Goal: Transaction & Acquisition: Purchase product/service

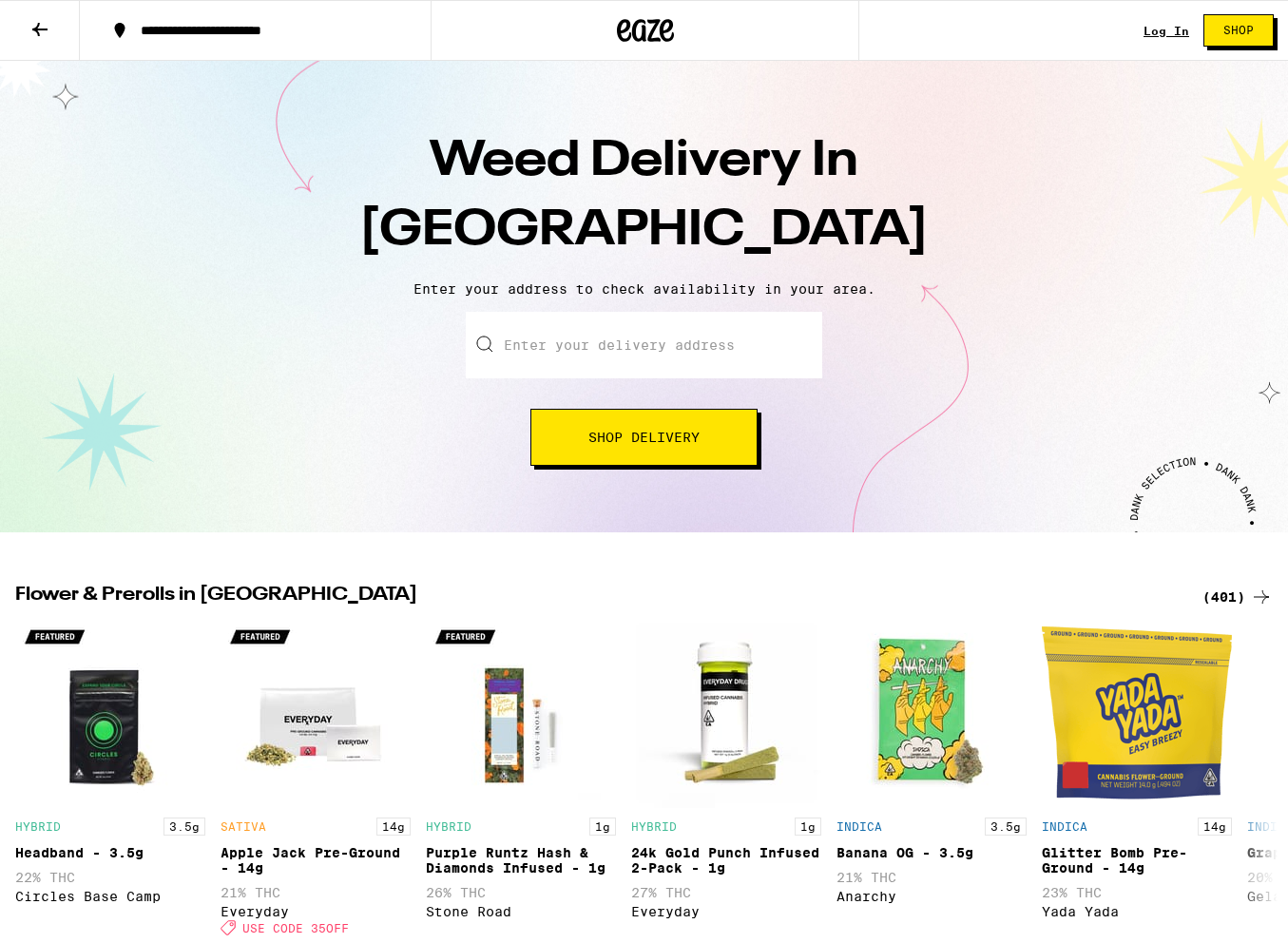
click at [568, 349] on input "Enter your delivery address" at bounding box center [644, 345] width 357 height 66
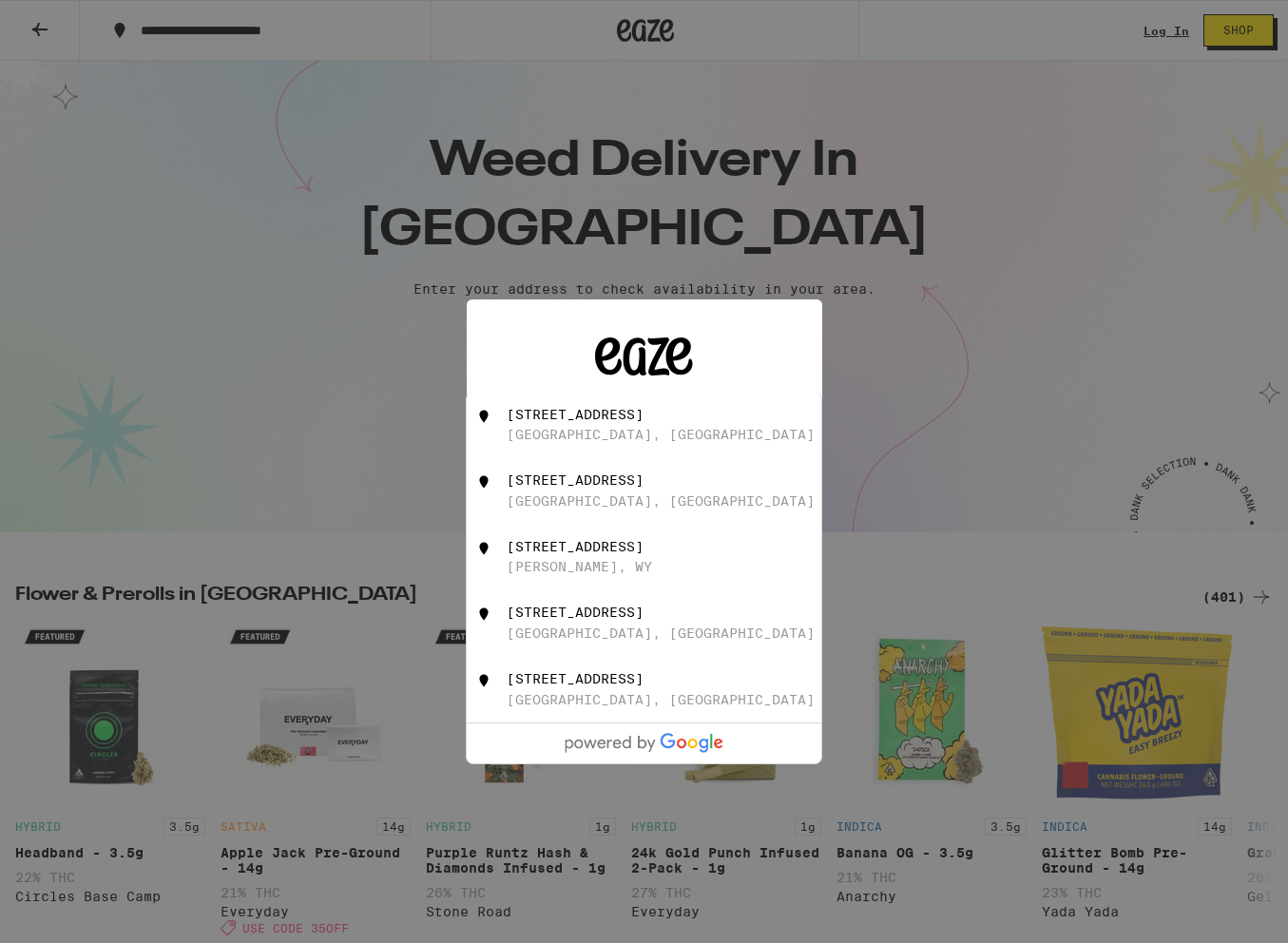
click at [530, 422] on div "2263 45th Avenue" at bounding box center [575, 414] width 137 height 16
type input "2263 45th Avenue, San Francisco, CA"
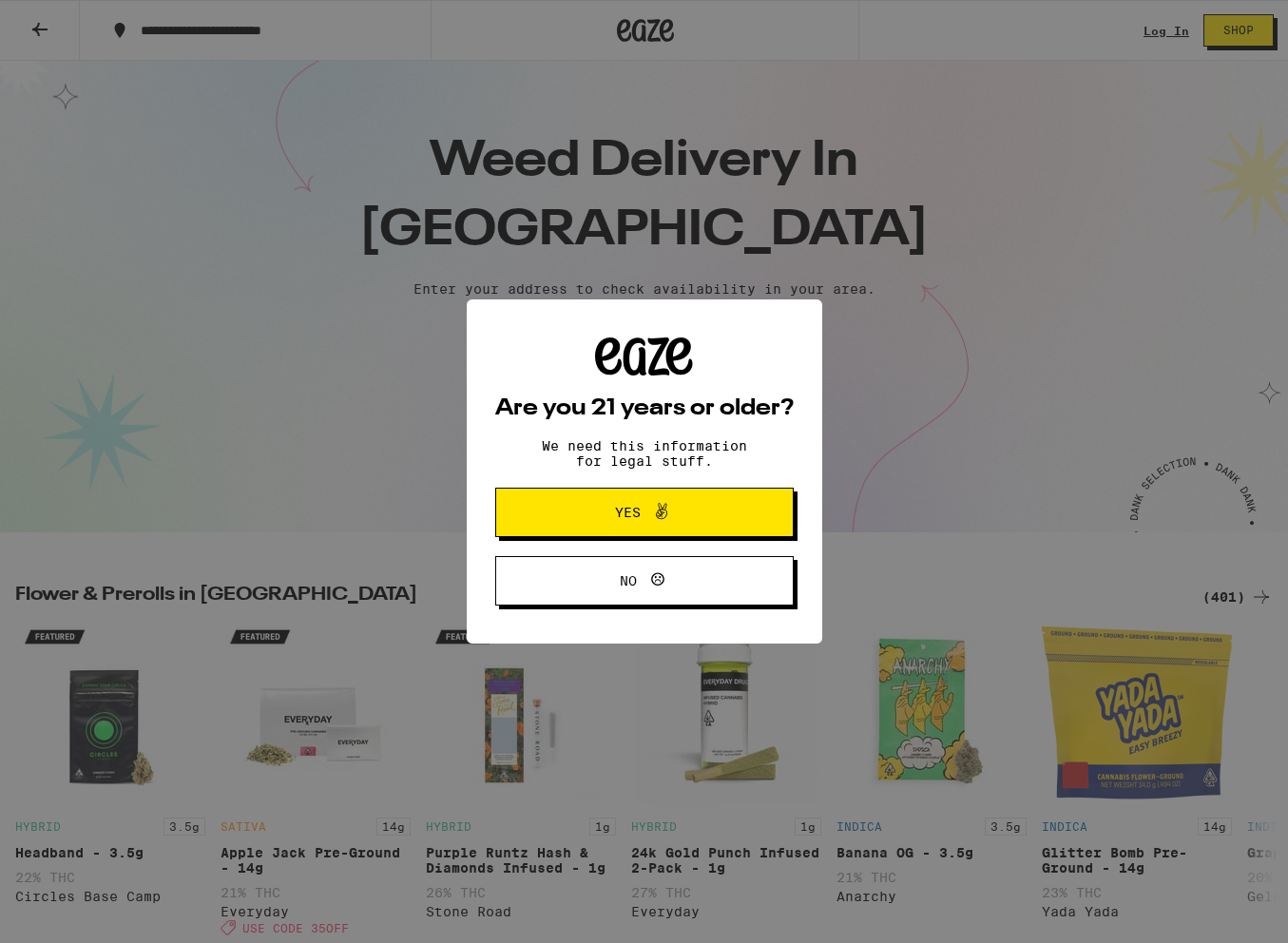
click at [553, 496] on button "Yes" at bounding box center [644, 512] width 298 height 50
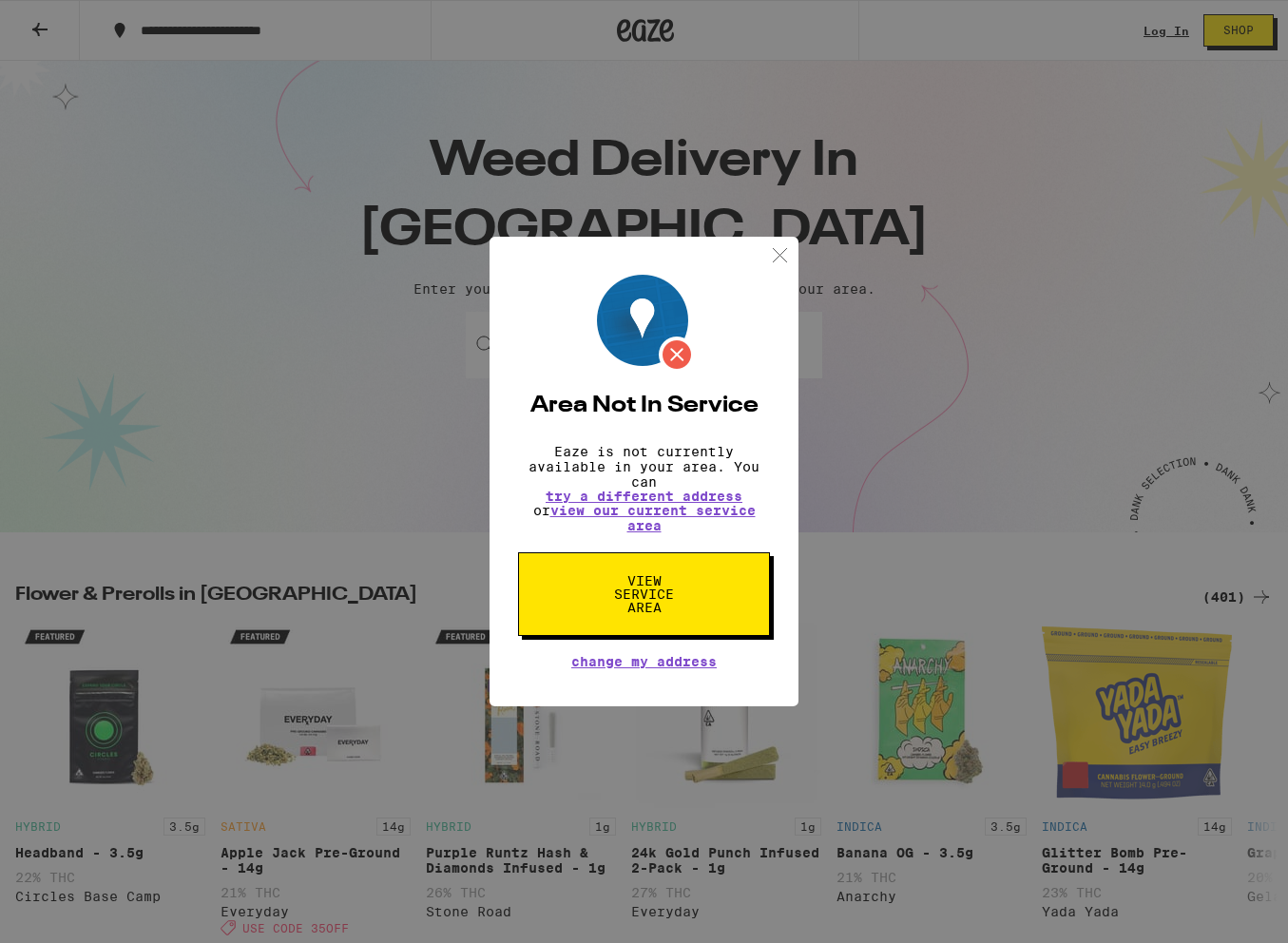
click at [616, 589] on span "View Service Area" at bounding box center [644, 593] width 98 height 40
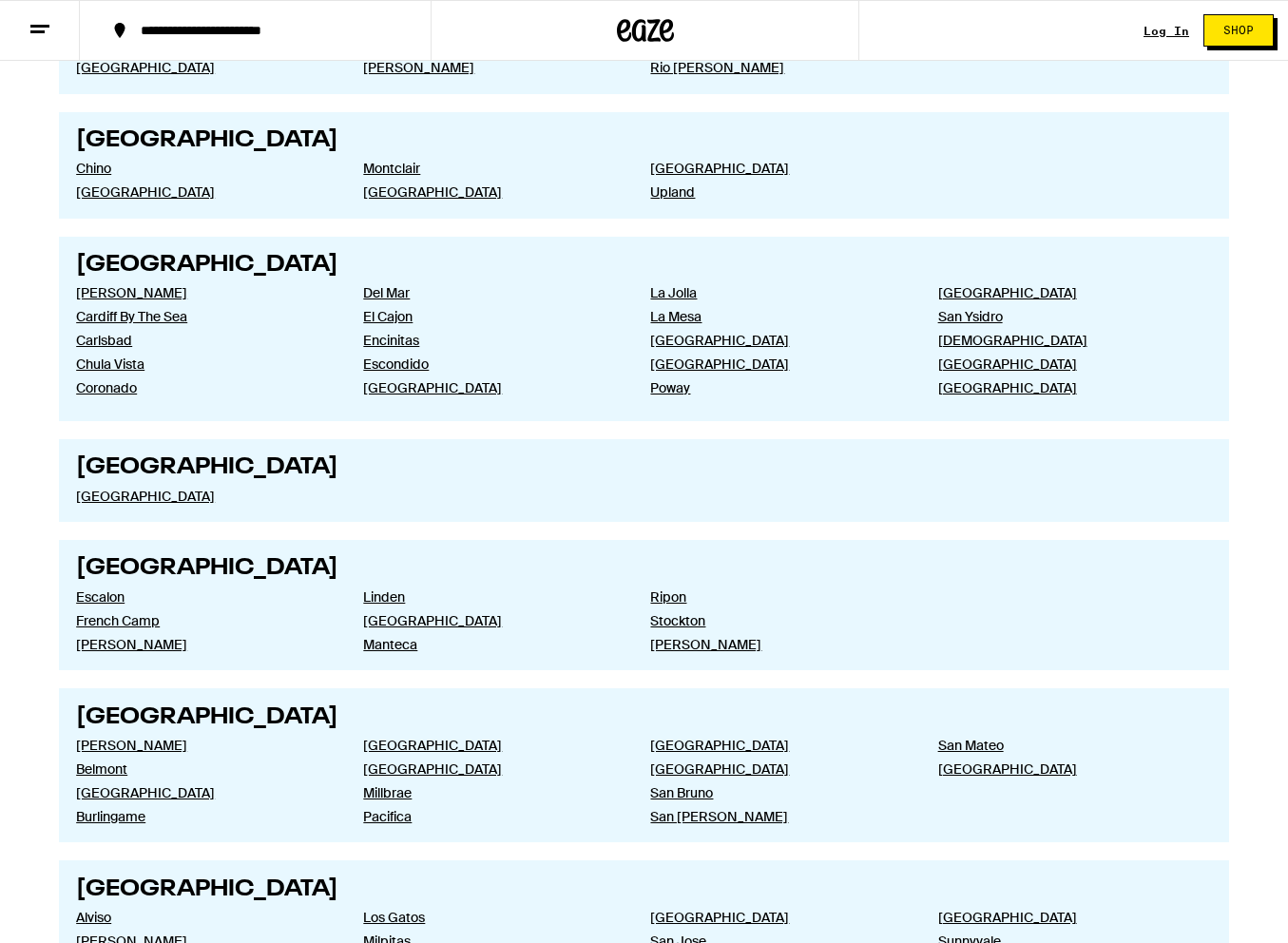
scroll to position [2584, 0]
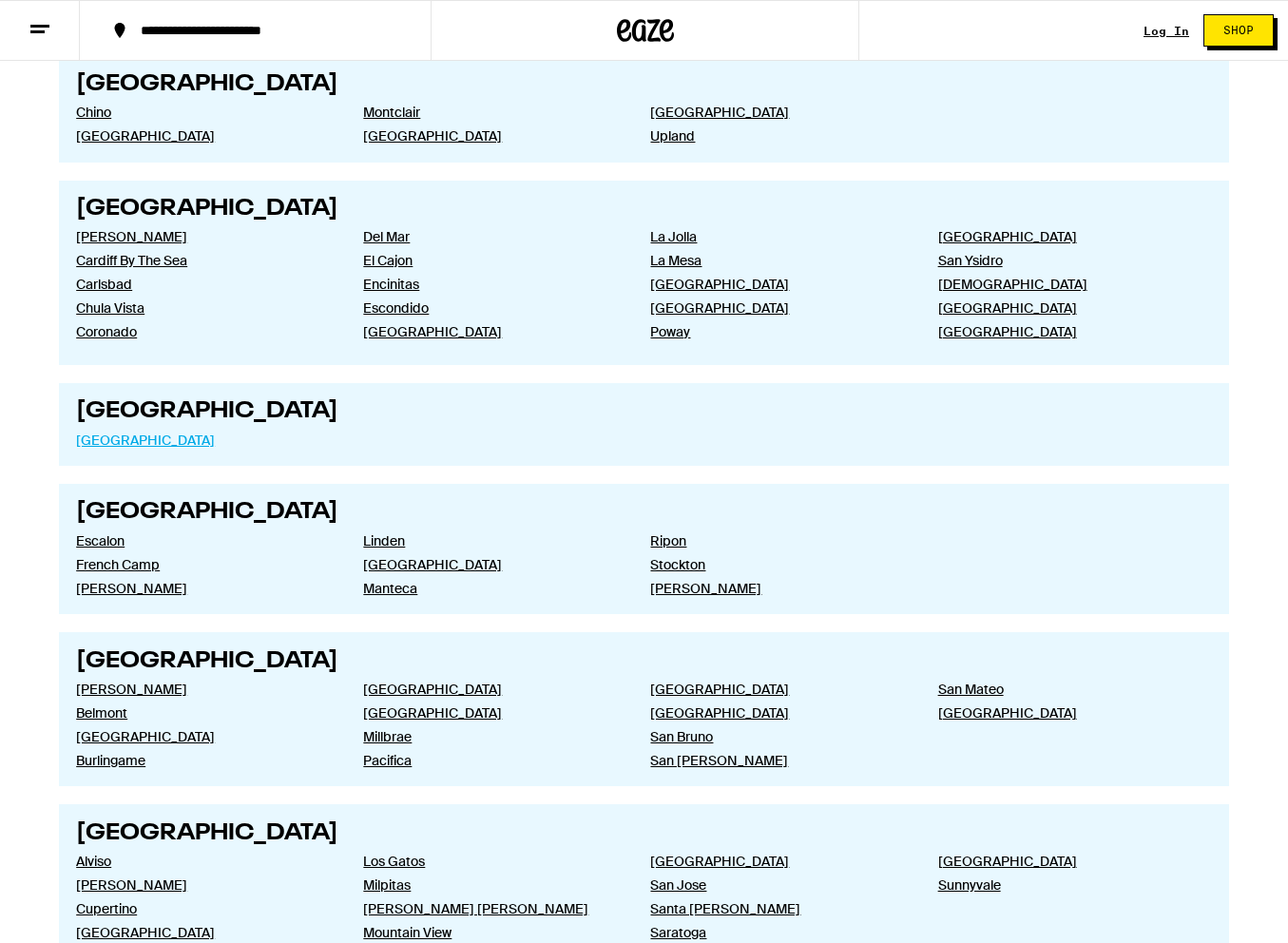
click at [107, 449] on link "[GEOGRAPHIC_DATA]" at bounding box center [204, 441] width 257 height 18
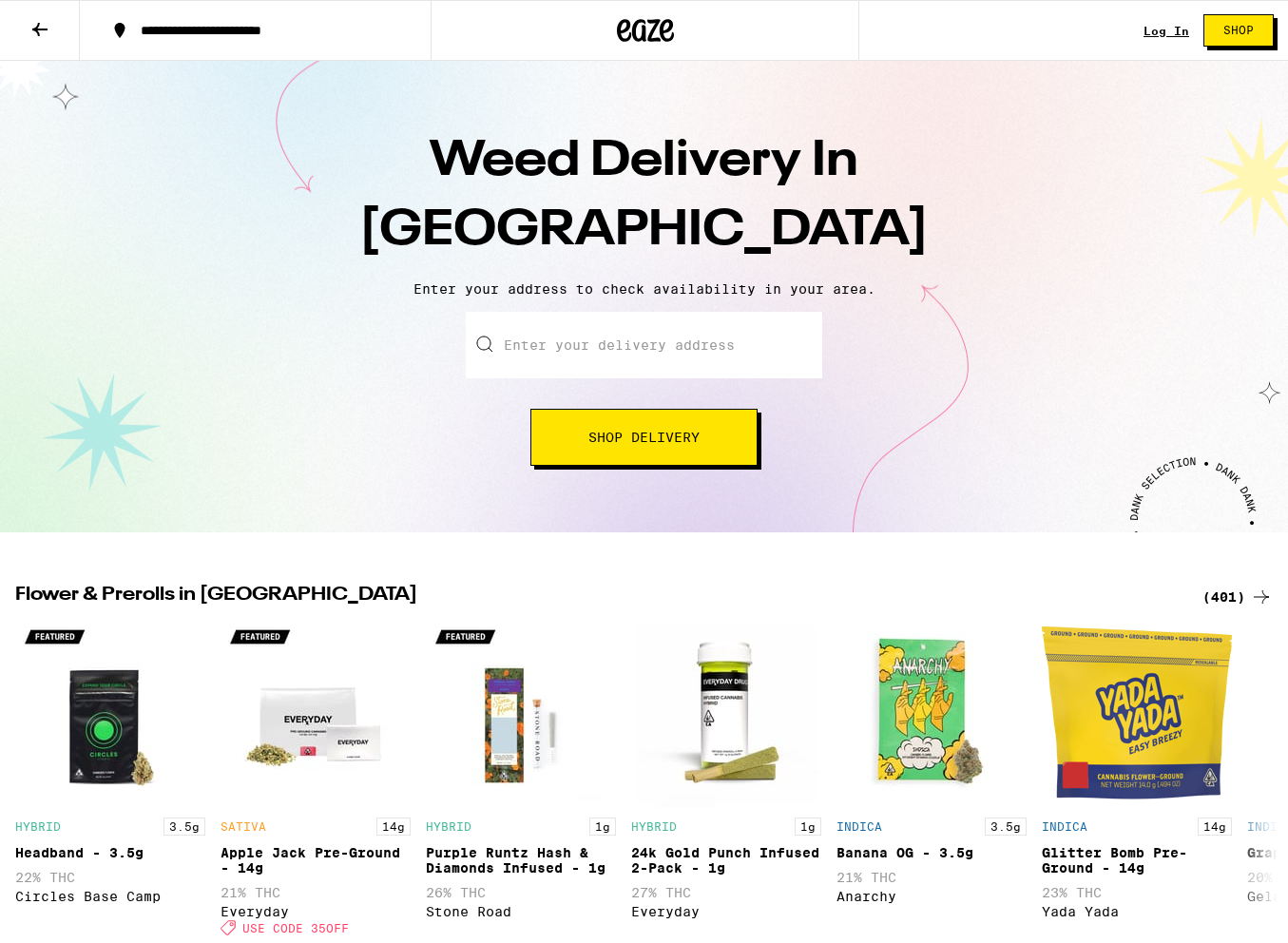
click at [546, 361] on input "Enter your delivery address" at bounding box center [644, 345] width 357 height 66
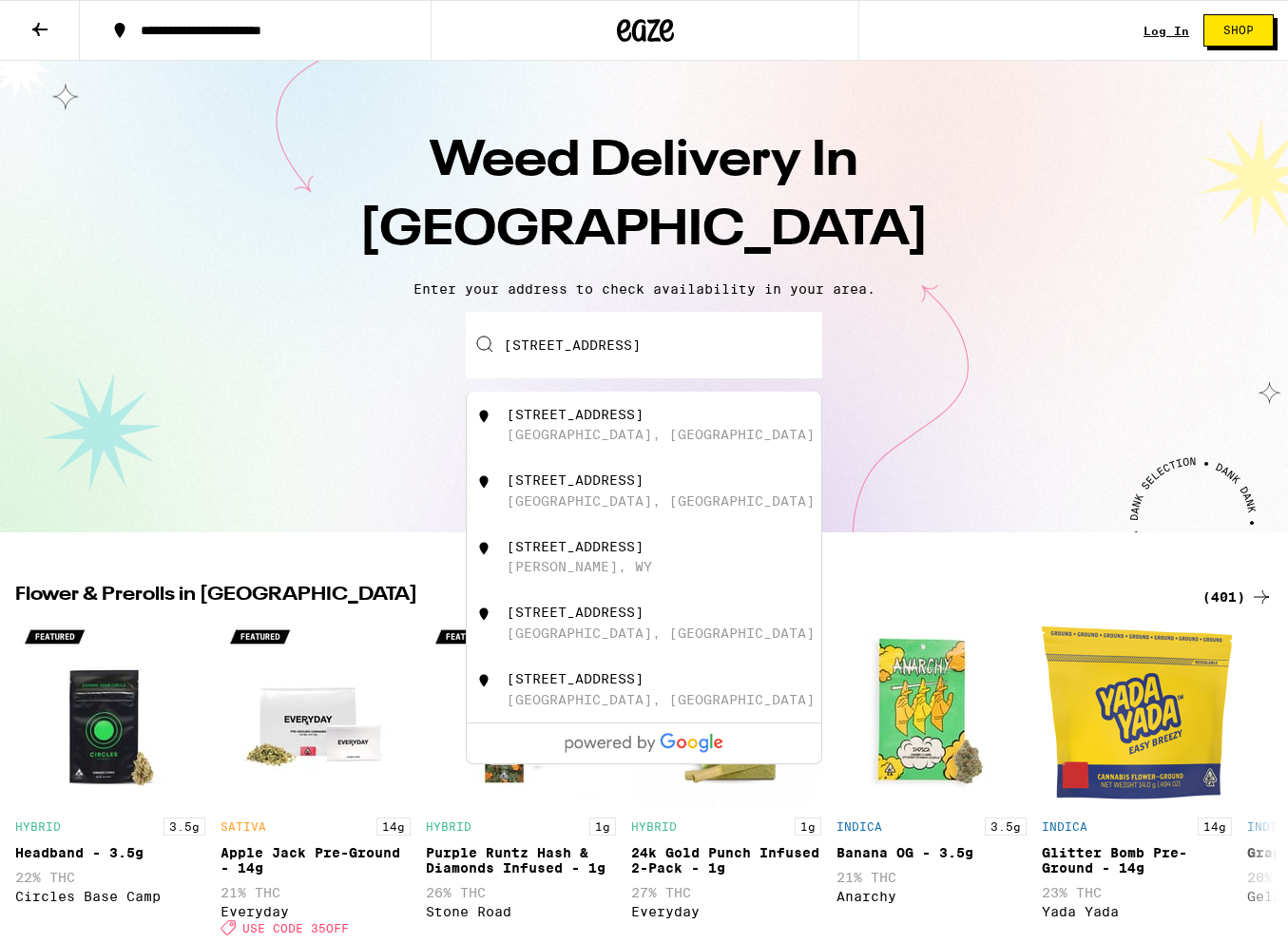
click at [605, 422] on div "2263 45th Avenue" at bounding box center [575, 414] width 137 height 16
type input "2263 45th Avenue, San Francisco, CA"
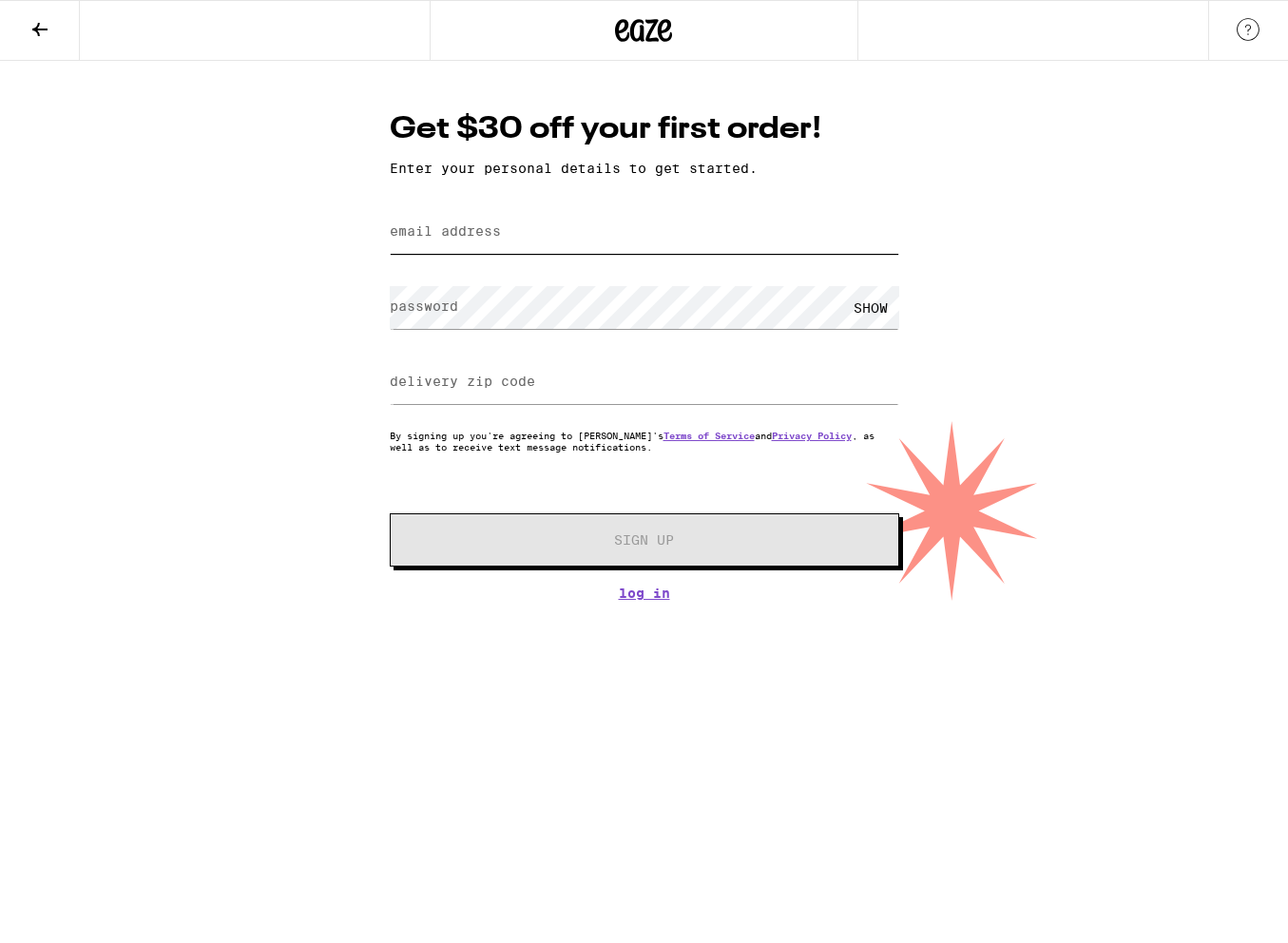
click at [554, 229] on input "email address" at bounding box center [644, 233] width 509 height 43
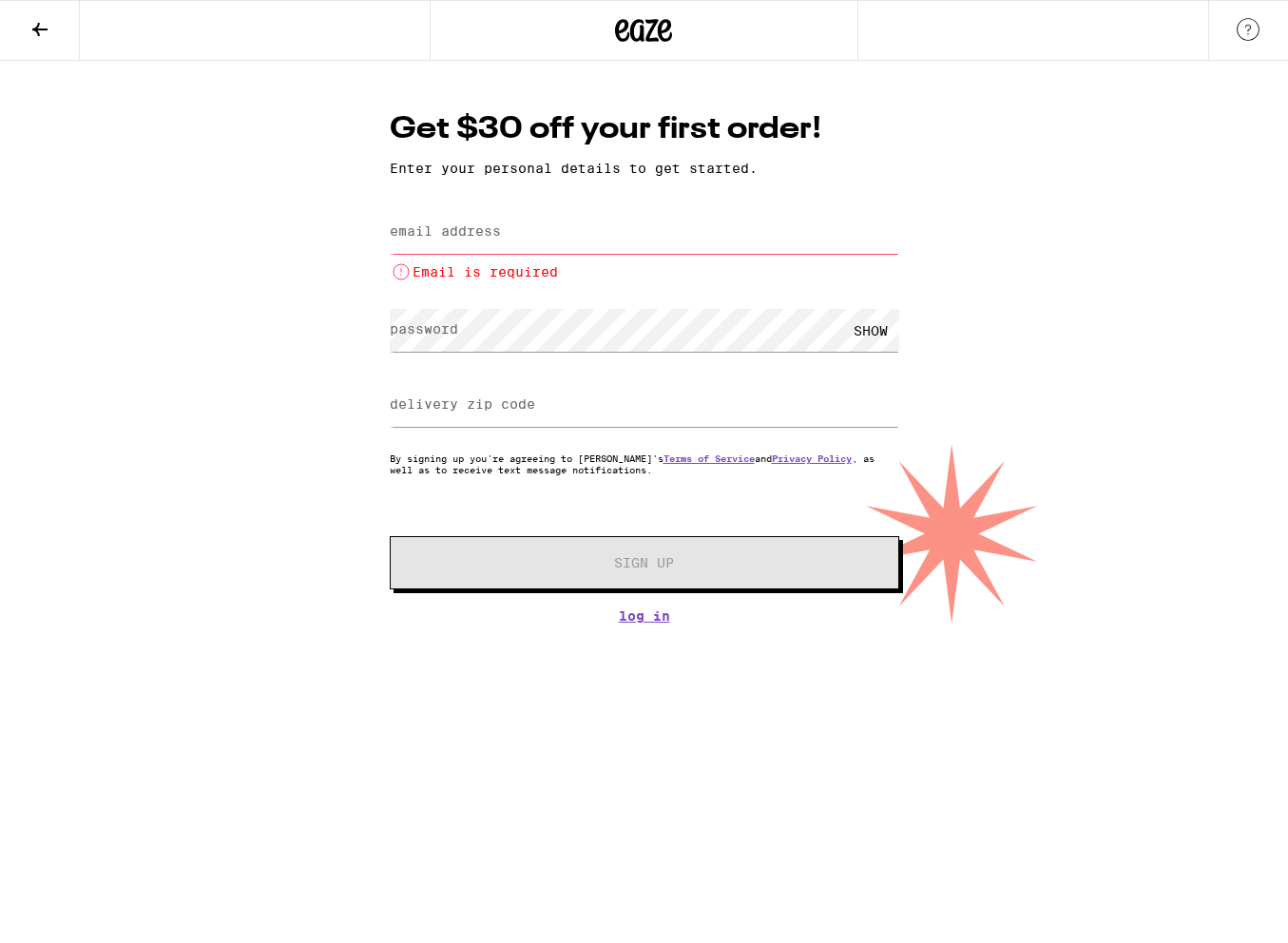
click at [497, 230] on label "email address" at bounding box center [446, 232] width 111 height 16
click at [319, 156] on div "Get $30 off your first order! Enter your personal details to get started. email…" at bounding box center [644, 342] width 1288 height 563
click at [43, 18] on icon at bounding box center [39, 28] width 22 height 22
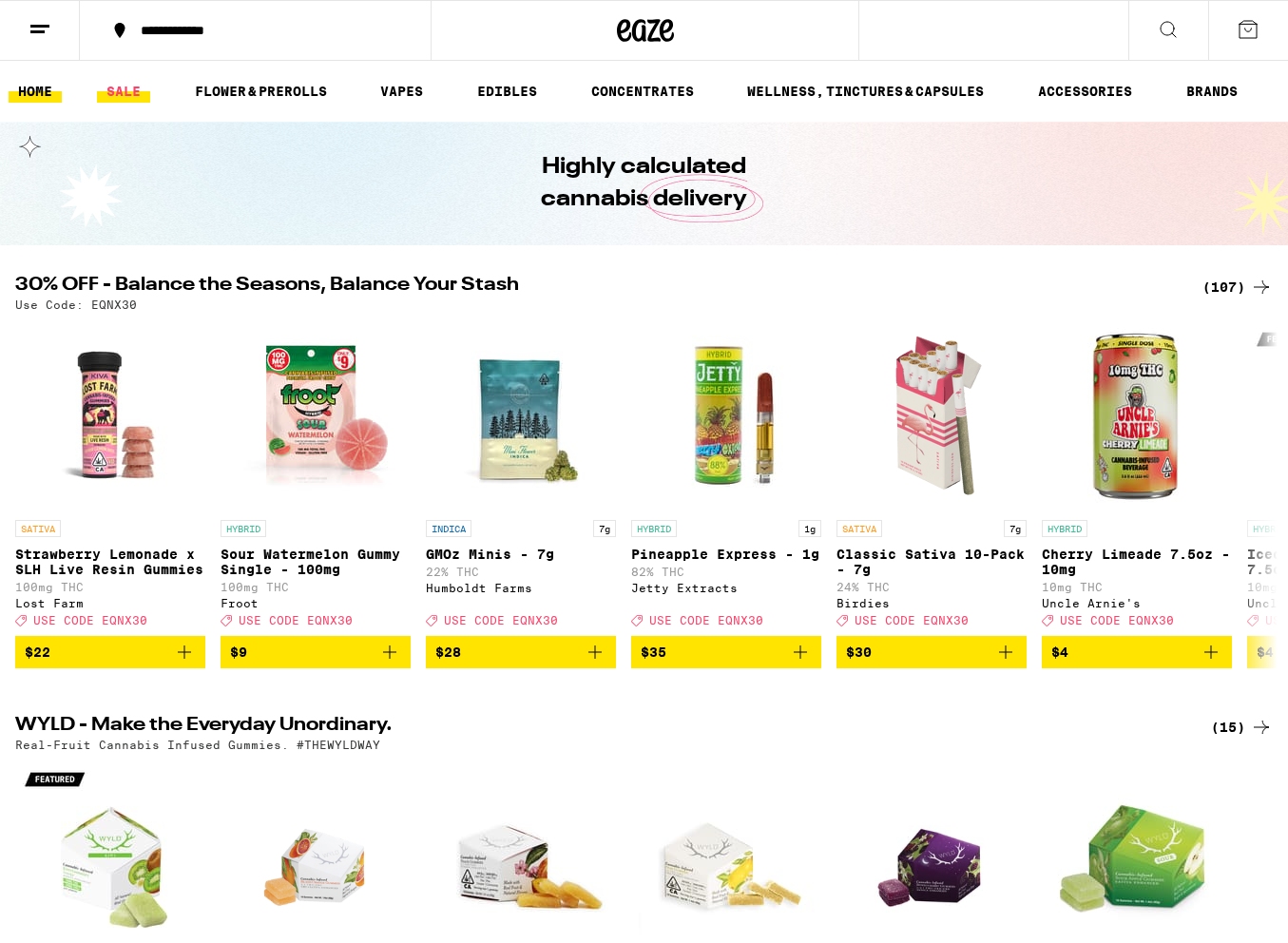
click at [136, 91] on link "SALE" at bounding box center [123, 91] width 53 height 22
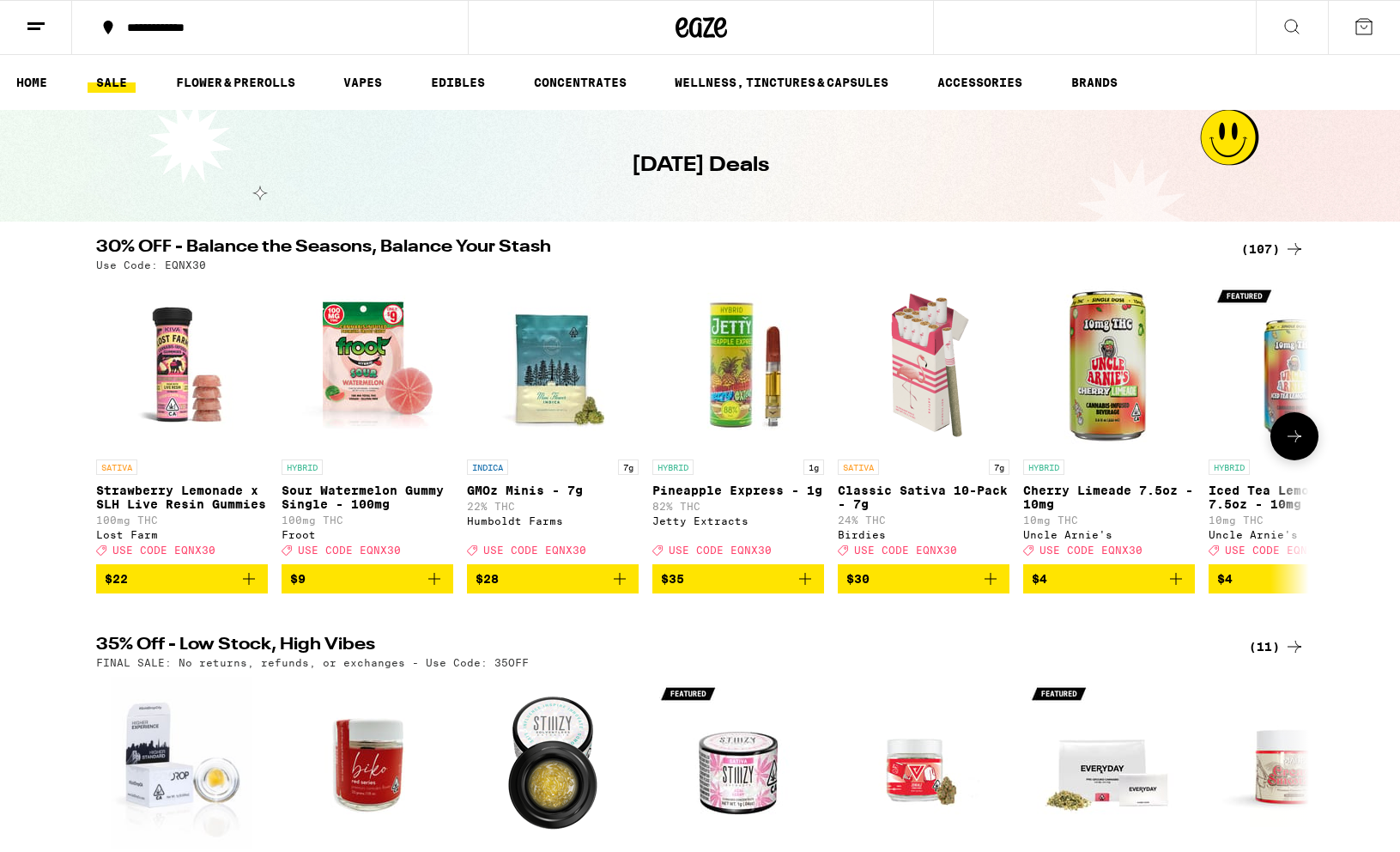
click at [1163, 447] on icon at bounding box center [1294, 435] width 20 height 20
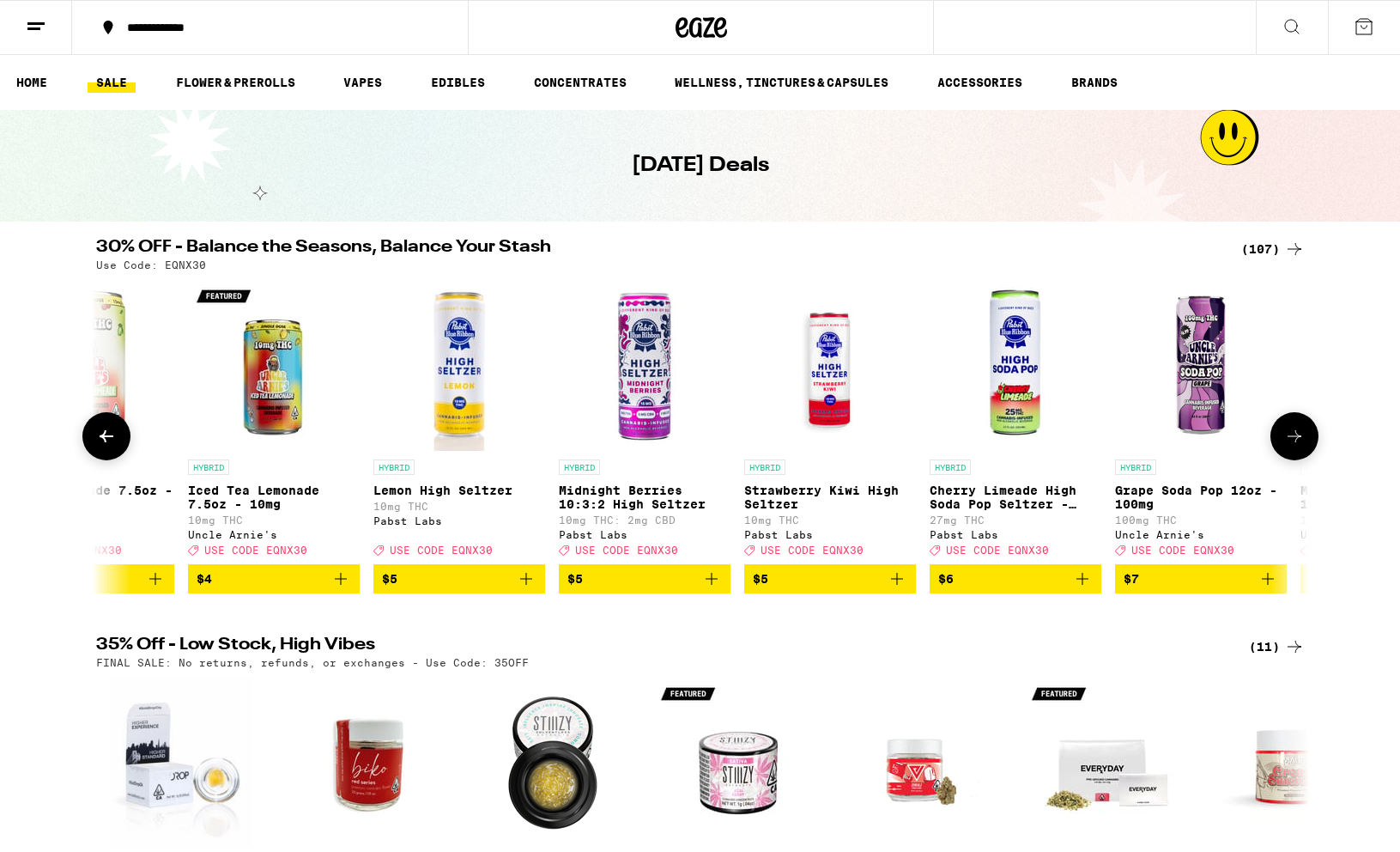
scroll to position [0, 1021]
click at [1163, 447] on icon at bounding box center [1294, 435] width 20 height 20
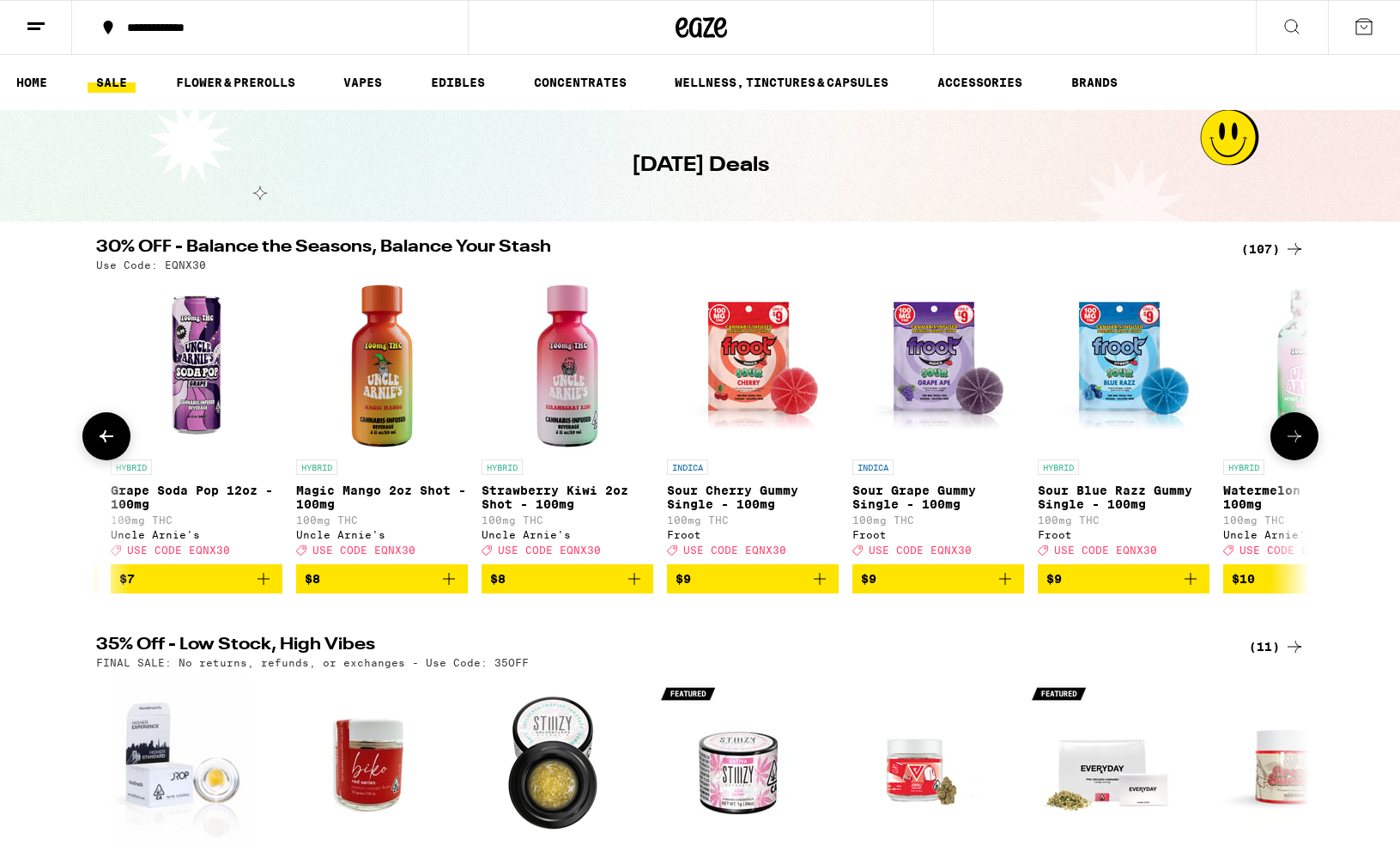
scroll to position [0, 2044]
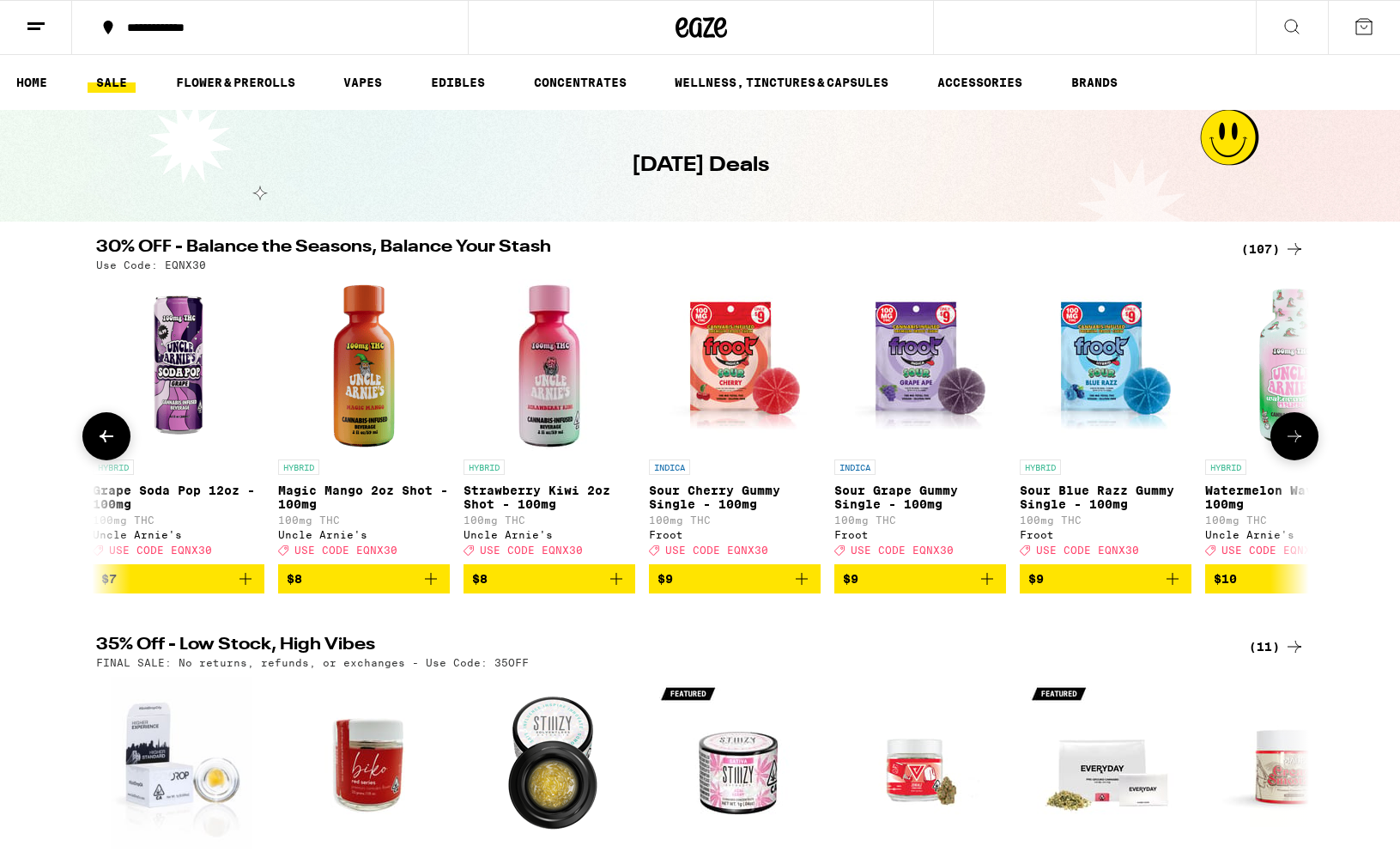
click at [1163, 447] on icon at bounding box center [1294, 435] width 20 height 20
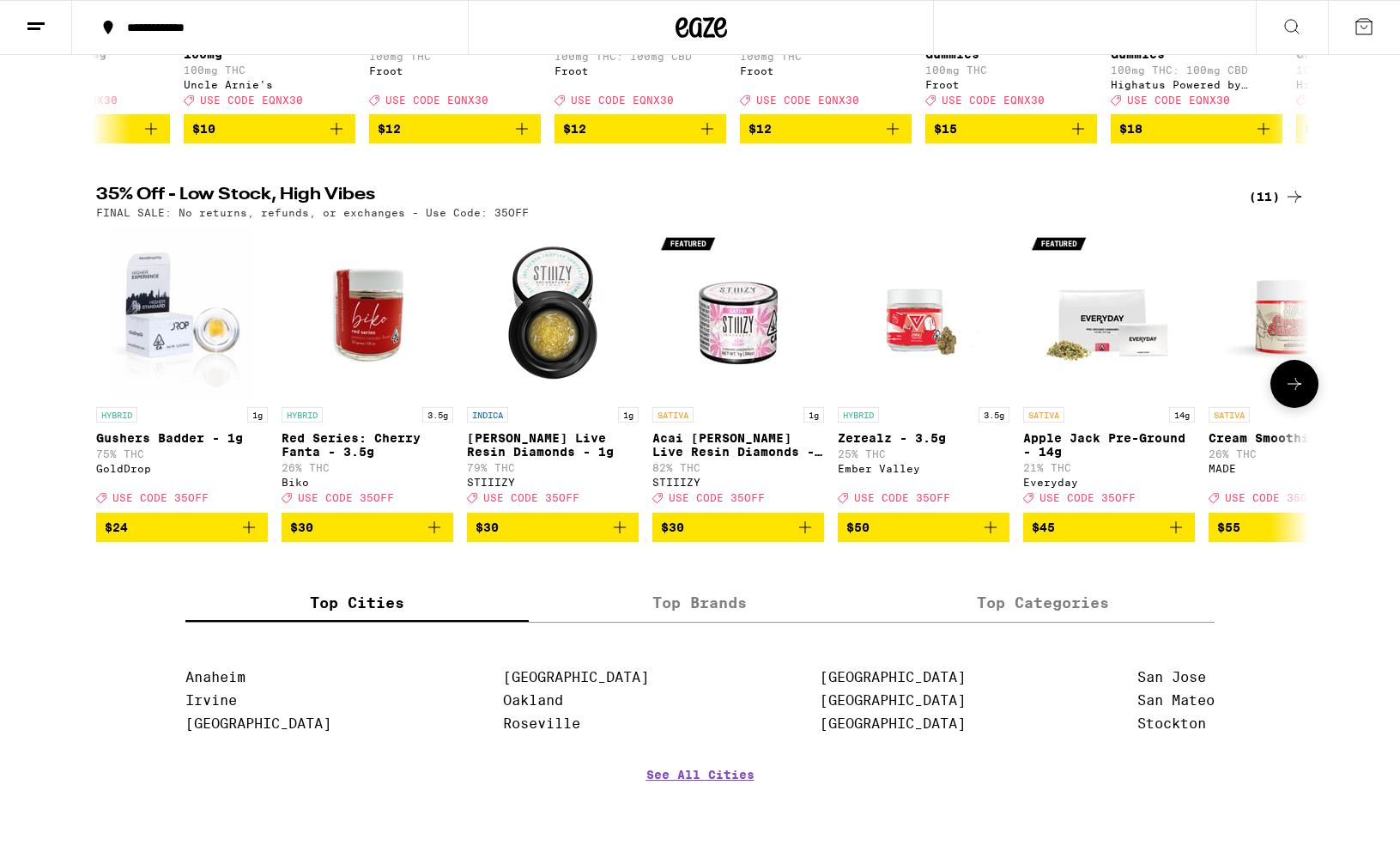
scroll to position [465, 0]
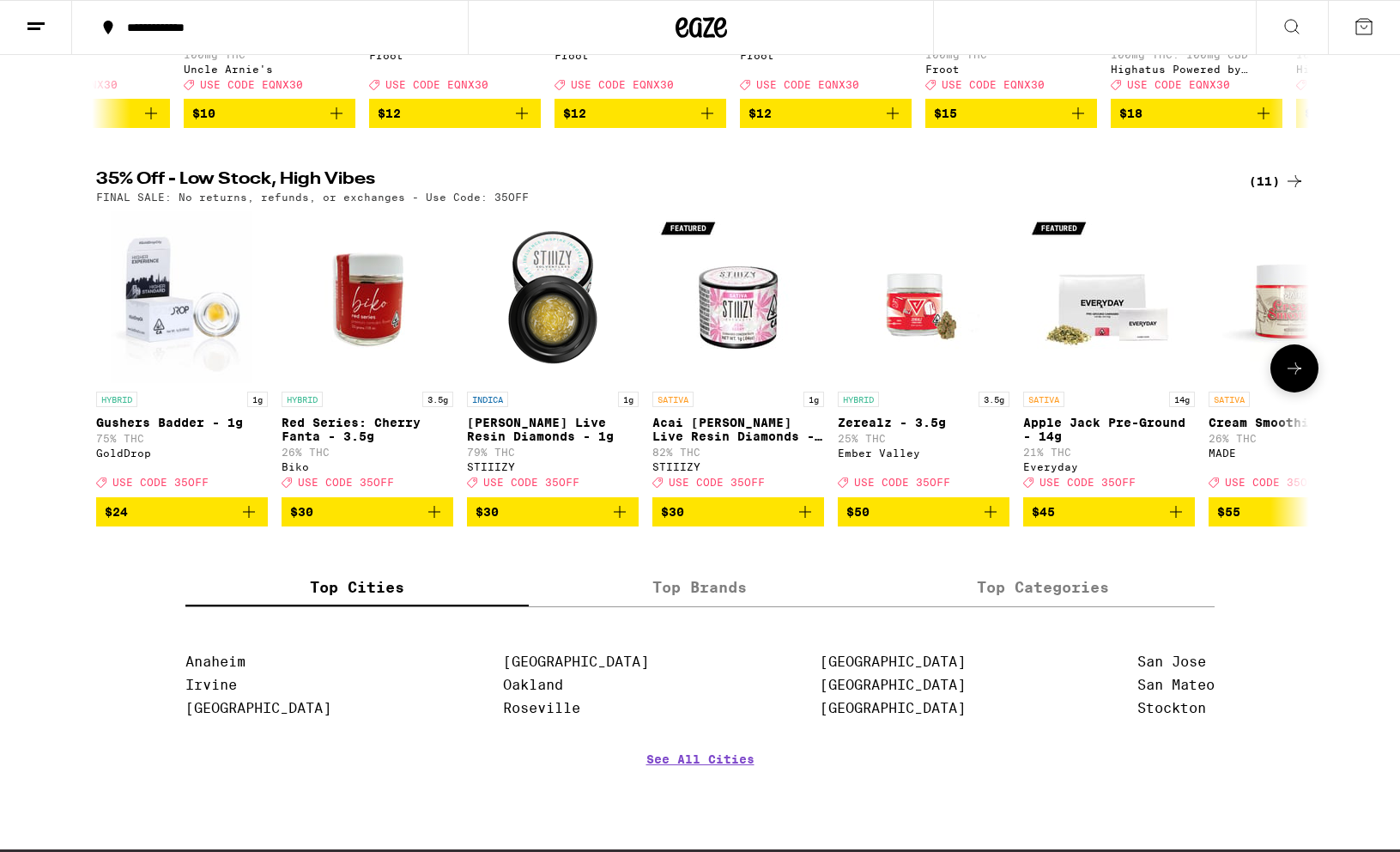
click at [1163, 379] on icon at bounding box center [1294, 368] width 20 height 20
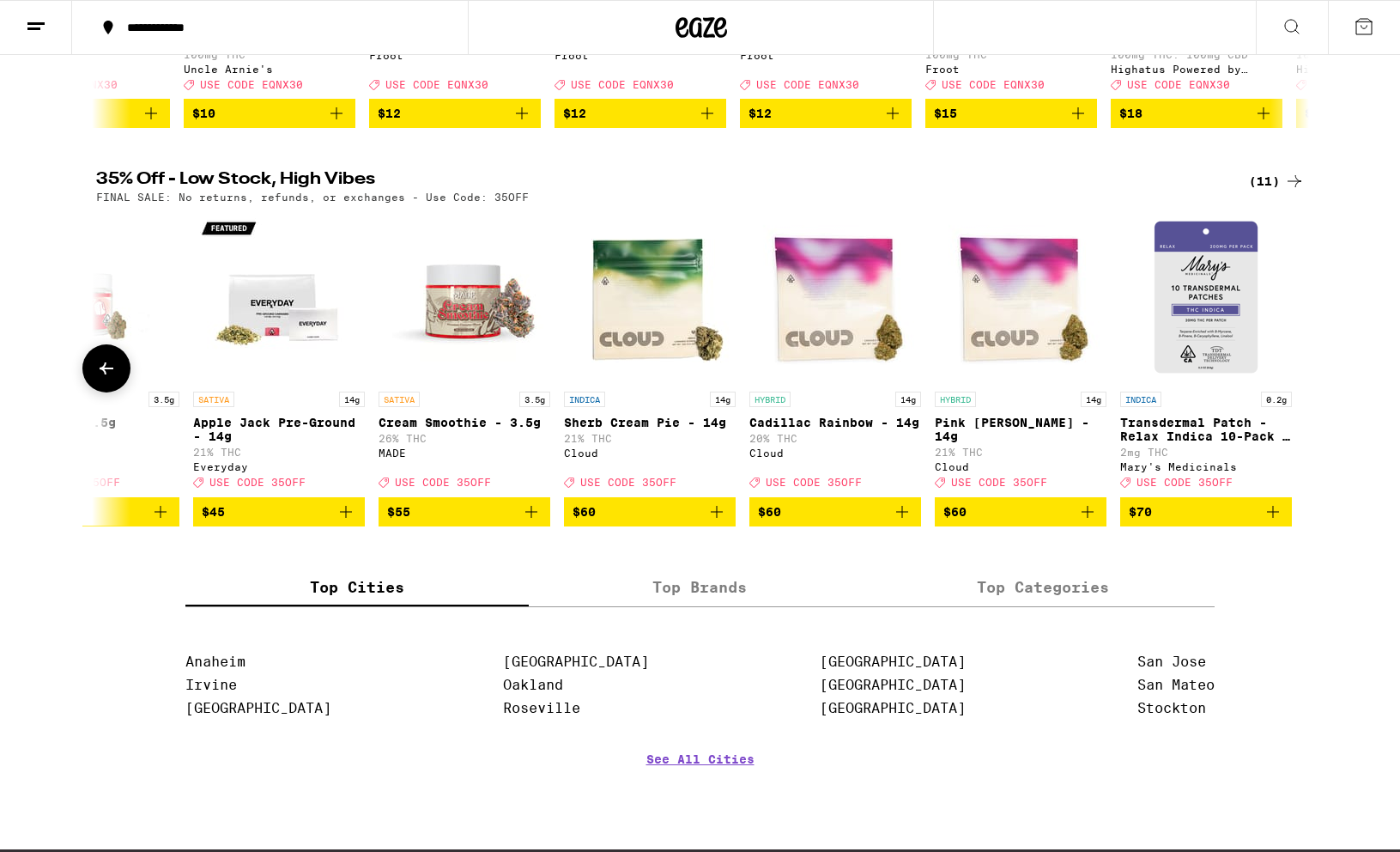
scroll to position [0, 832]
click at [111, 379] on icon at bounding box center [106, 368] width 20 height 20
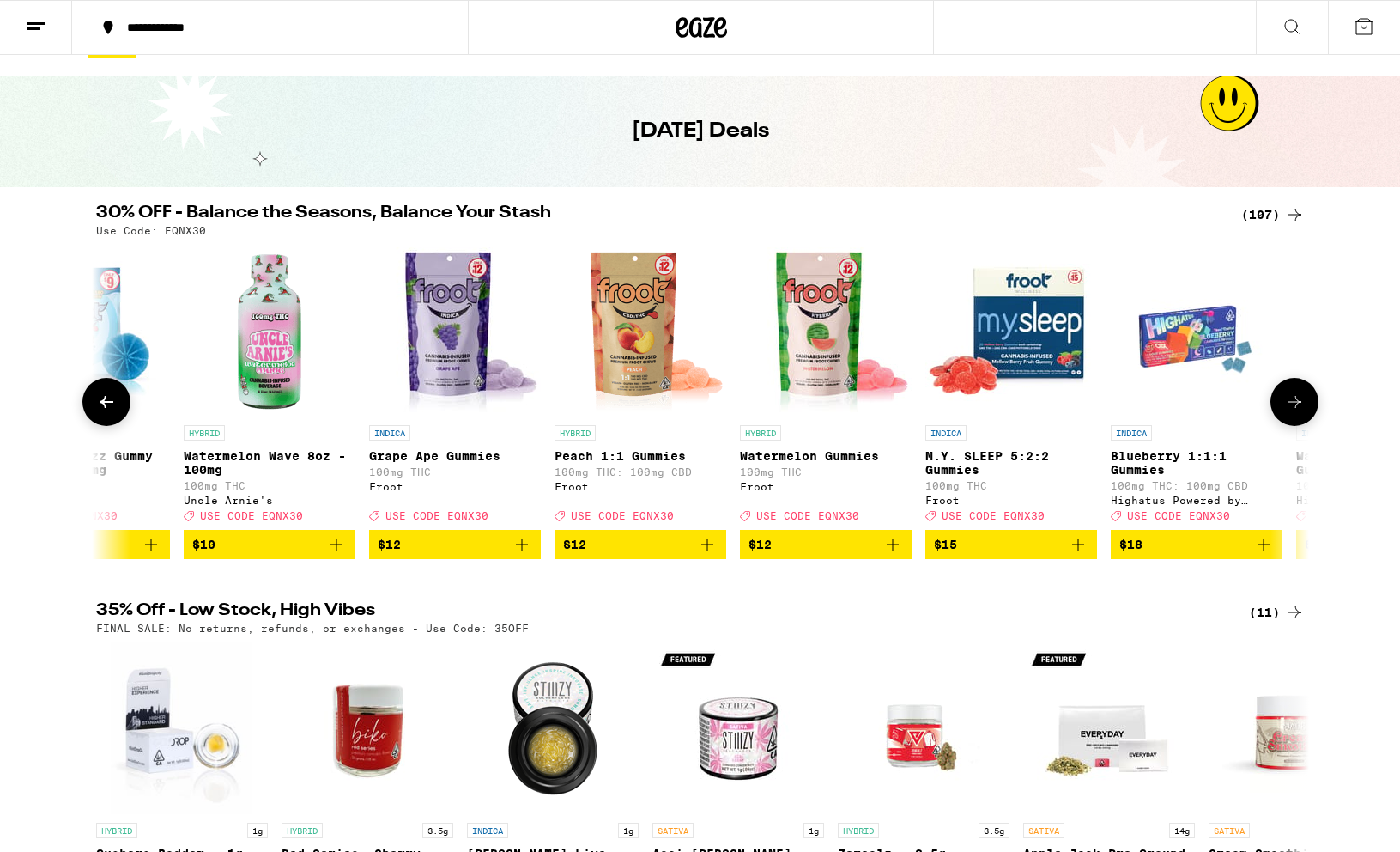
scroll to position [31, 0]
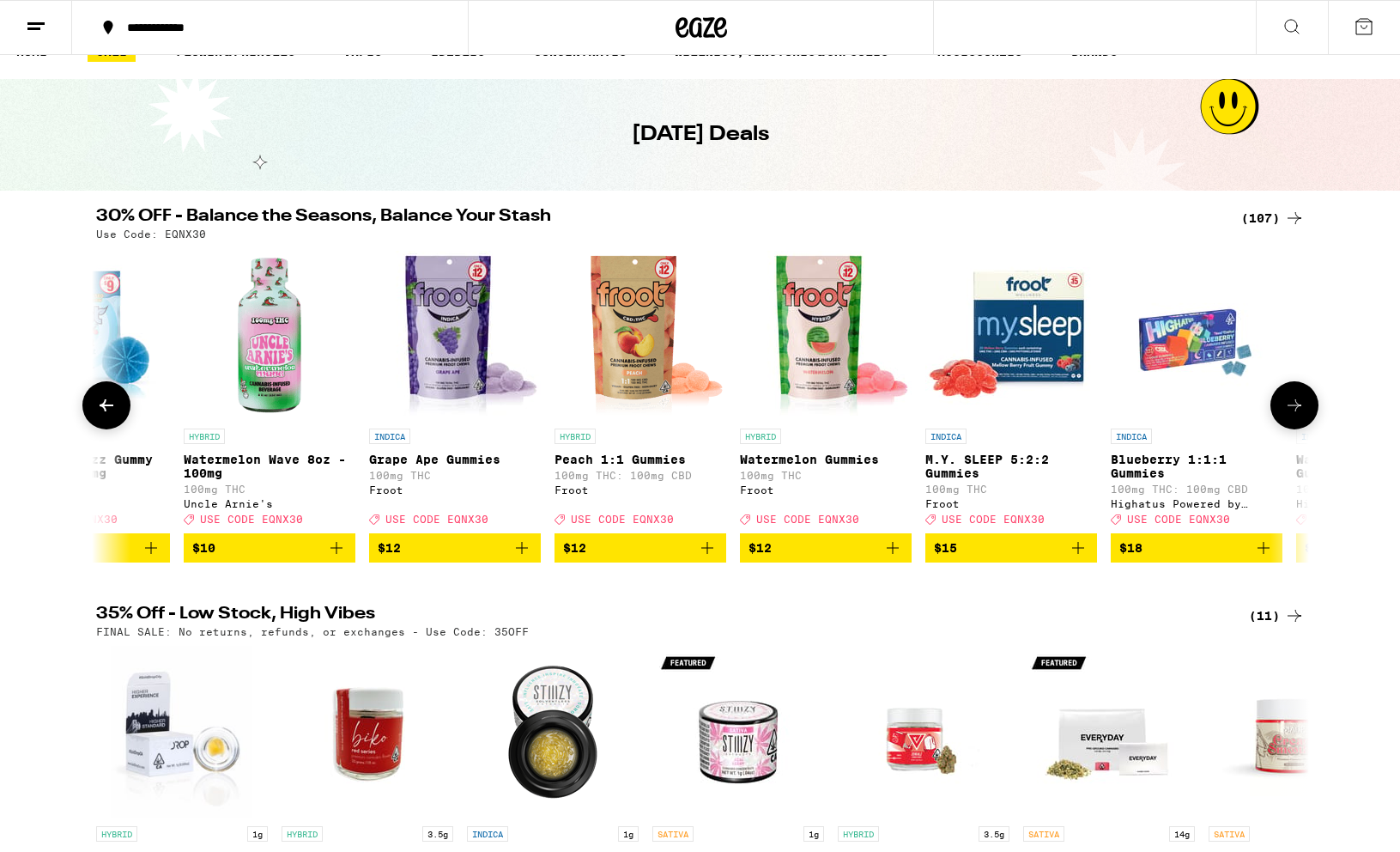
click at [1163, 416] on icon at bounding box center [1294, 404] width 20 height 20
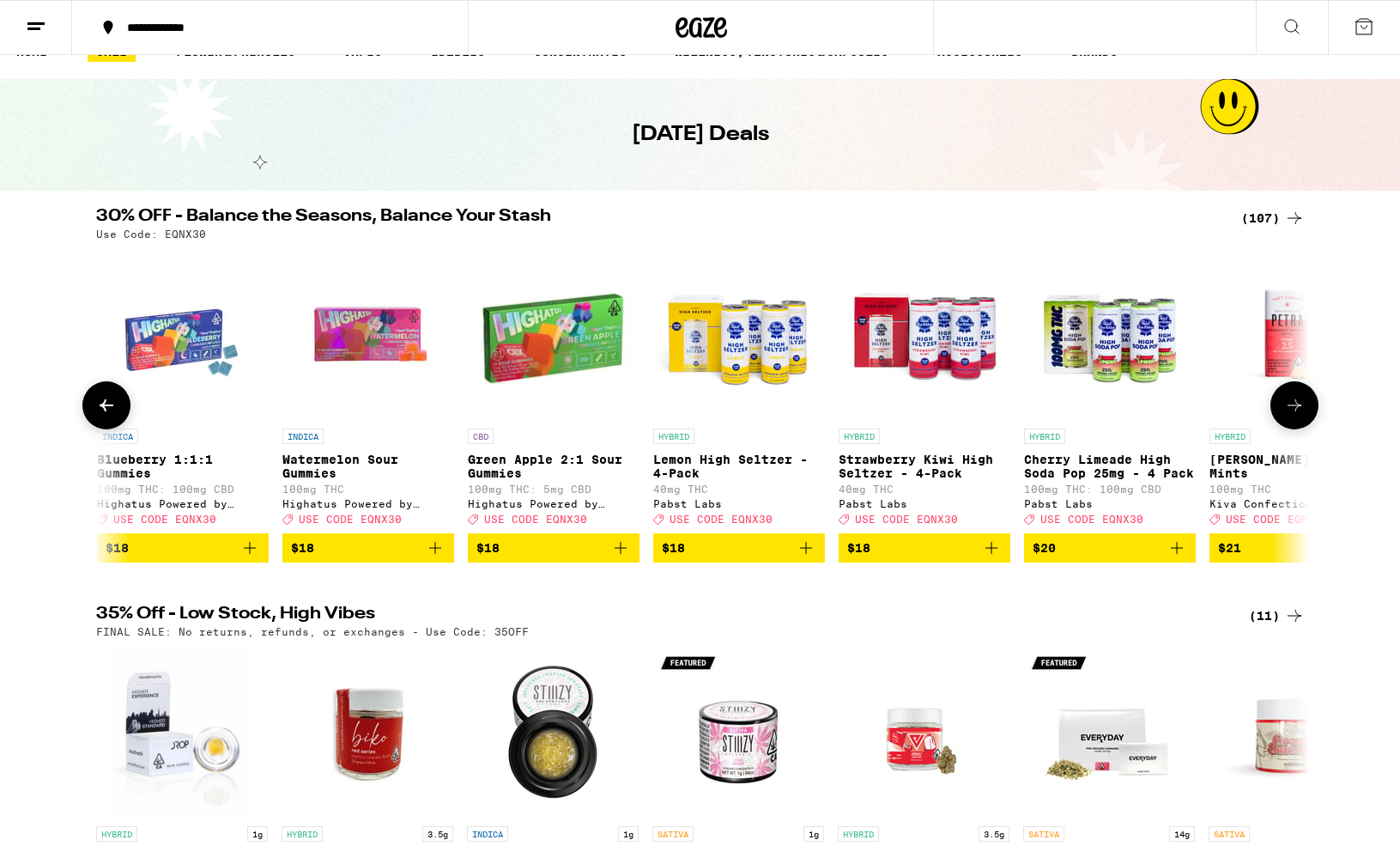
scroll to position [0, 4087]
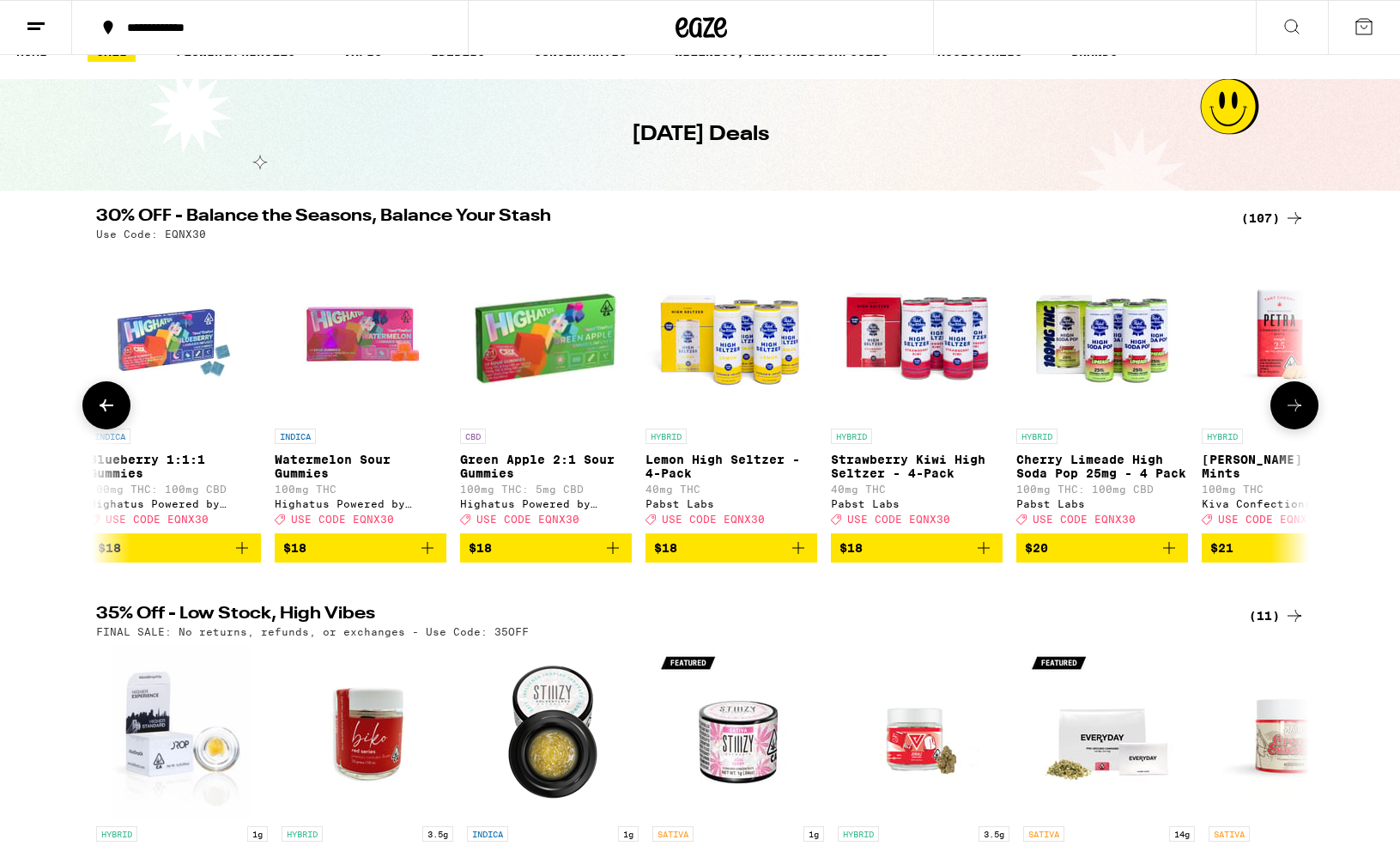
click at [1163, 412] on icon at bounding box center [1294, 404] width 20 height 20
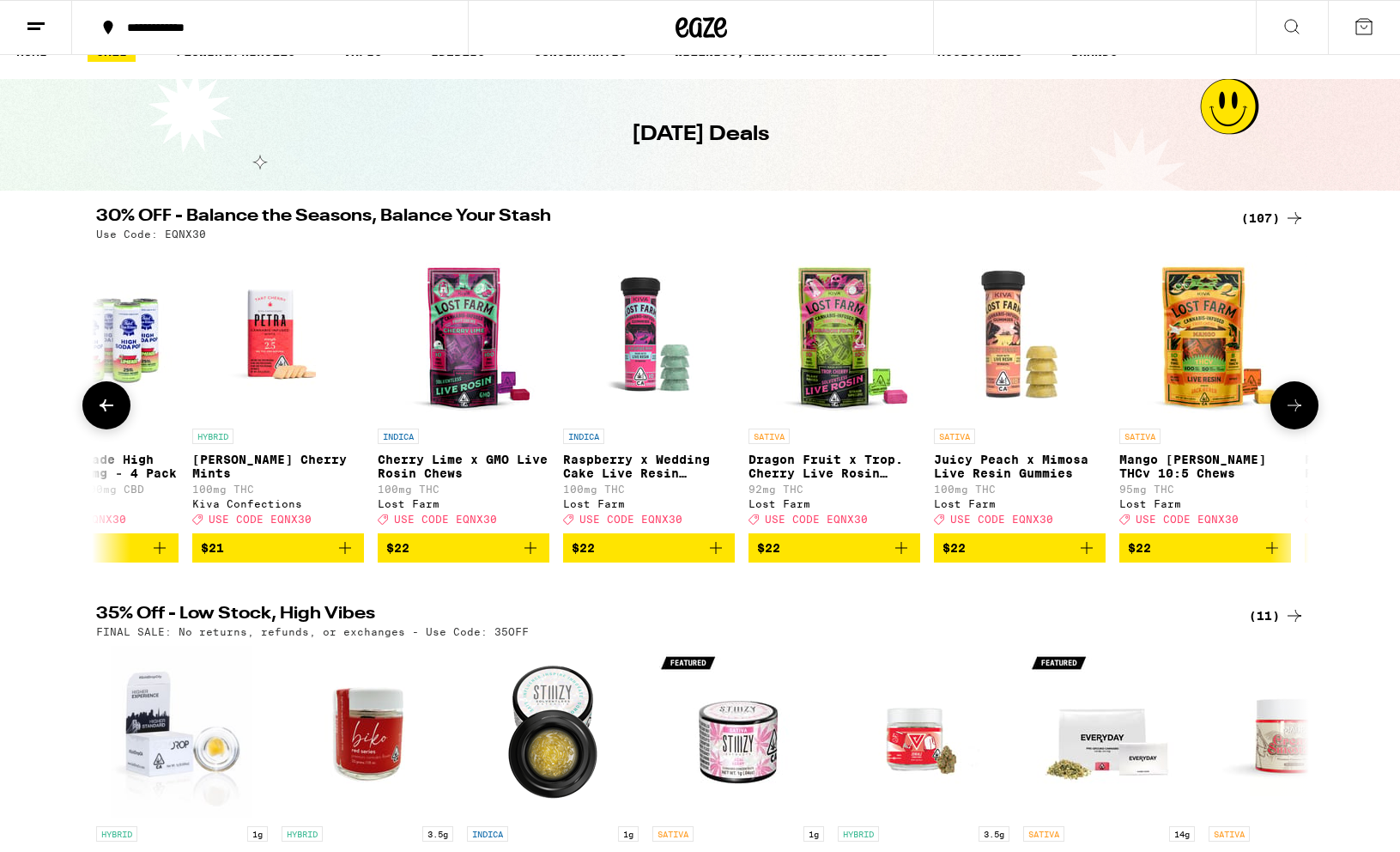
scroll to position [0, 5108]
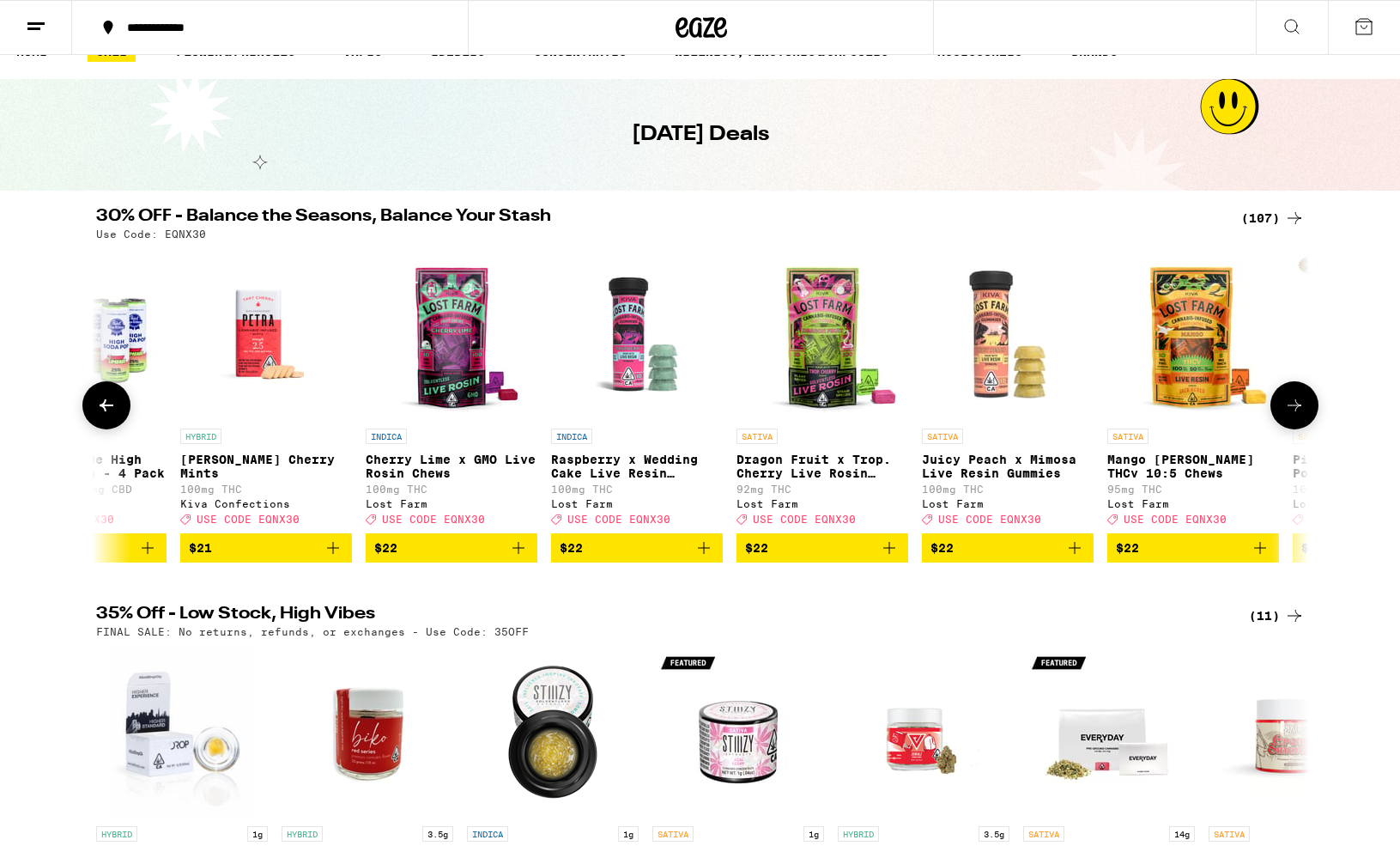
click at [1163, 411] on icon at bounding box center [1294, 404] width 20 height 20
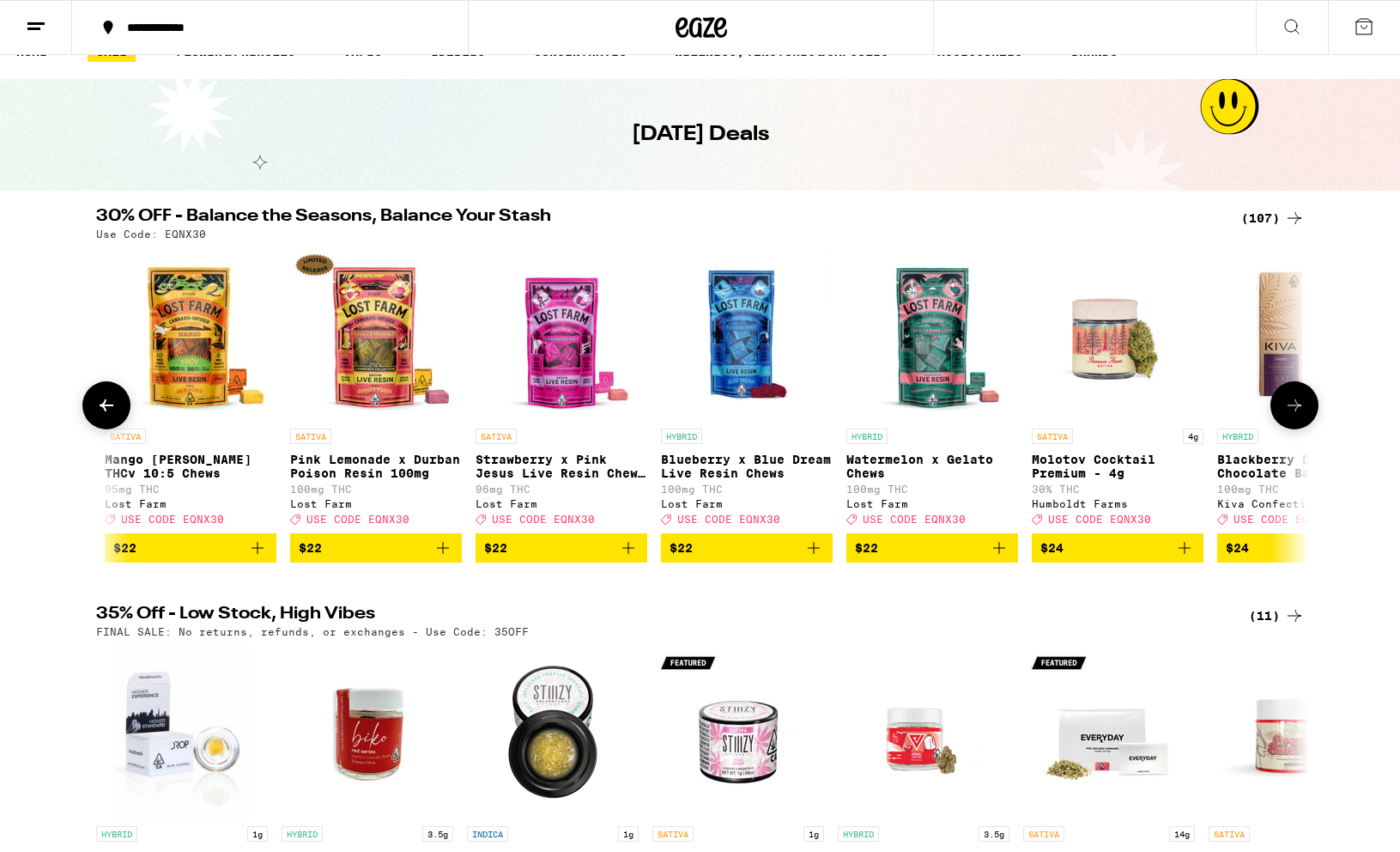
scroll to position [0, 6131]
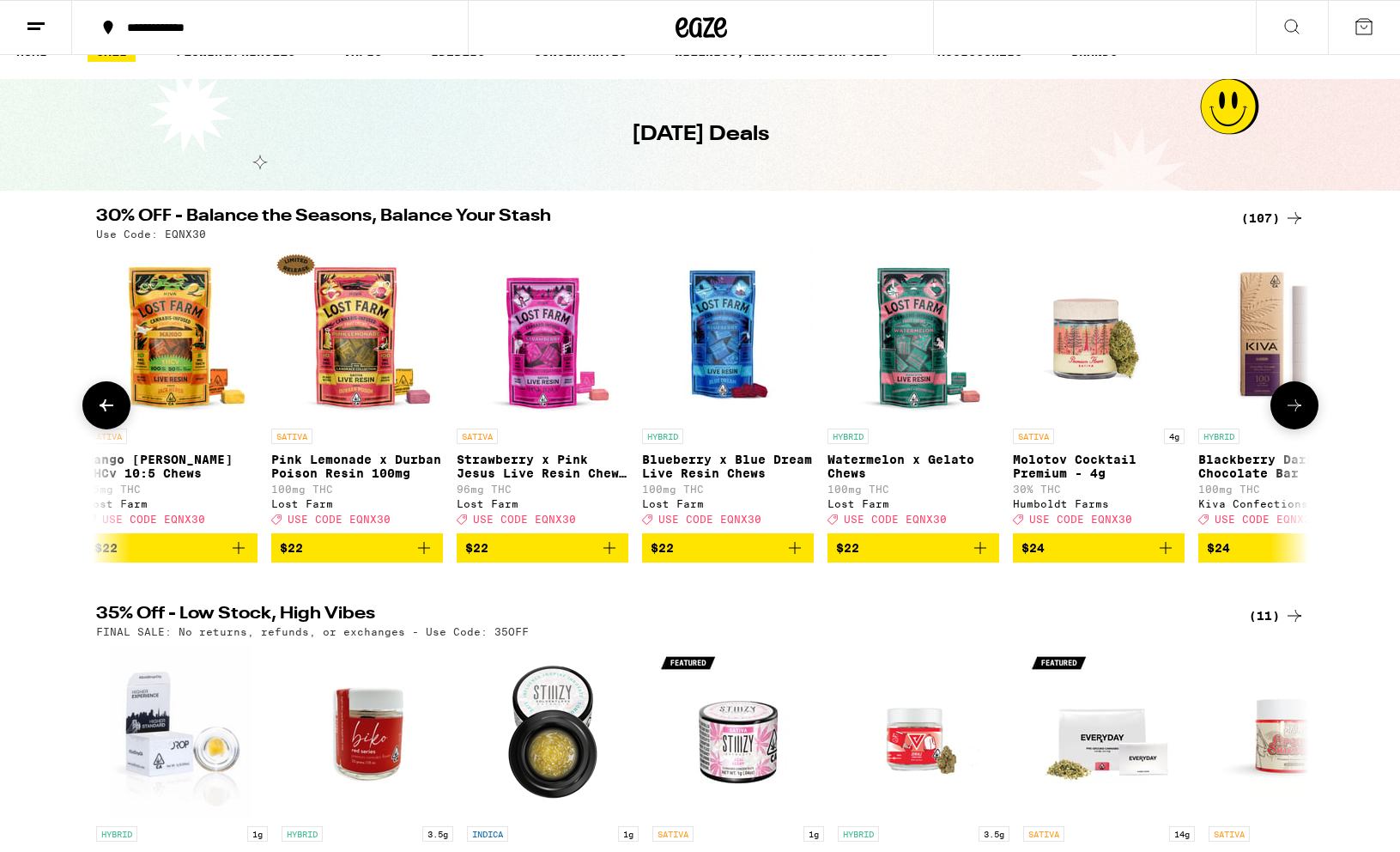
click at [1163, 406] on icon at bounding box center [1294, 404] width 20 height 20
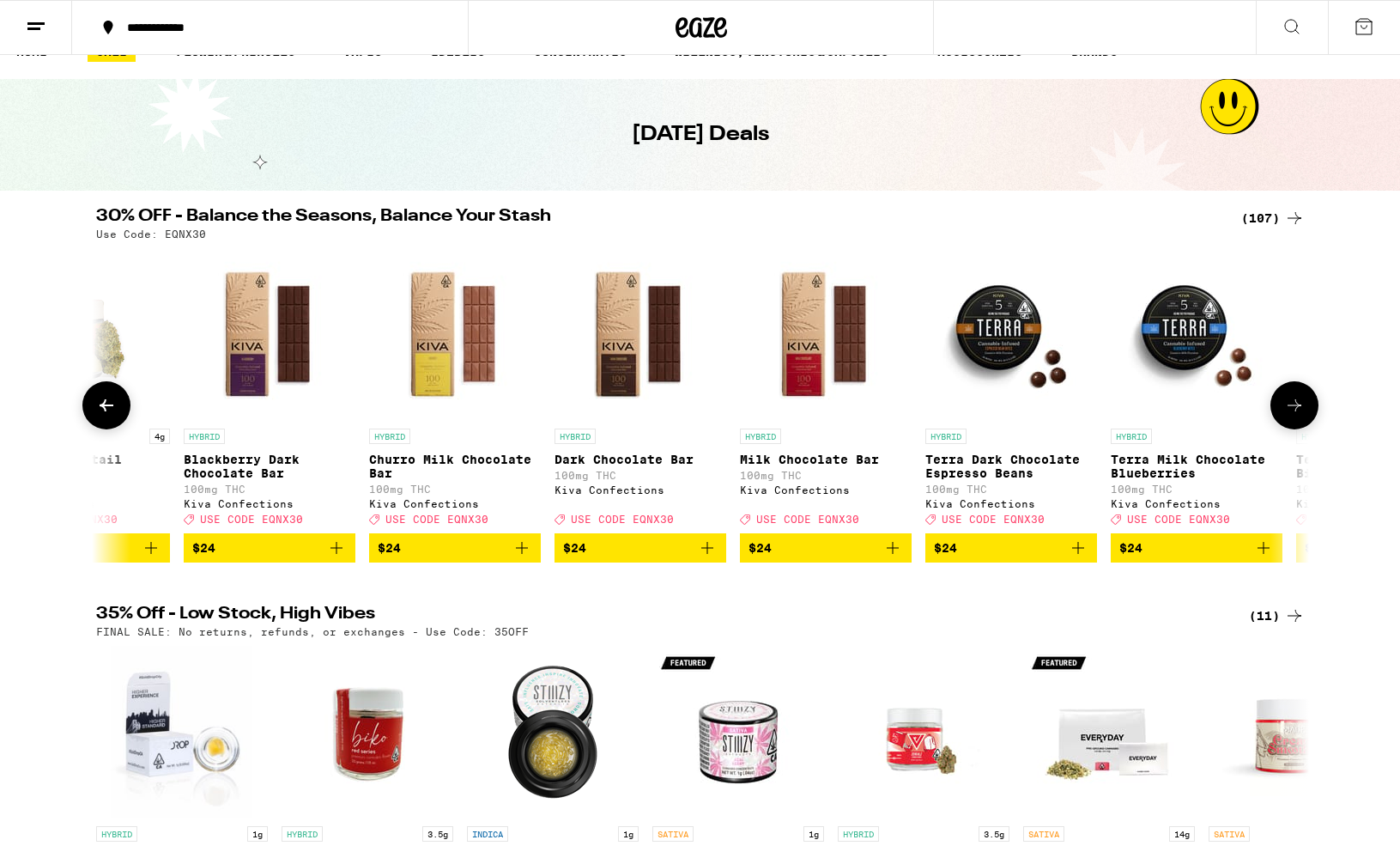
scroll to position [0, 7152]
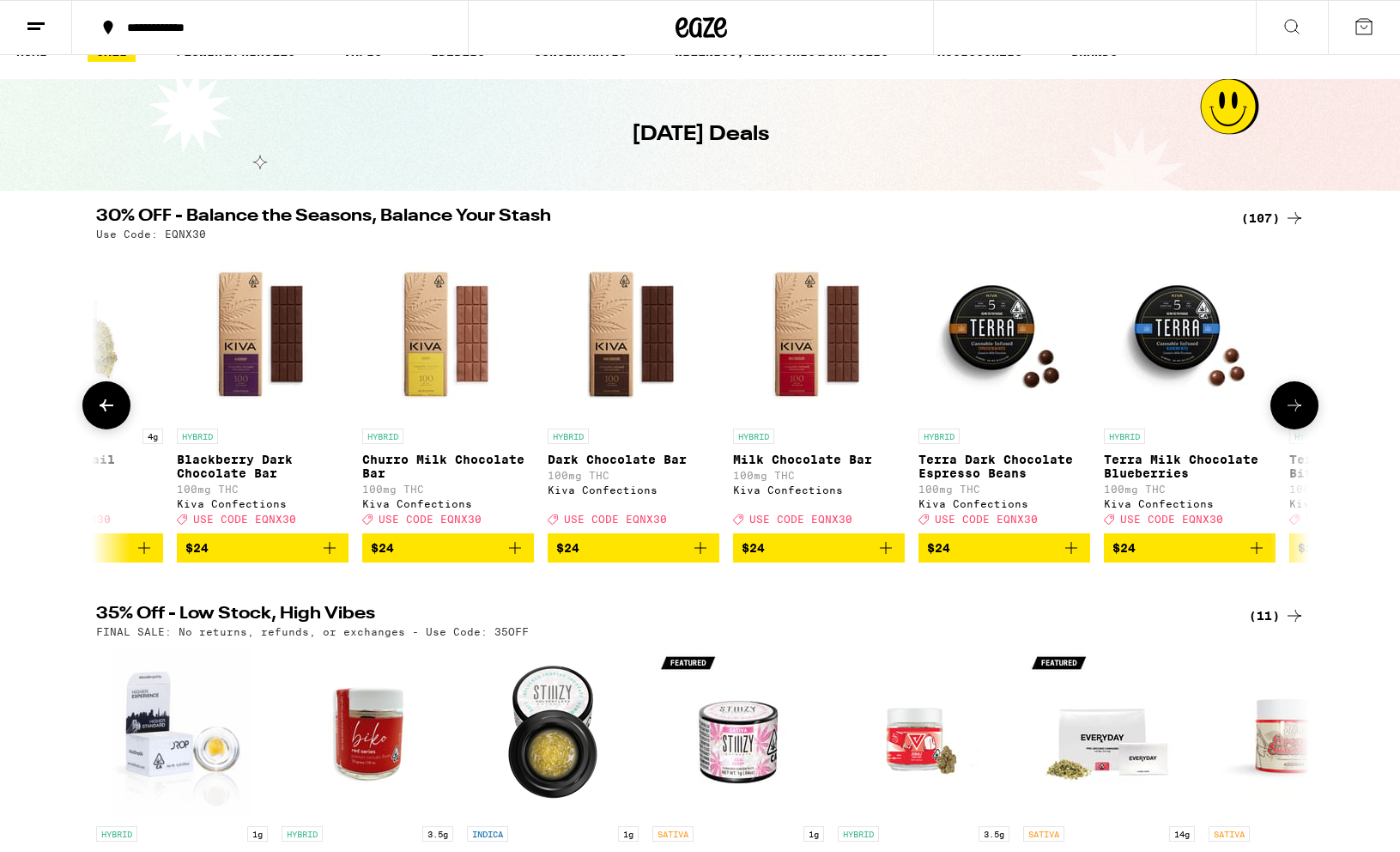
click at [1163, 406] on icon at bounding box center [1294, 404] width 20 height 20
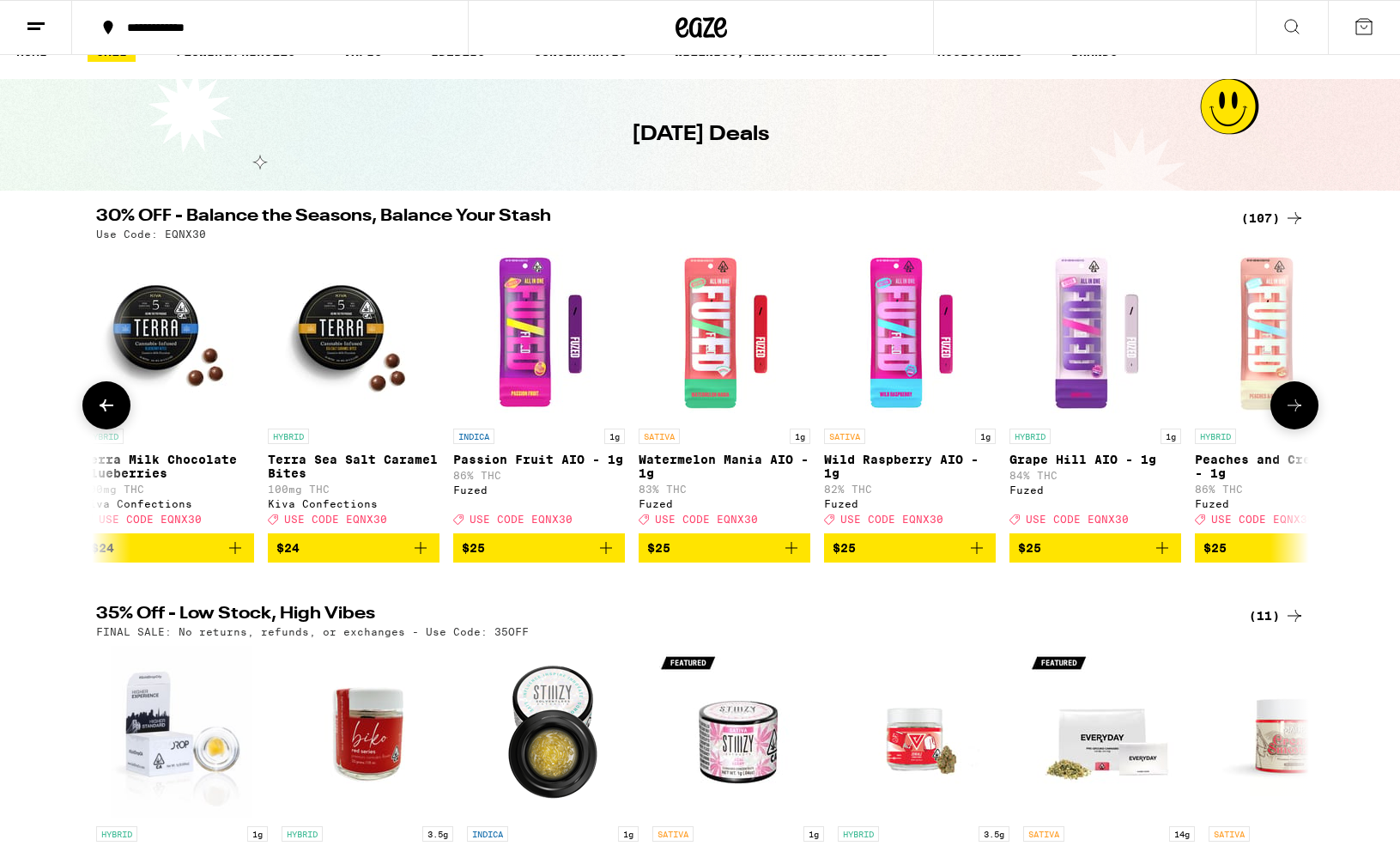
click at [1163, 406] on icon at bounding box center [1294, 404] width 20 height 20
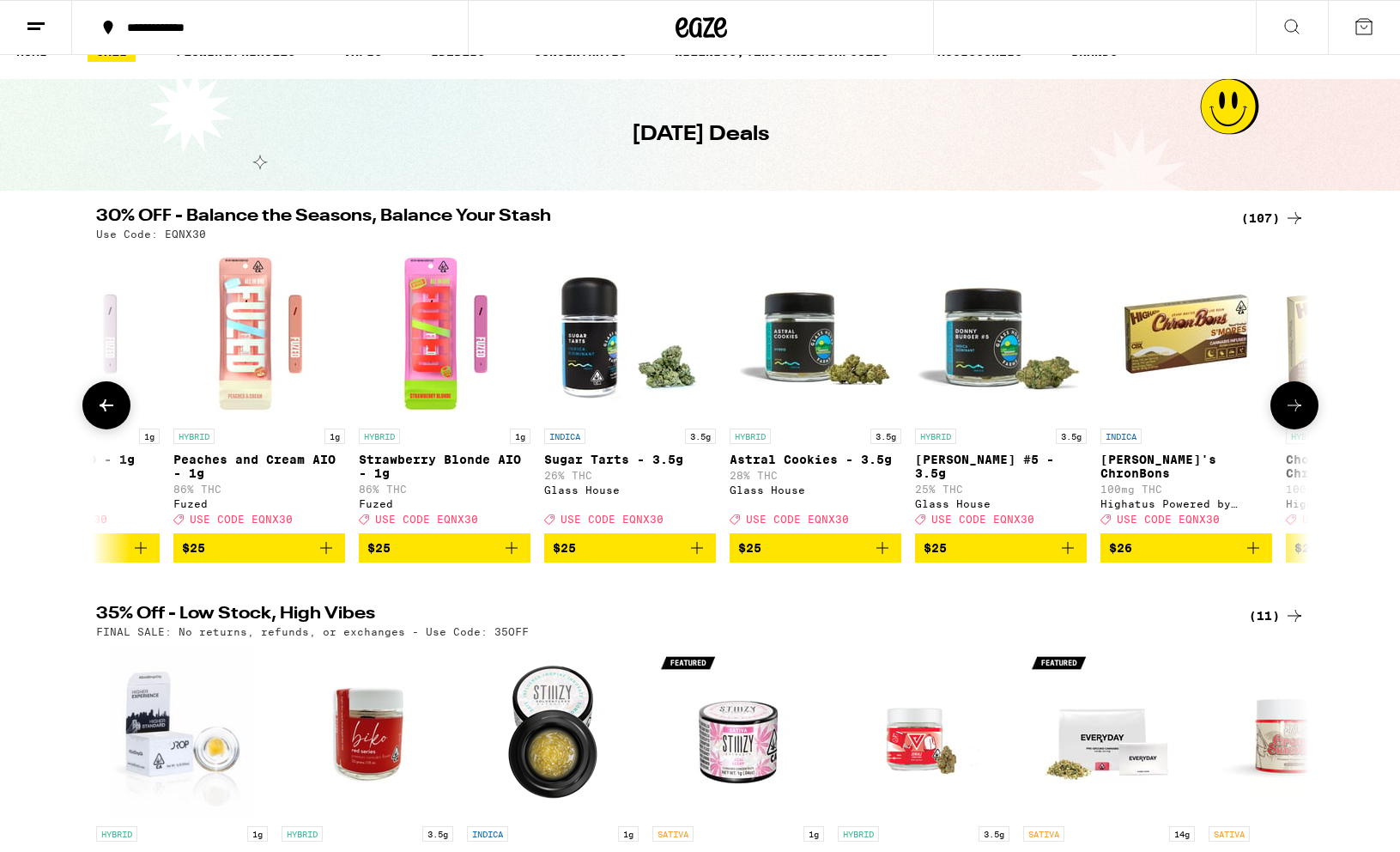
click at [1163, 406] on icon at bounding box center [1294, 404] width 20 height 20
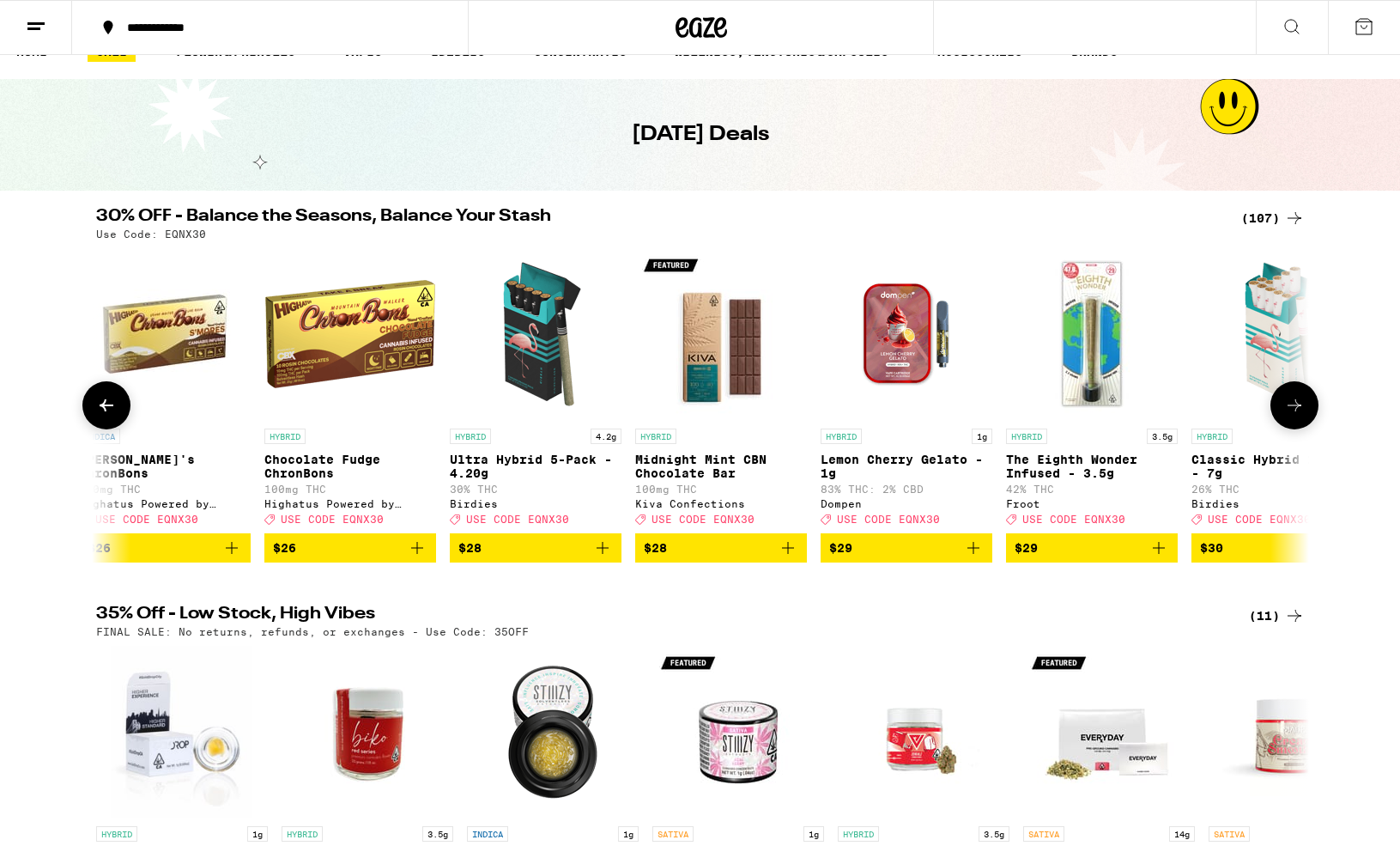
click at [1163, 406] on icon at bounding box center [1294, 404] width 20 height 20
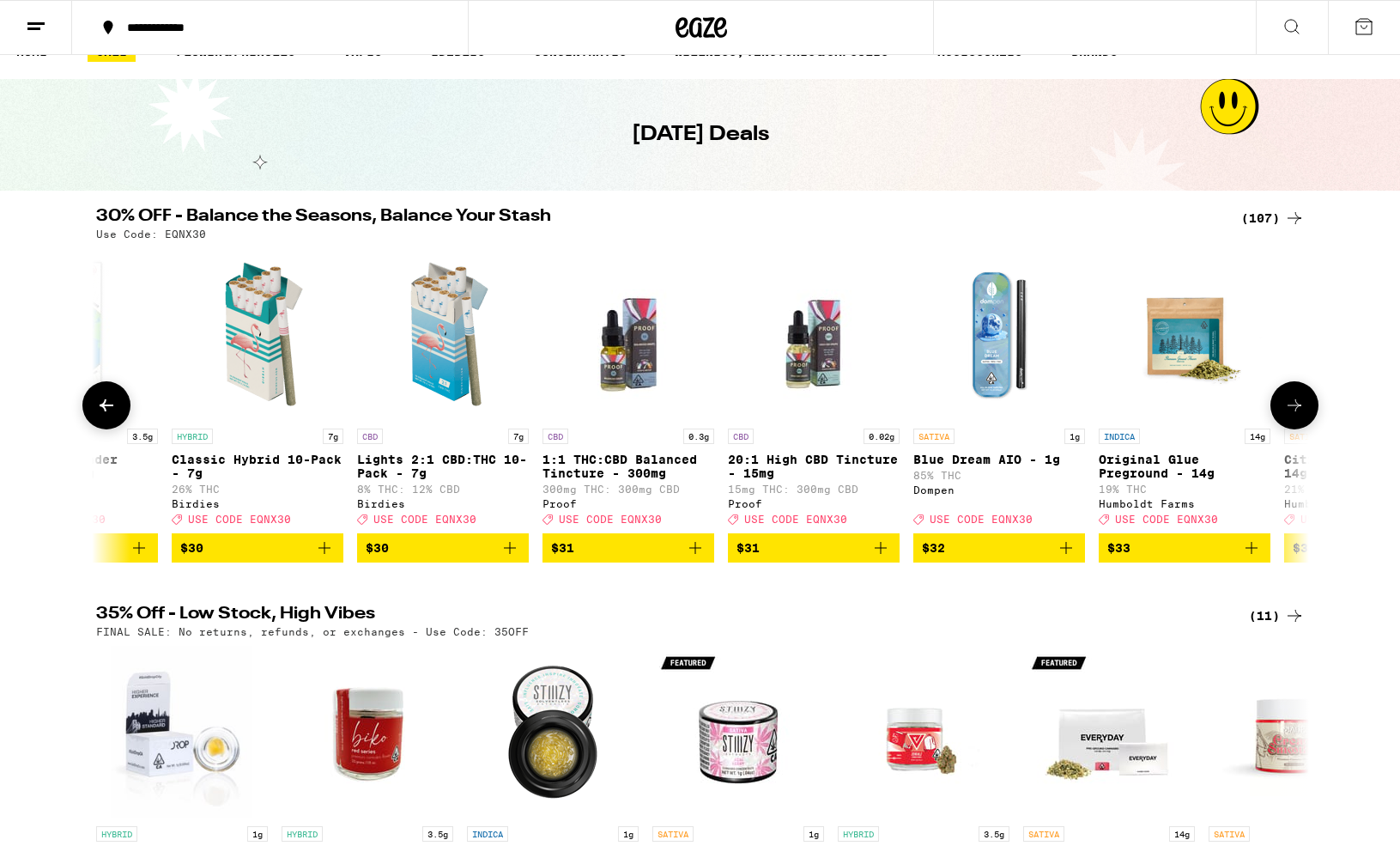
scroll to position [0, 11239]
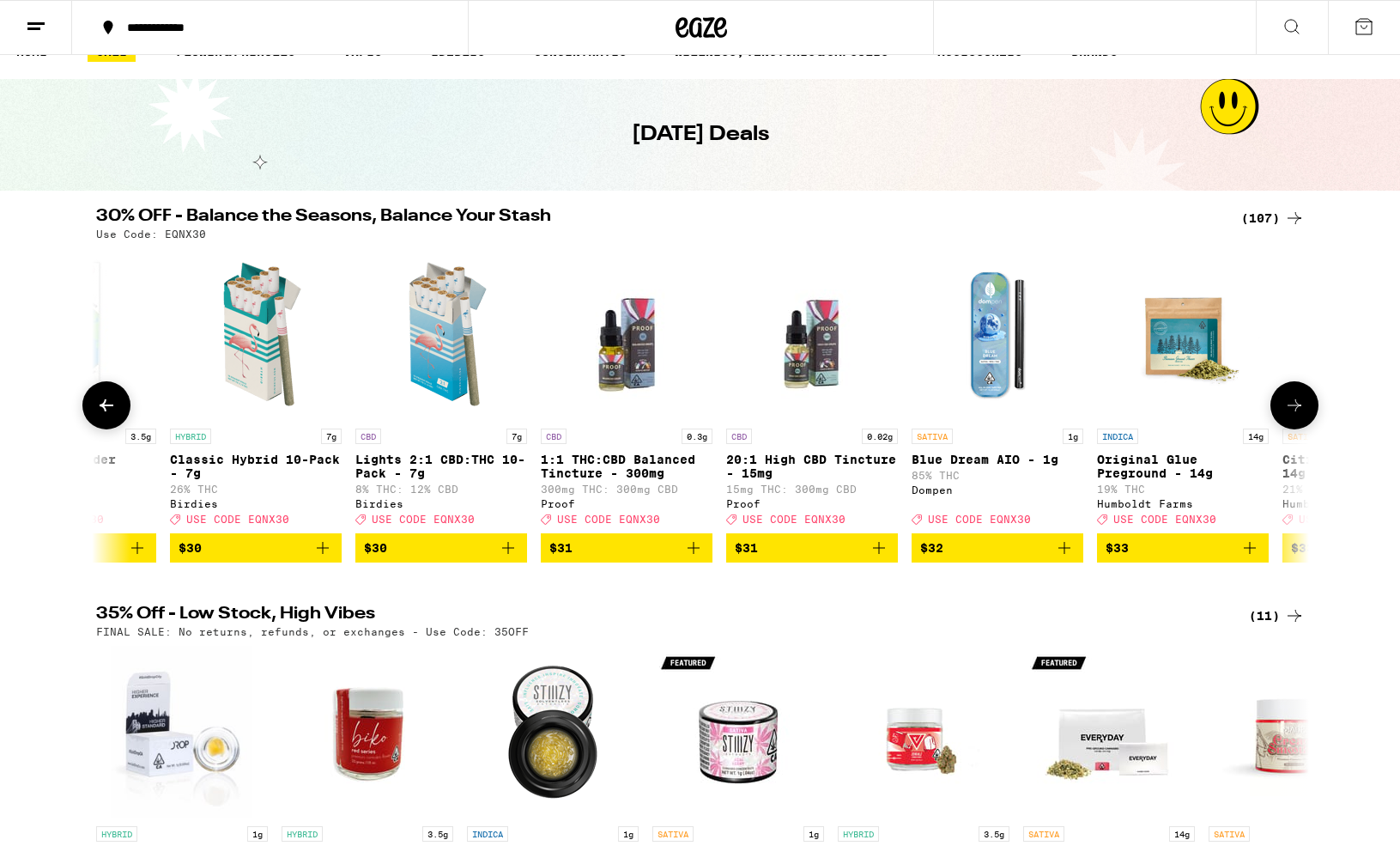
click at [1163, 409] on icon at bounding box center [1294, 404] width 20 height 20
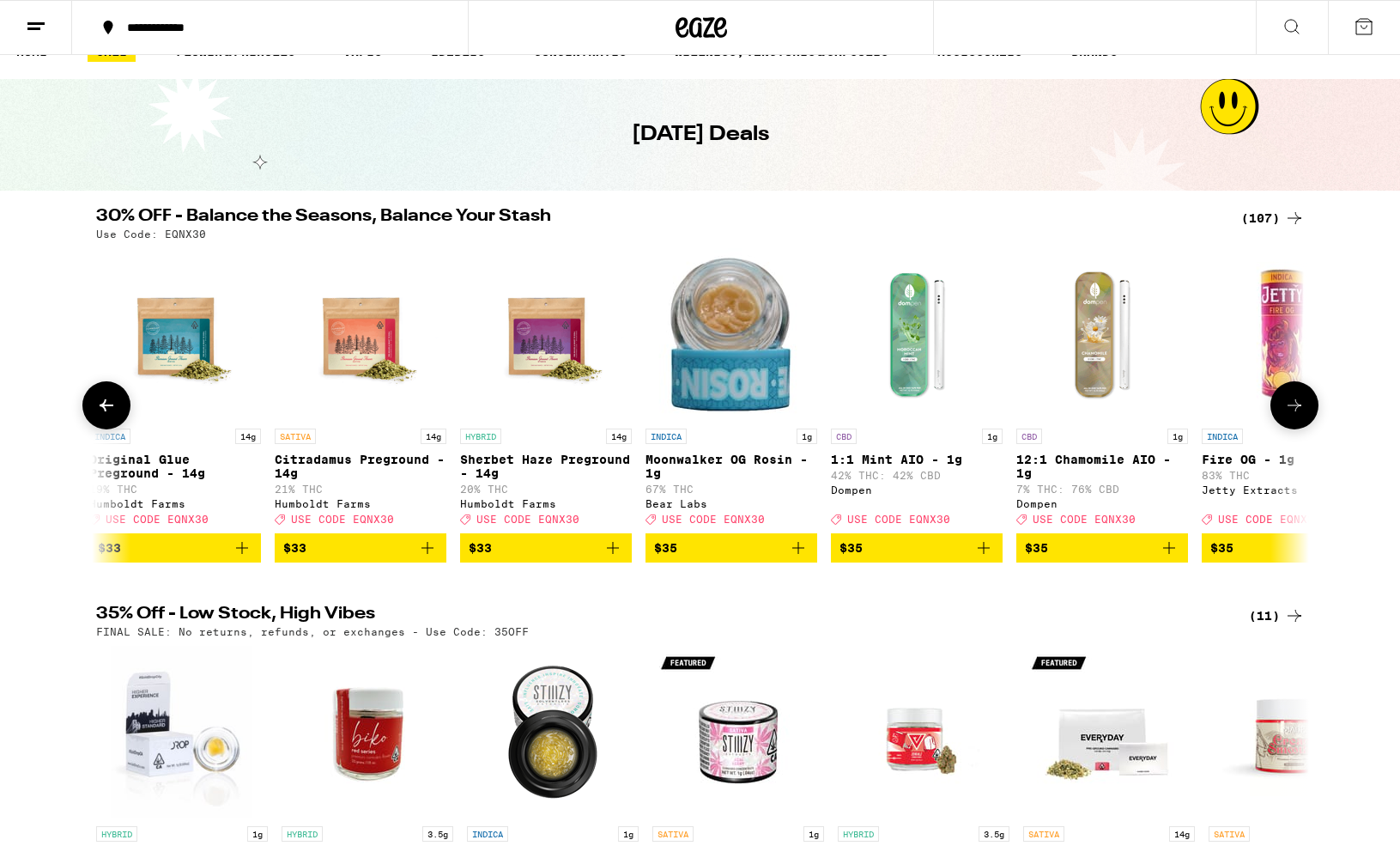
scroll to position [0, 12260]
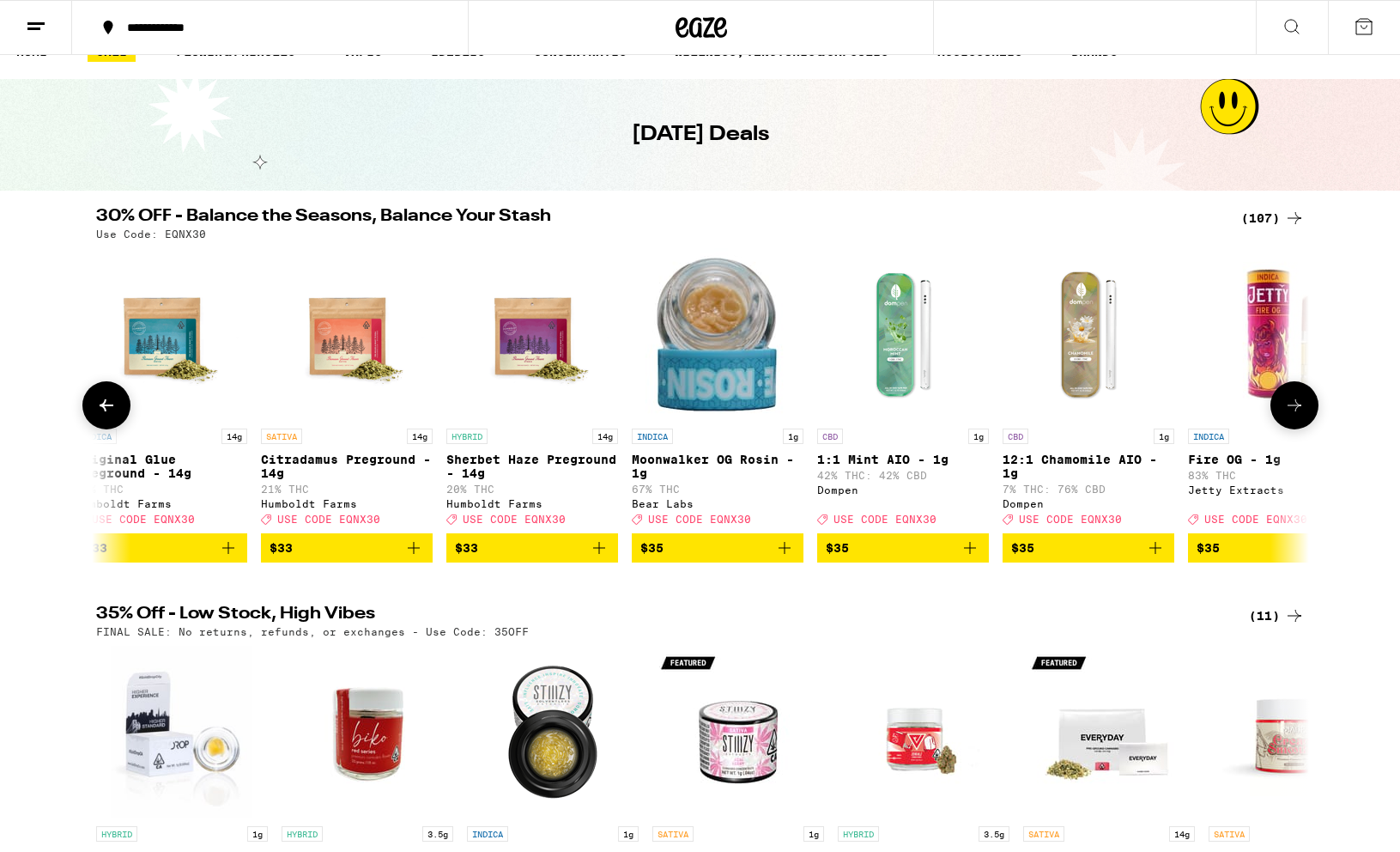
click at [1163, 409] on icon at bounding box center [1294, 404] width 20 height 20
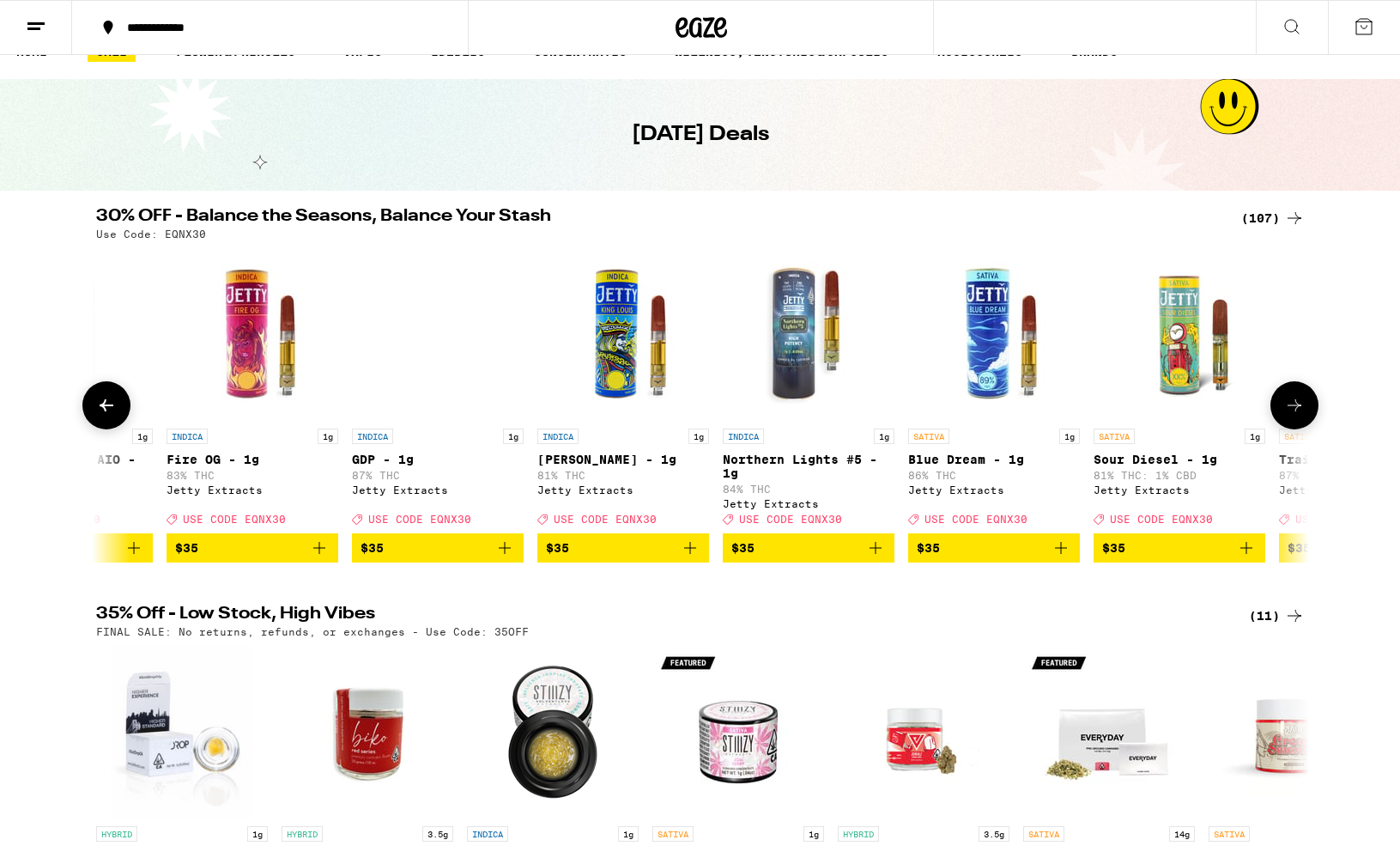
click at [1163, 409] on icon at bounding box center [1294, 404] width 20 height 20
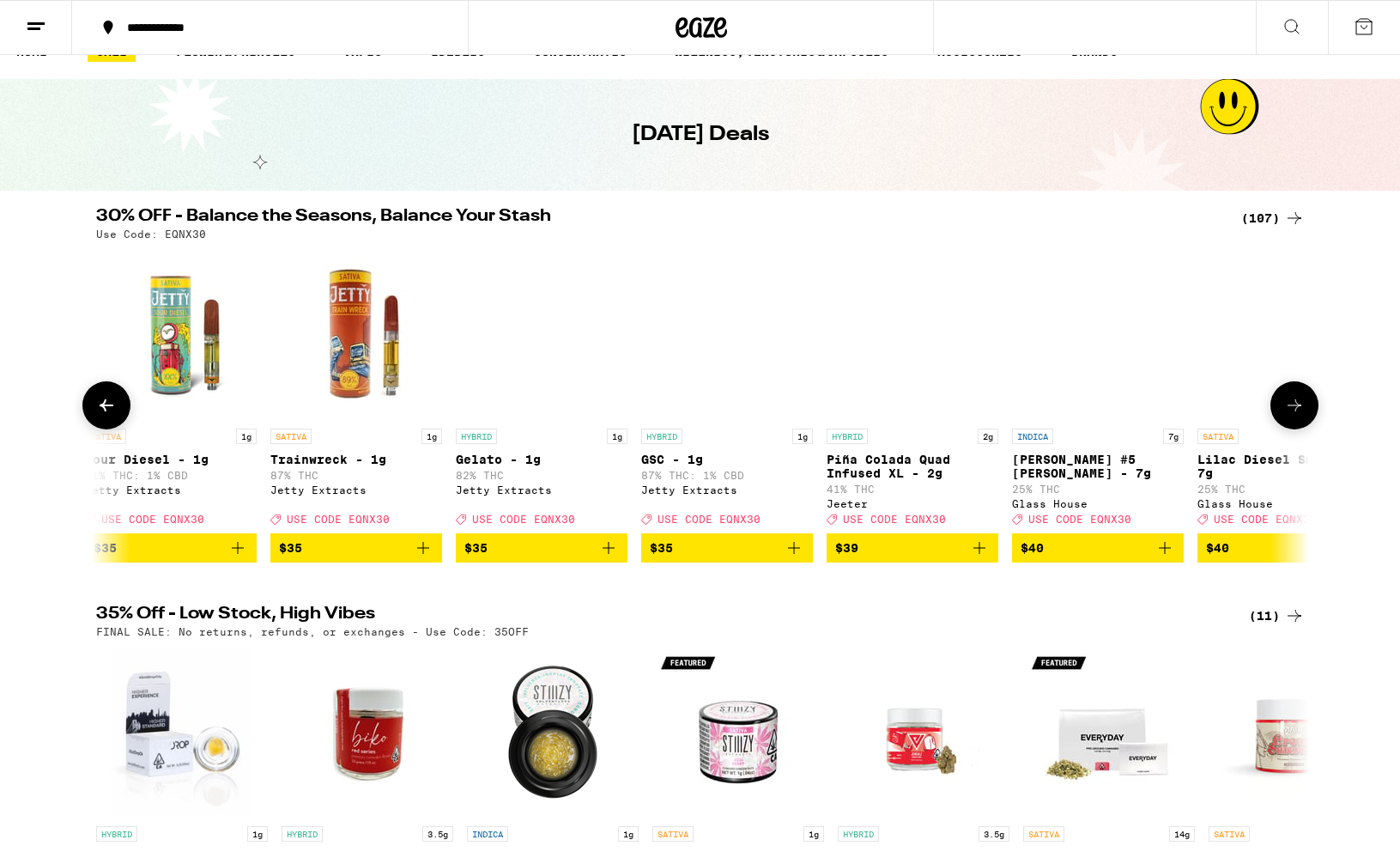
click at [1163, 409] on icon at bounding box center [1294, 404] width 20 height 20
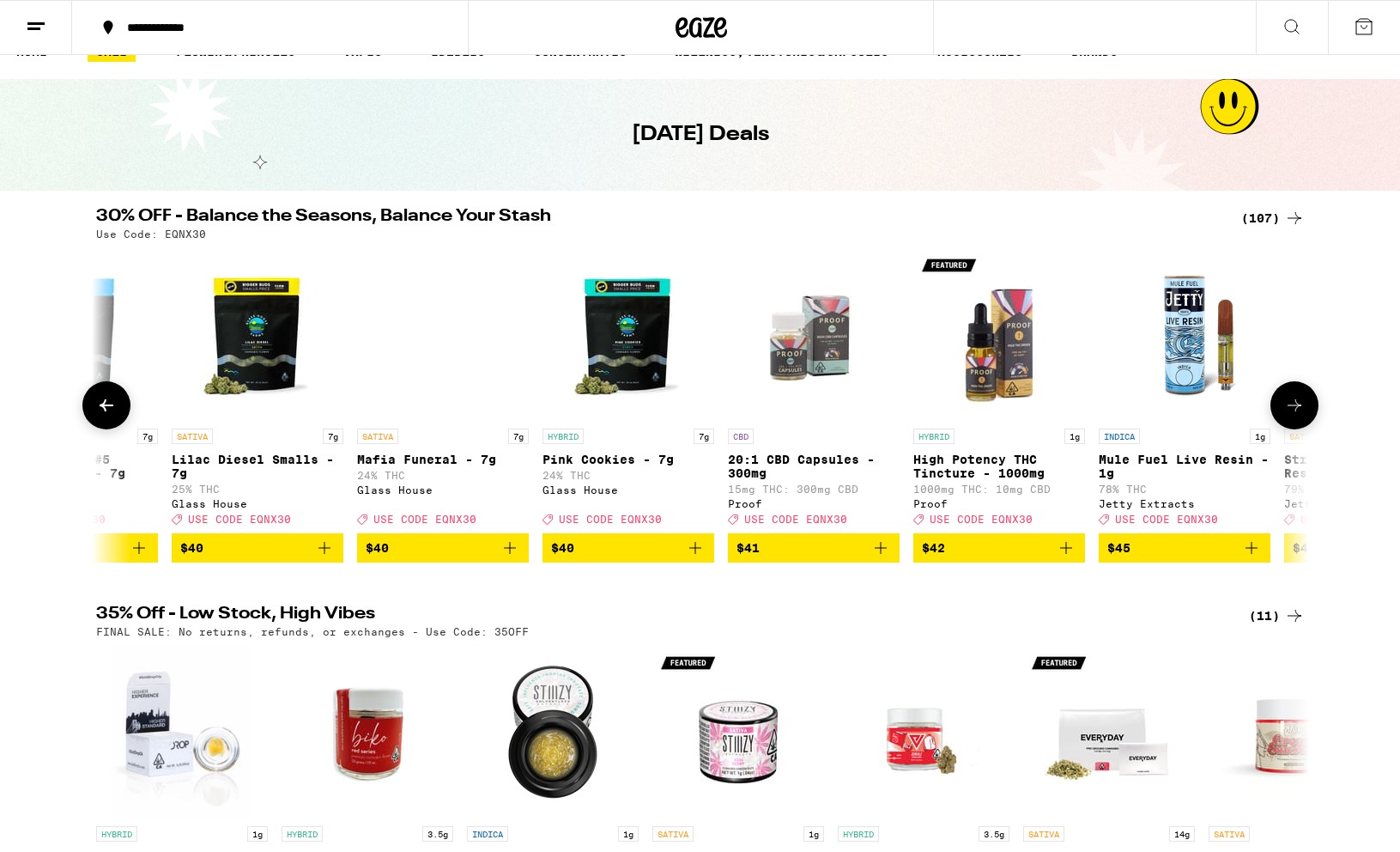
click at [1163, 409] on icon at bounding box center [1294, 404] width 20 height 20
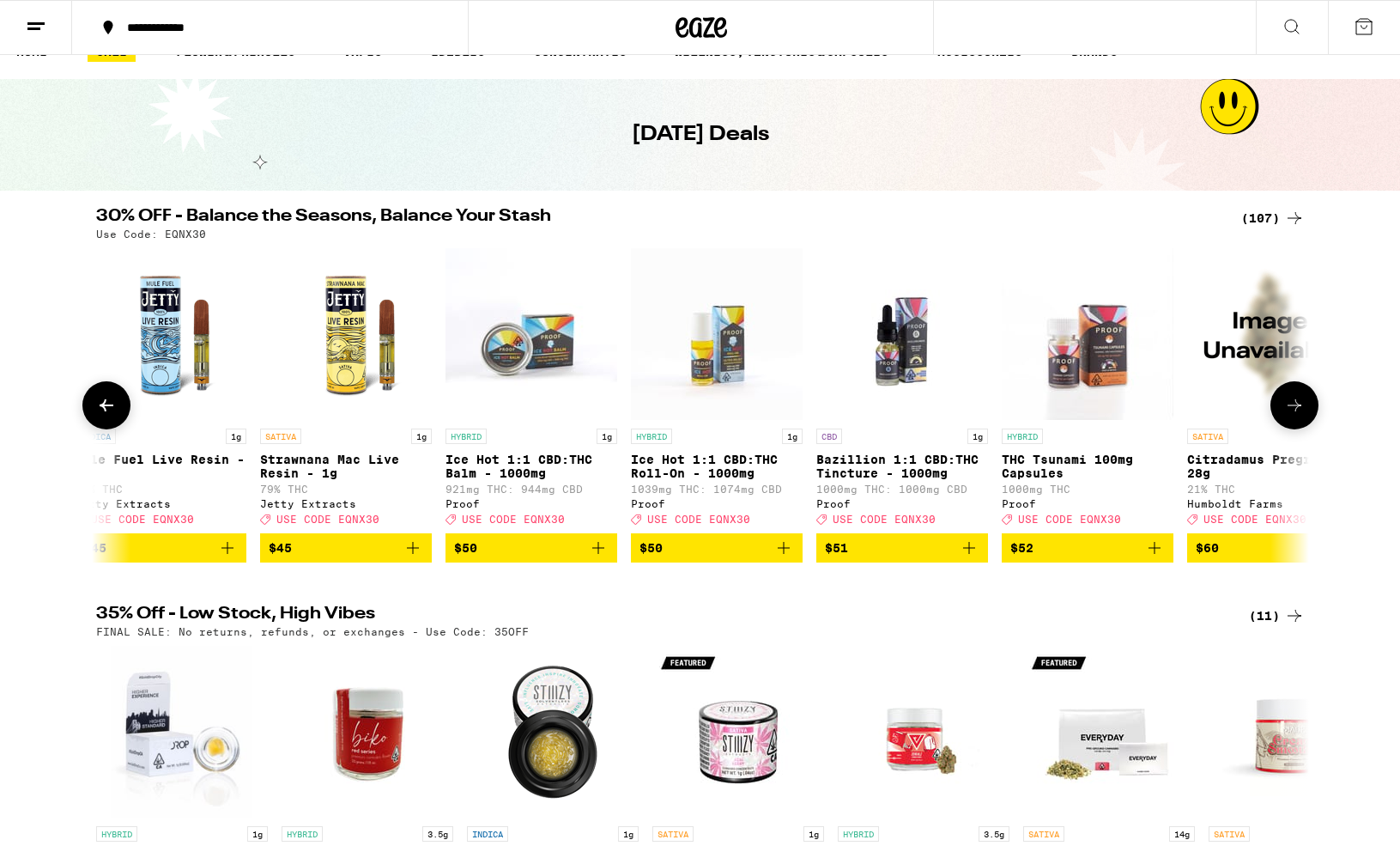
click at [1163, 409] on icon at bounding box center [1294, 404] width 20 height 20
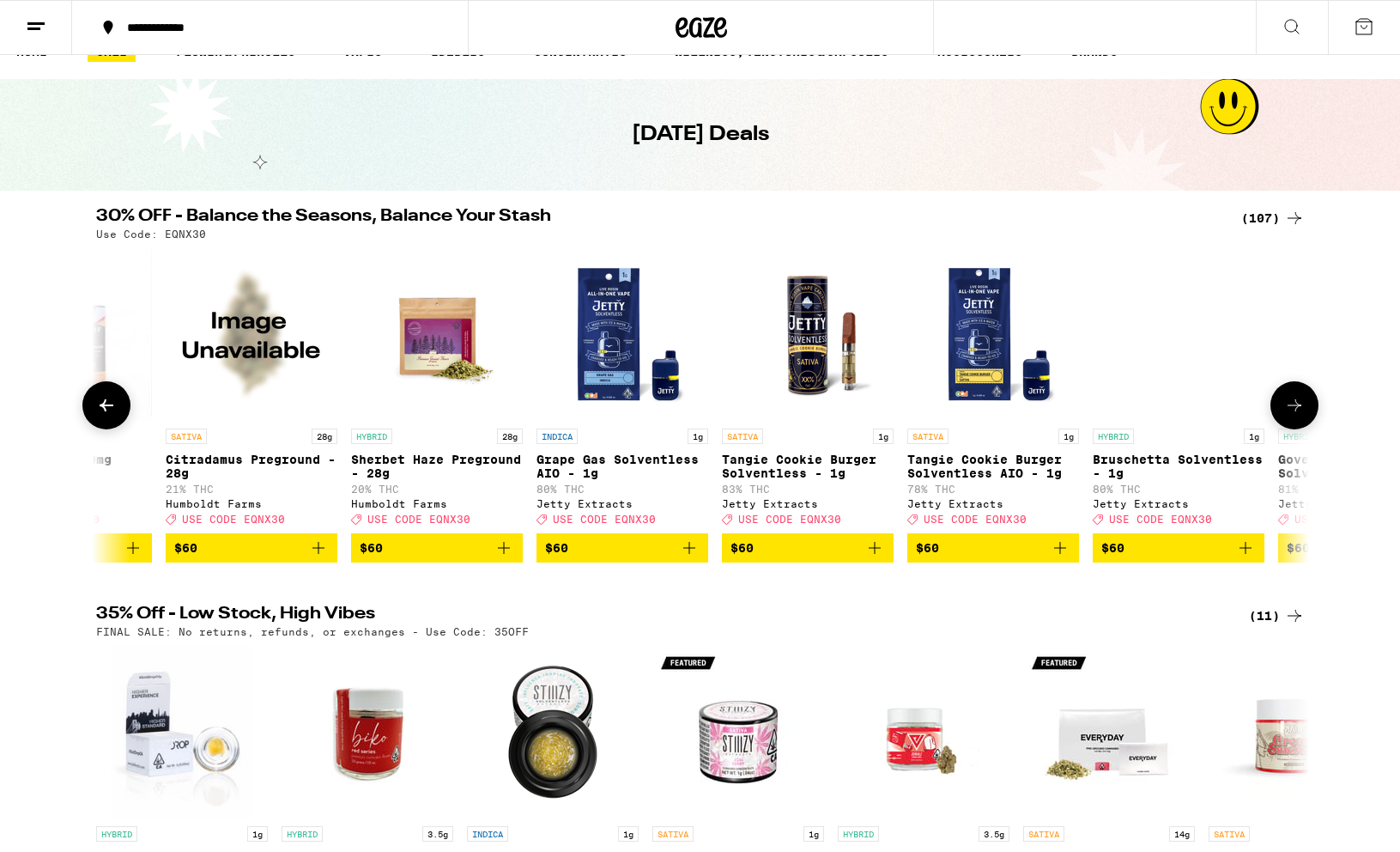
click at [1163, 409] on icon at bounding box center [1294, 404] width 20 height 20
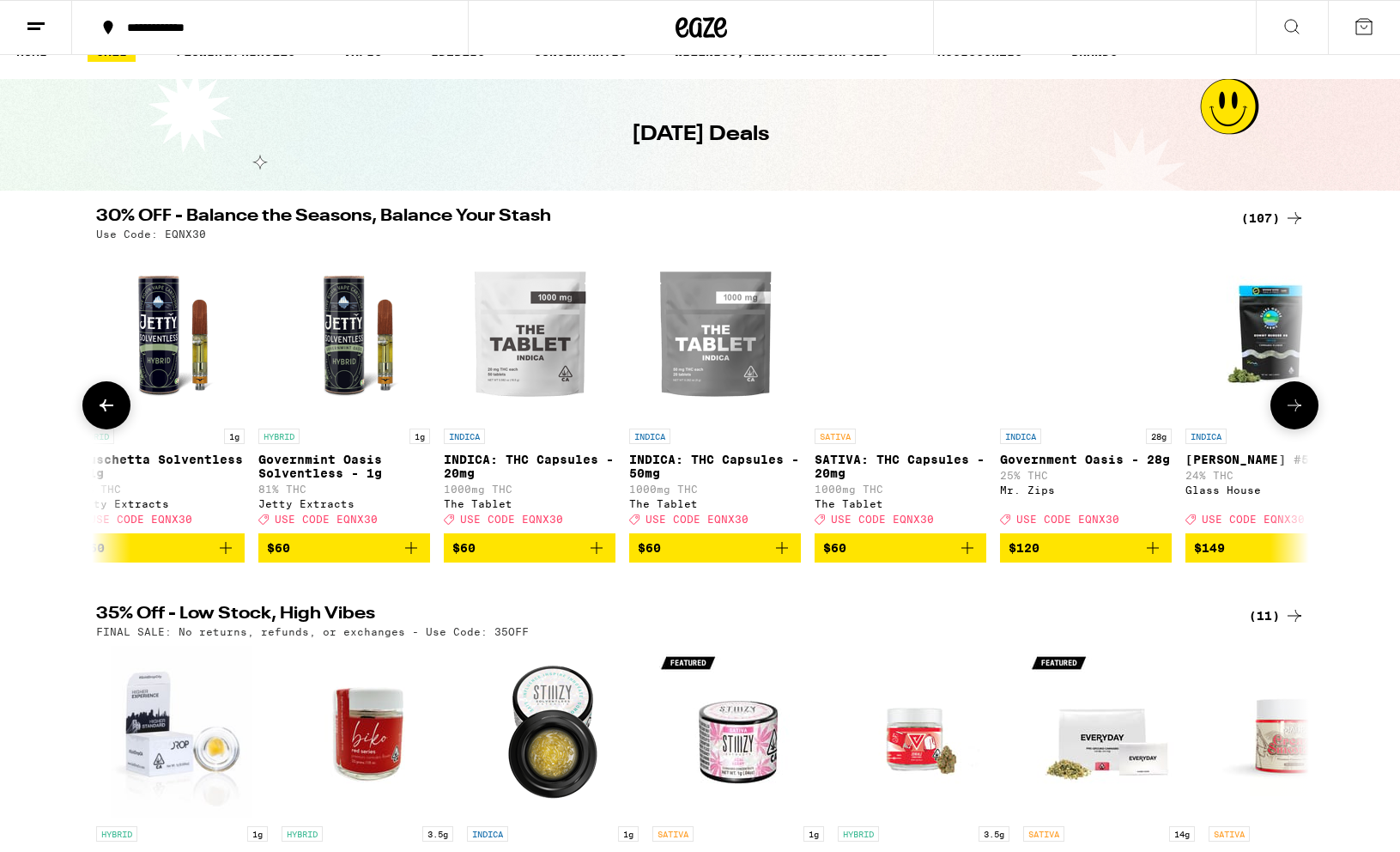
click at [1163, 409] on icon at bounding box center [1294, 404] width 20 height 20
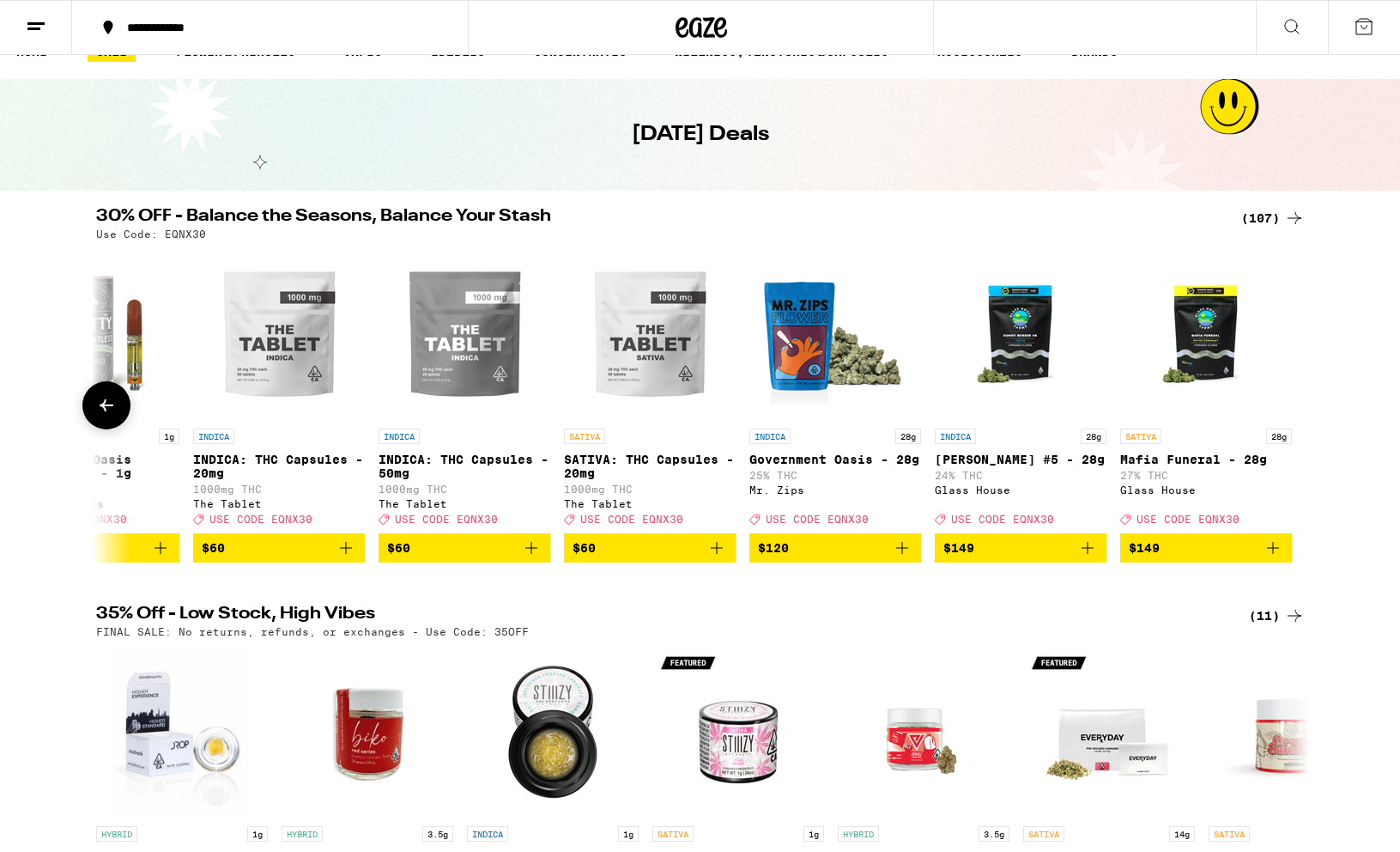
scroll to position [0, 18634]
click at [109, 410] on icon at bounding box center [106, 404] width 20 height 20
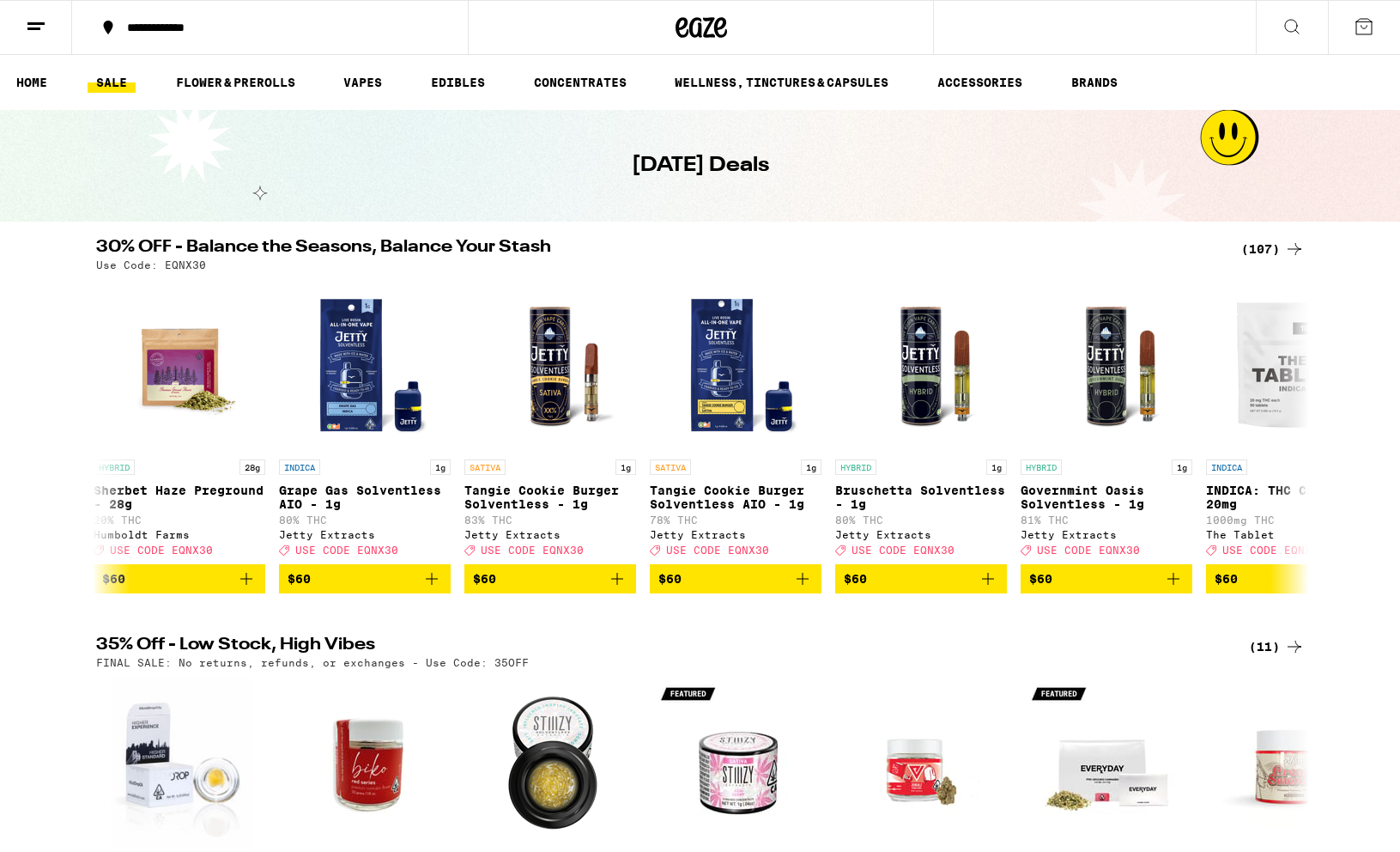
scroll to position [0, 17613]
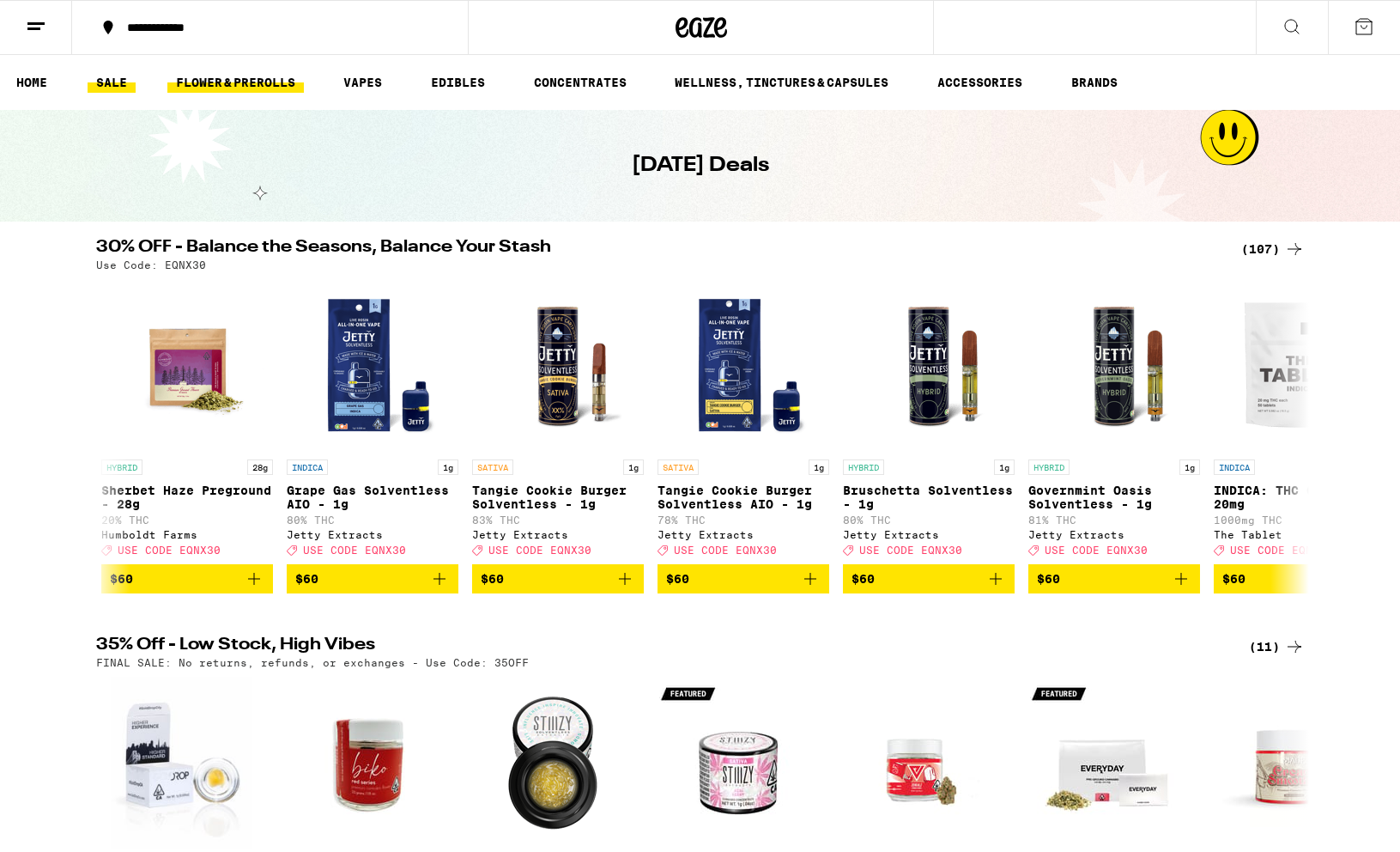
click at [218, 79] on link "FLOWER & PREROLLS" at bounding box center [236, 82] width 137 height 20
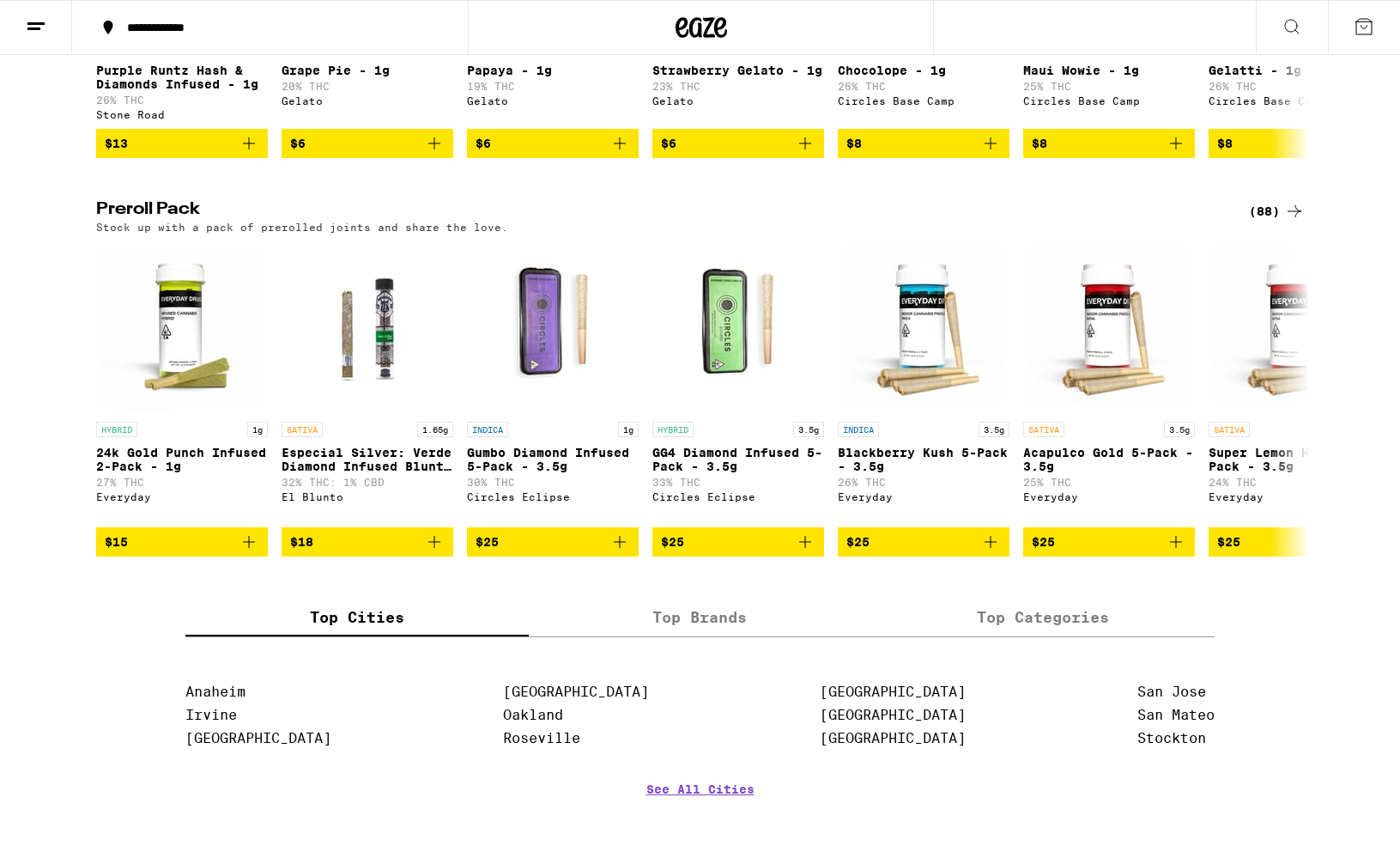
scroll to position [1220, 0]
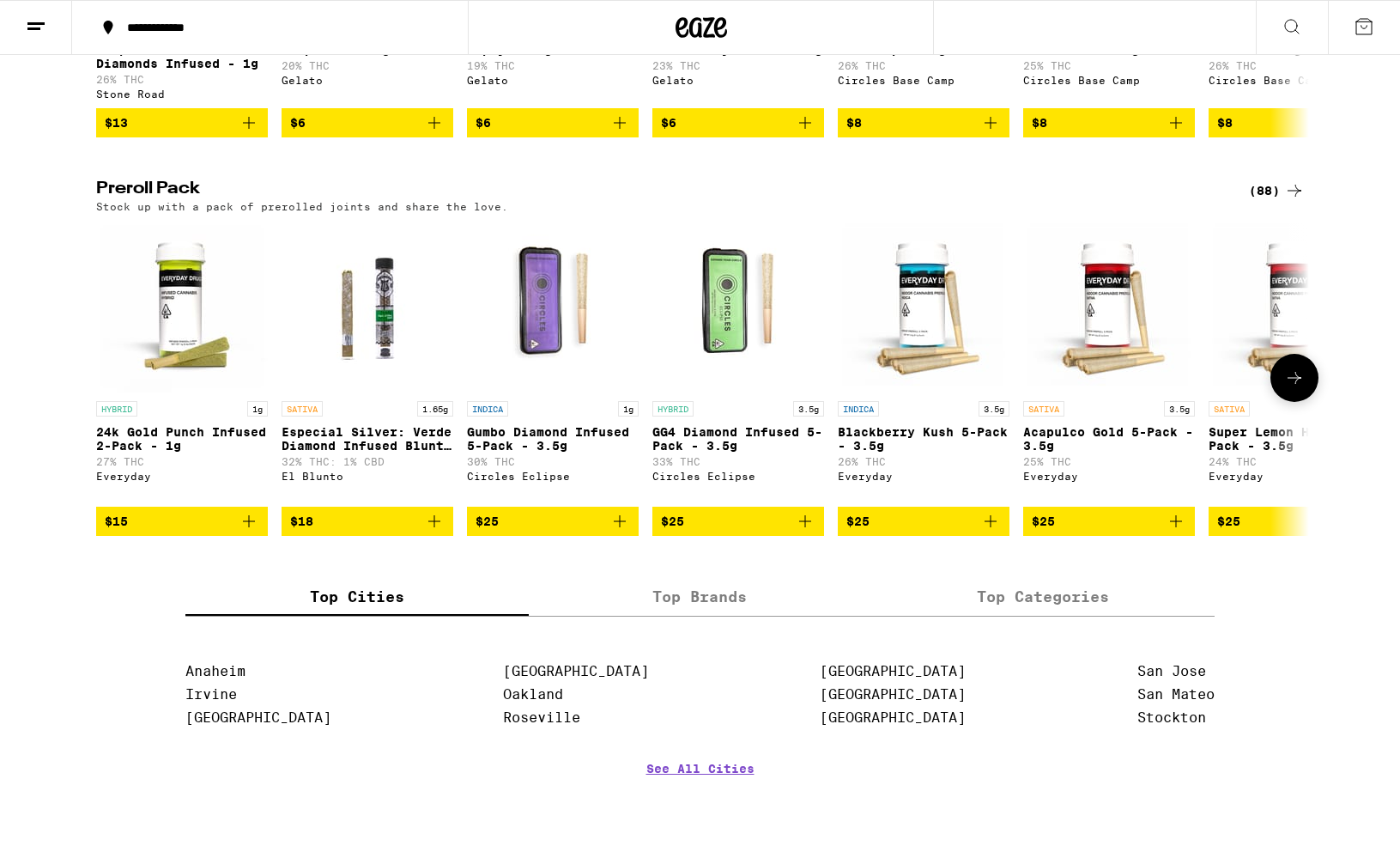
click at [1163, 388] on icon at bounding box center [1294, 377] width 20 height 20
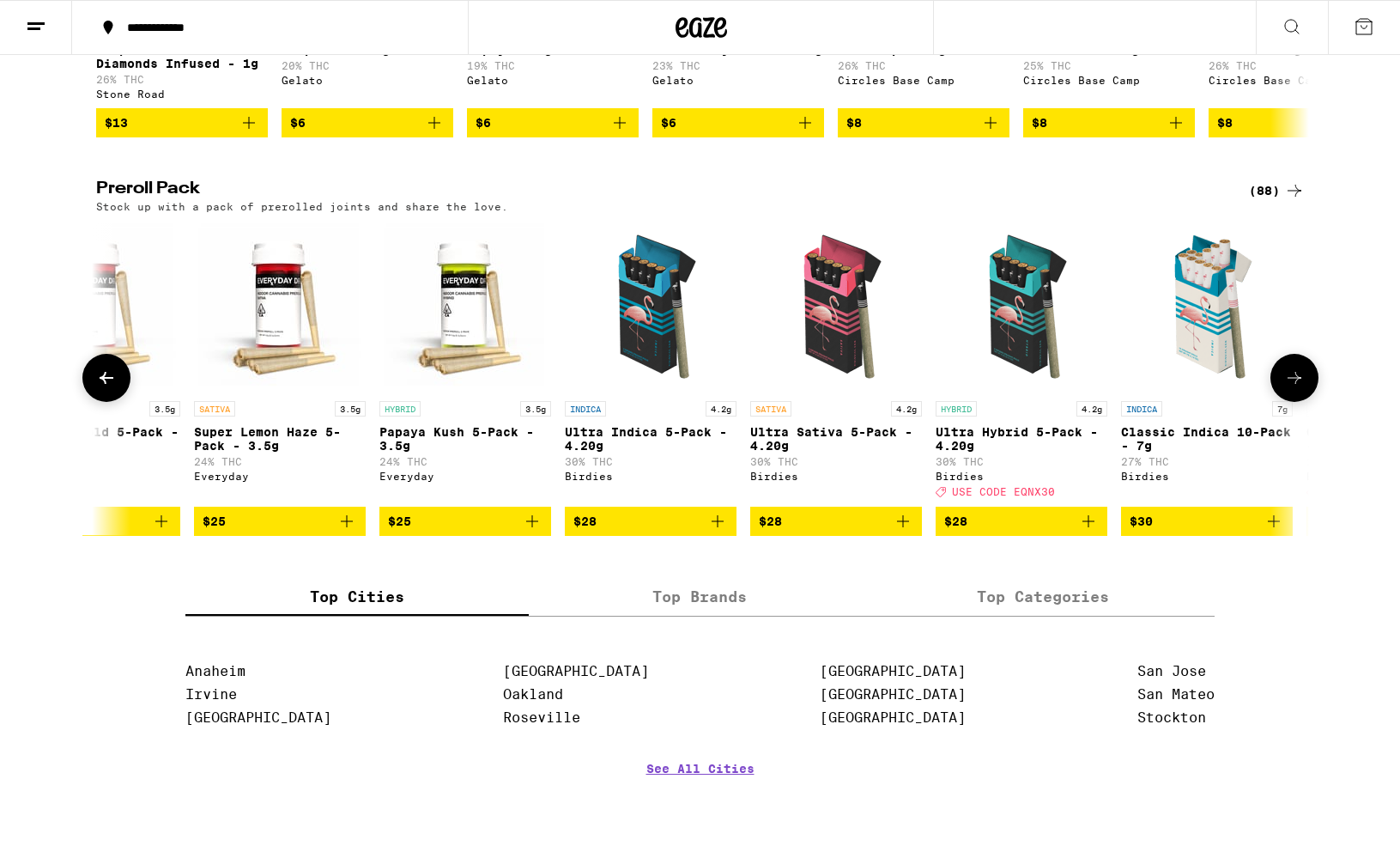
scroll to position [0, 1021]
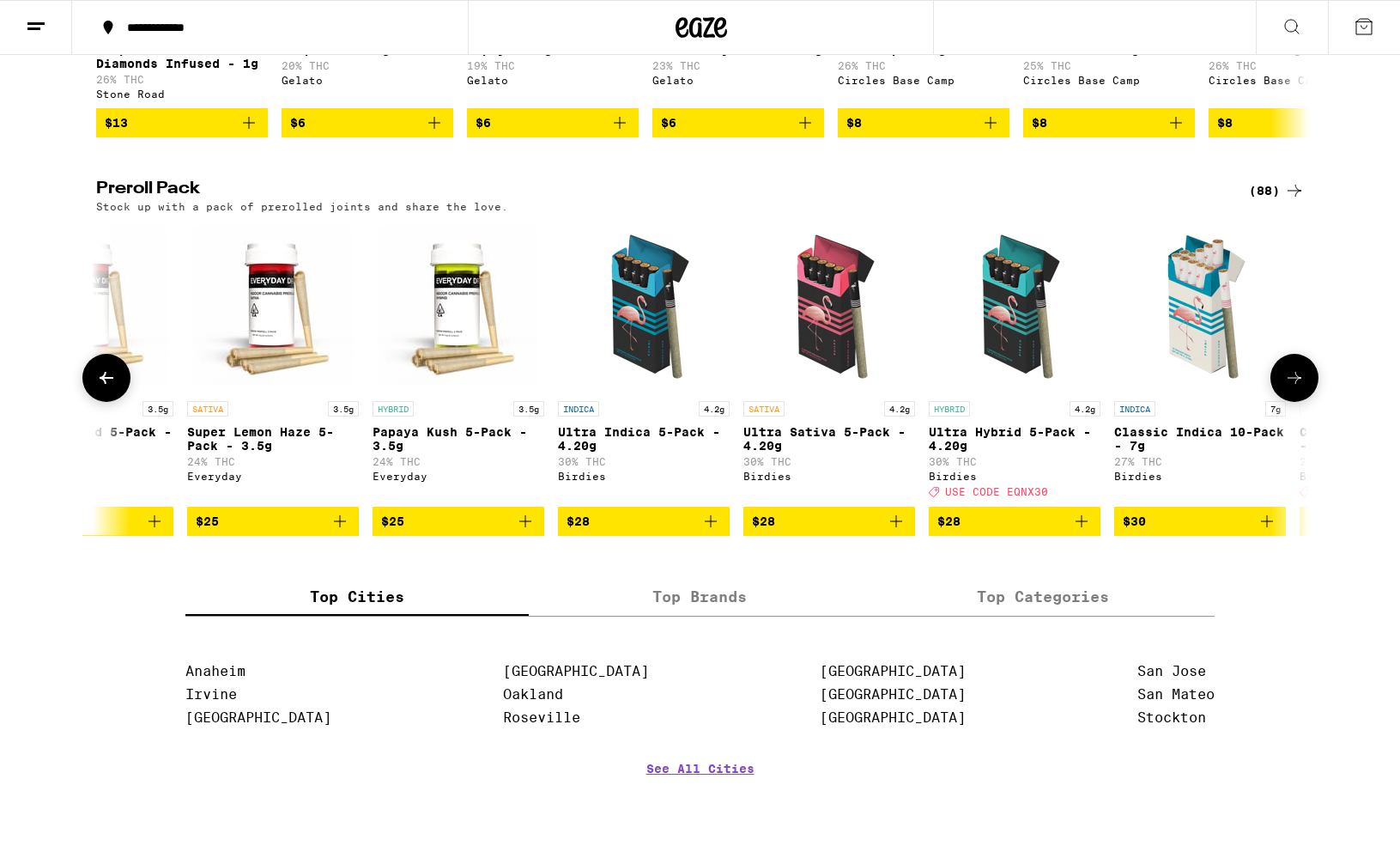
click at [1163, 388] on icon at bounding box center [1294, 377] width 20 height 20
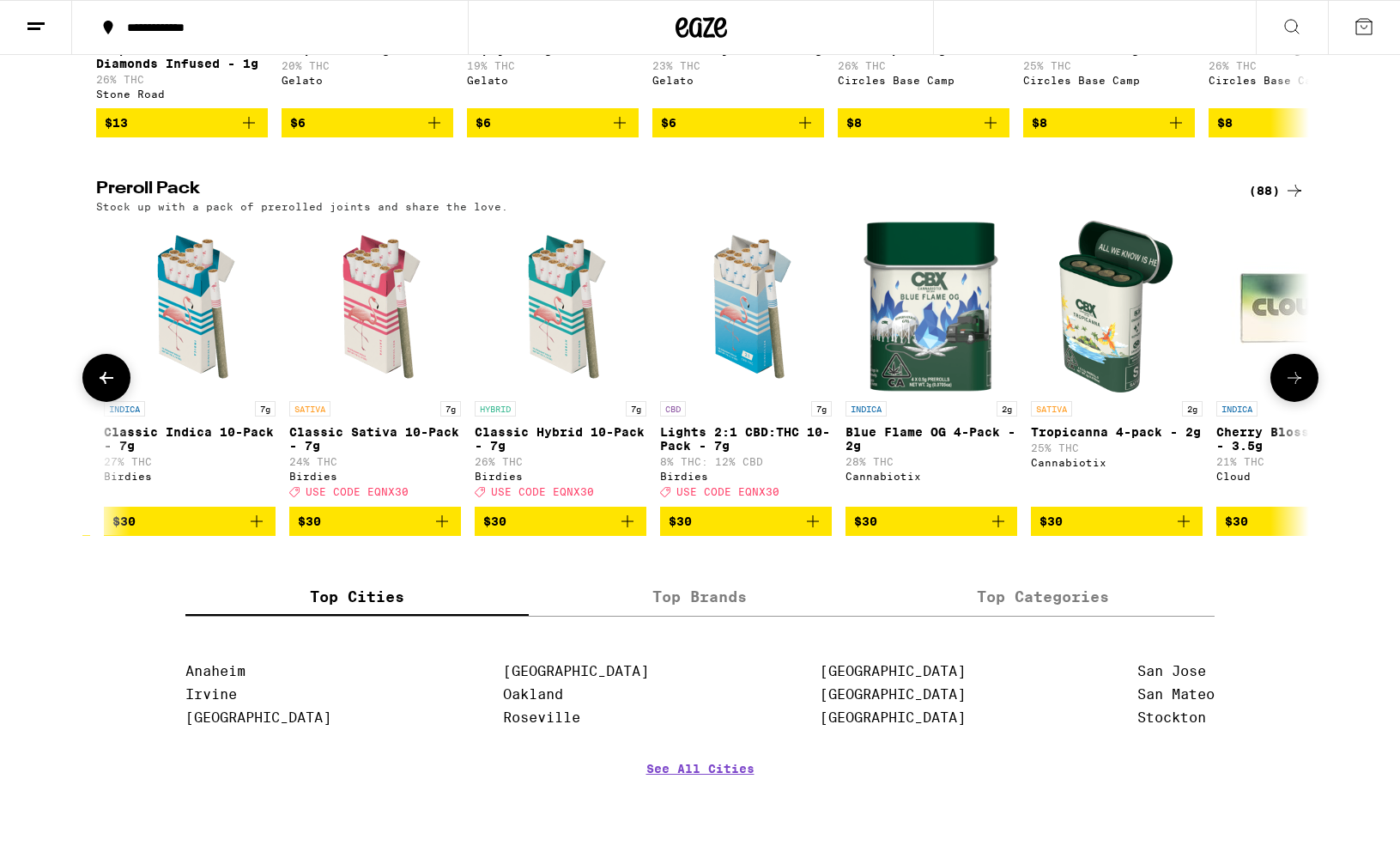
scroll to position [0, 2044]
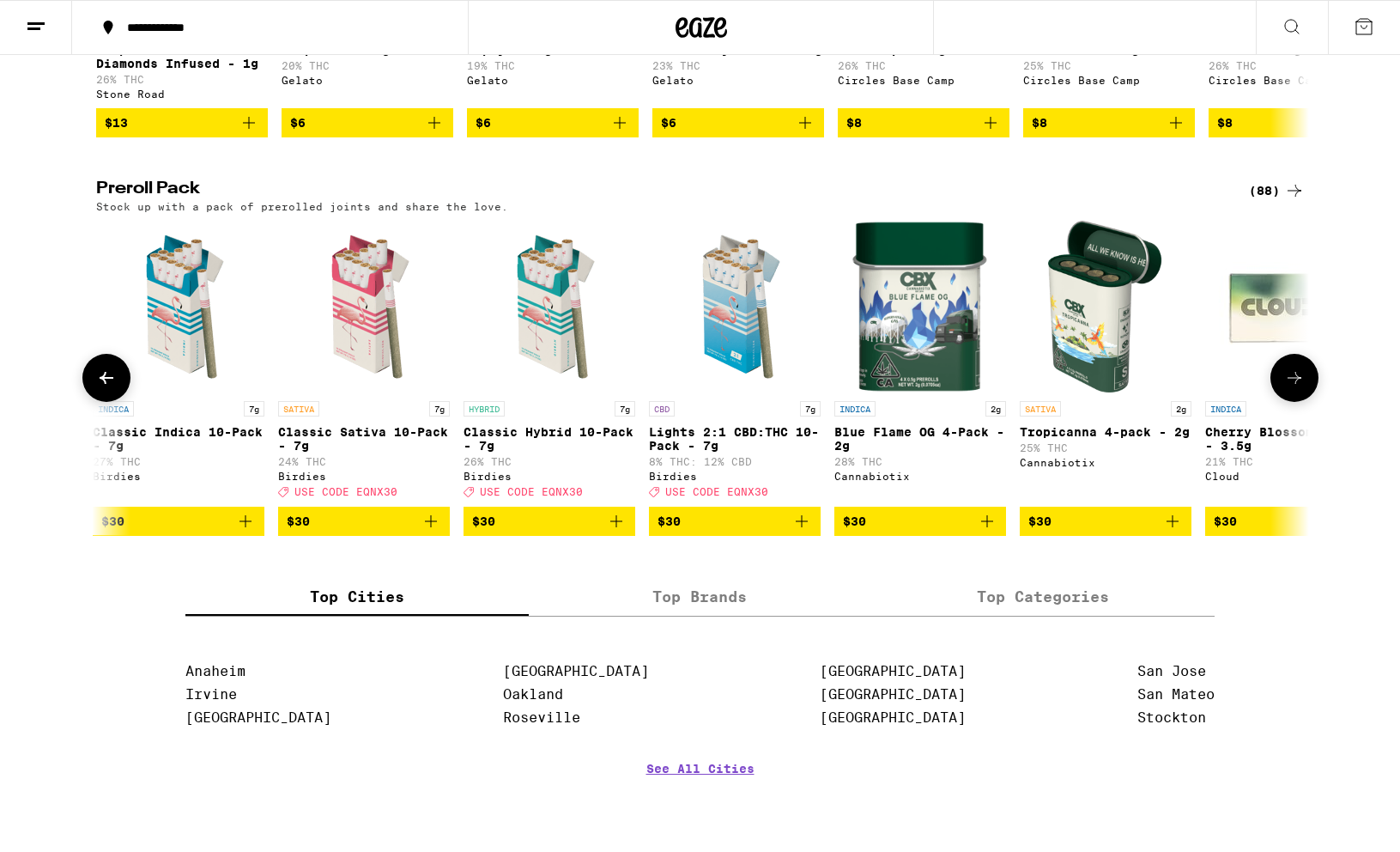
click at [1163, 388] on icon at bounding box center [1294, 377] width 20 height 20
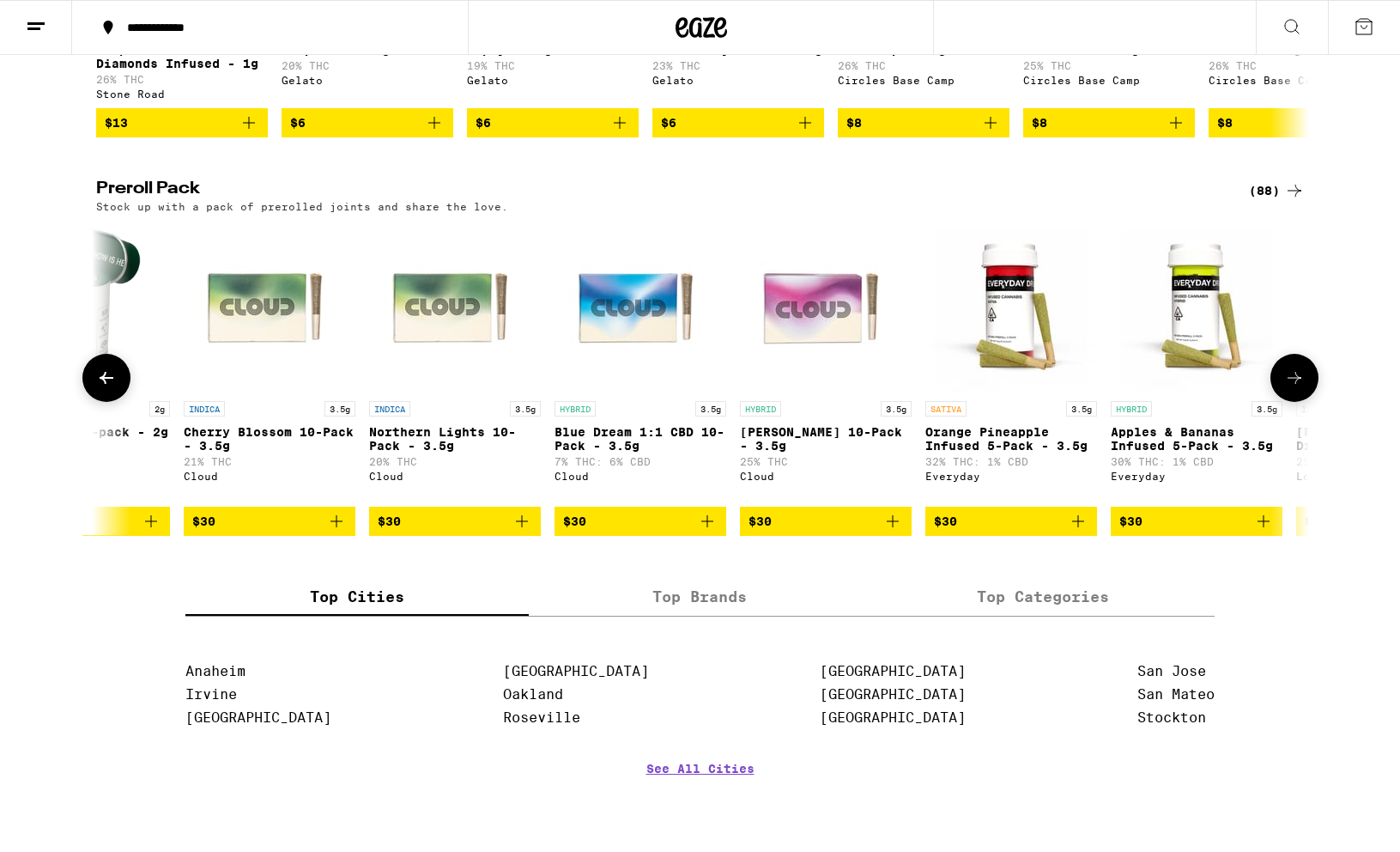
click at [1163, 388] on icon at bounding box center [1294, 377] width 20 height 20
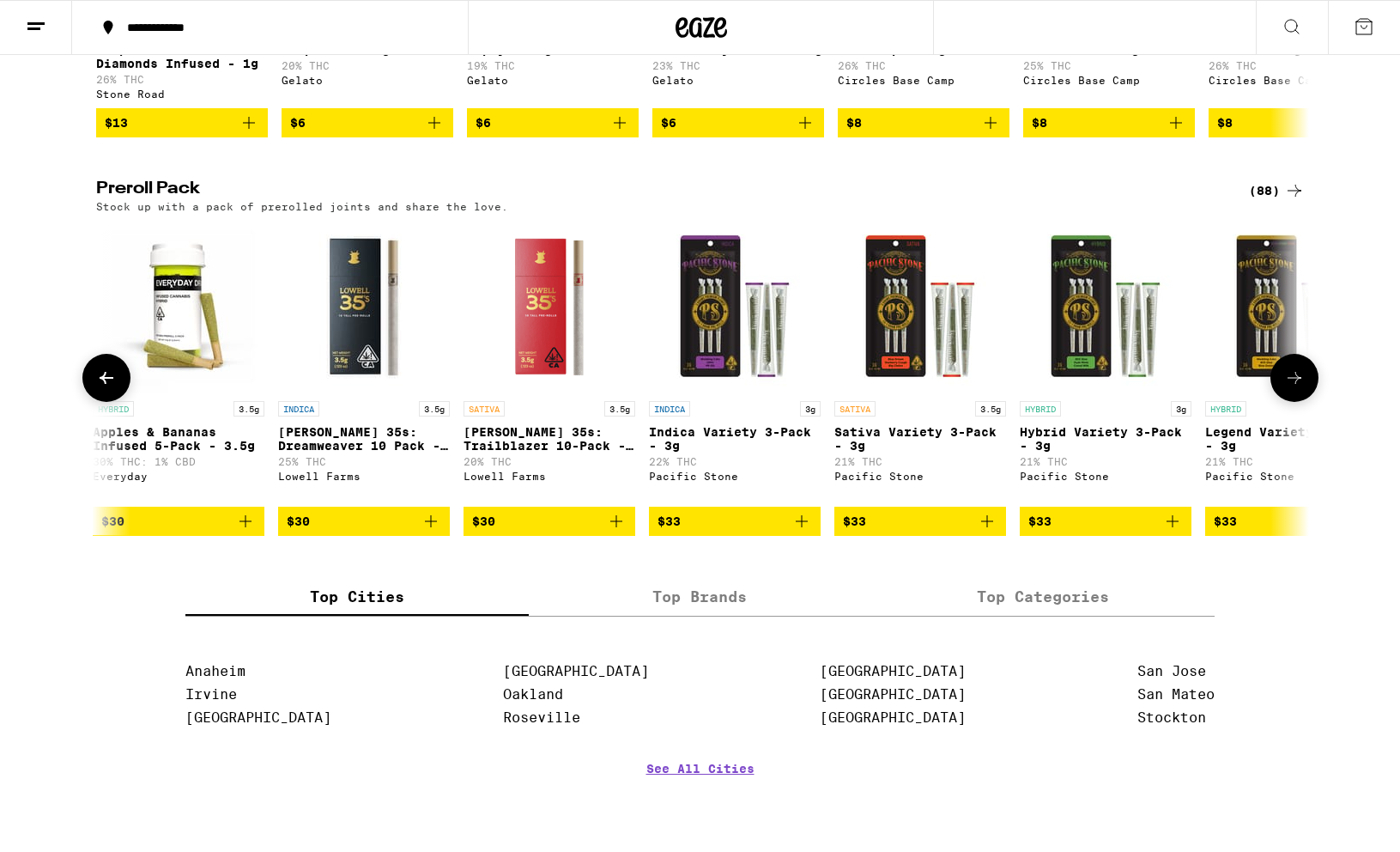
scroll to position [0, 4087]
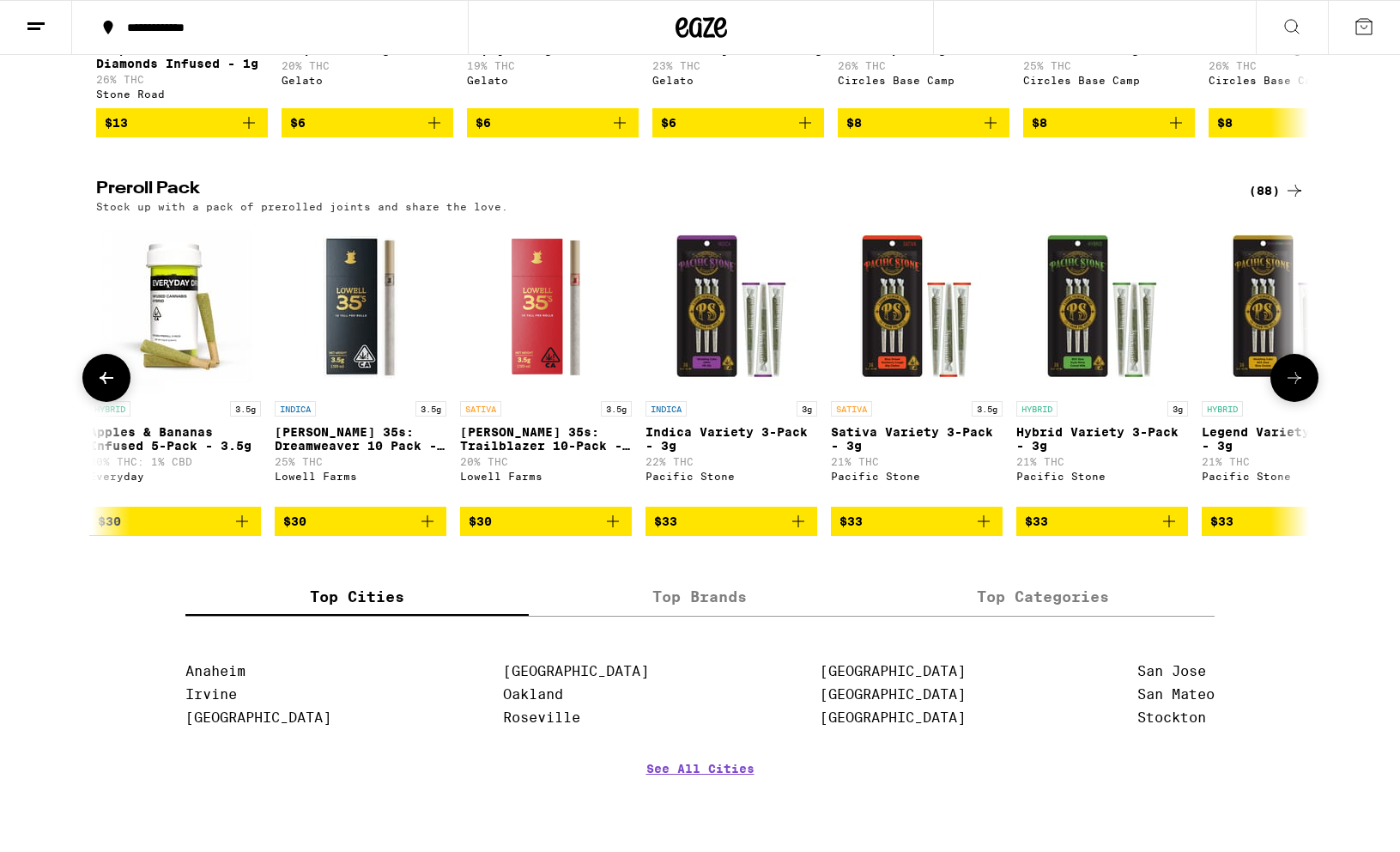
click at [110, 388] on icon at bounding box center [106, 377] width 20 height 20
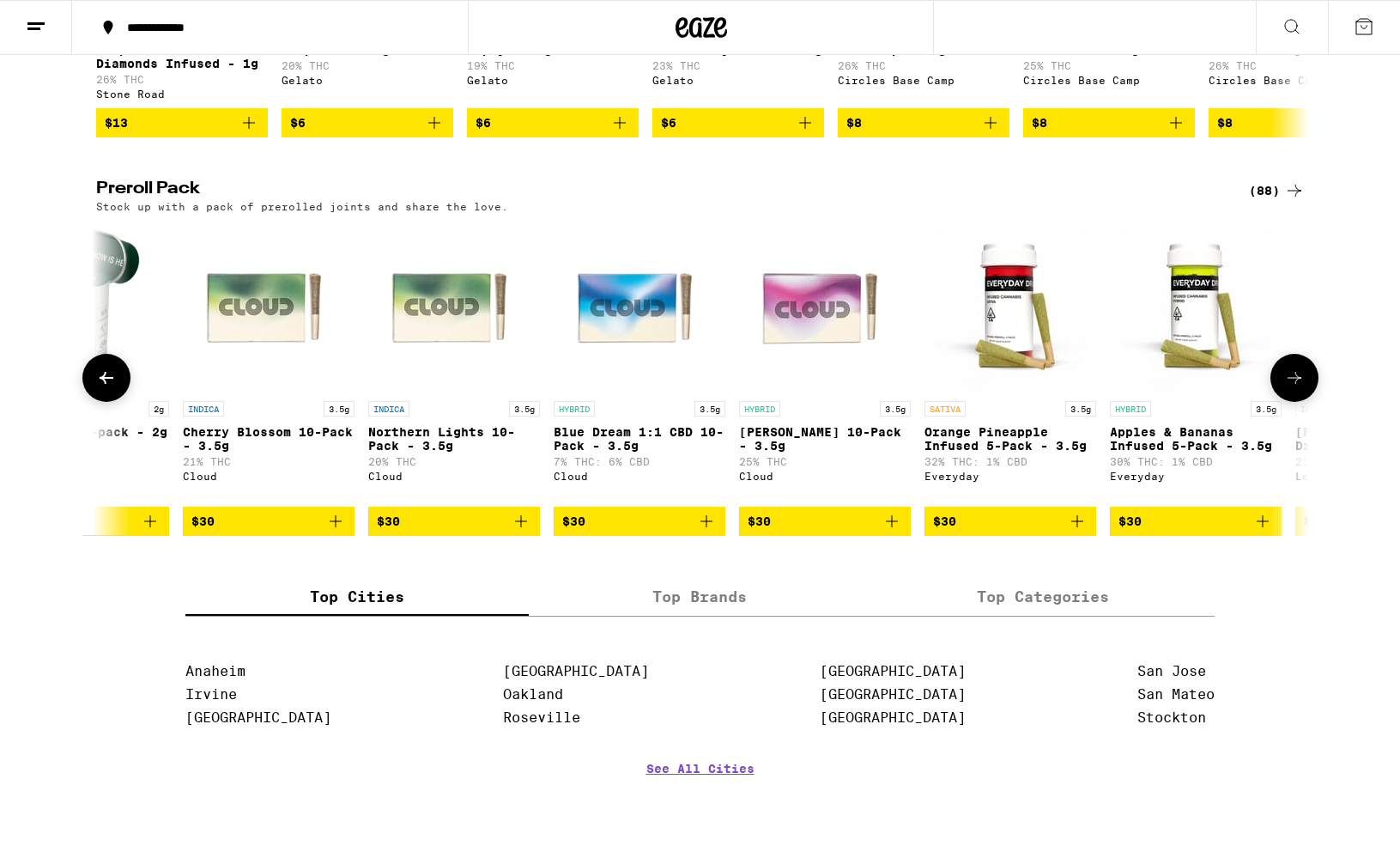
scroll to position [0, 3065]
click at [1163, 384] on icon at bounding box center [1295, 378] width 14 height 12
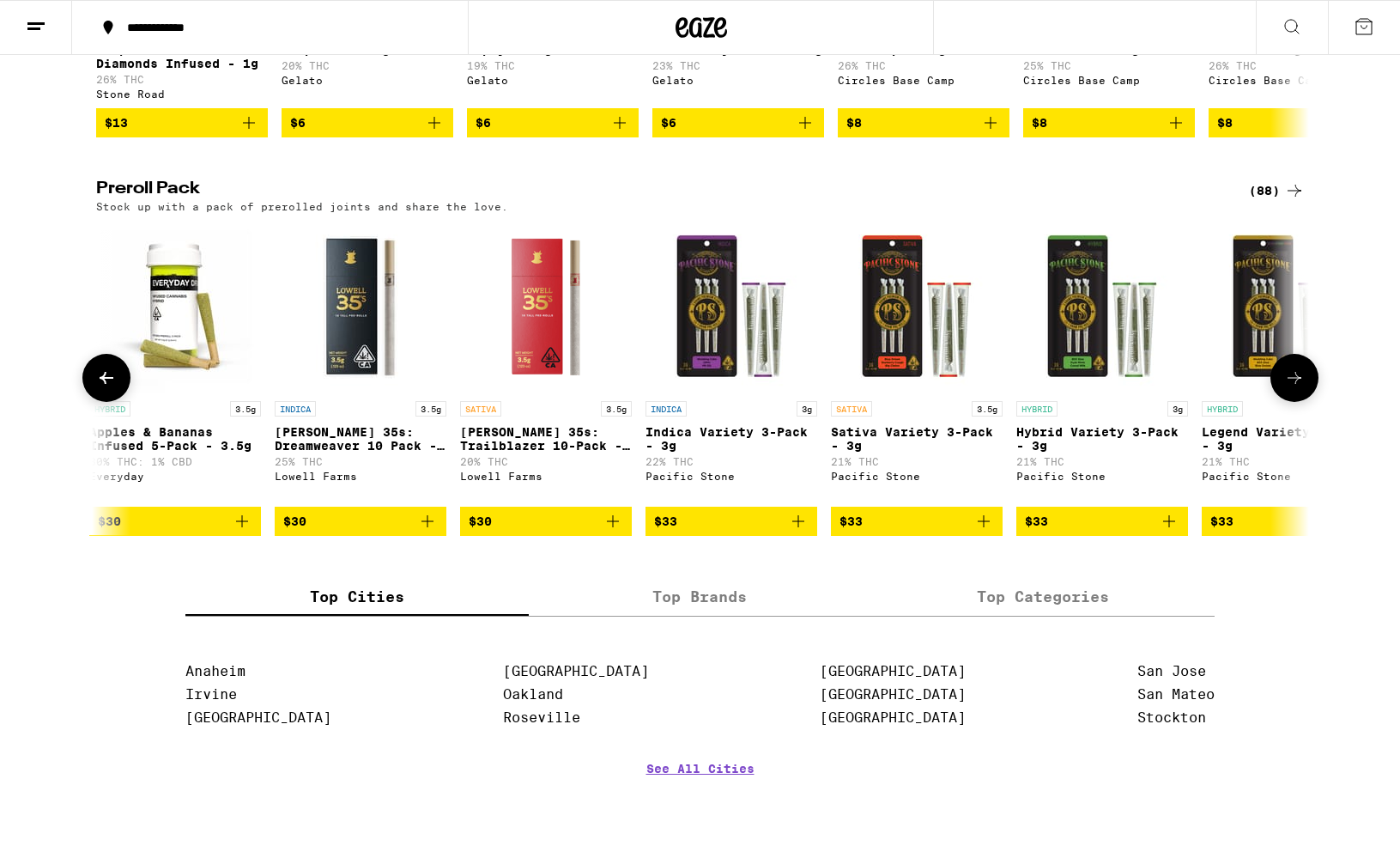
click at [1163, 384] on icon at bounding box center [1295, 378] width 14 height 12
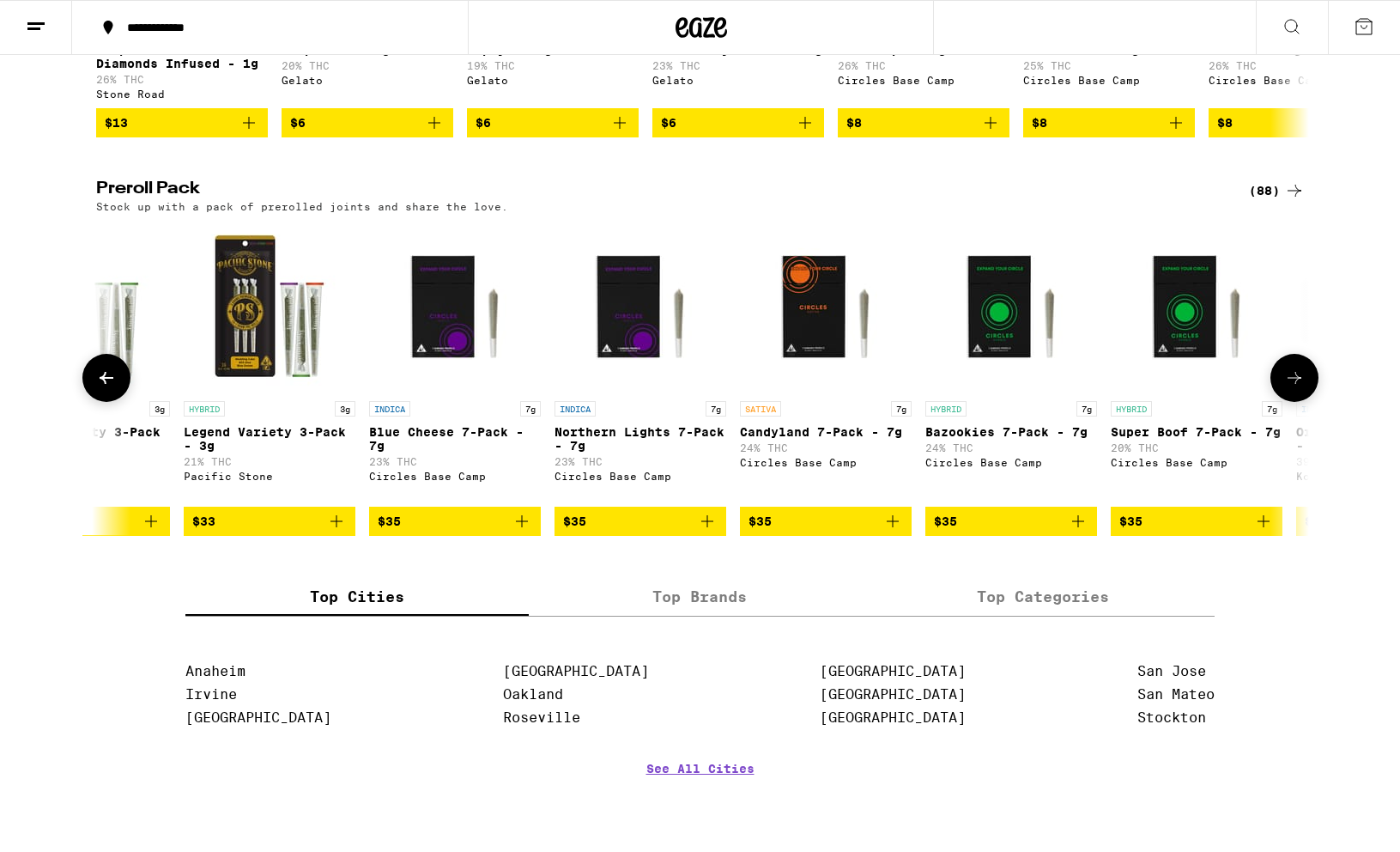
scroll to position [0, 5108]
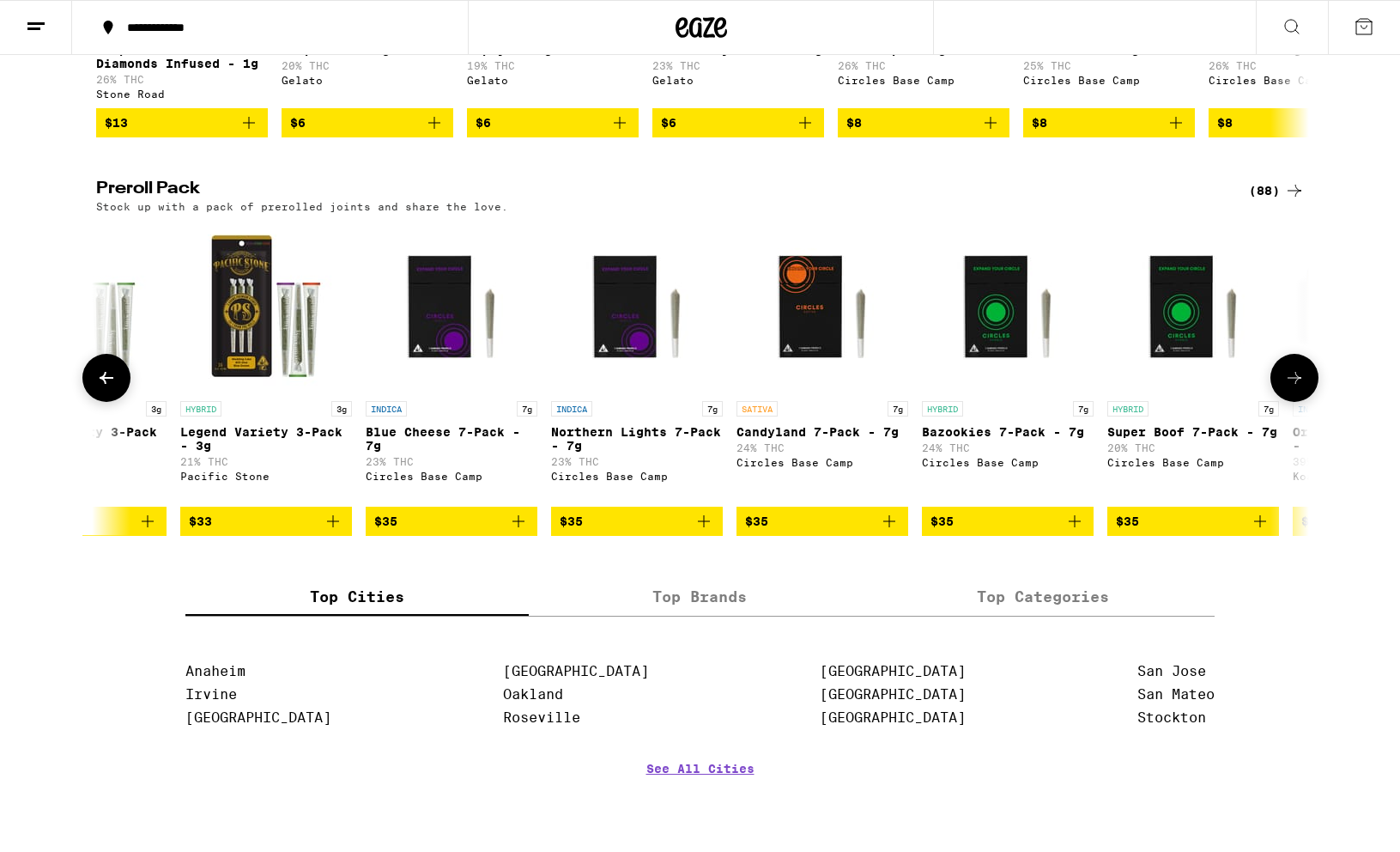
click at [1163, 384] on icon at bounding box center [1295, 378] width 14 height 12
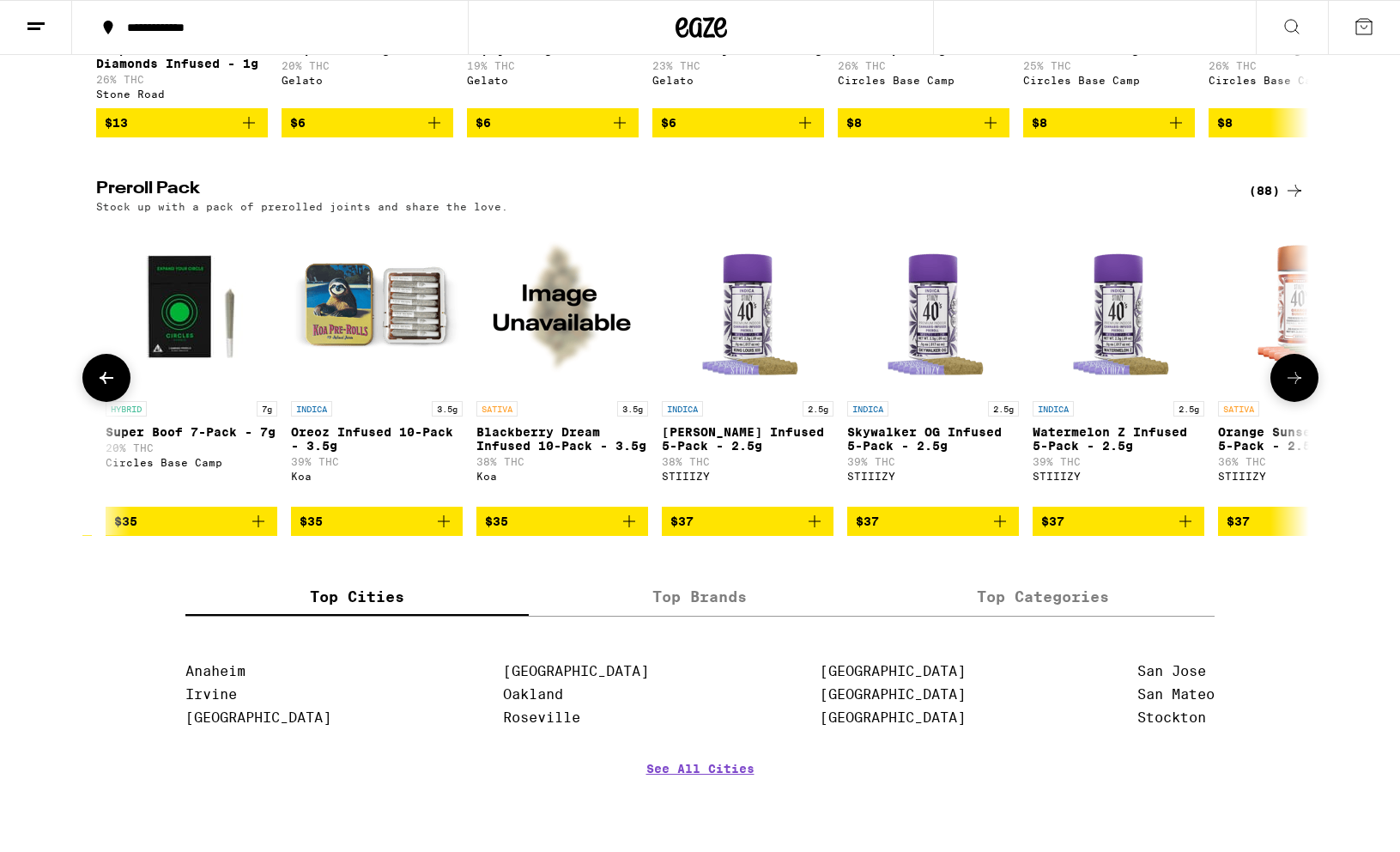
scroll to position [0, 6131]
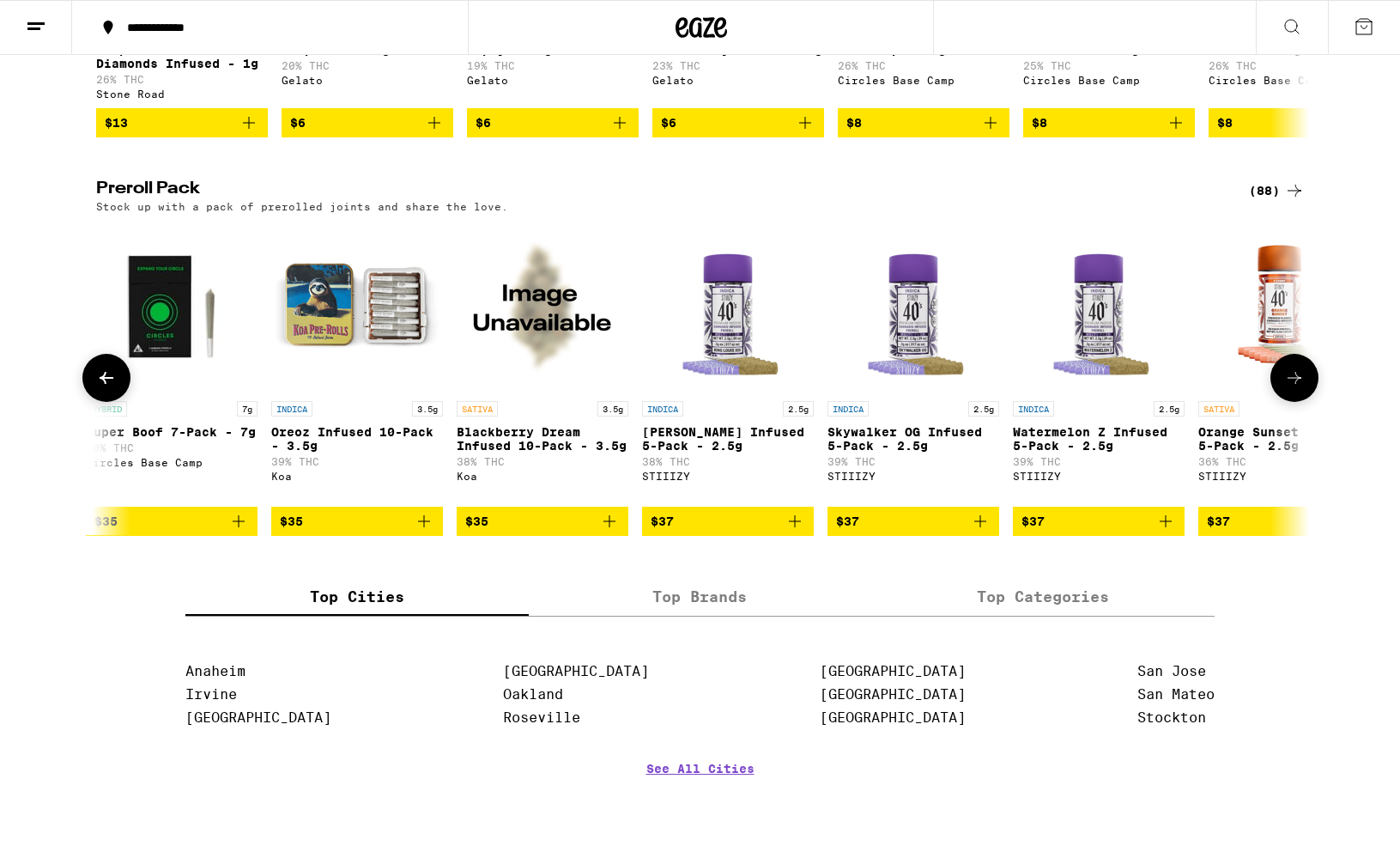
click at [1163, 388] on icon at bounding box center [1294, 377] width 20 height 20
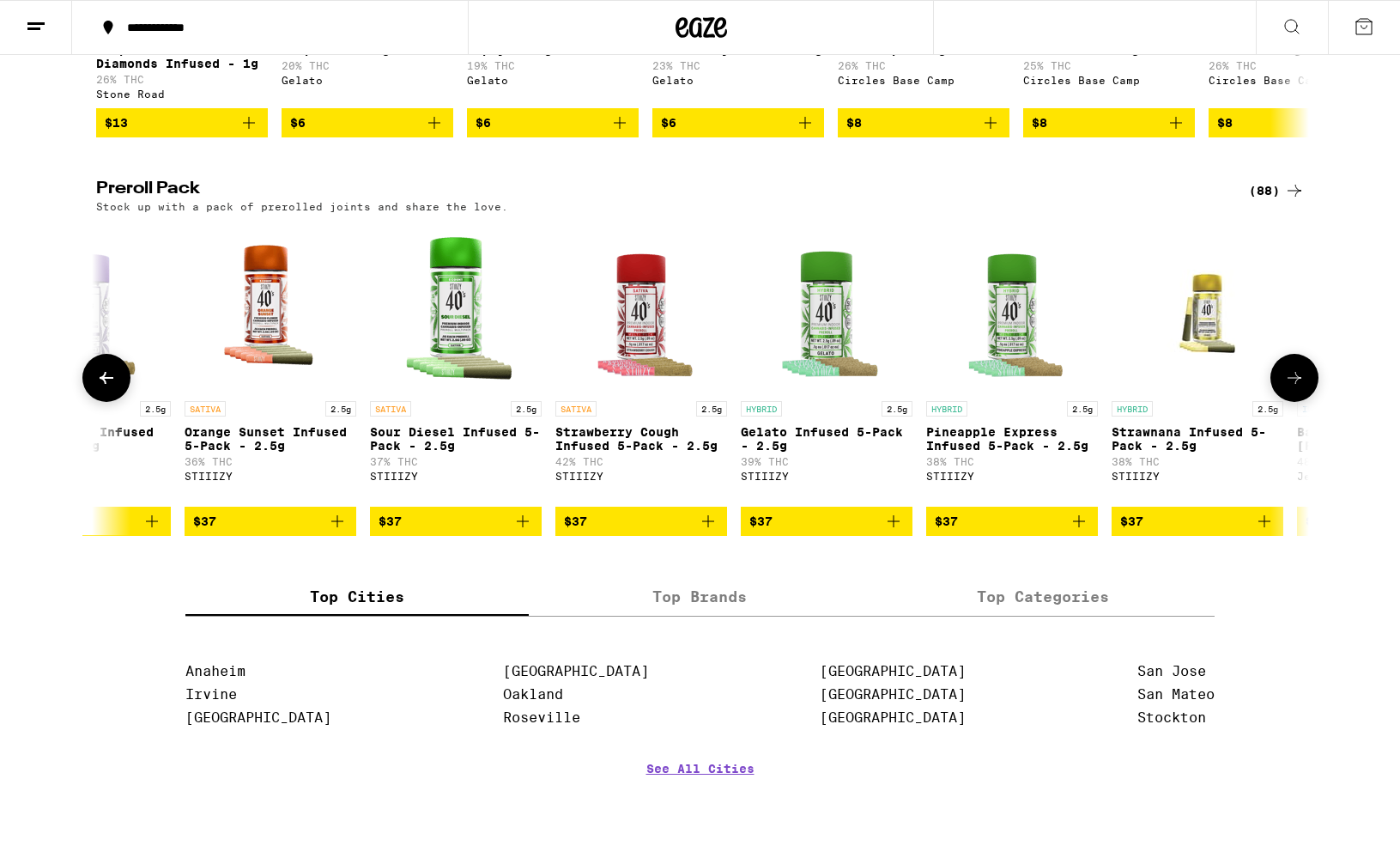
scroll to position [0, 7152]
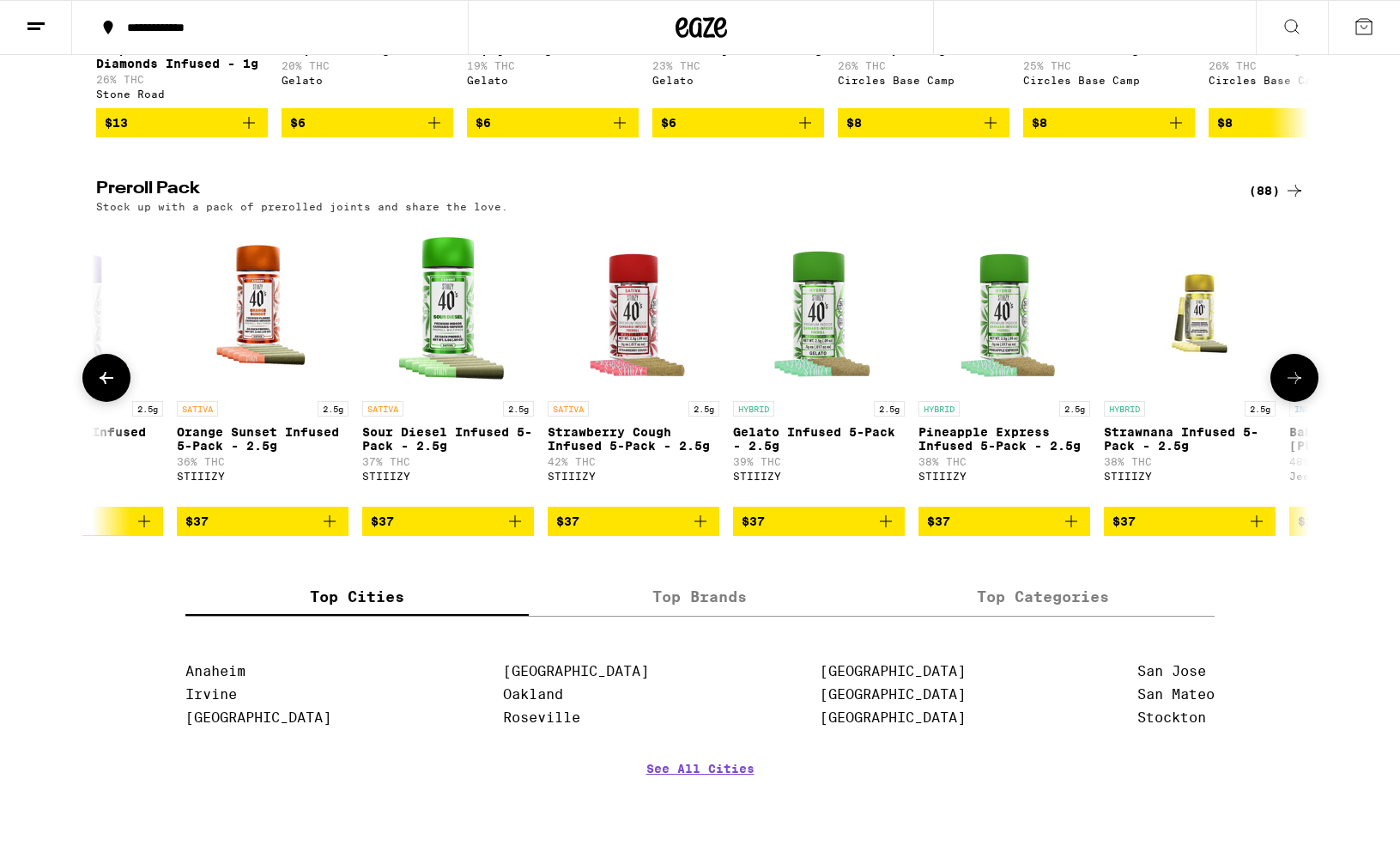
click at [1163, 388] on icon at bounding box center [1294, 377] width 20 height 20
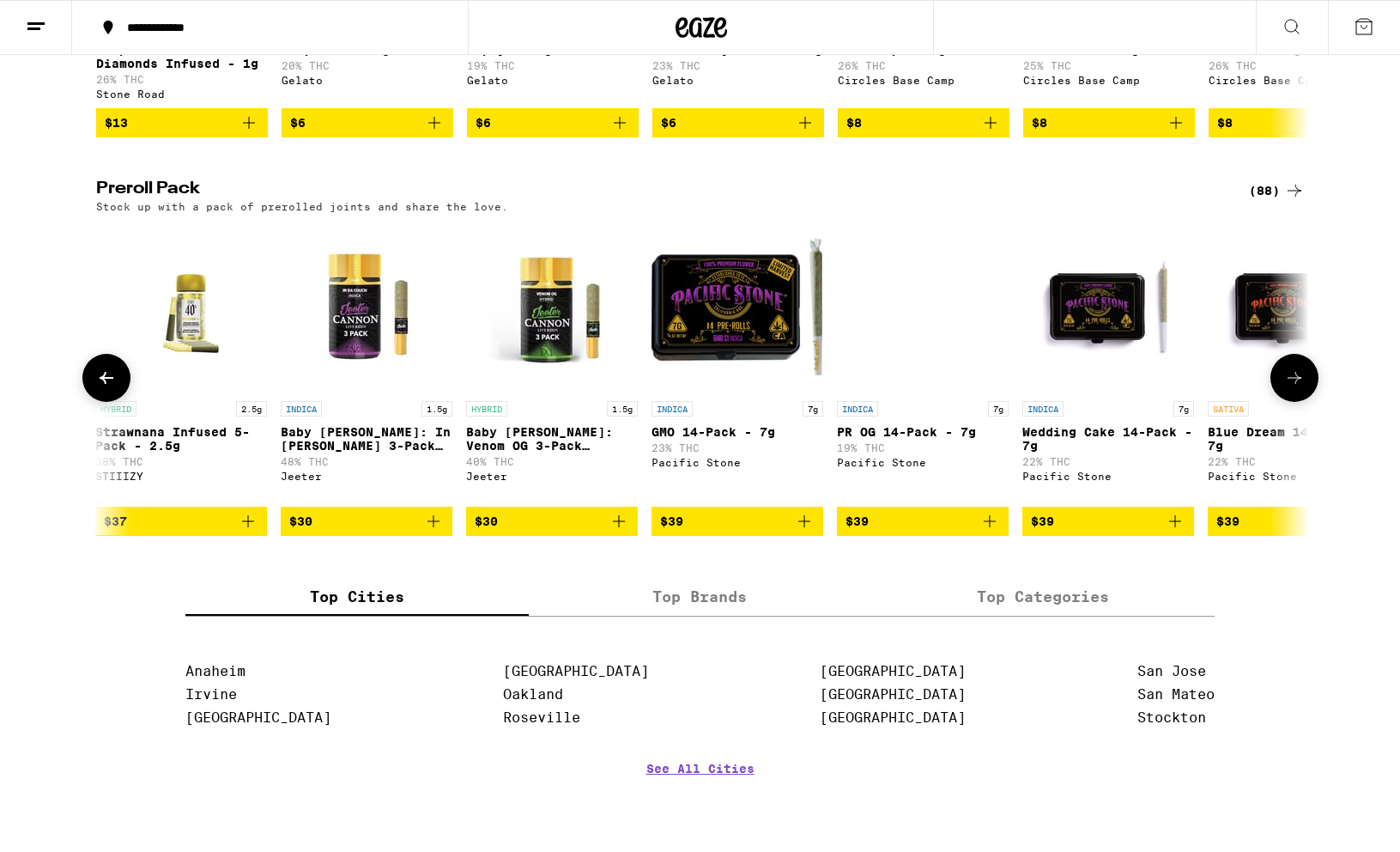
scroll to position [0, 8174]
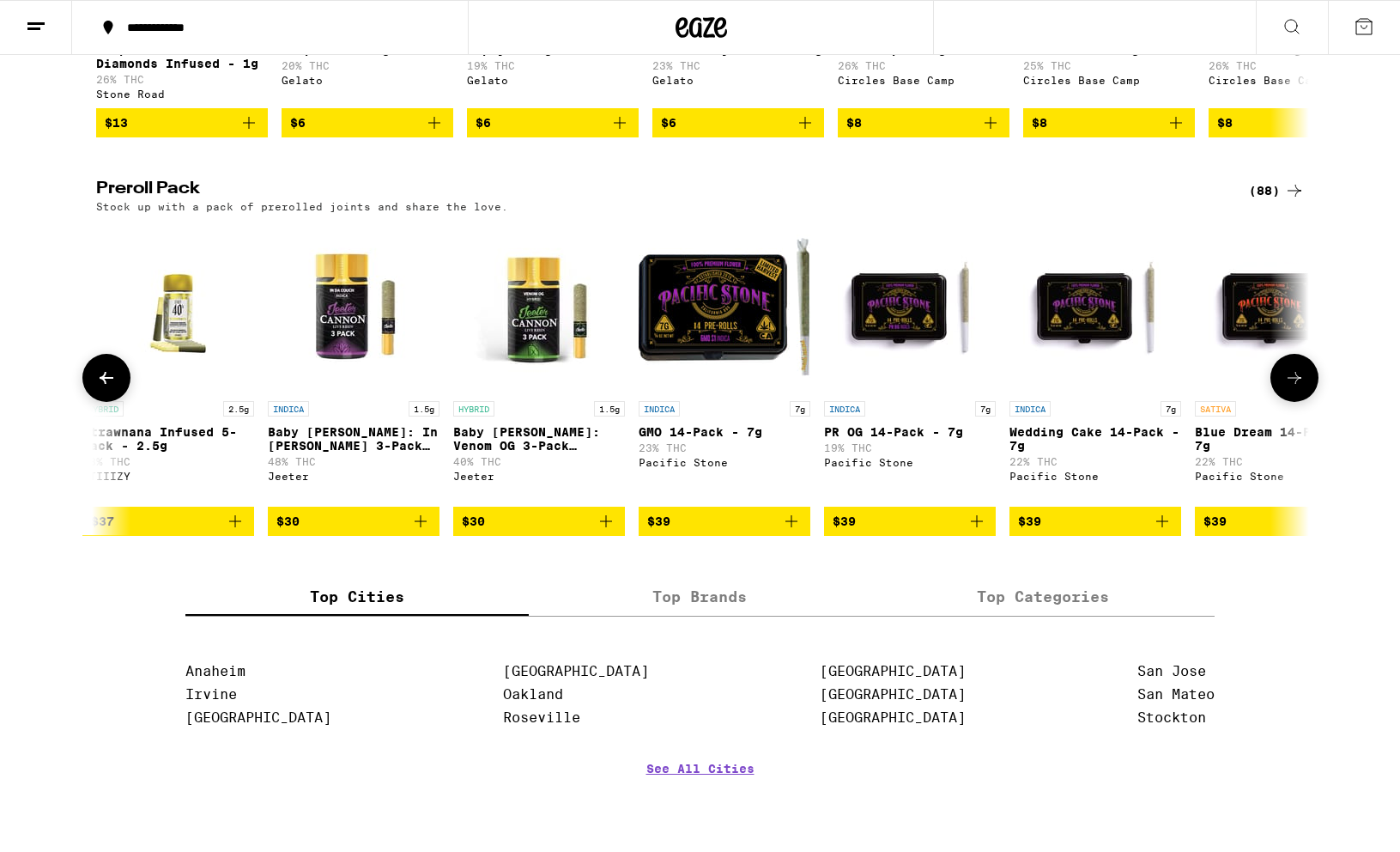
click at [1163, 388] on icon at bounding box center [1294, 377] width 20 height 20
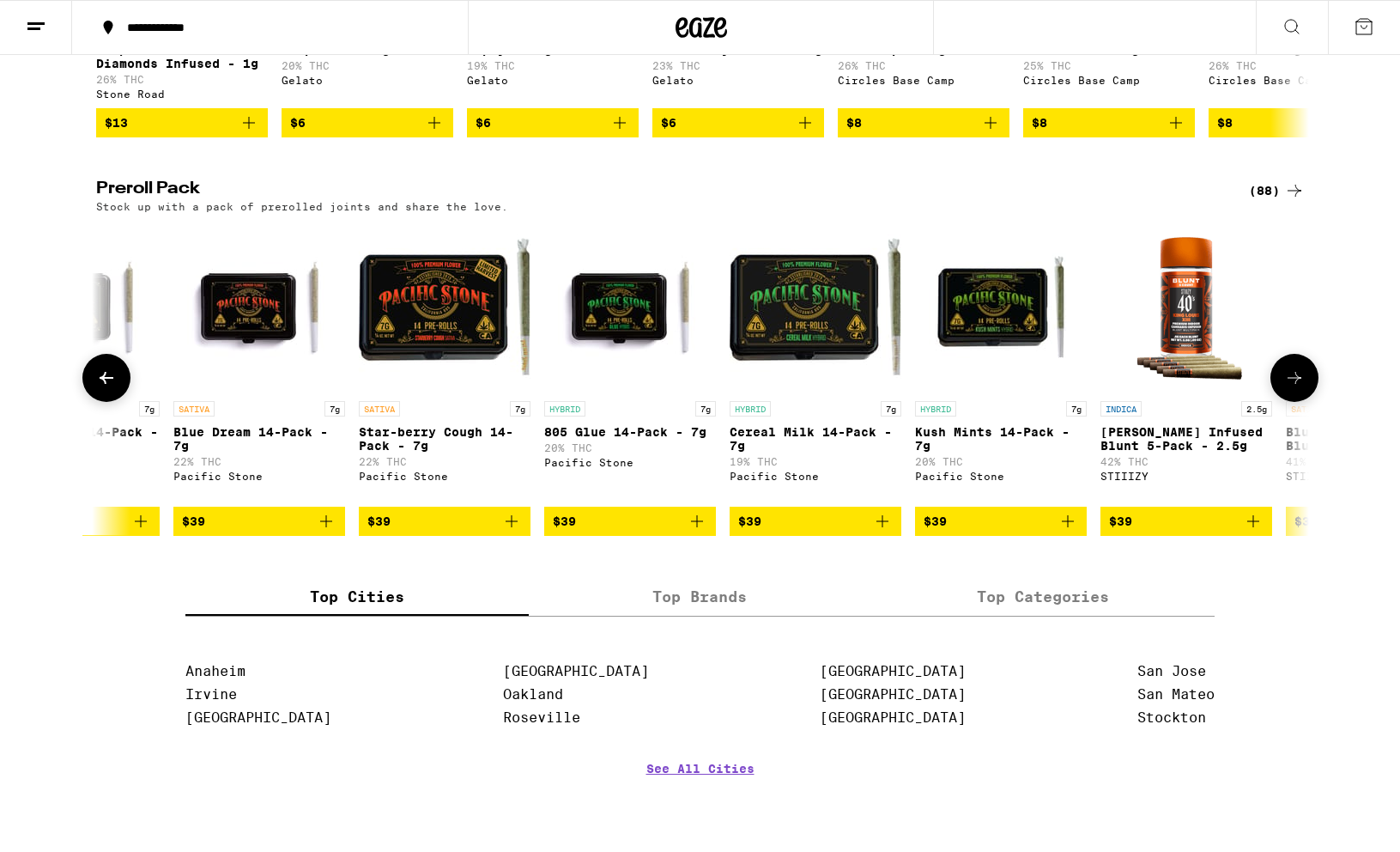
click at [1163, 388] on icon at bounding box center [1294, 377] width 20 height 20
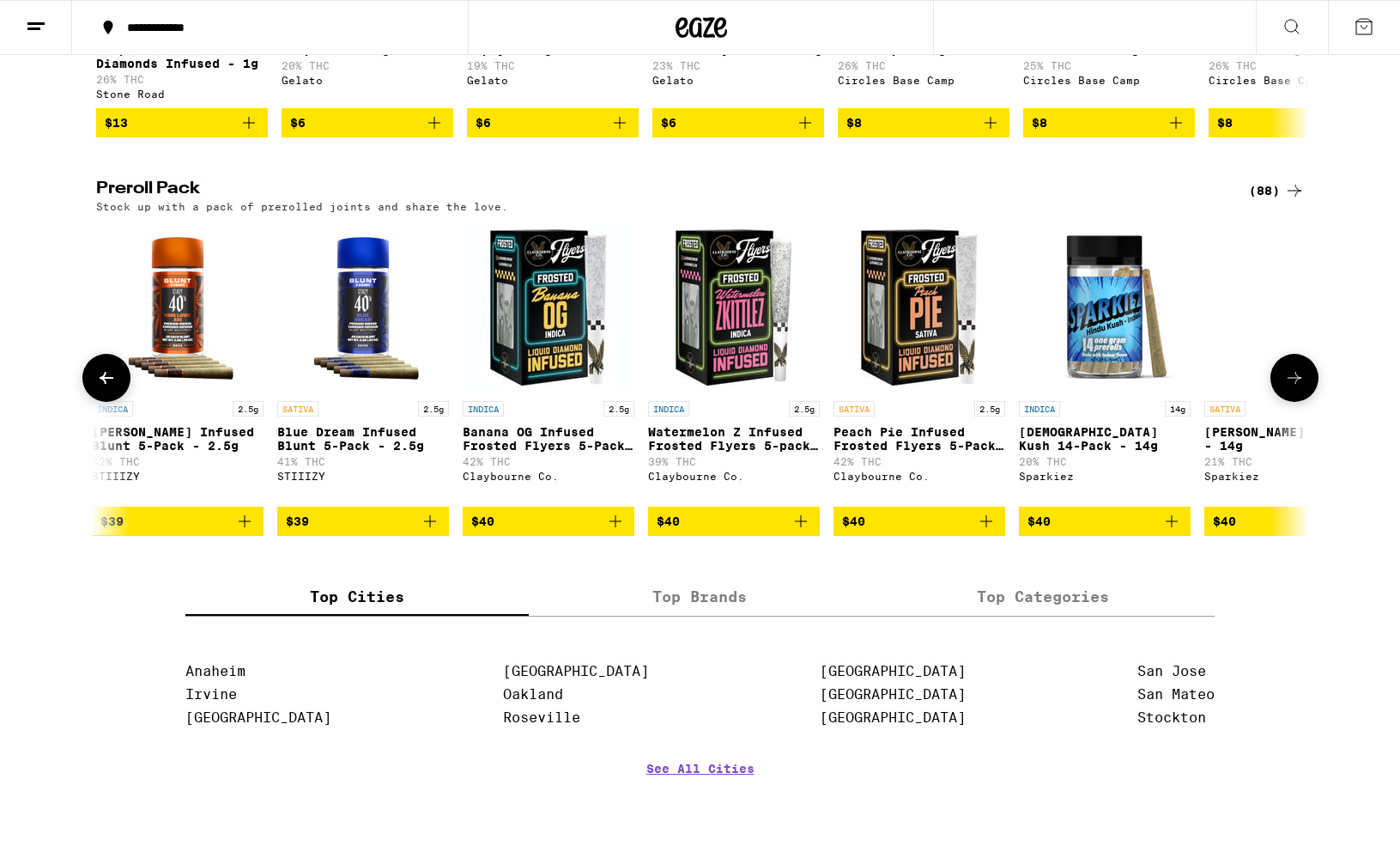
scroll to position [0, 10217]
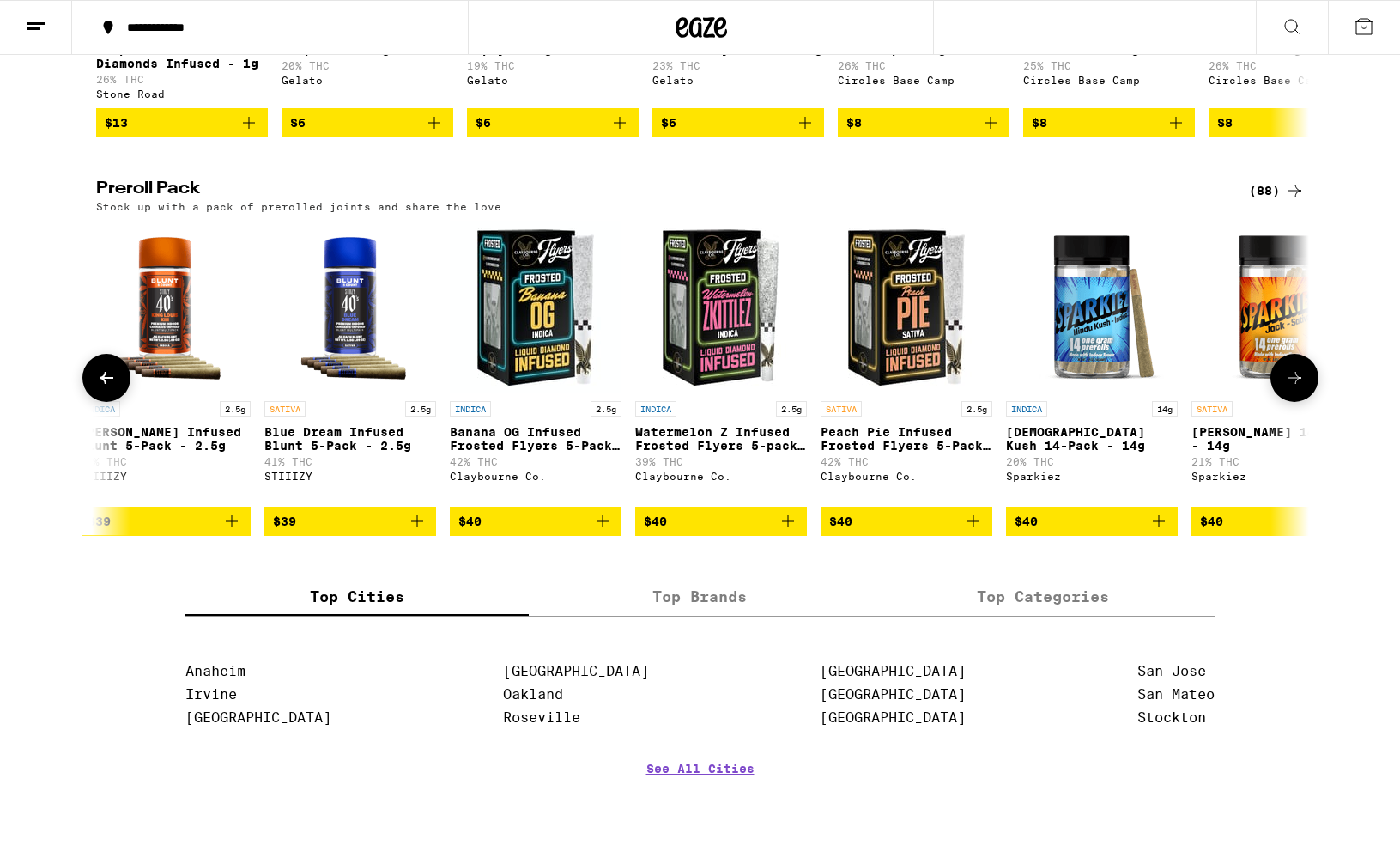
click at [1163, 388] on icon at bounding box center [1294, 377] width 20 height 20
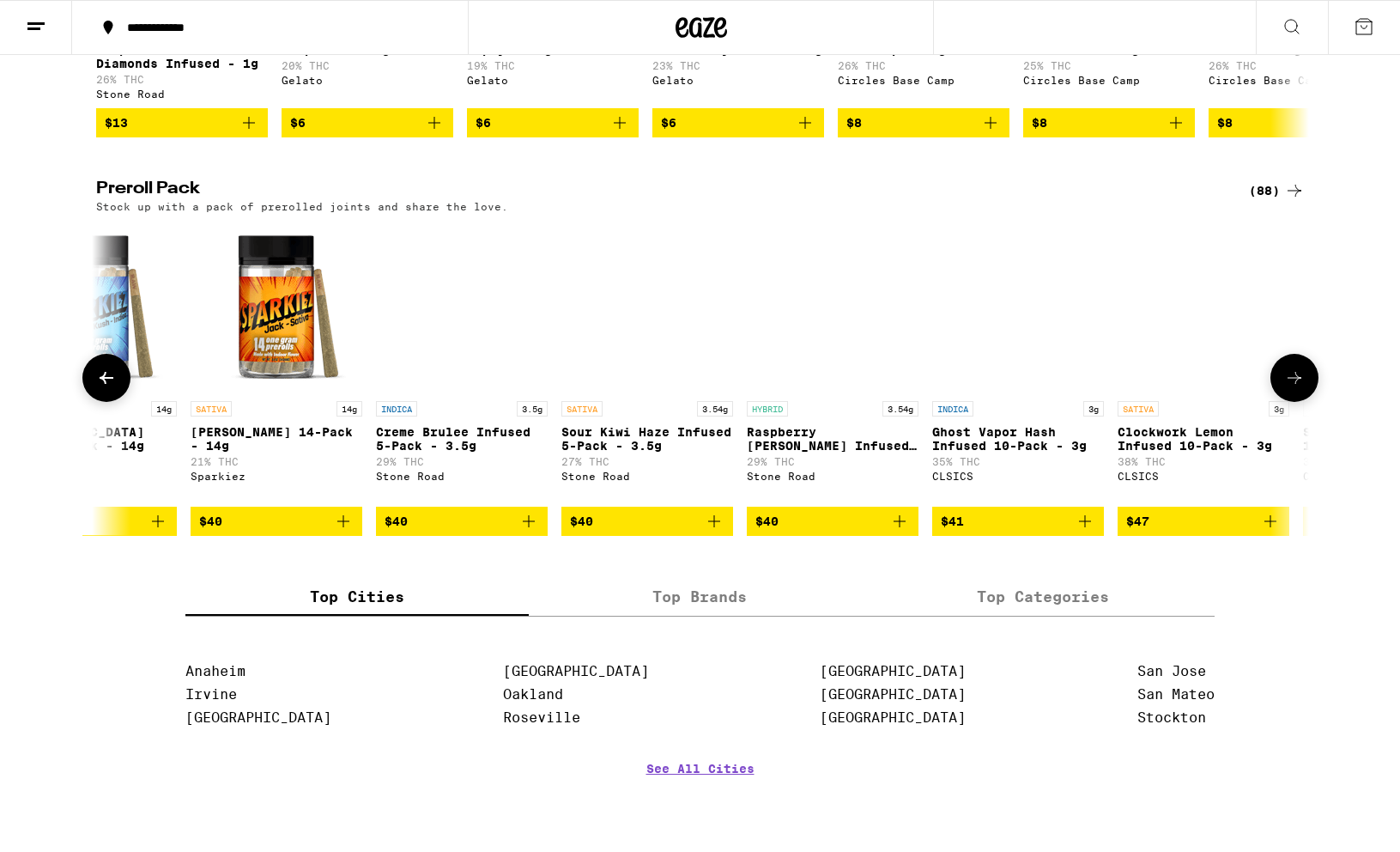
scroll to position [0, 11239]
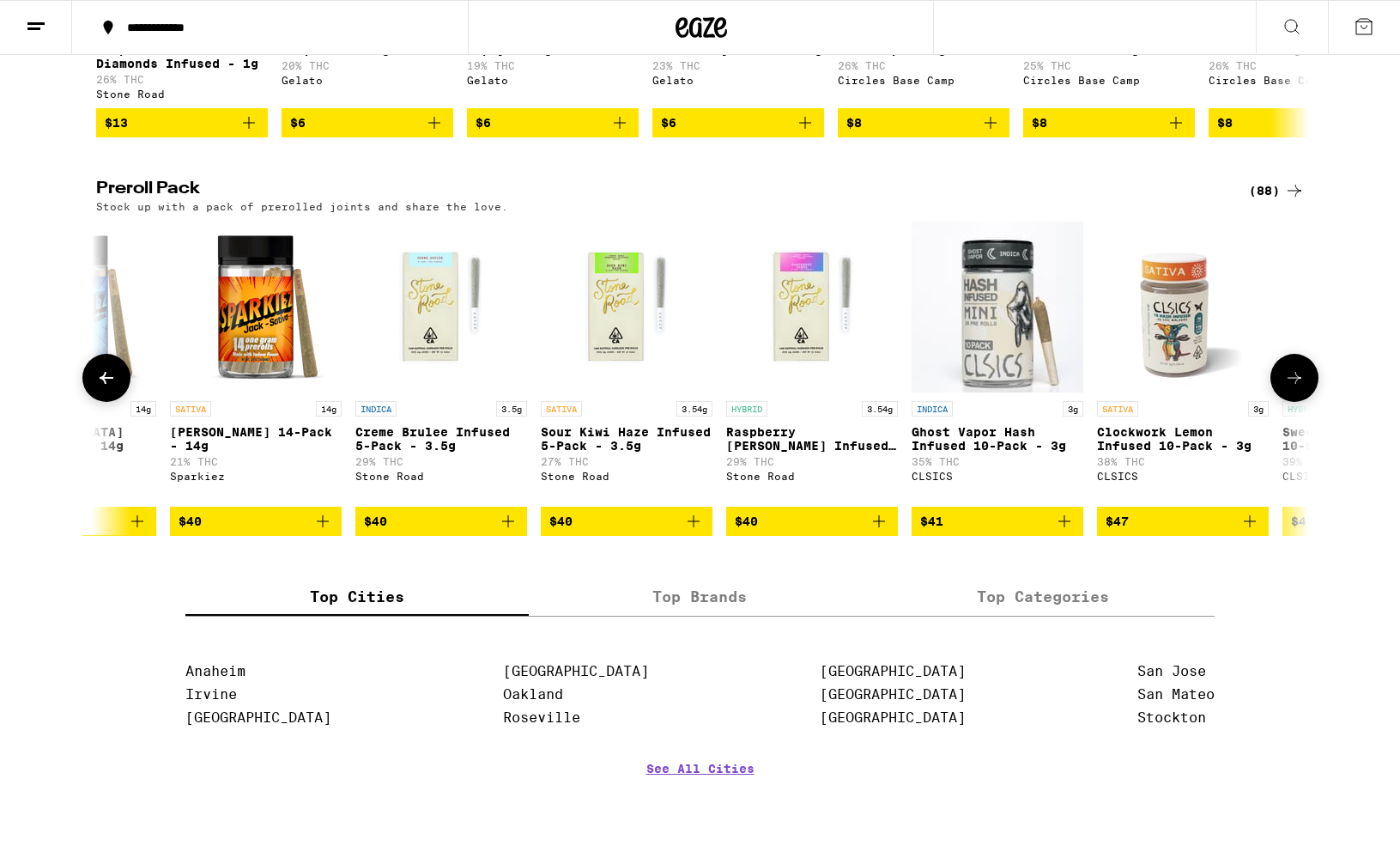
click at [1163, 388] on icon at bounding box center [1294, 377] width 20 height 20
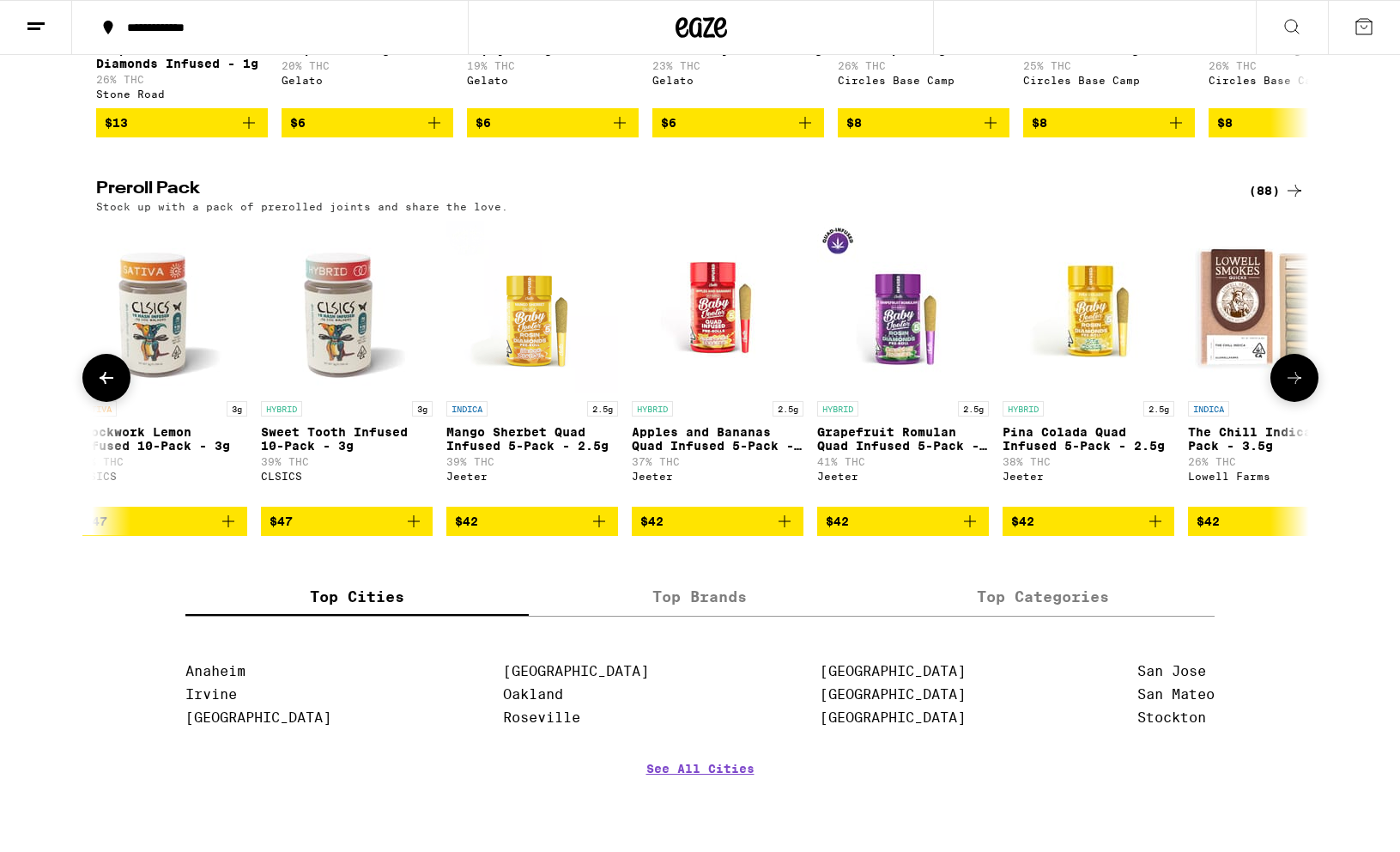
click at [1163, 388] on icon at bounding box center [1294, 377] width 20 height 20
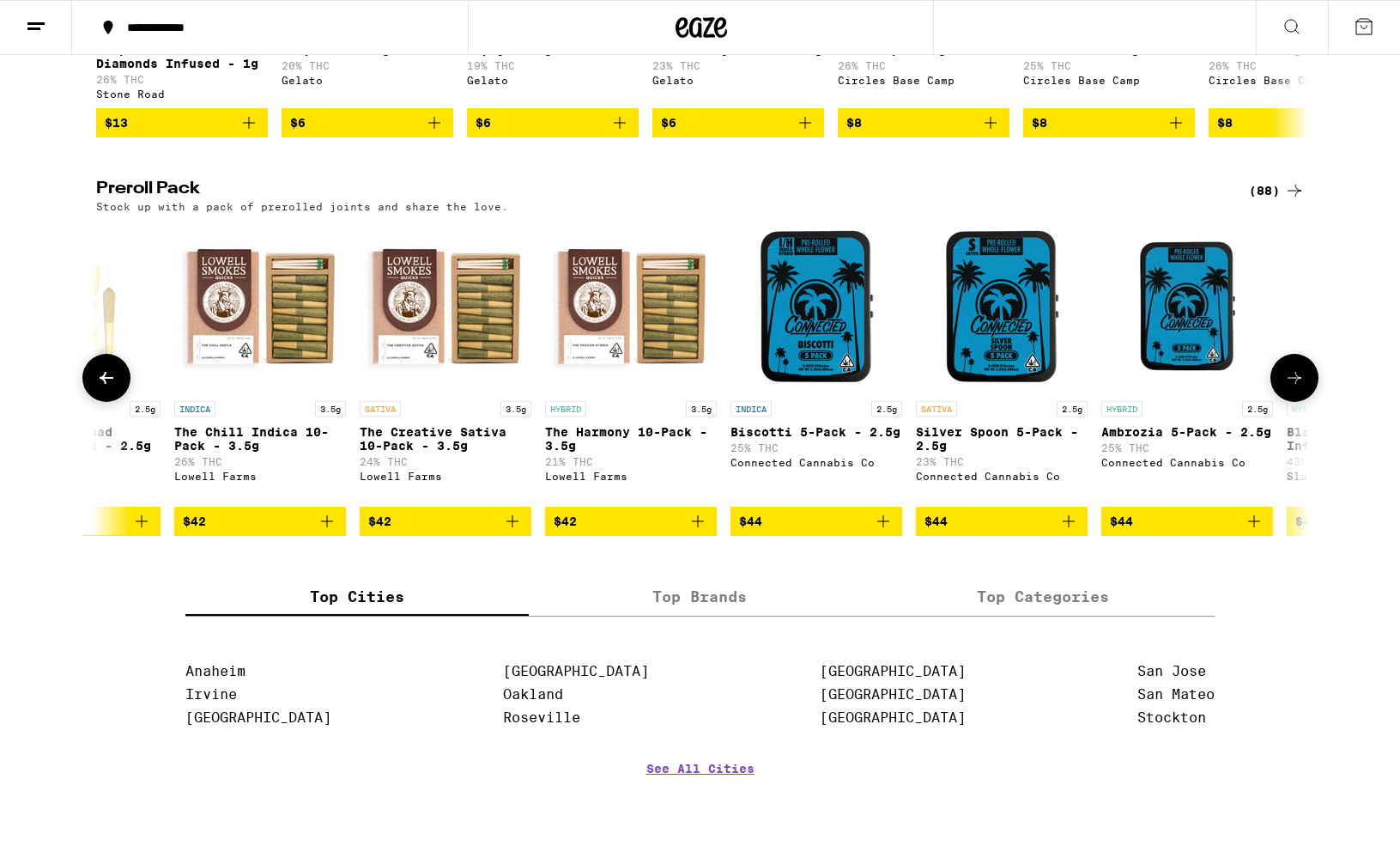
scroll to position [0, 13282]
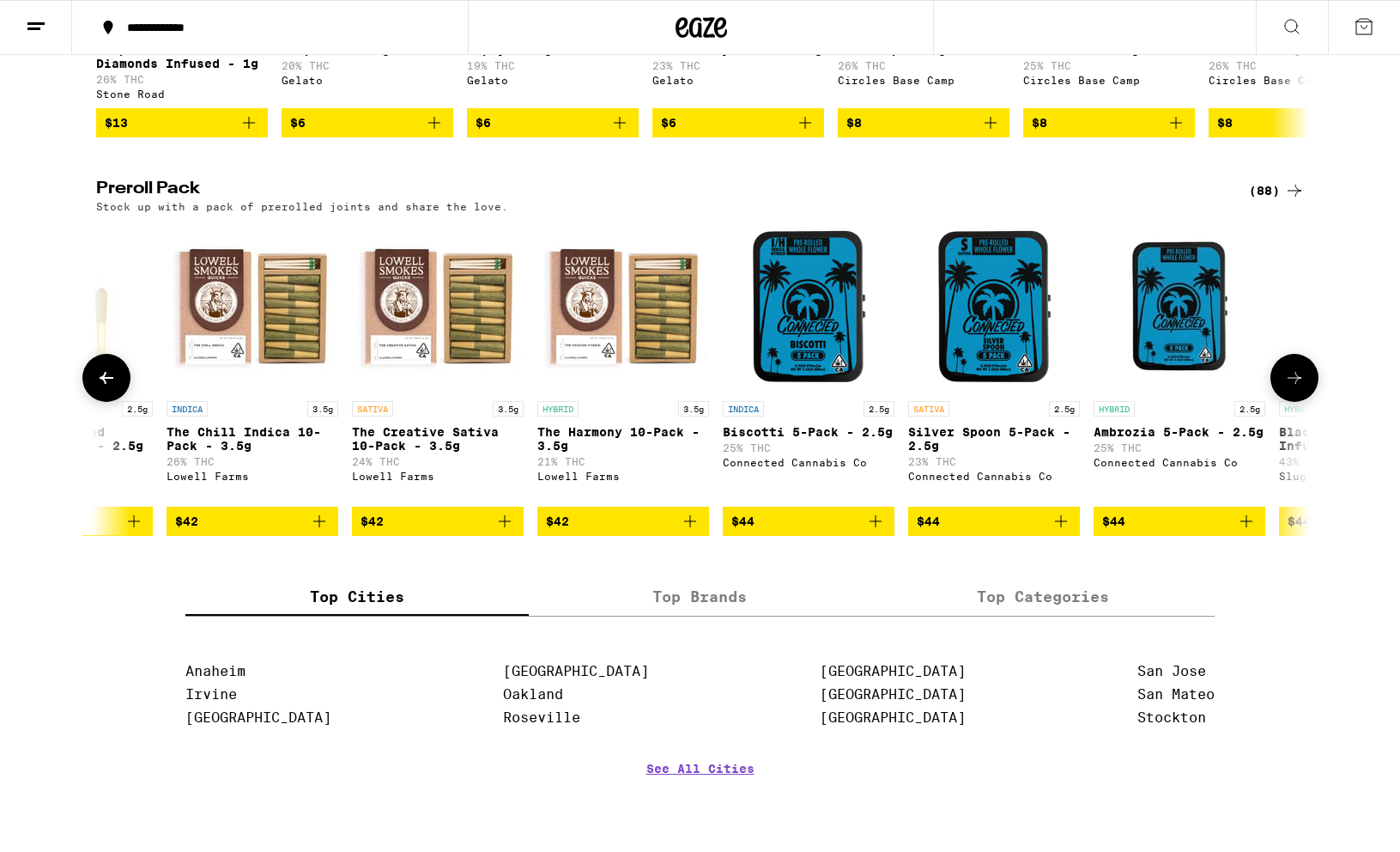
click at [1163, 388] on icon at bounding box center [1294, 377] width 20 height 20
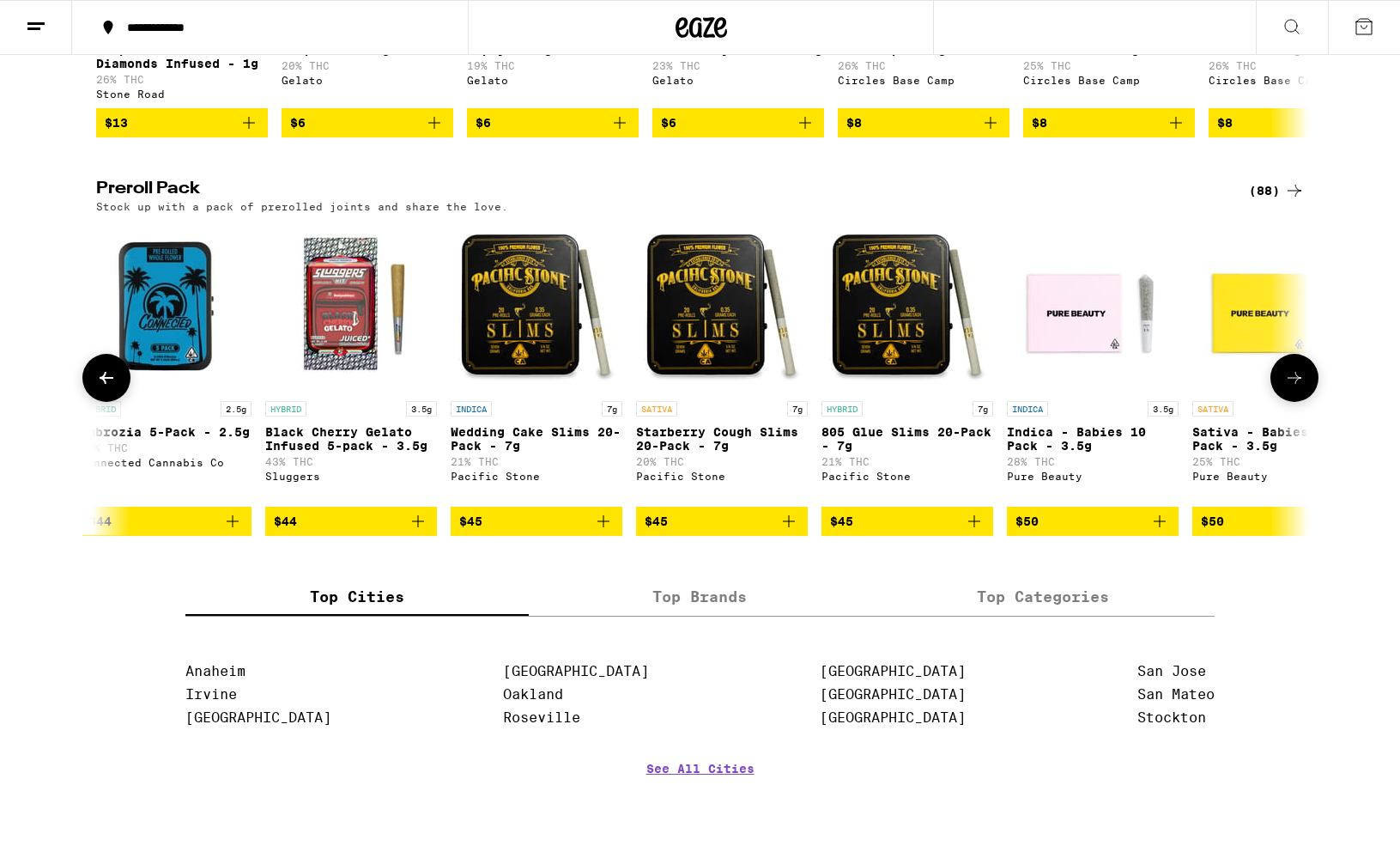
scroll to position [0, 14304]
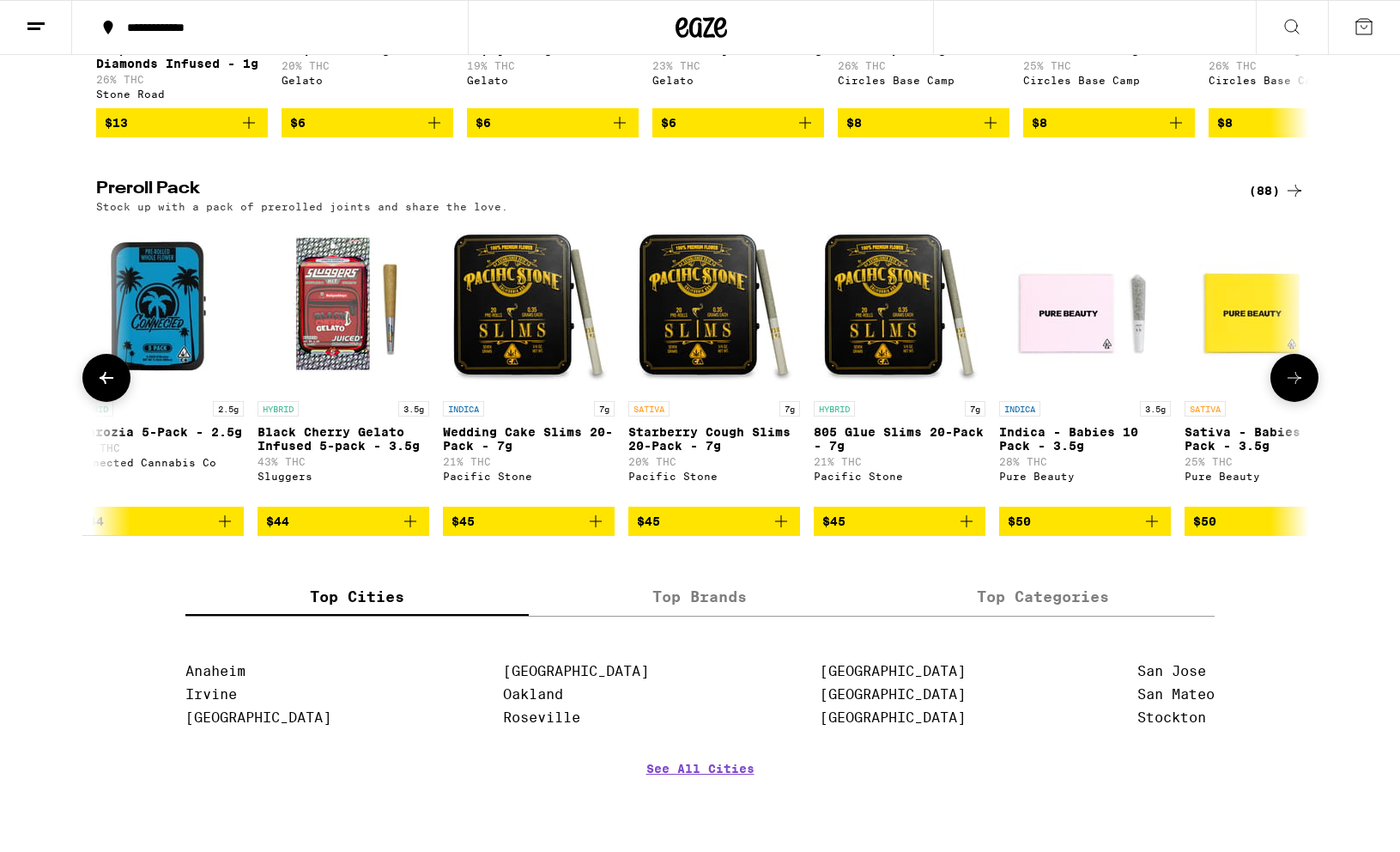
click at [1163, 388] on icon at bounding box center [1294, 377] width 20 height 20
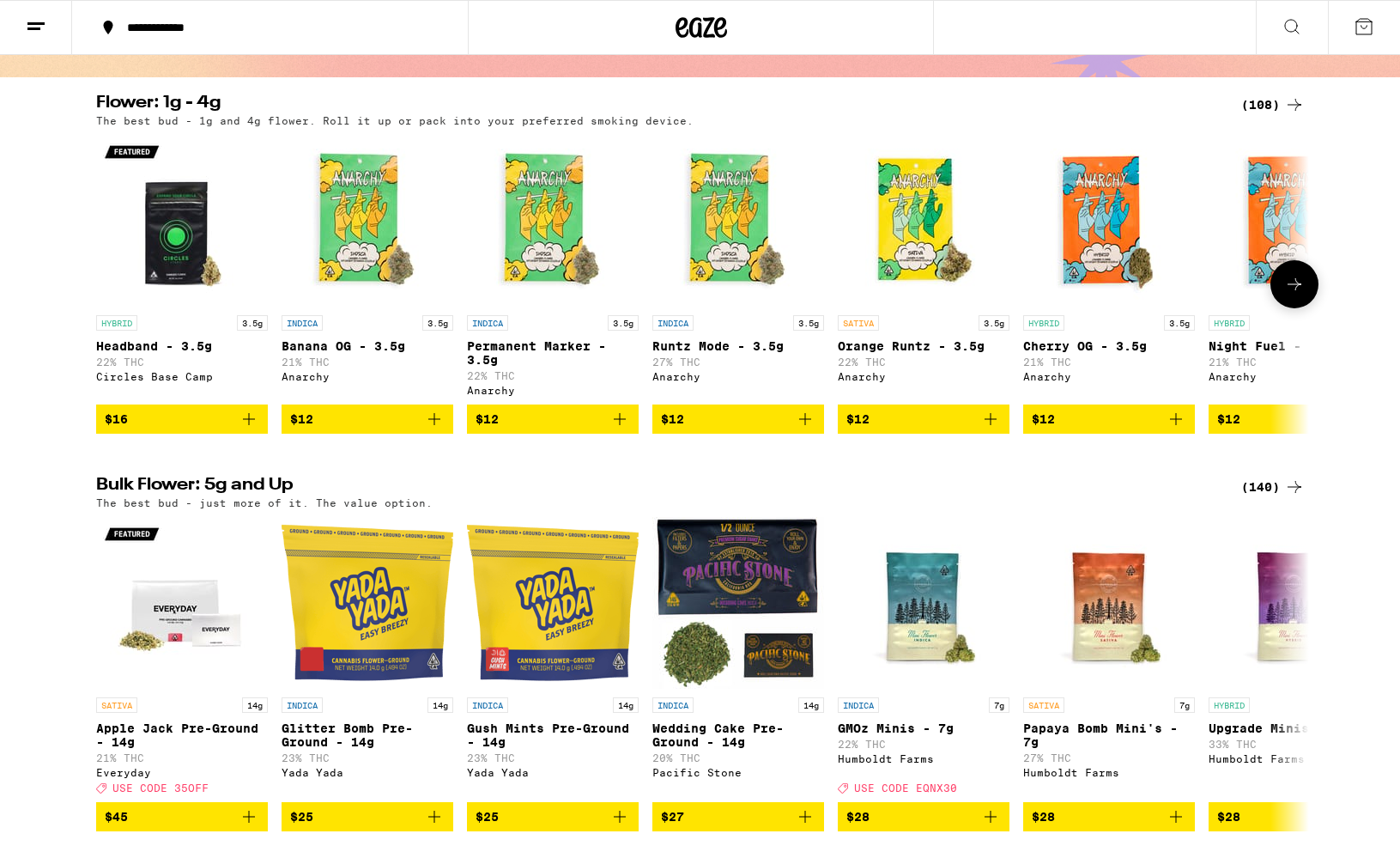
scroll to position [0, 0]
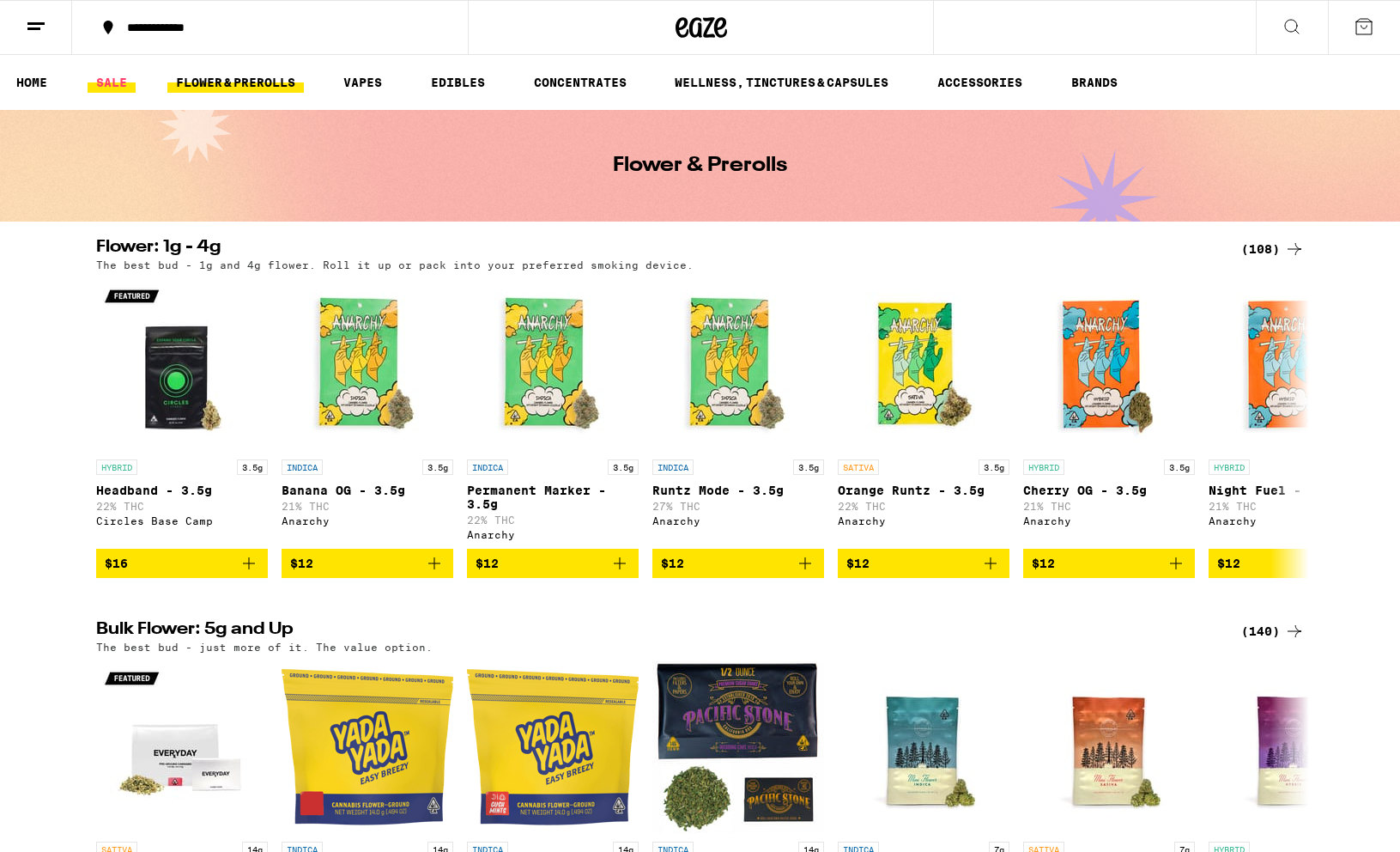
click at [109, 73] on link "SALE" at bounding box center [111, 82] width 48 height 20
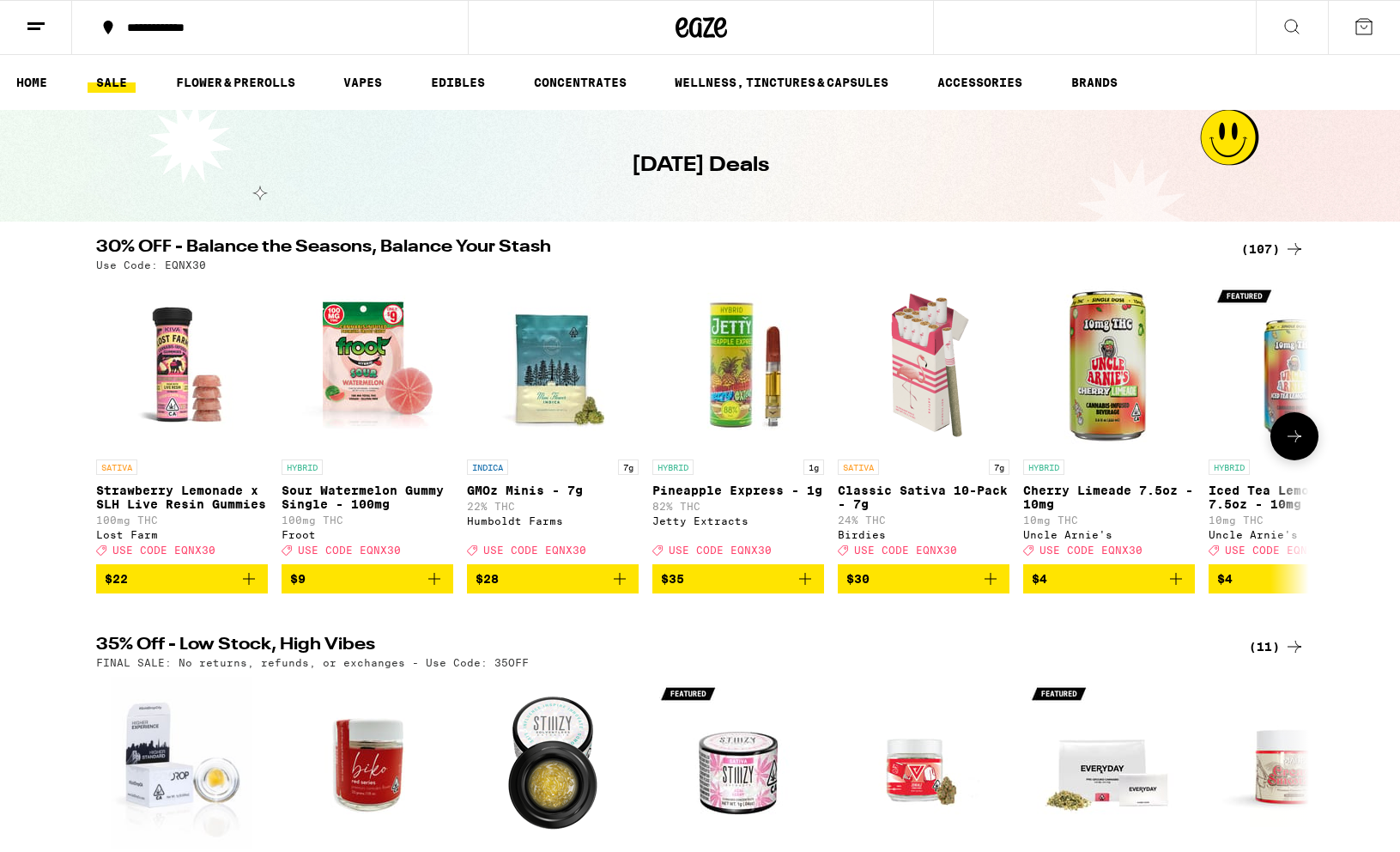
click at [919, 488] on p "Classic Sativa 10-Pack - 7g" at bounding box center [923, 497] width 172 height 27
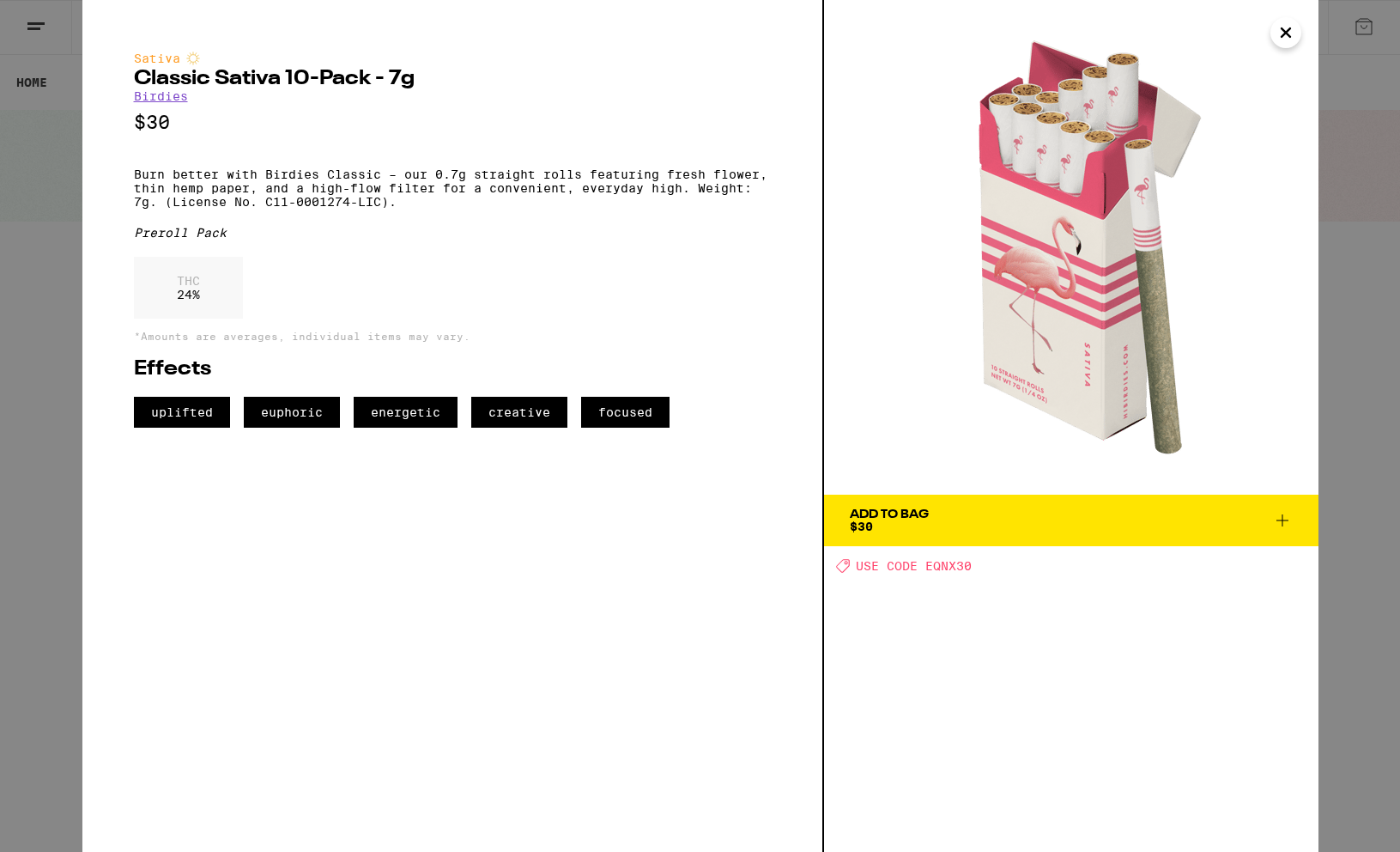
click at [873, 517] on div "Add To Bag" at bounding box center [889, 515] width 79 height 12
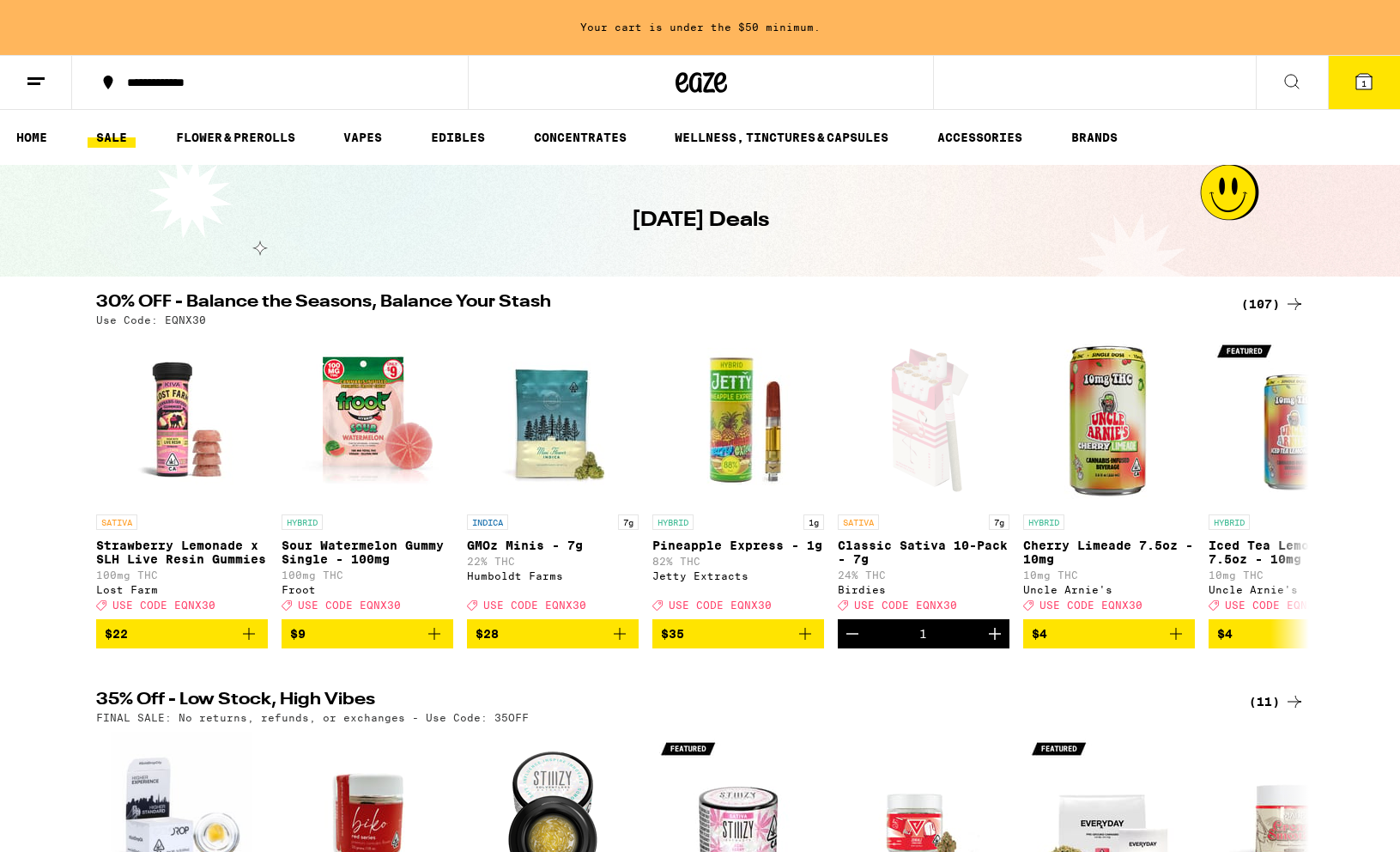
click at [1163, 87] on button "1" at bounding box center [1365, 82] width 72 height 53
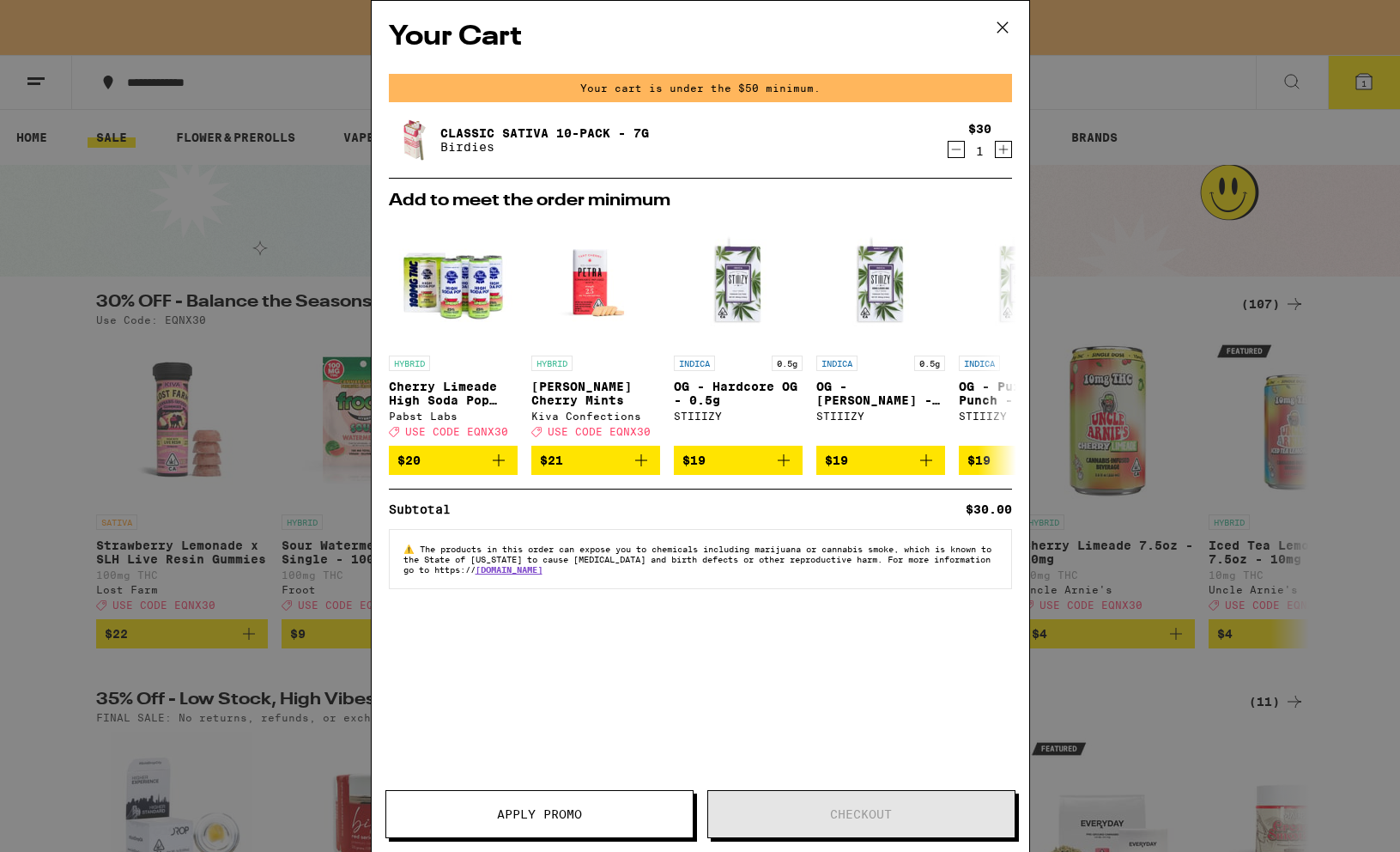
click at [612, 810] on span "Apply Promo" at bounding box center [539, 814] width 306 height 12
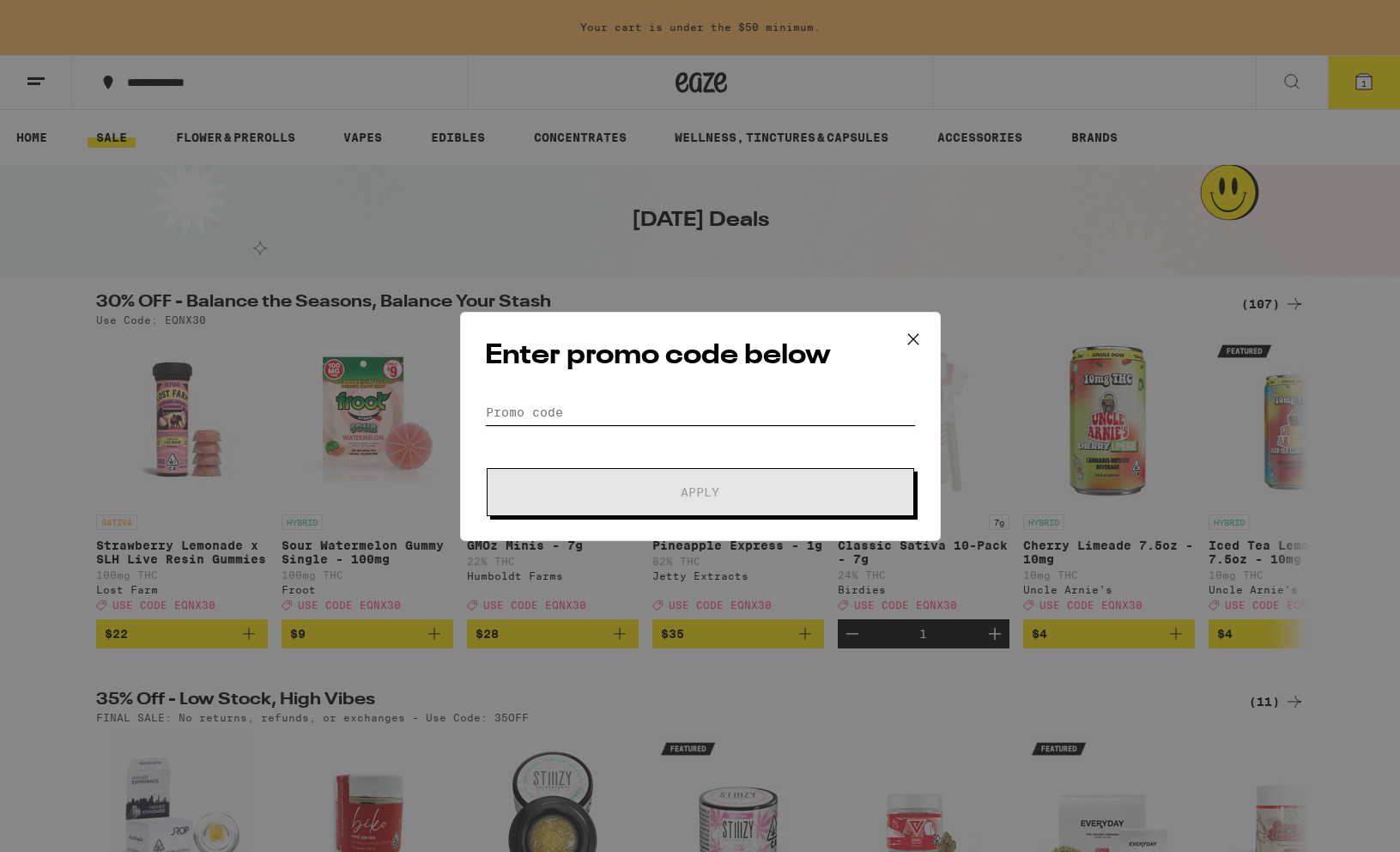
click at [637, 403] on input "Promo Code" at bounding box center [701, 411] width 431 height 26
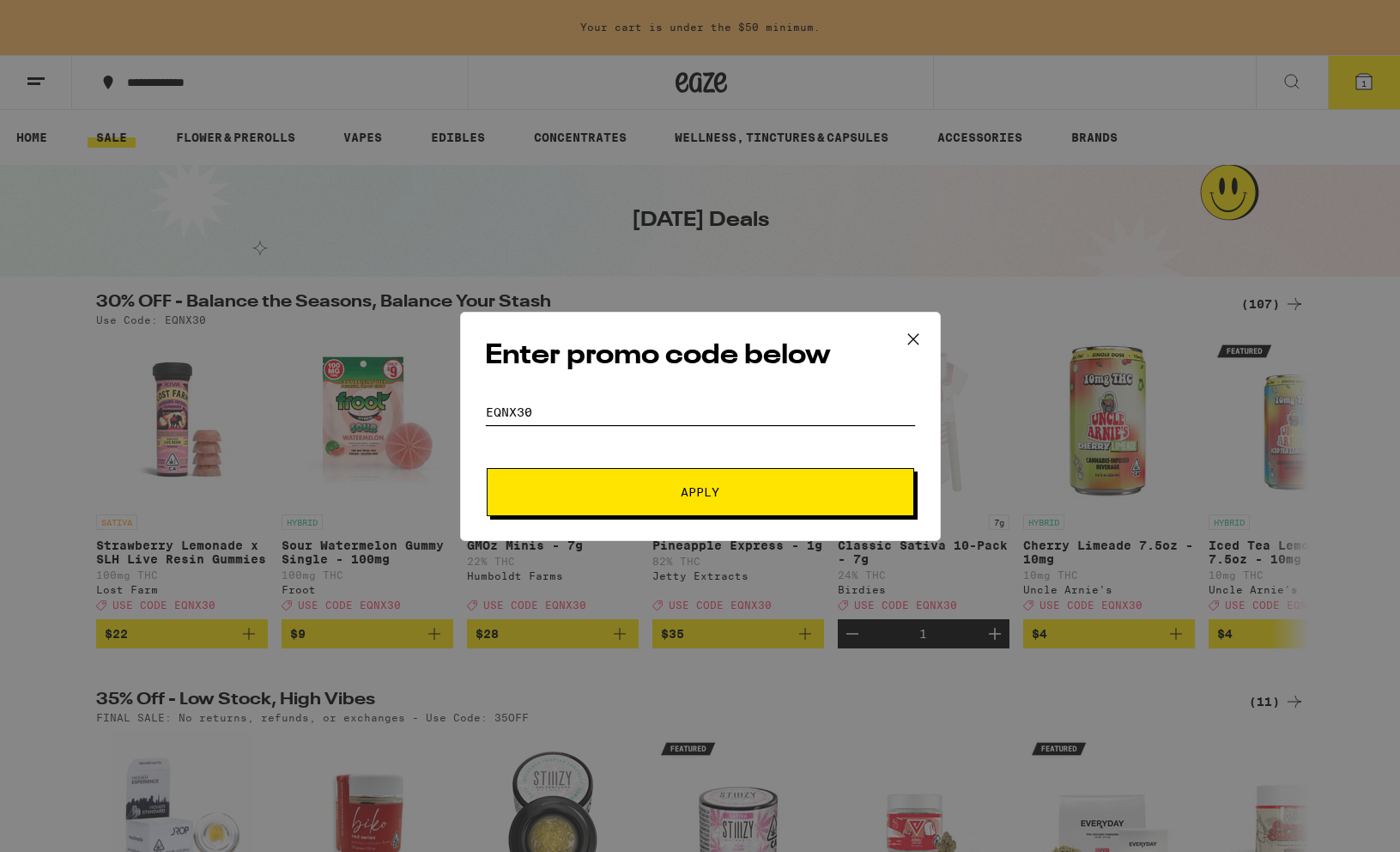
type input "EQNX30"
click at [586, 483] on button "Apply" at bounding box center [700, 492] width 427 height 48
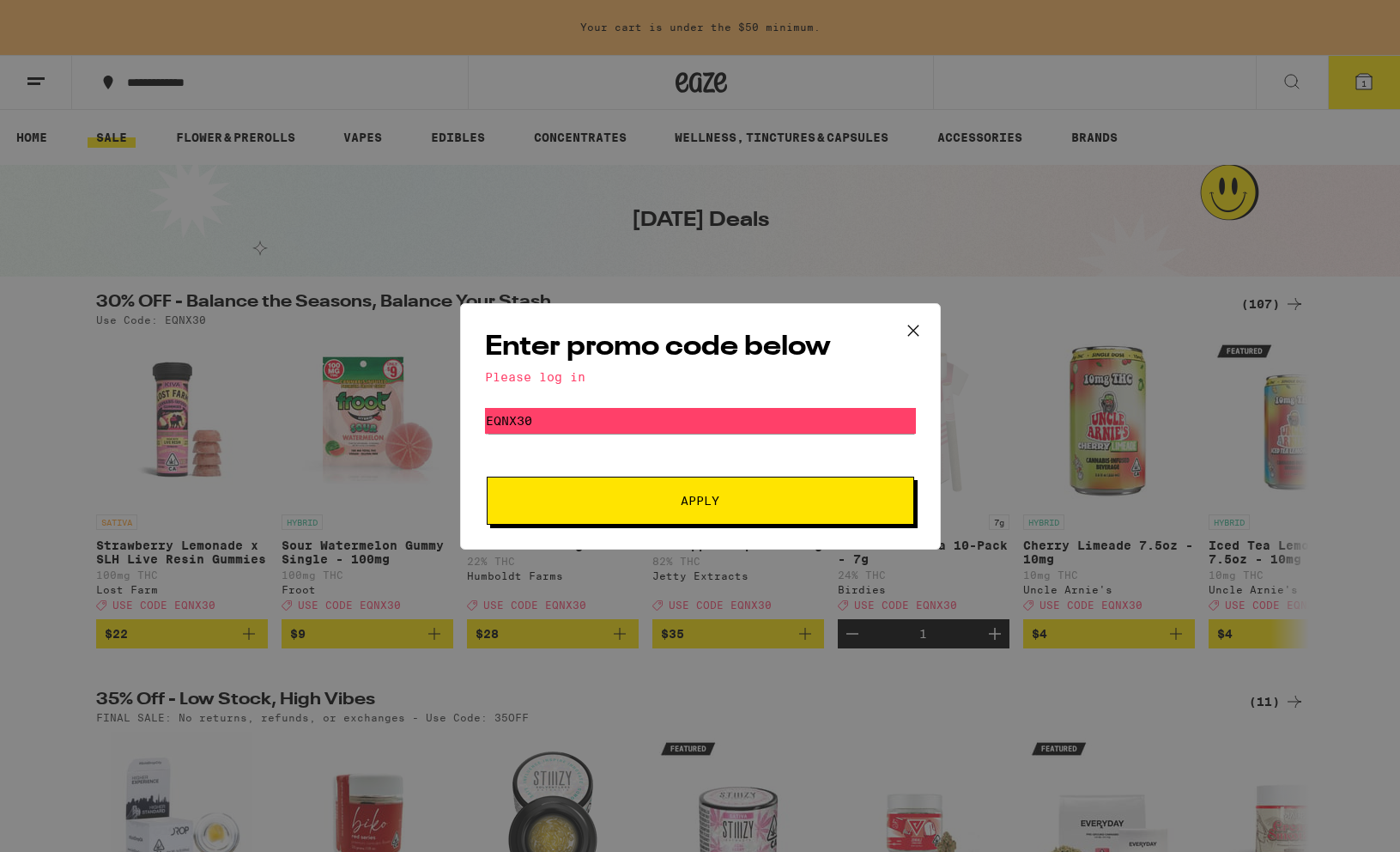
click at [582, 367] on div "Enter promo code below Please log in Promo Code EQNX30 Apply" at bounding box center [700, 426] width 481 height 246
click at [576, 379] on div "Please log in" at bounding box center [701, 377] width 431 height 14
click at [916, 329] on icon at bounding box center [913, 330] width 26 height 26
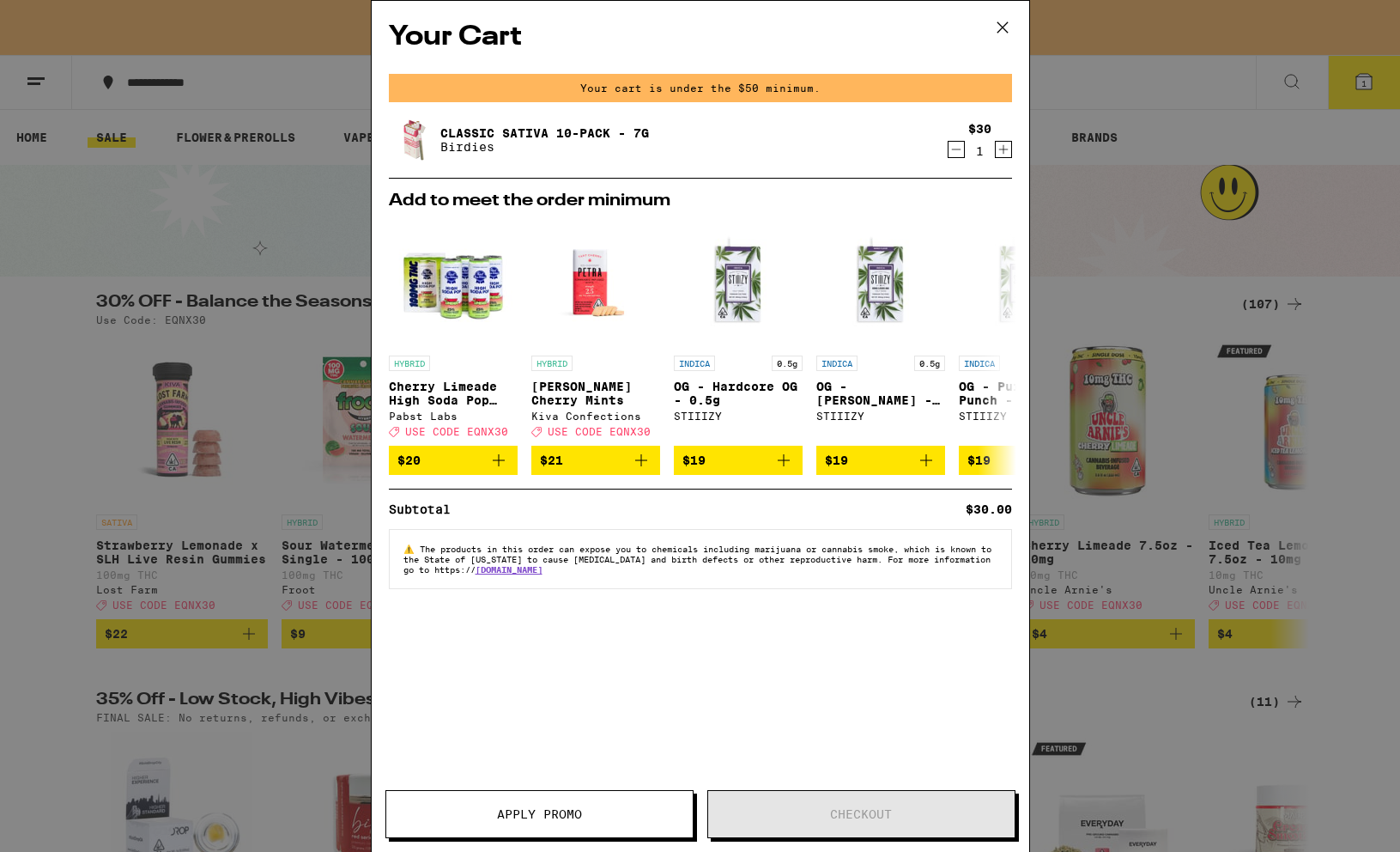
click at [241, 311] on div "Your Cart Your cart is under the $50 minimum. Classic Sativa 10-Pack - 7g Birdi…" at bounding box center [700, 426] width 1400 height 852
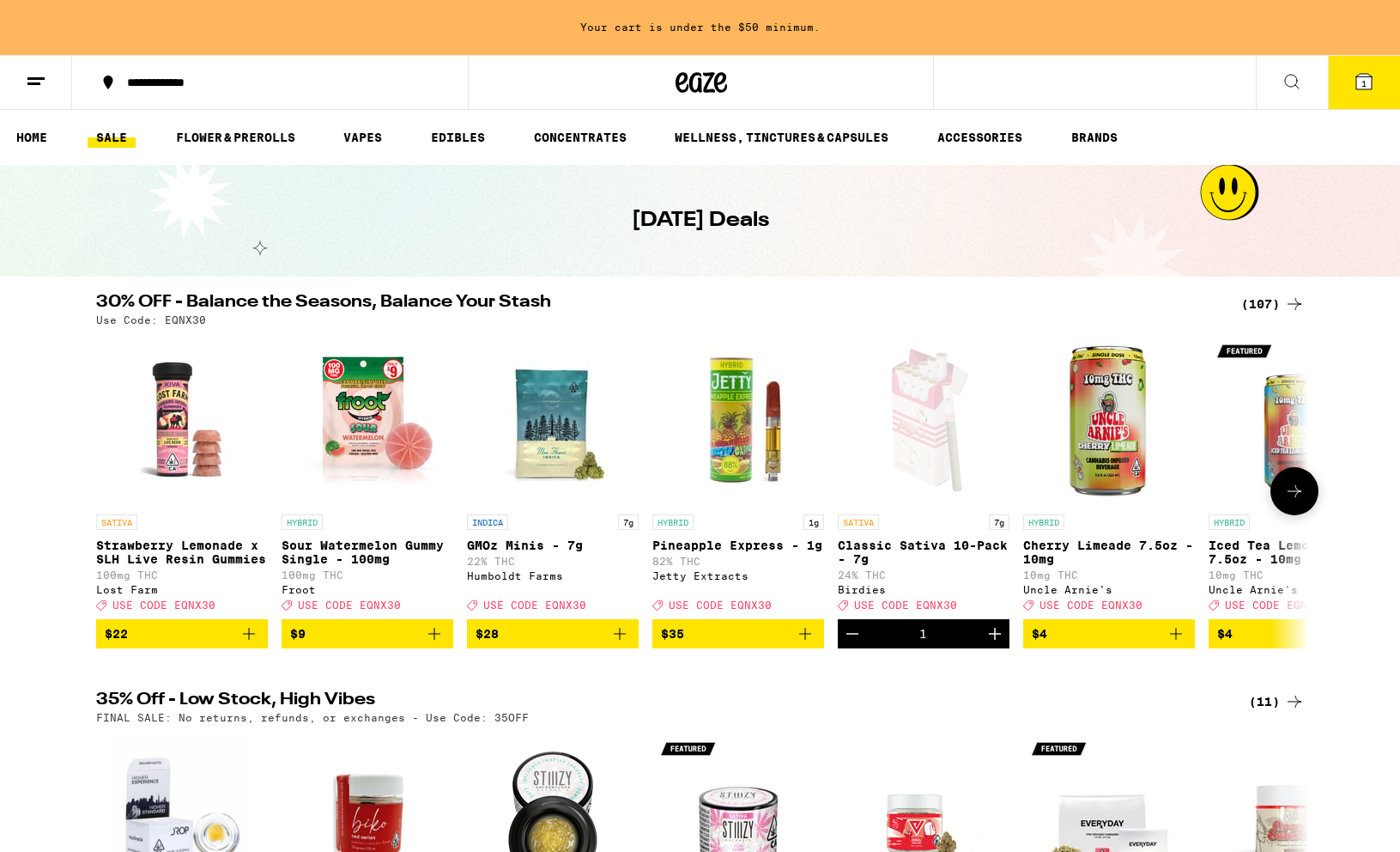
click at [1163, 501] on icon at bounding box center [1294, 491] width 20 height 20
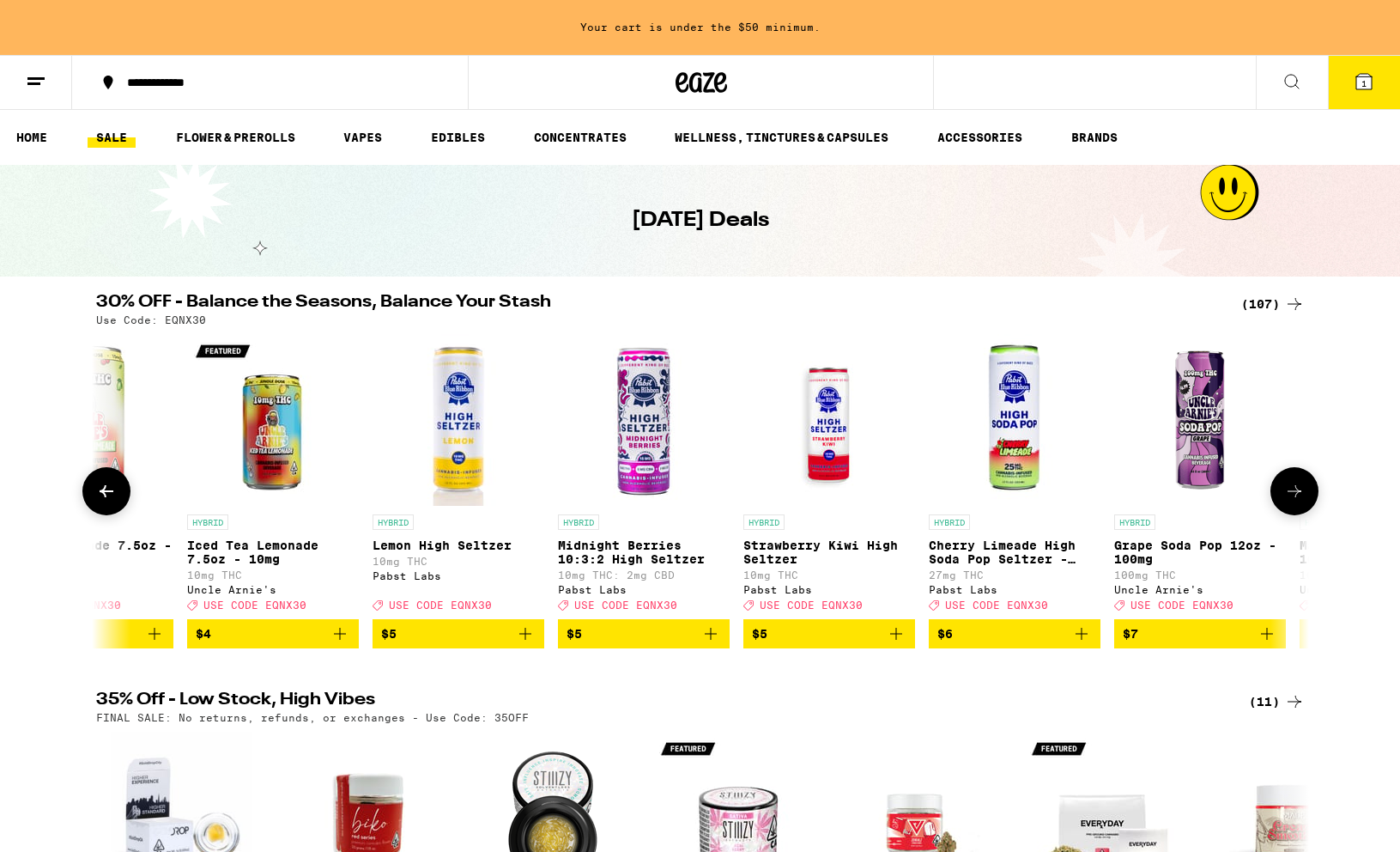
click at [1163, 501] on icon at bounding box center [1294, 491] width 20 height 20
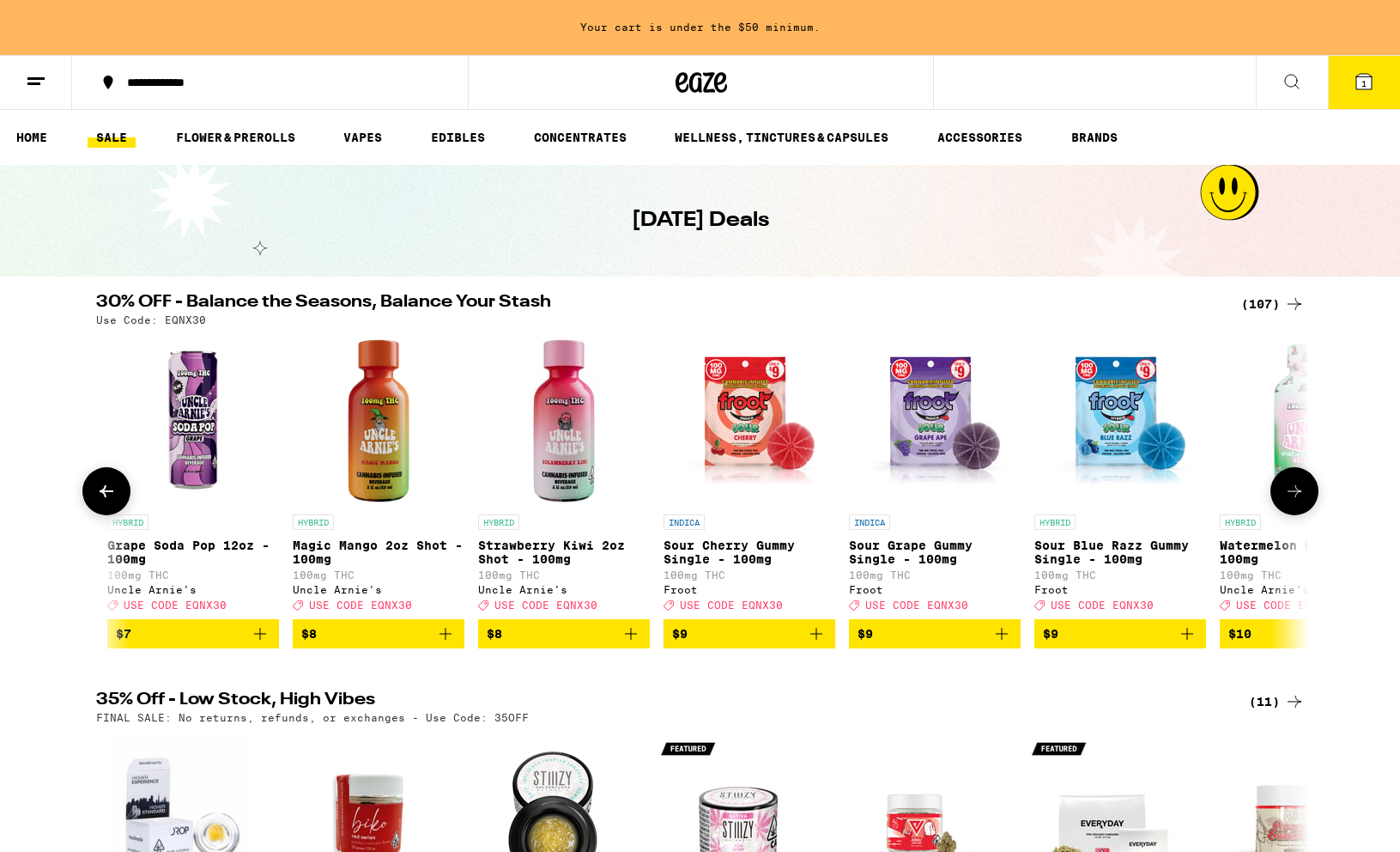
scroll to position [0, 2044]
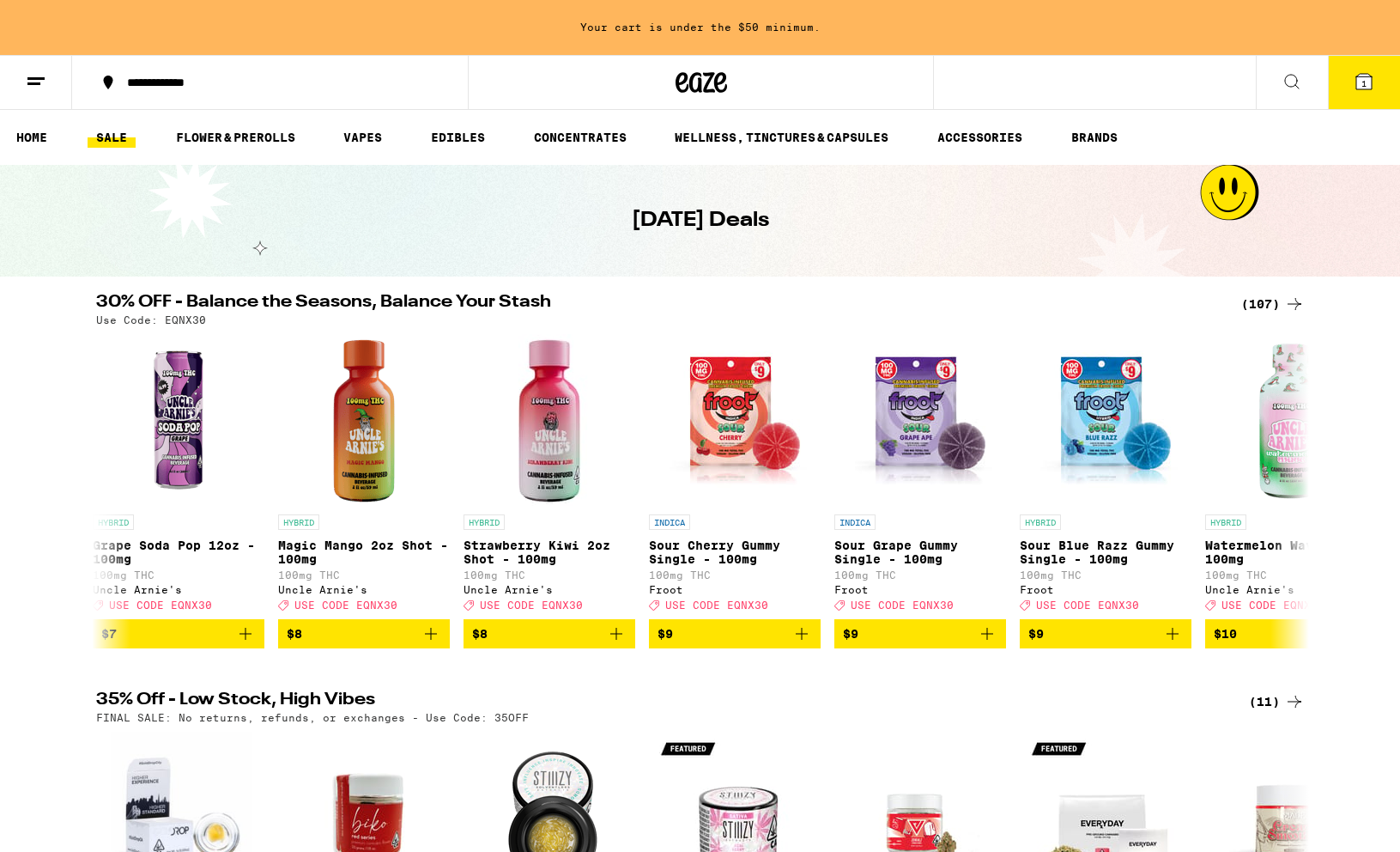
click at [1163, 299] on div "(107)" at bounding box center [1273, 304] width 64 height 20
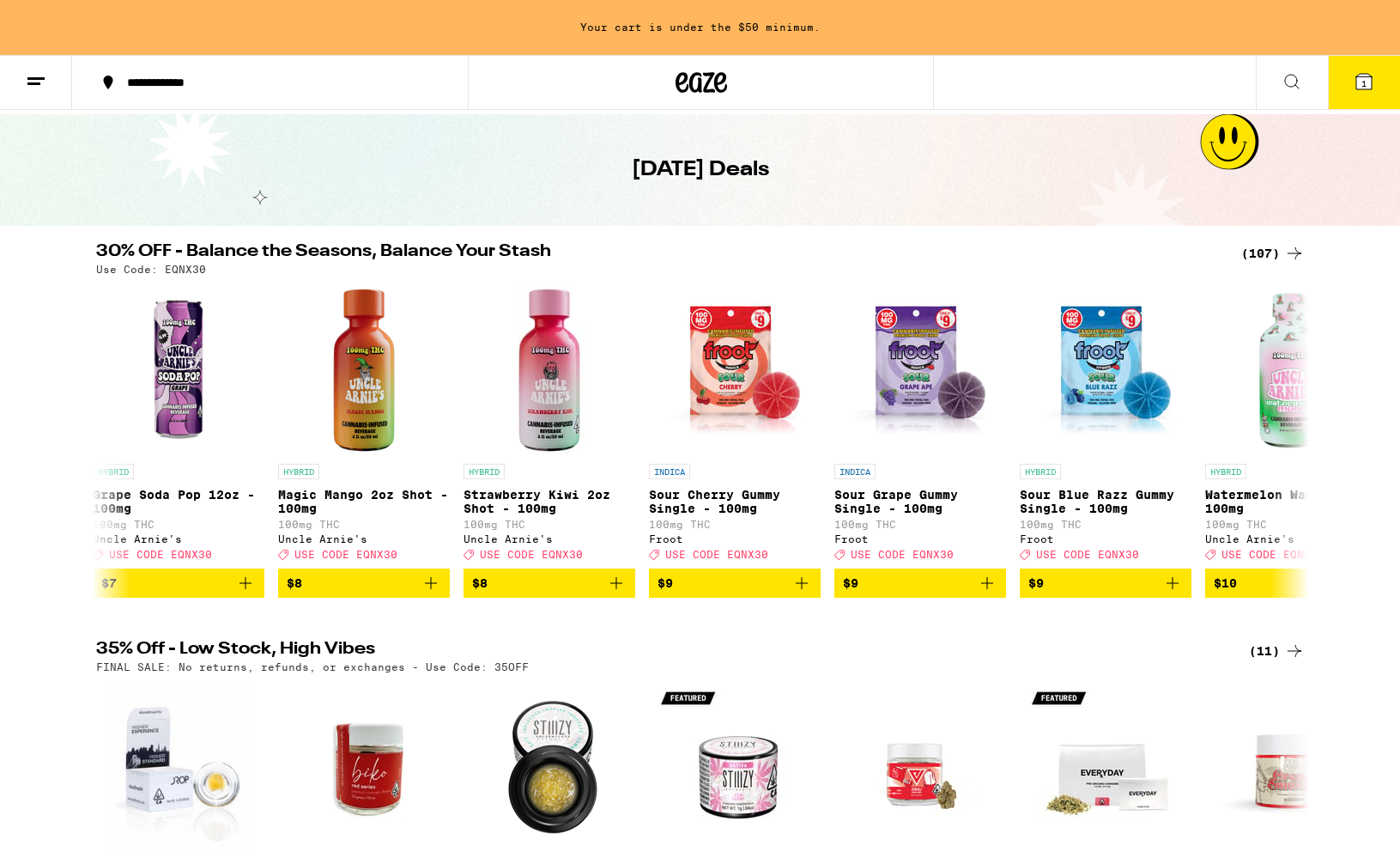
scroll to position [96, 0]
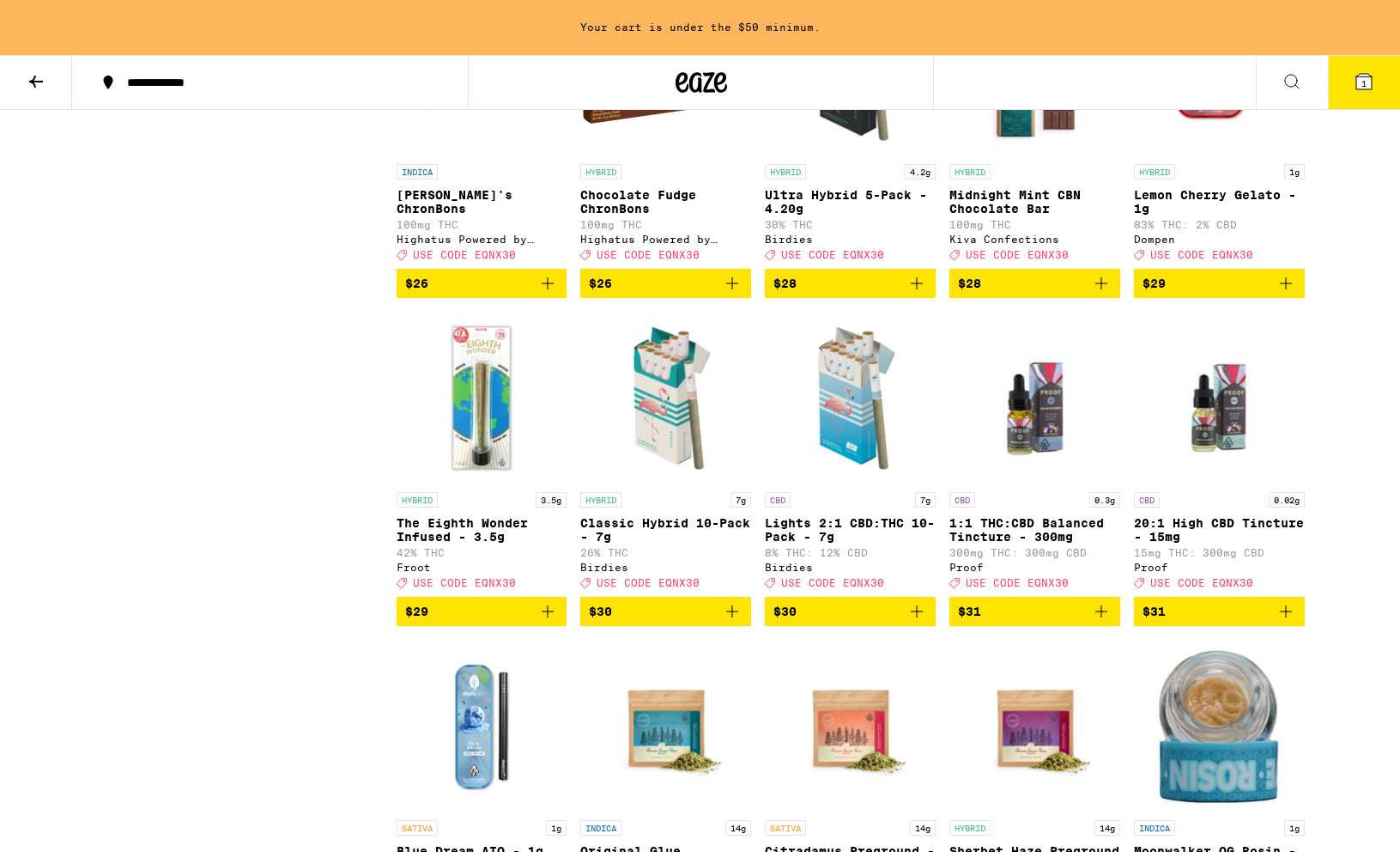
scroll to position [4126, 0]
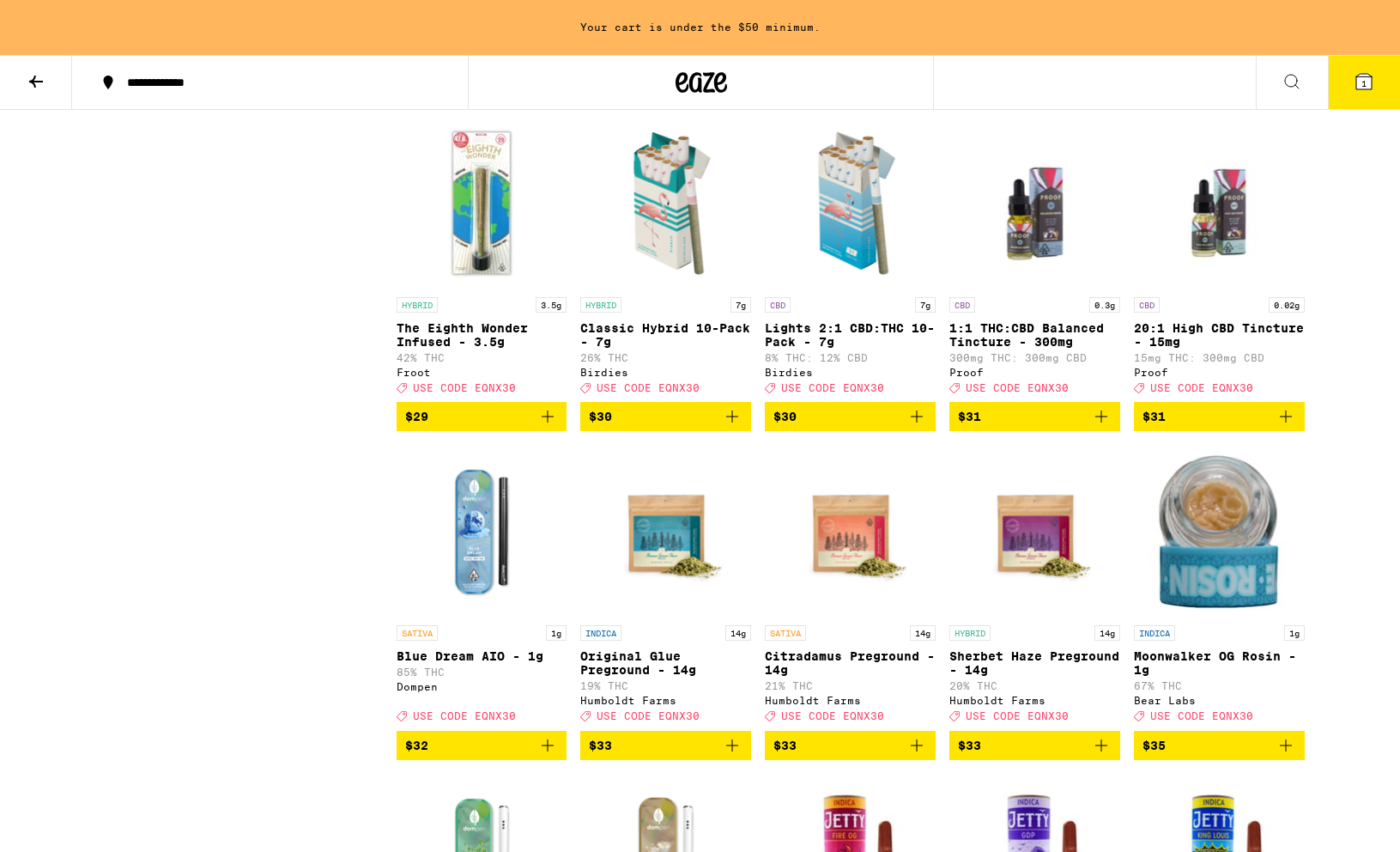
click at [734, 426] on icon "Add to bag" at bounding box center [732, 416] width 20 height 20
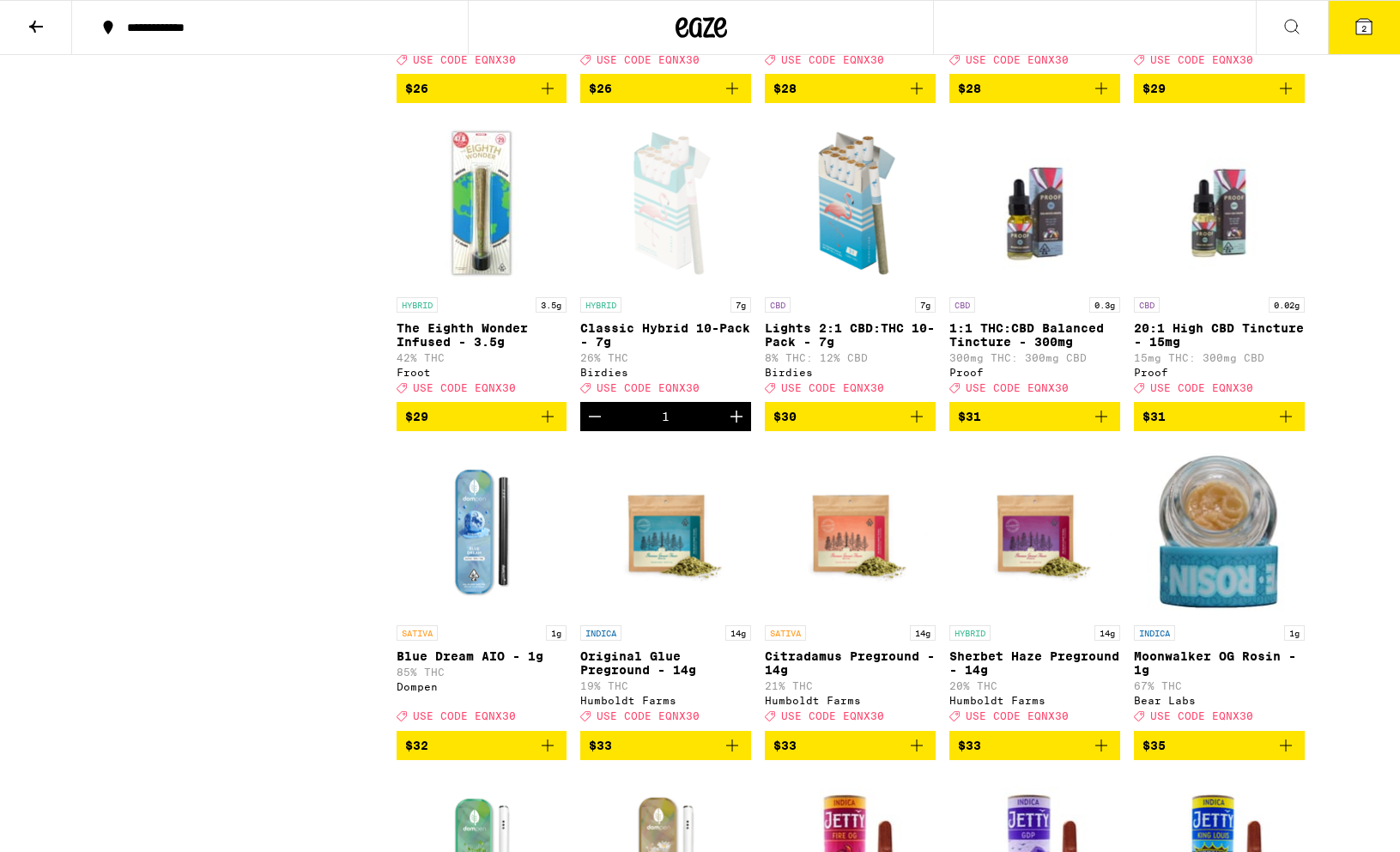
click at [922, 426] on icon "Add to bag" at bounding box center [916, 416] width 20 height 20
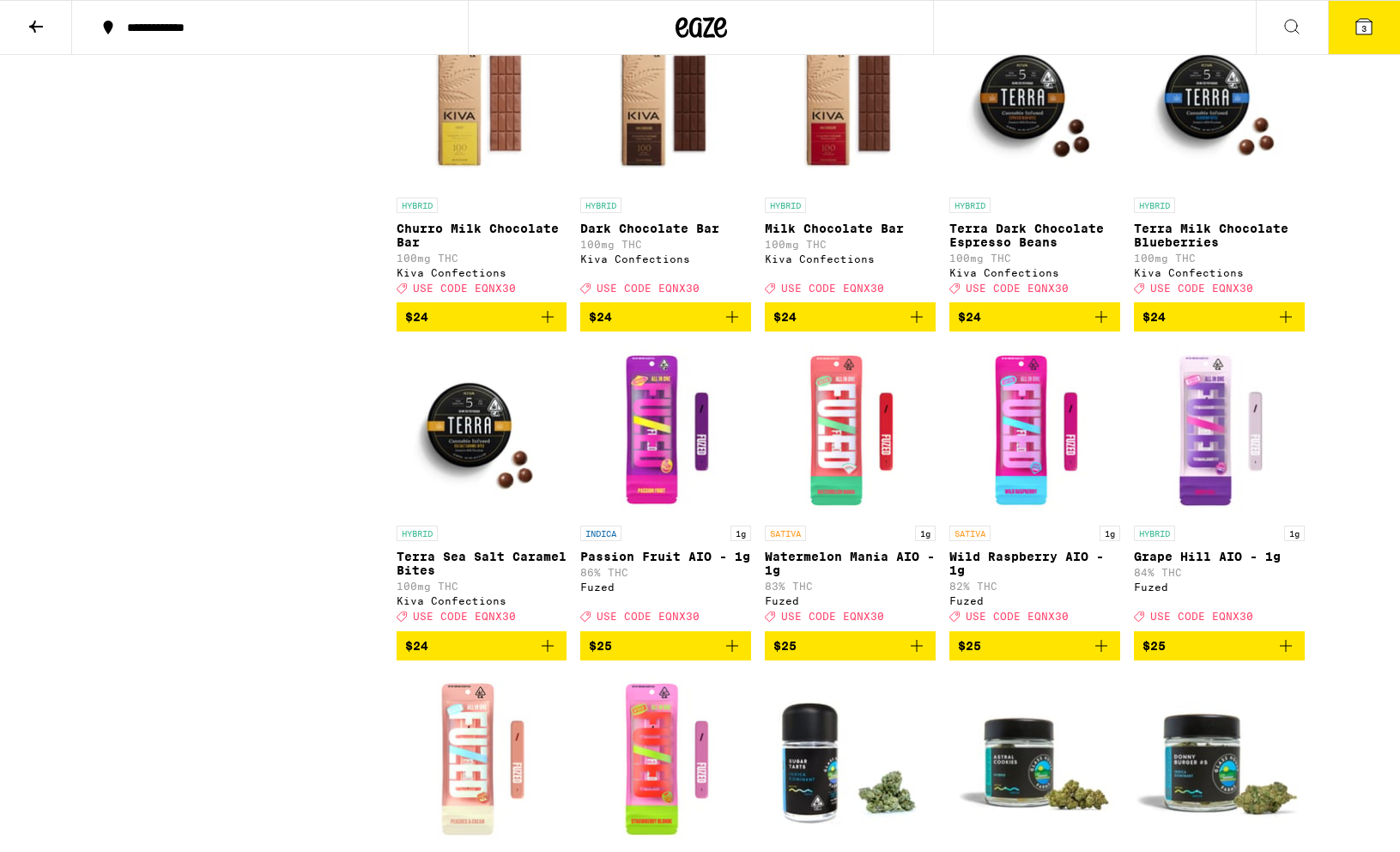
scroll to position [2869, 0]
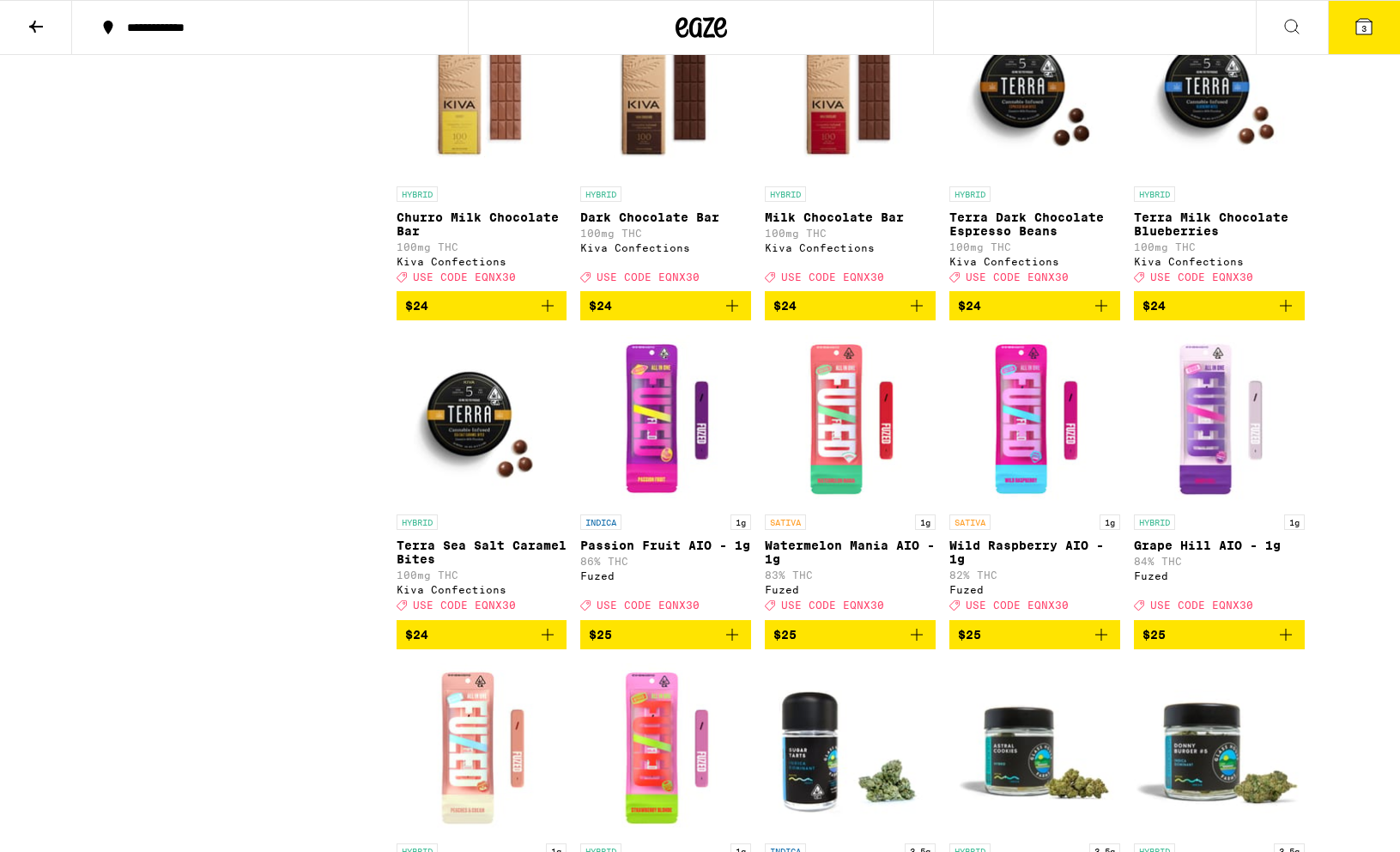
click at [547, 641] on icon "Add to bag" at bounding box center [548, 635] width 12 height 12
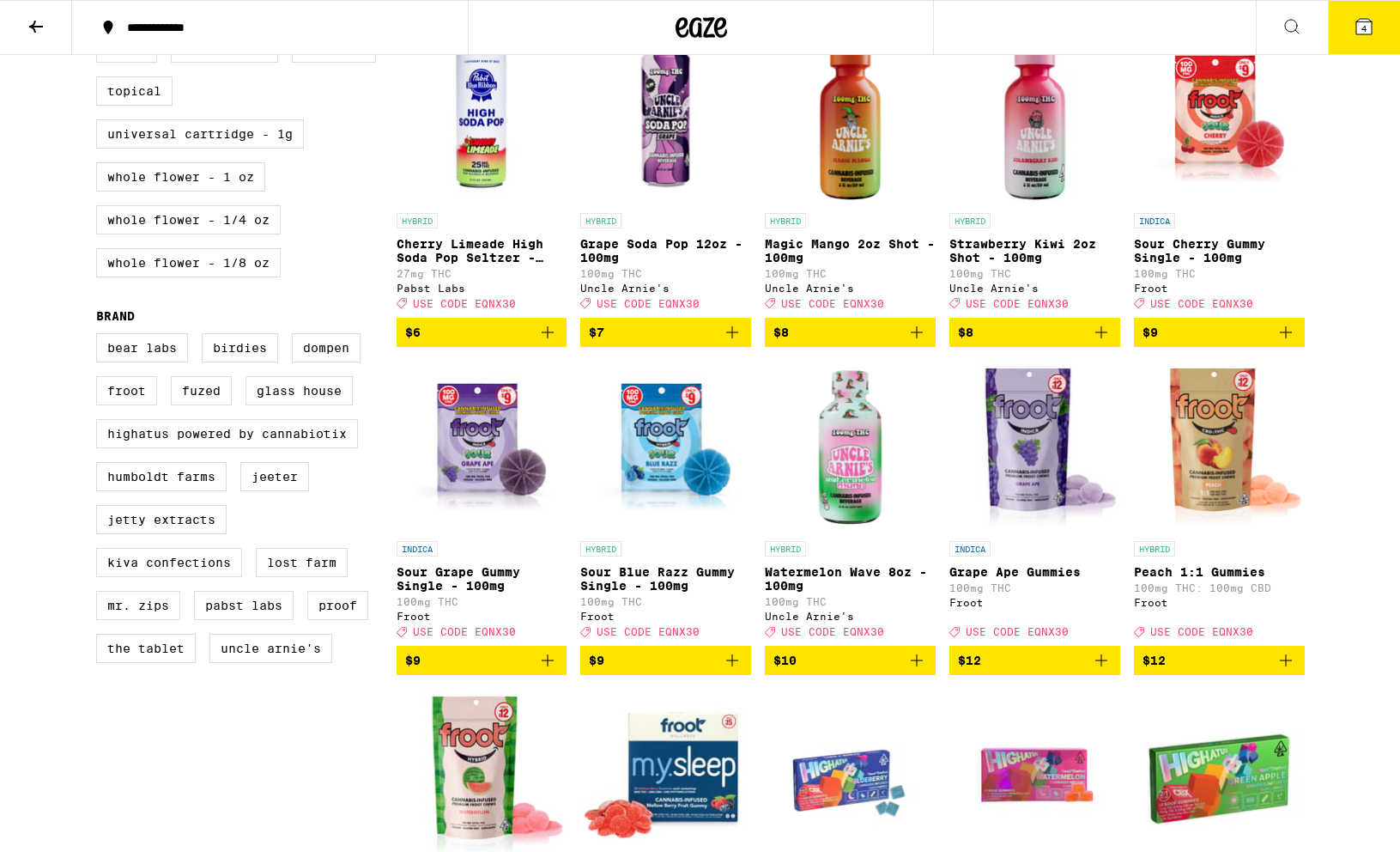
scroll to position [1125, 0]
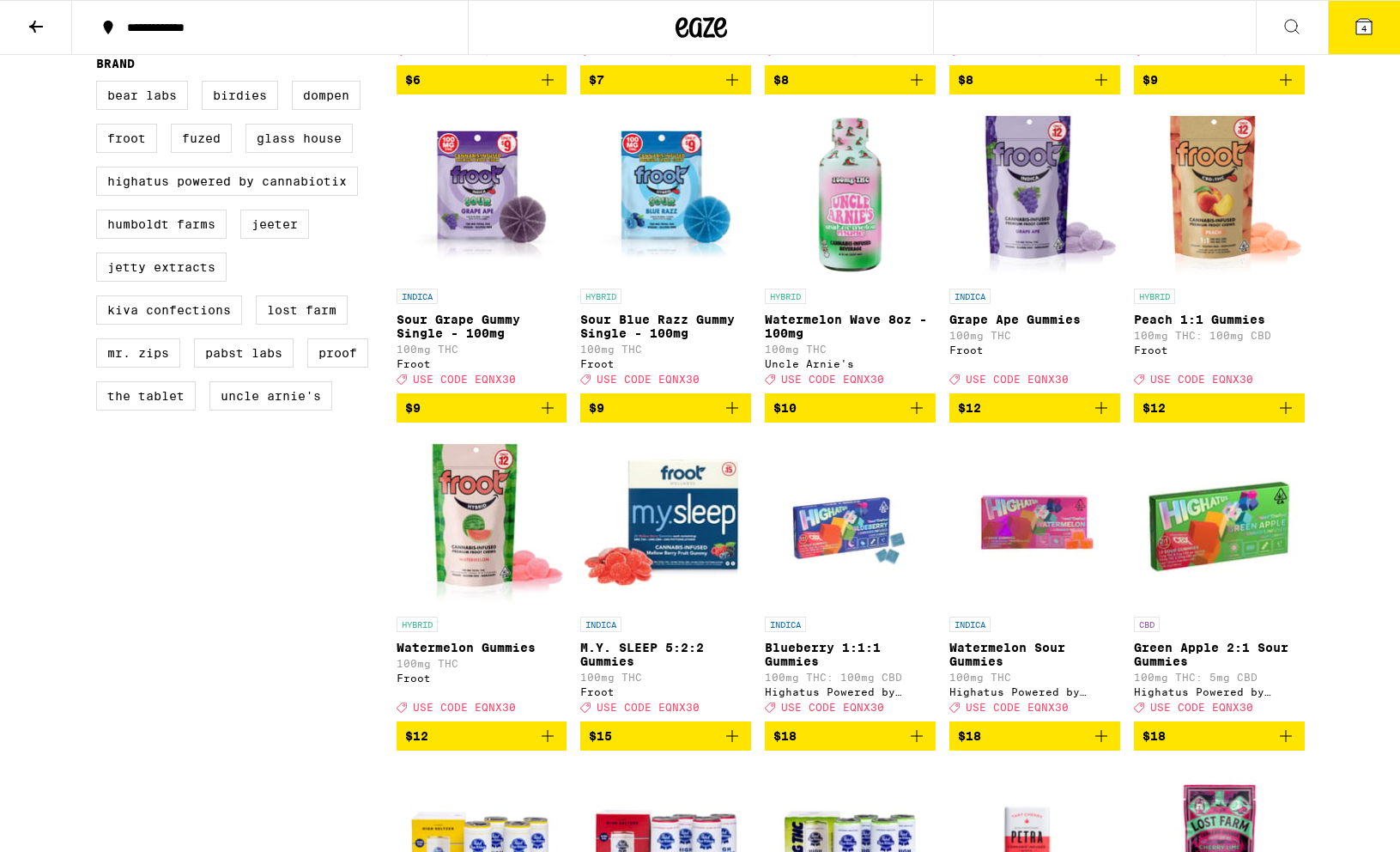
click at [1038, 233] on img "Open page for Grape Ape Gummies from Froot" at bounding box center [1035, 194] width 171 height 172
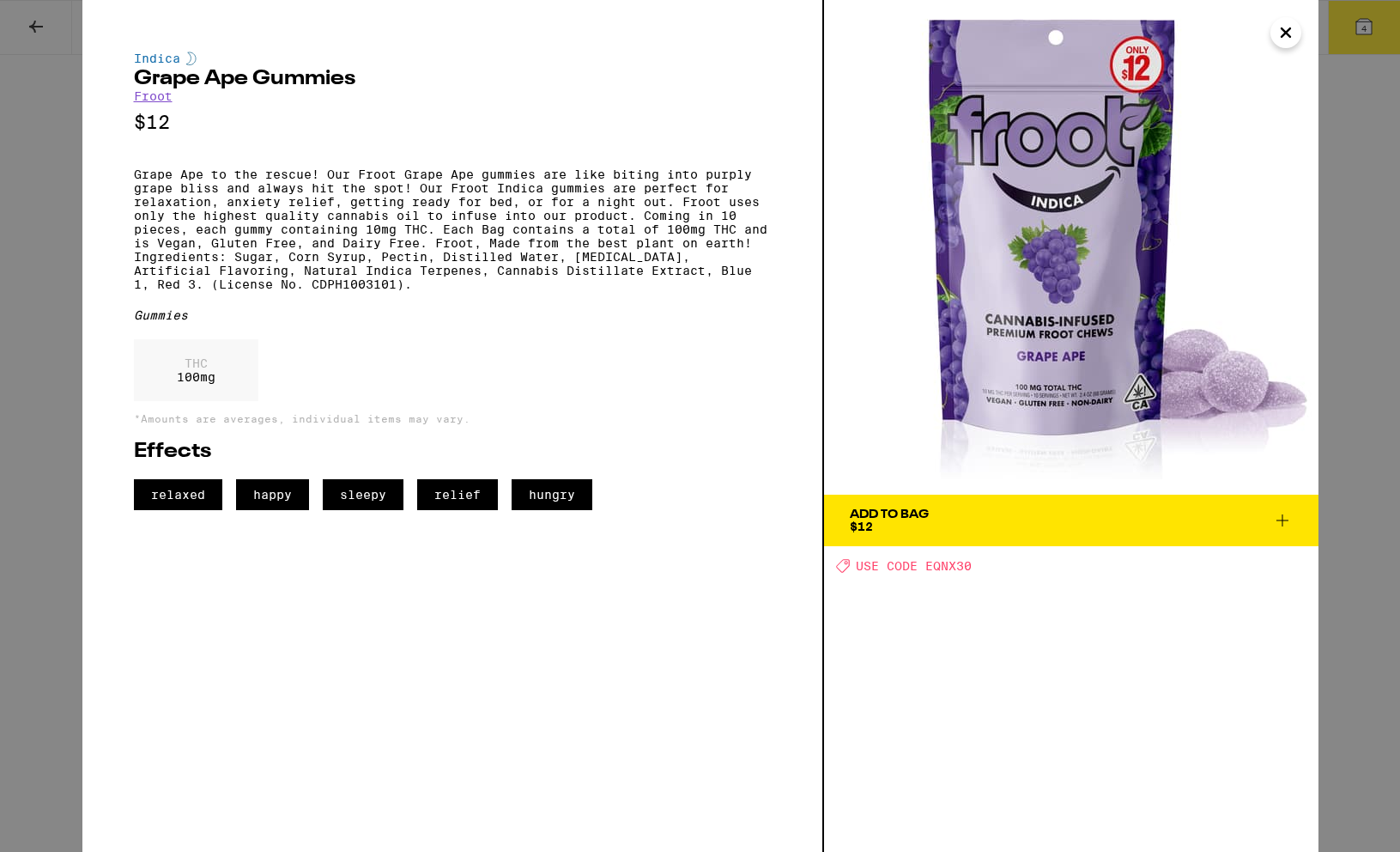
click at [1163, 36] on icon "Close" at bounding box center [1285, 32] width 20 height 26
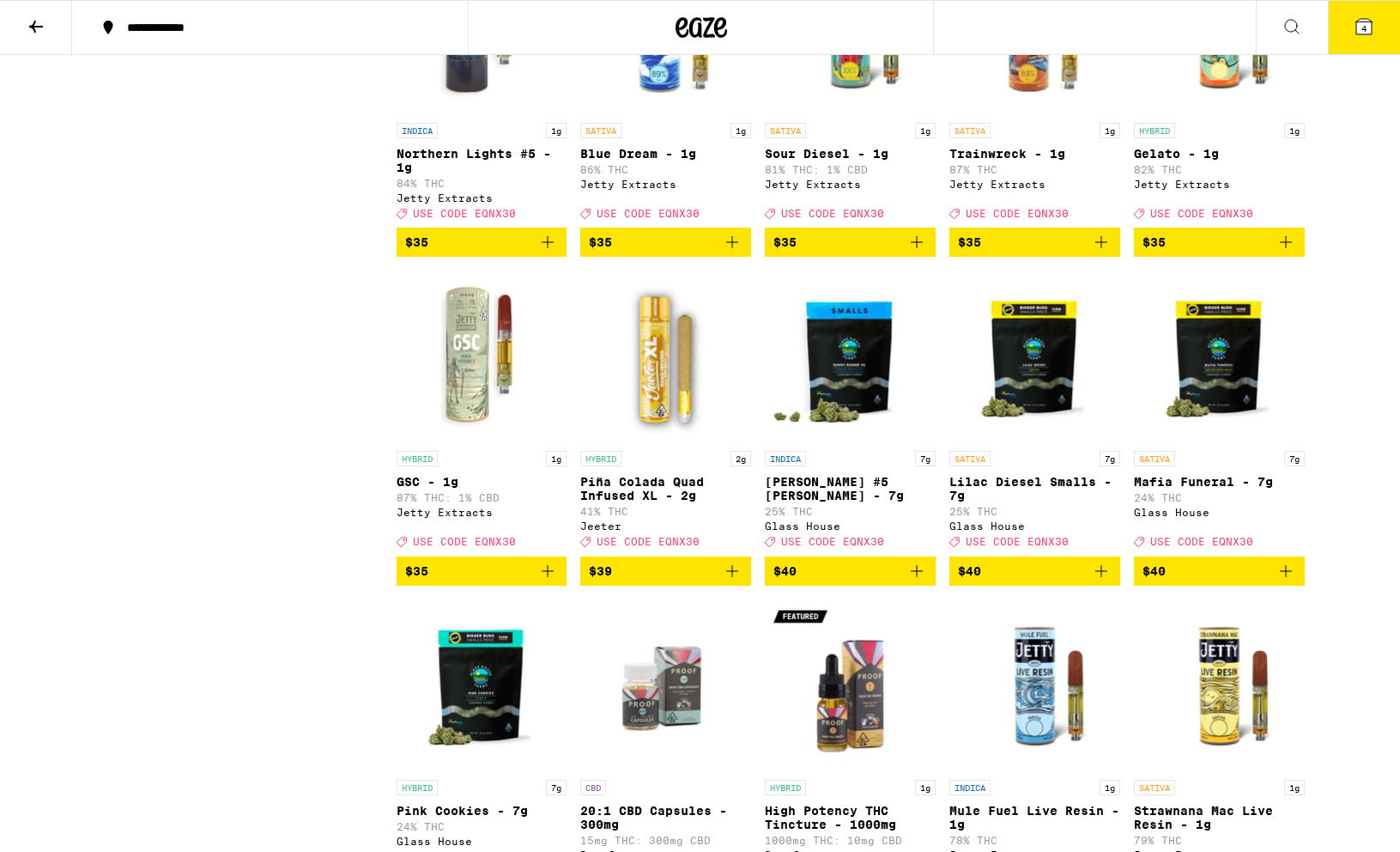
scroll to position [4875, 0]
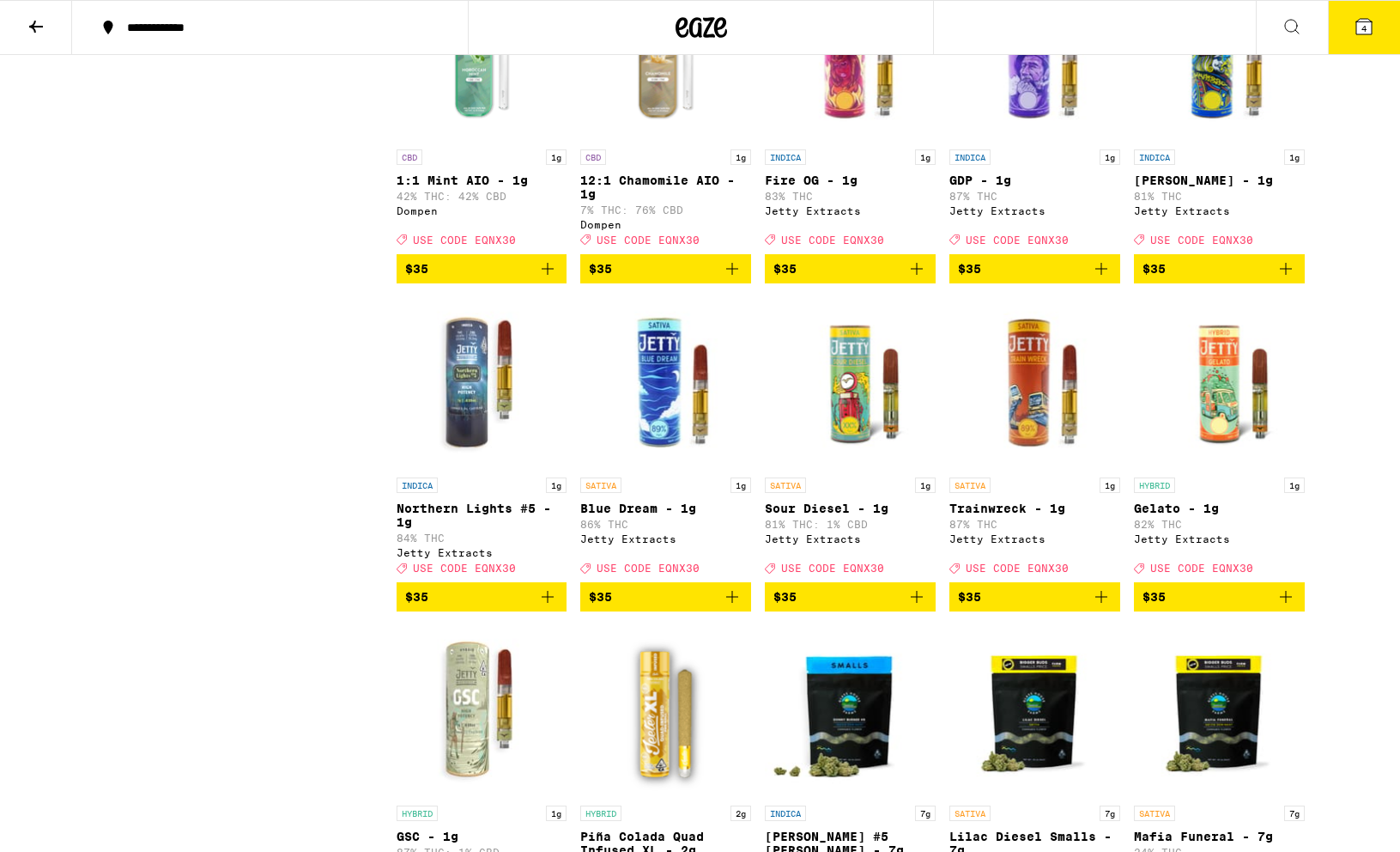
click at [1163, 19] on button "4" at bounding box center [1365, 27] width 72 height 53
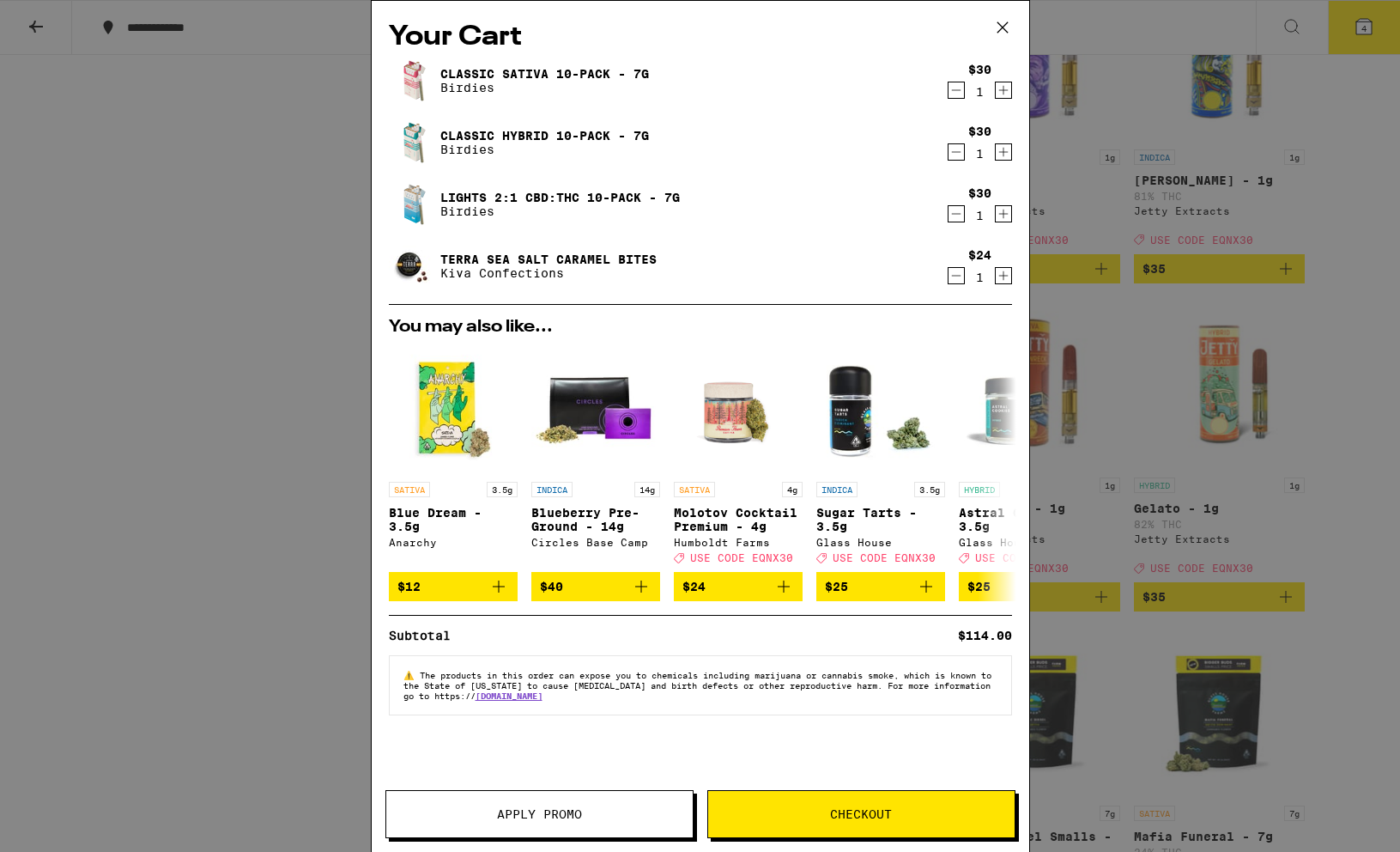
click at [210, 443] on div "Your Cart Classic Sativa 10-Pack - 7g Birdies $30 1 Classic Hybrid 10-Pack - 7g…" at bounding box center [700, 426] width 1400 height 852
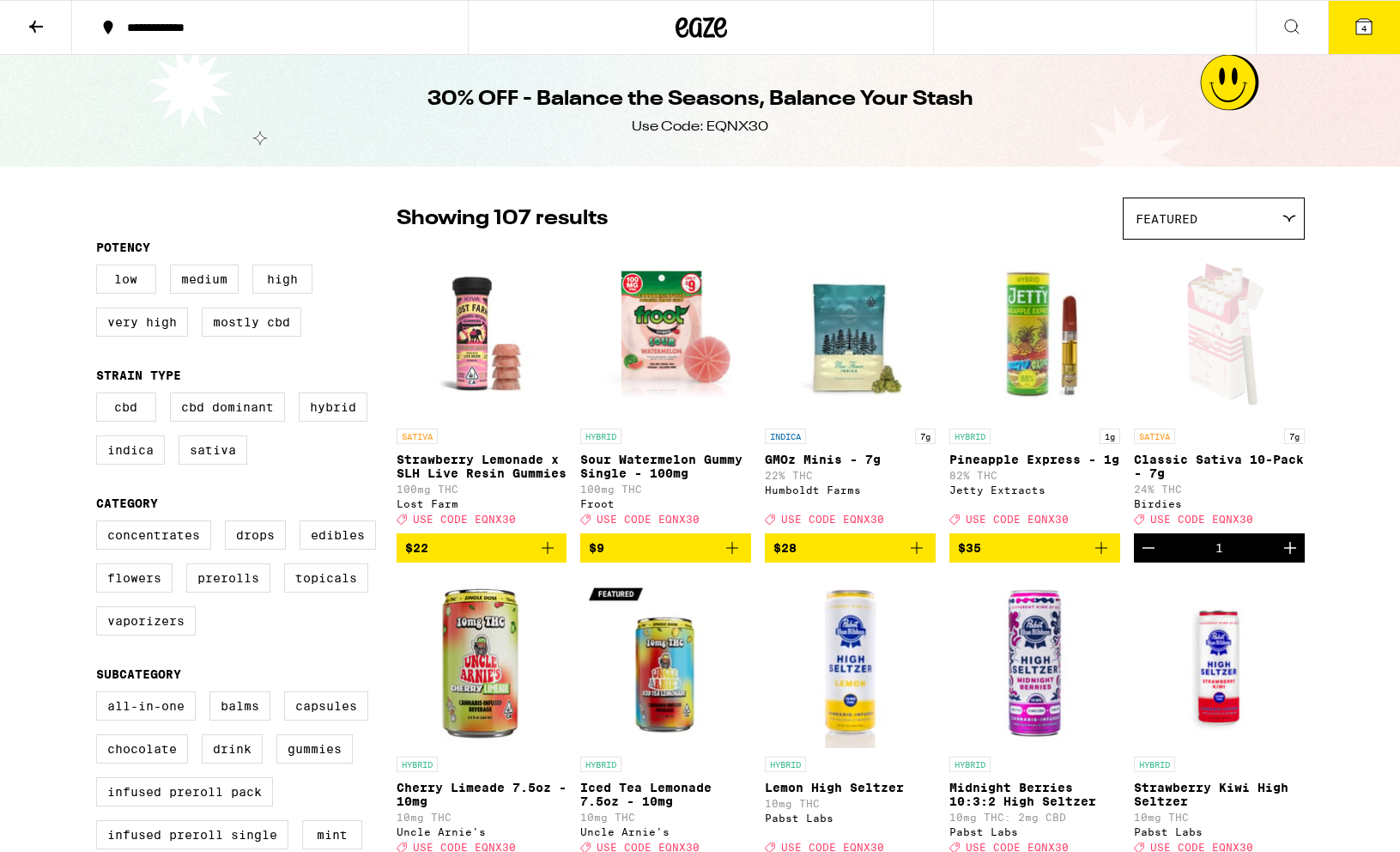
click at [34, 26] on icon at bounding box center [35, 26] width 20 height 20
click at [34, 24] on icon at bounding box center [35, 26] width 20 height 20
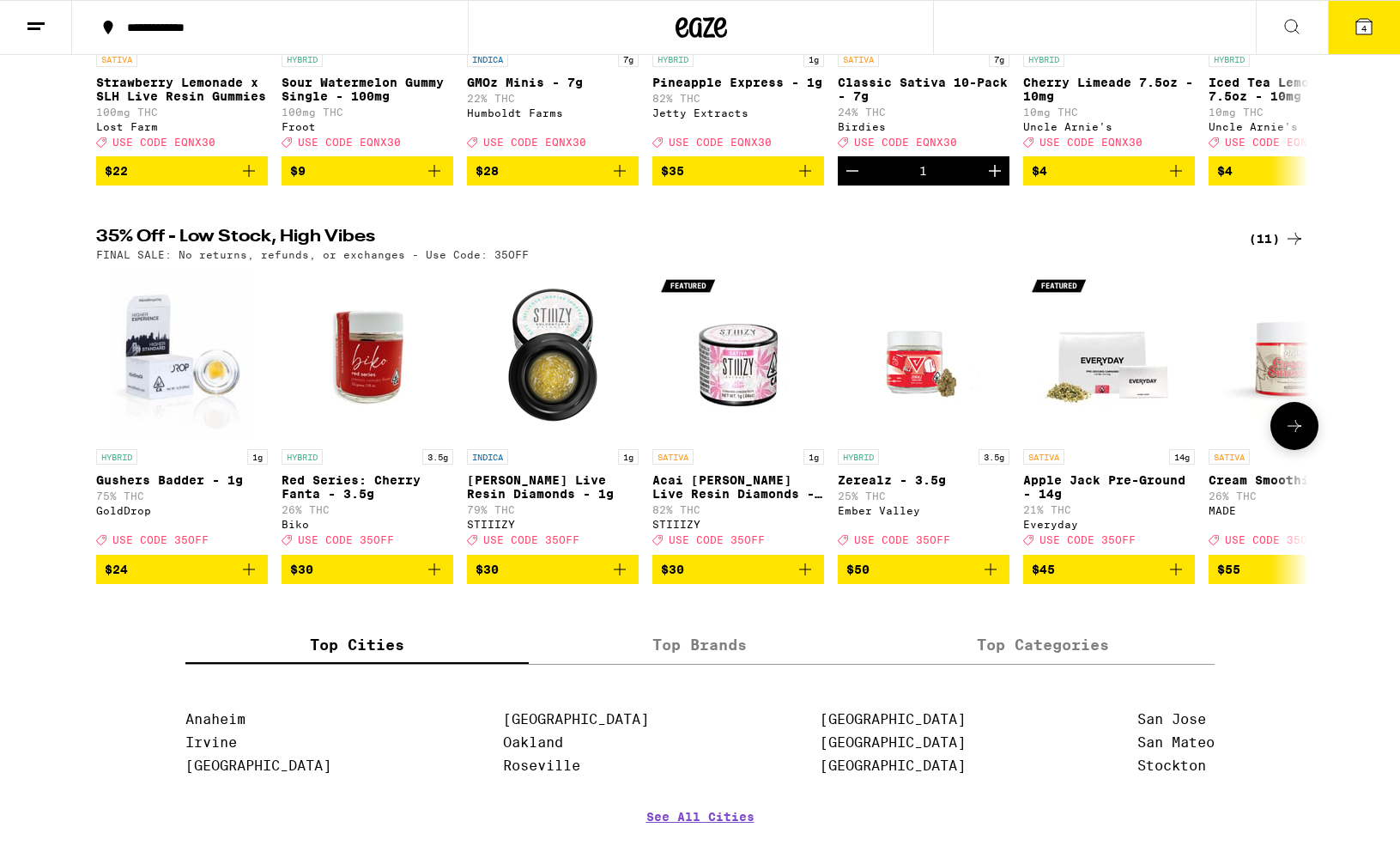
scroll to position [401, 0]
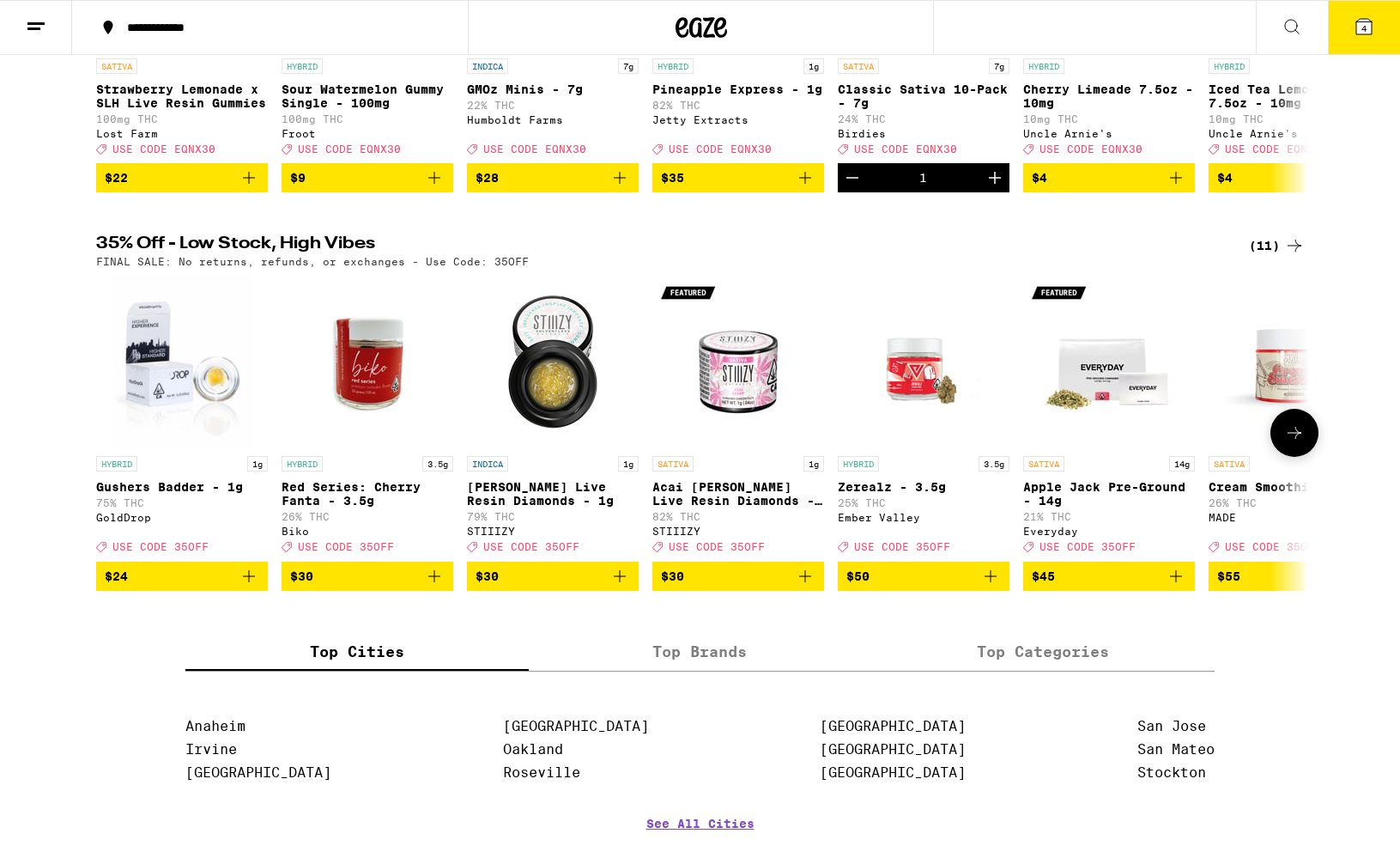
click at [1163, 443] on icon at bounding box center [1294, 433] width 20 height 20
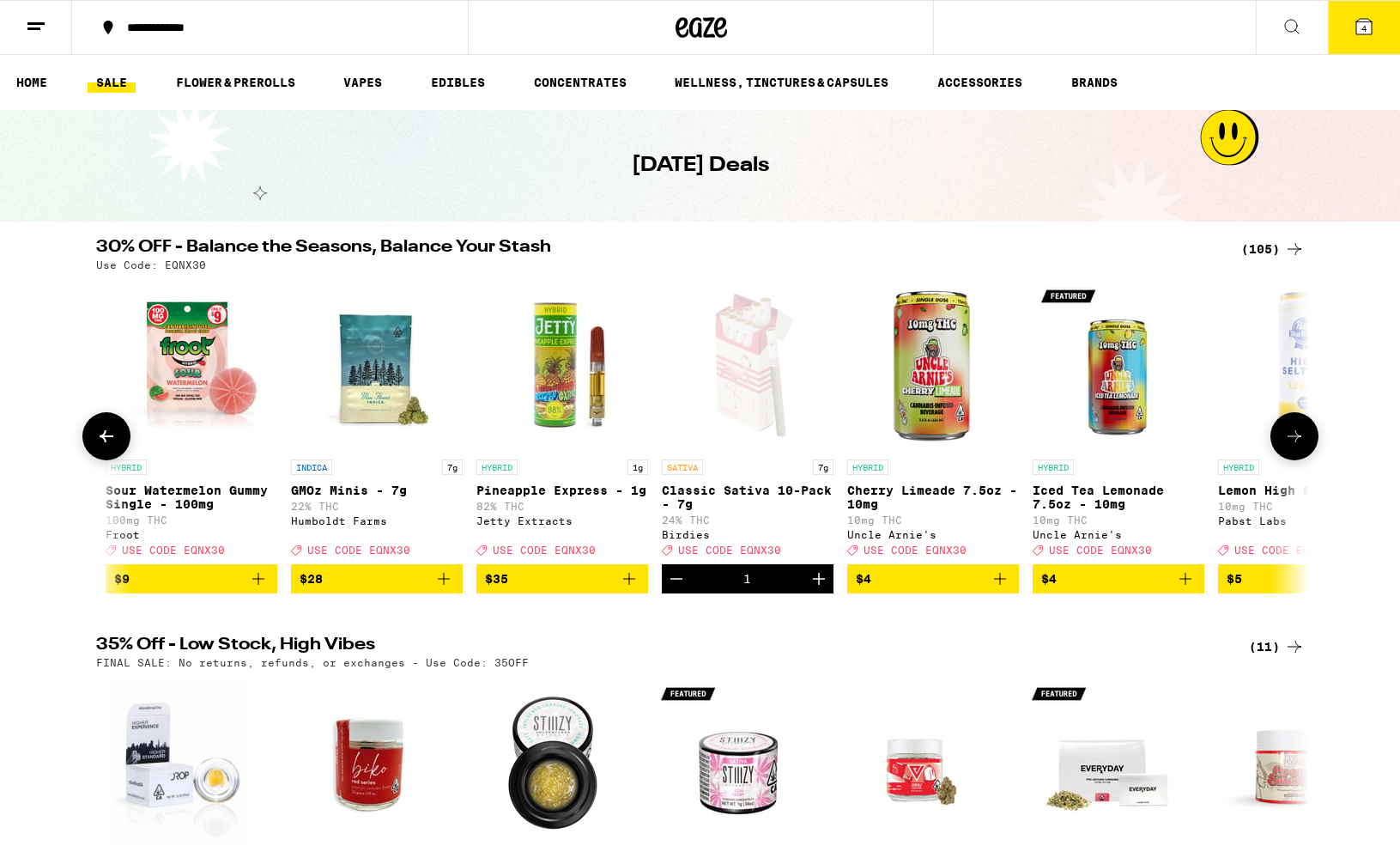
scroll to position [0, 0]
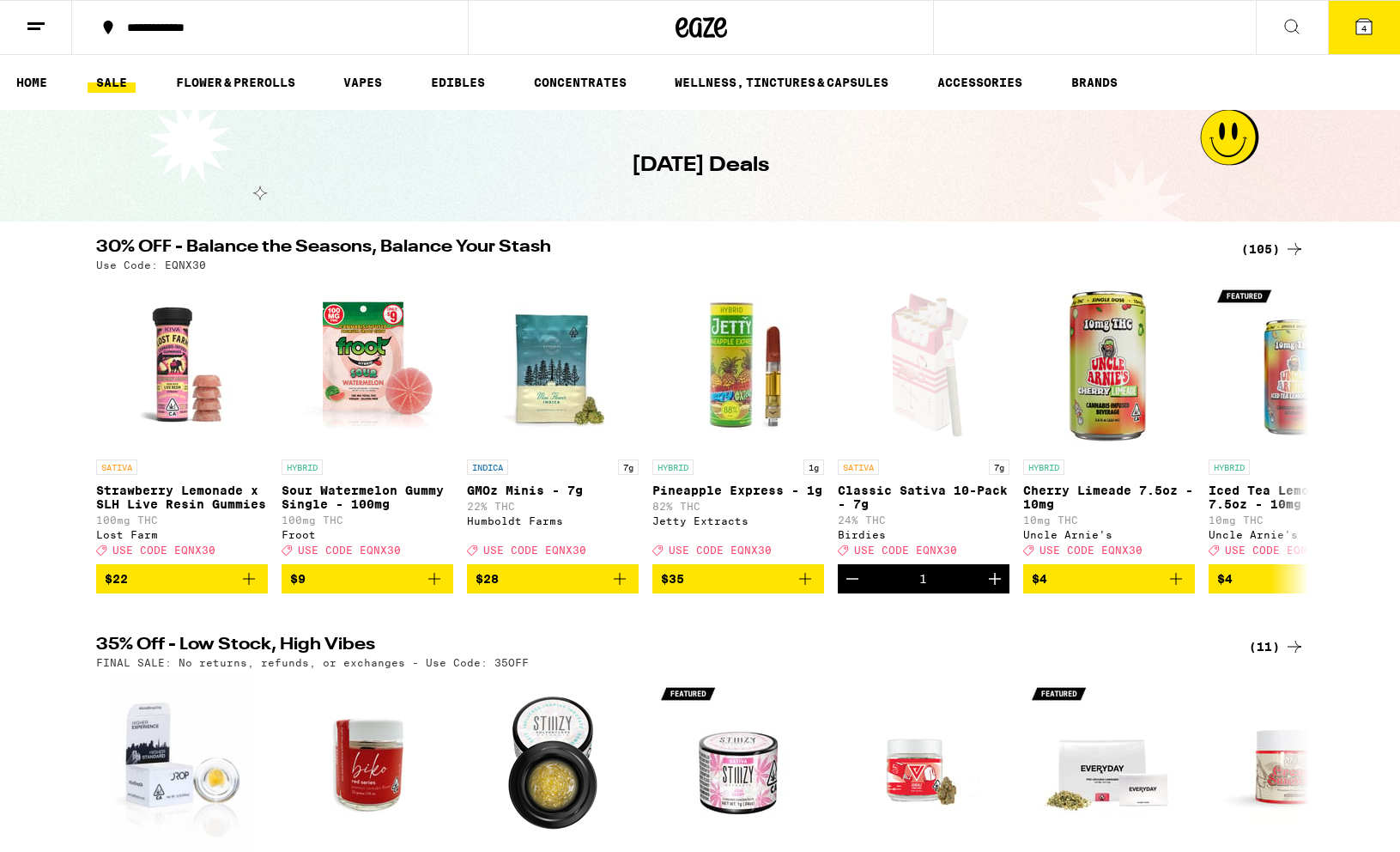
click at [1163, 241] on div "(105)" at bounding box center [1273, 248] width 64 height 20
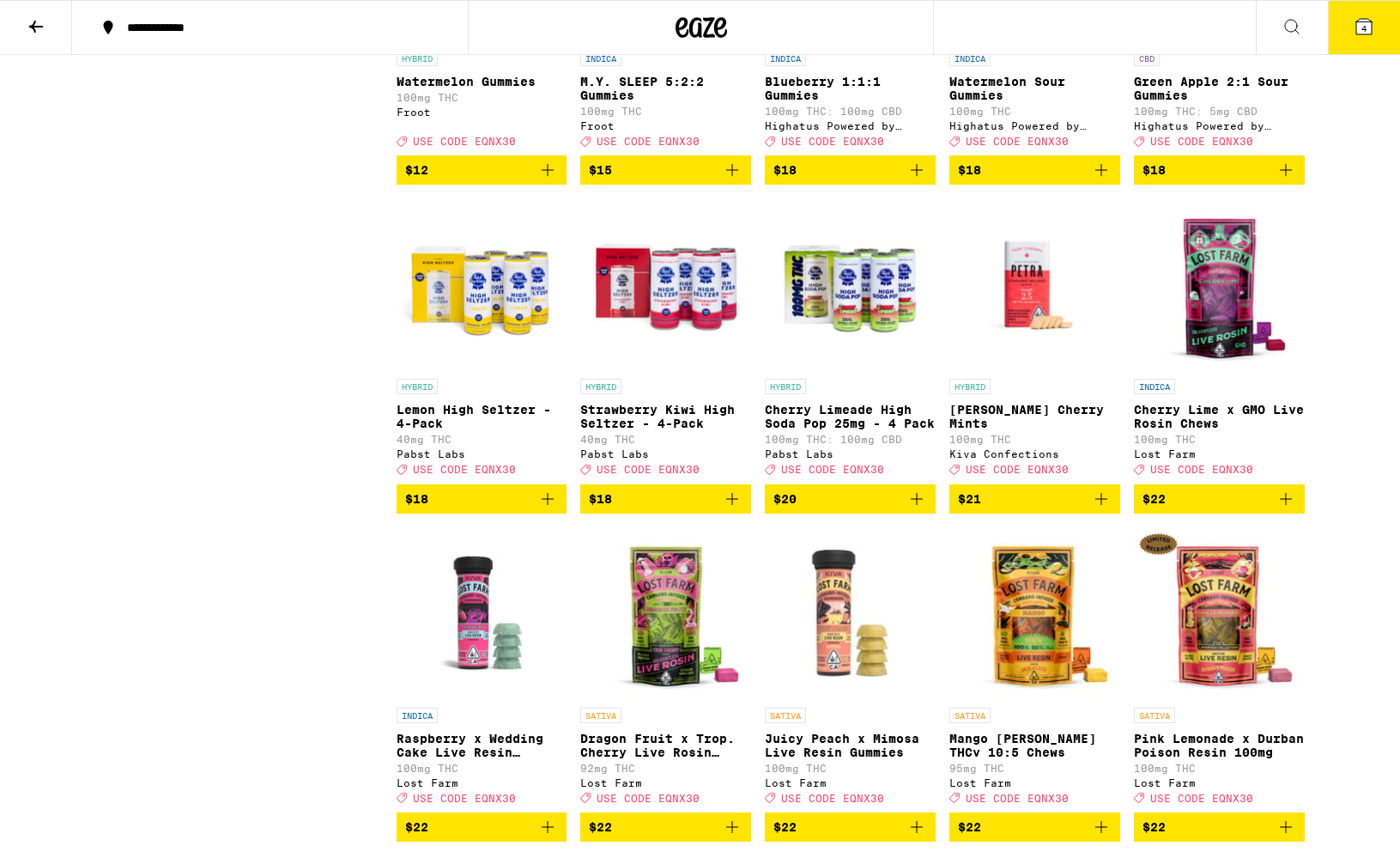
scroll to position [1701, 0]
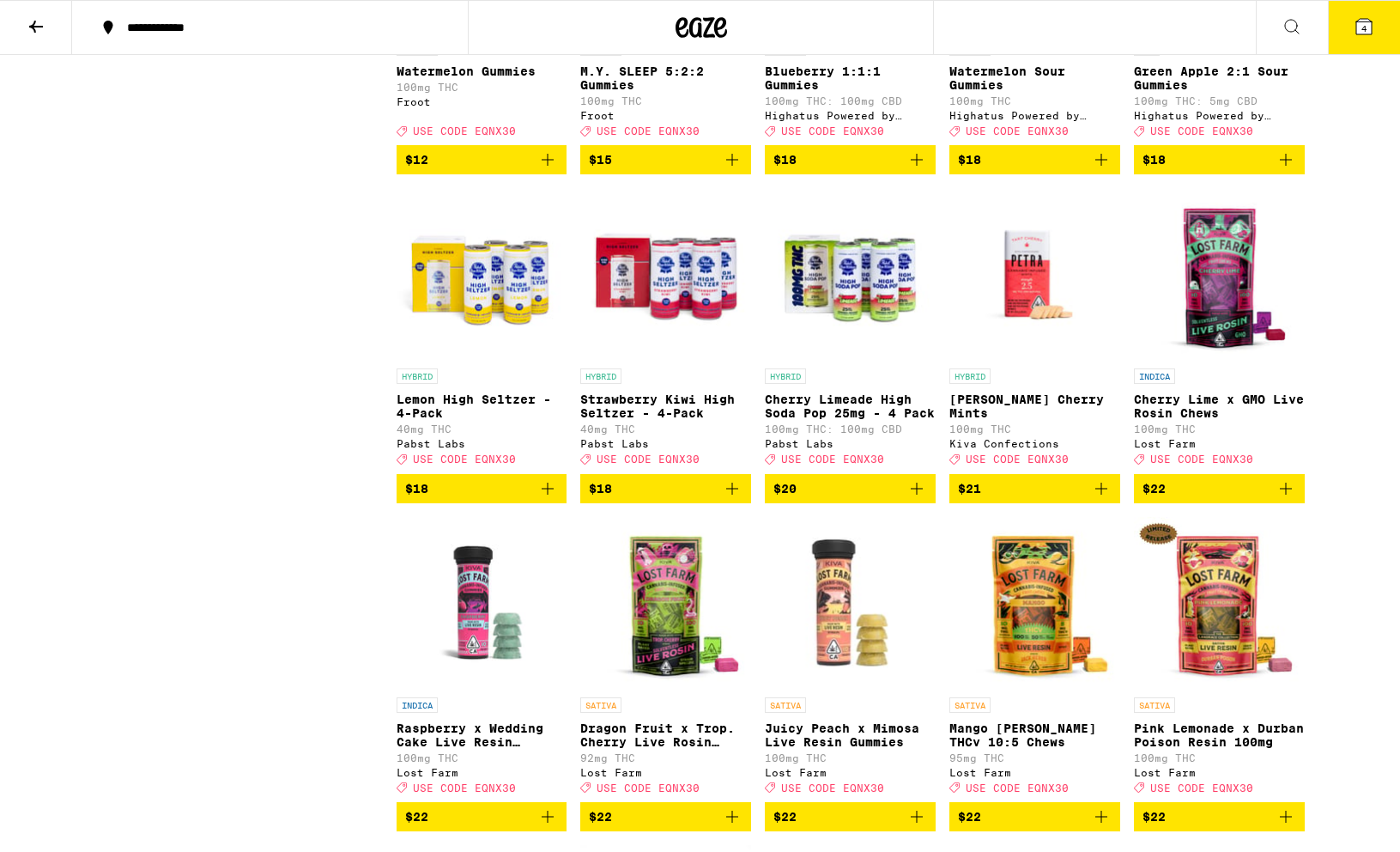
click at [1032, 333] on img "Open page for Petra Tart Cherry Mints from Kiva Confections" at bounding box center [1035, 274] width 171 height 172
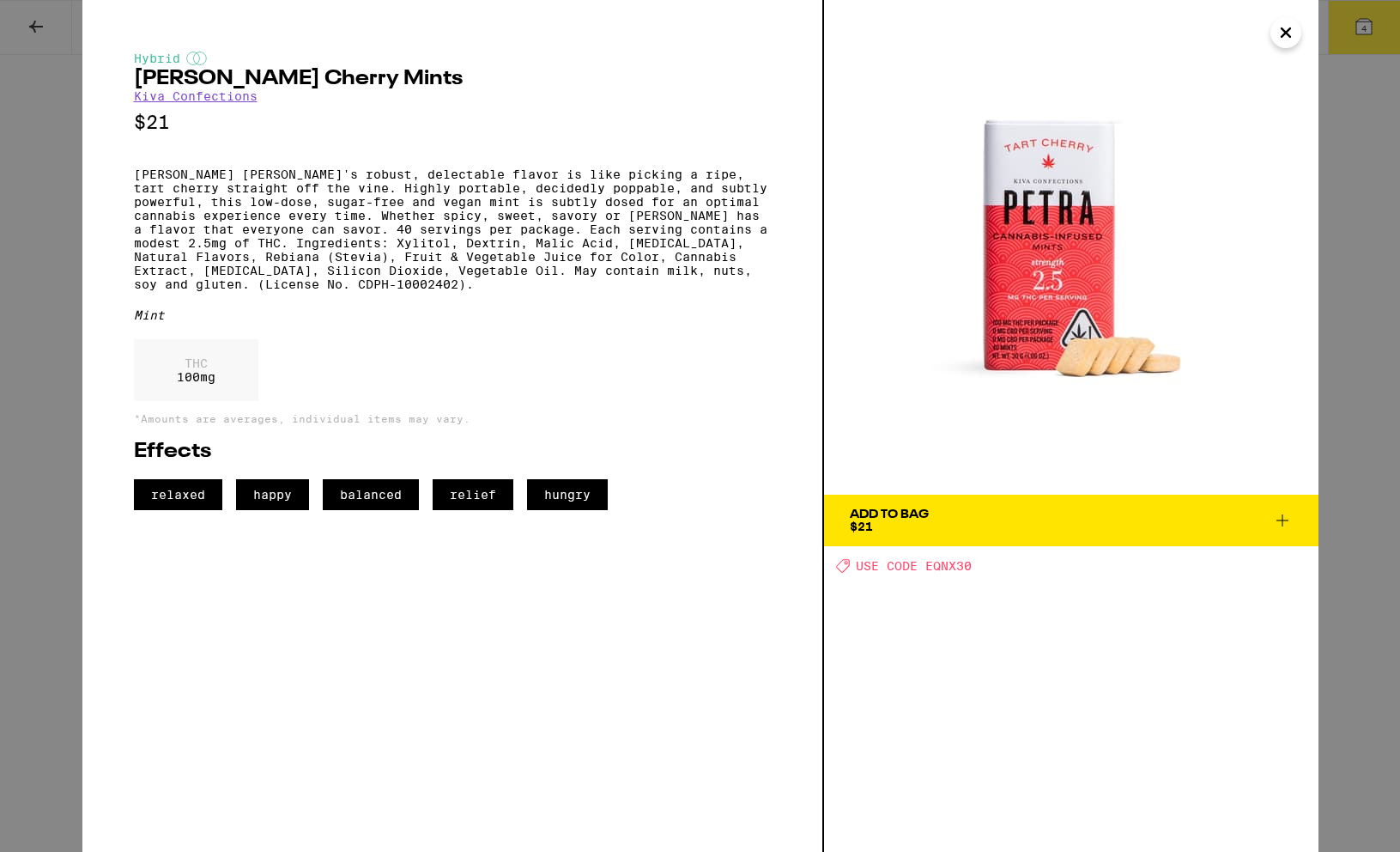
click at [1163, 37] on icon "Close" at bounding box center [1285, 32] width 20 height 26
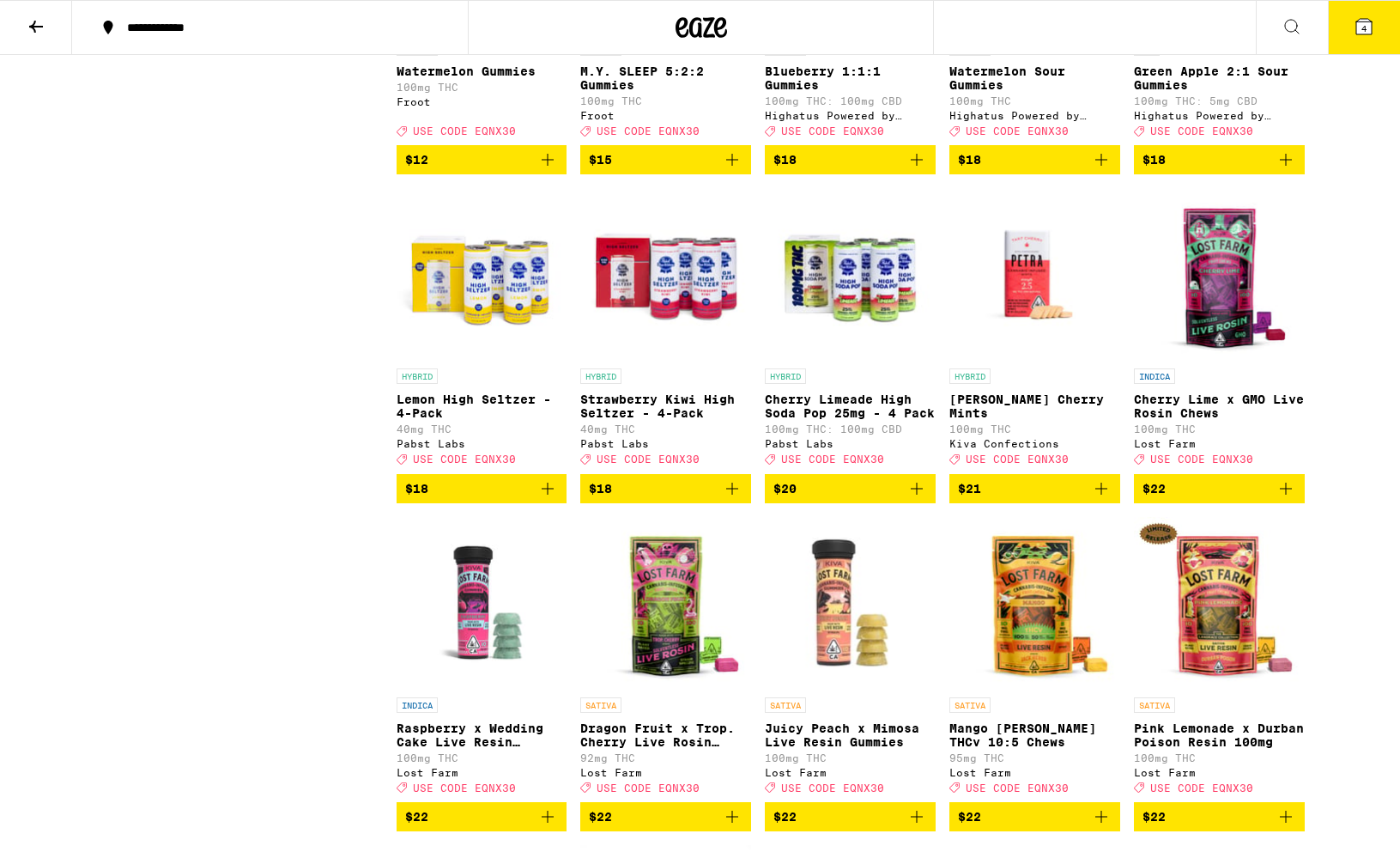
click at [1098, 499] on icon "Add to bag" at bounding box center [1101, 488] width 20 height 20
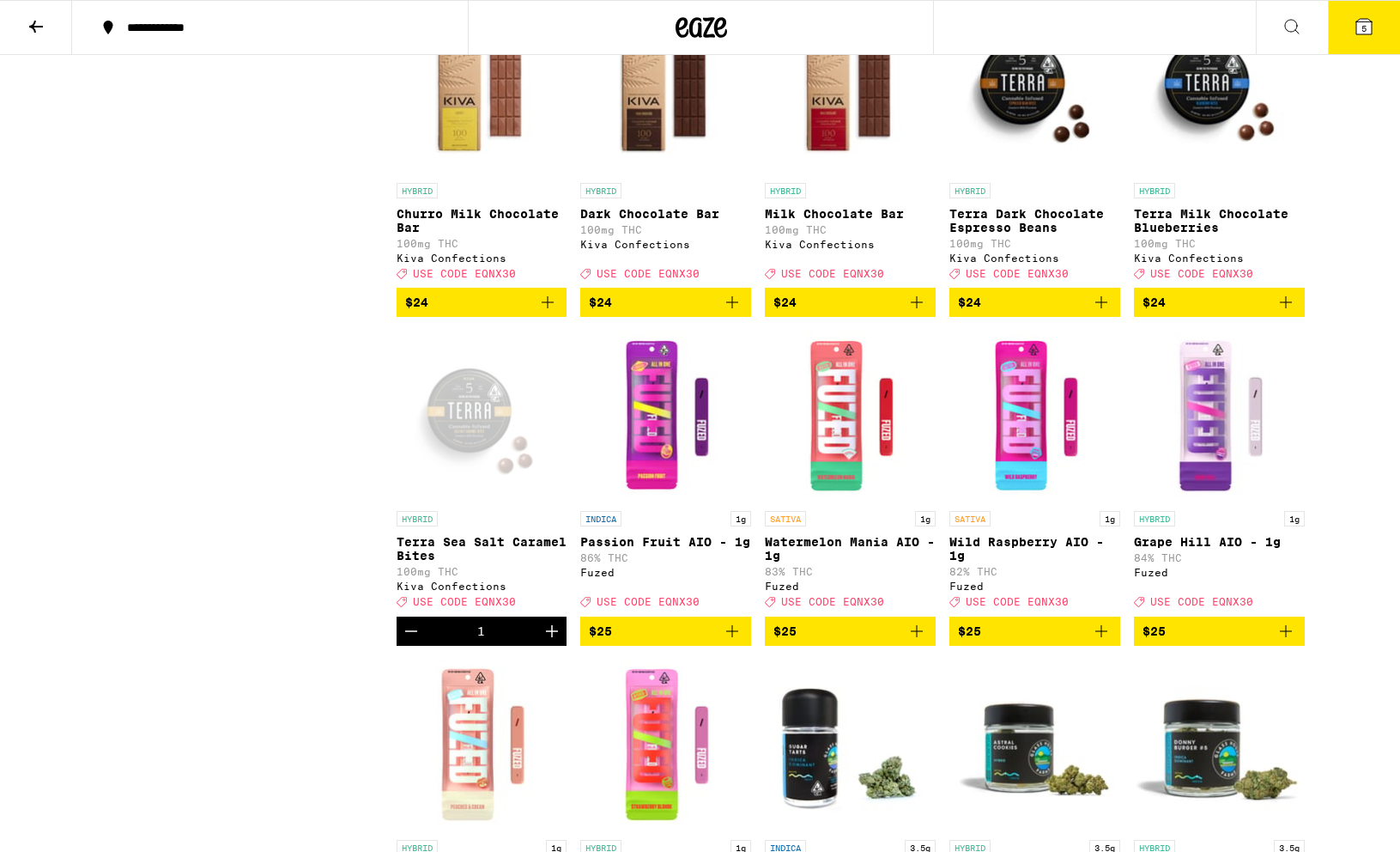
scroll to position [2872, 0]
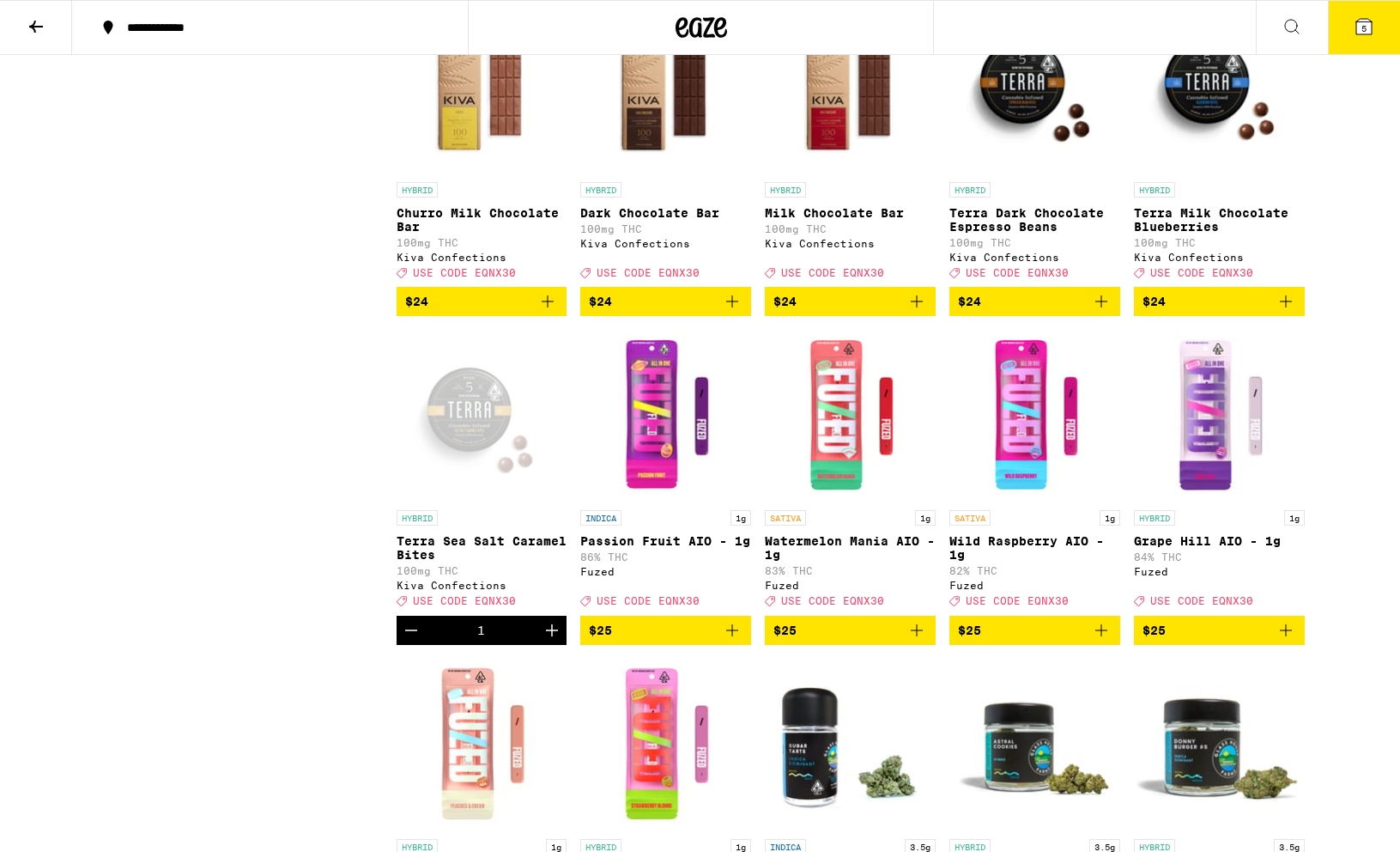
click at [558, 641] on icon "Increment" at bounding box center [552, 630] width 20 height 20
click at [401, 641] on icon "Decrement" at bounding box center [410, 630] width 20 height 20
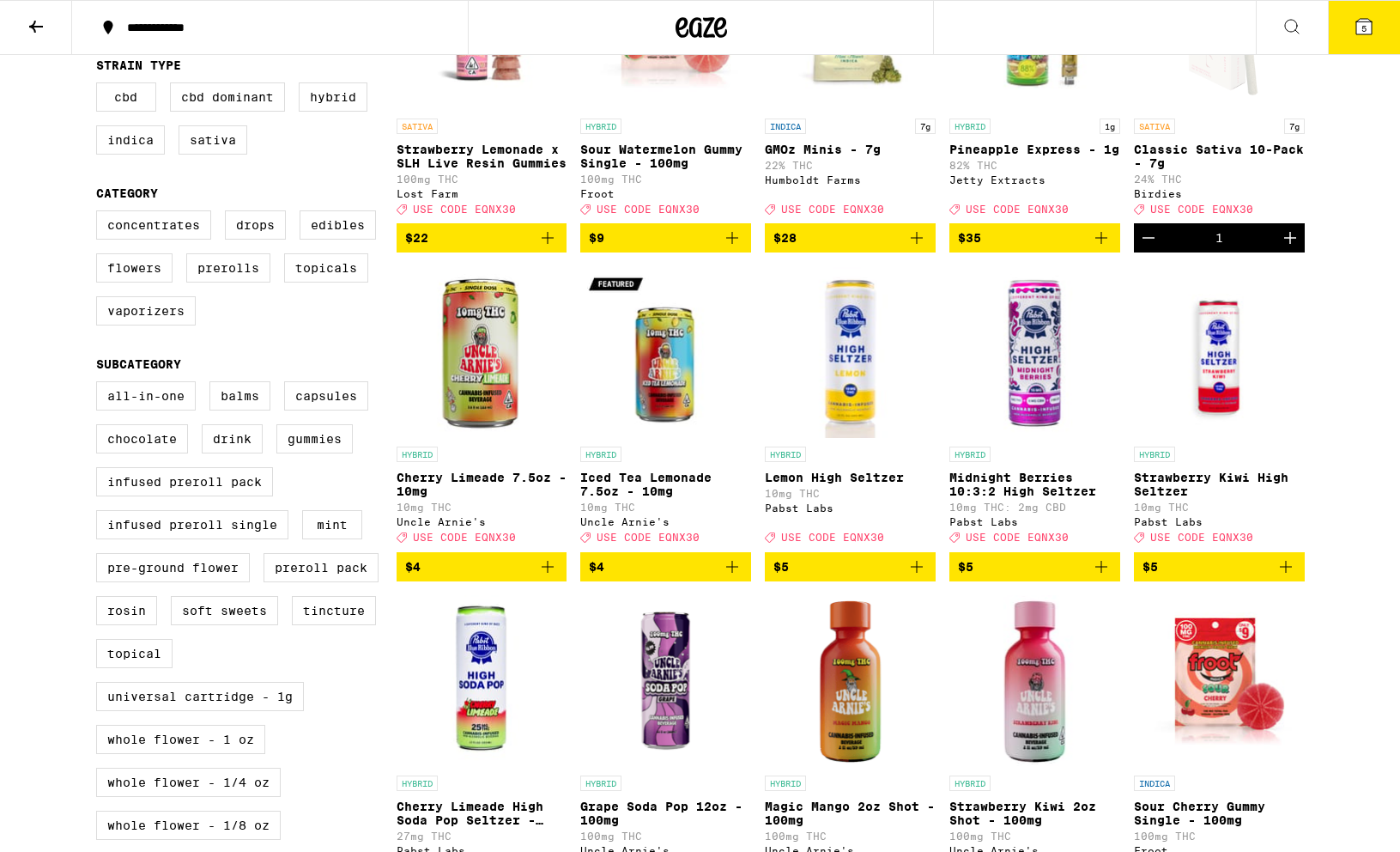
scroll to position [0, 0]
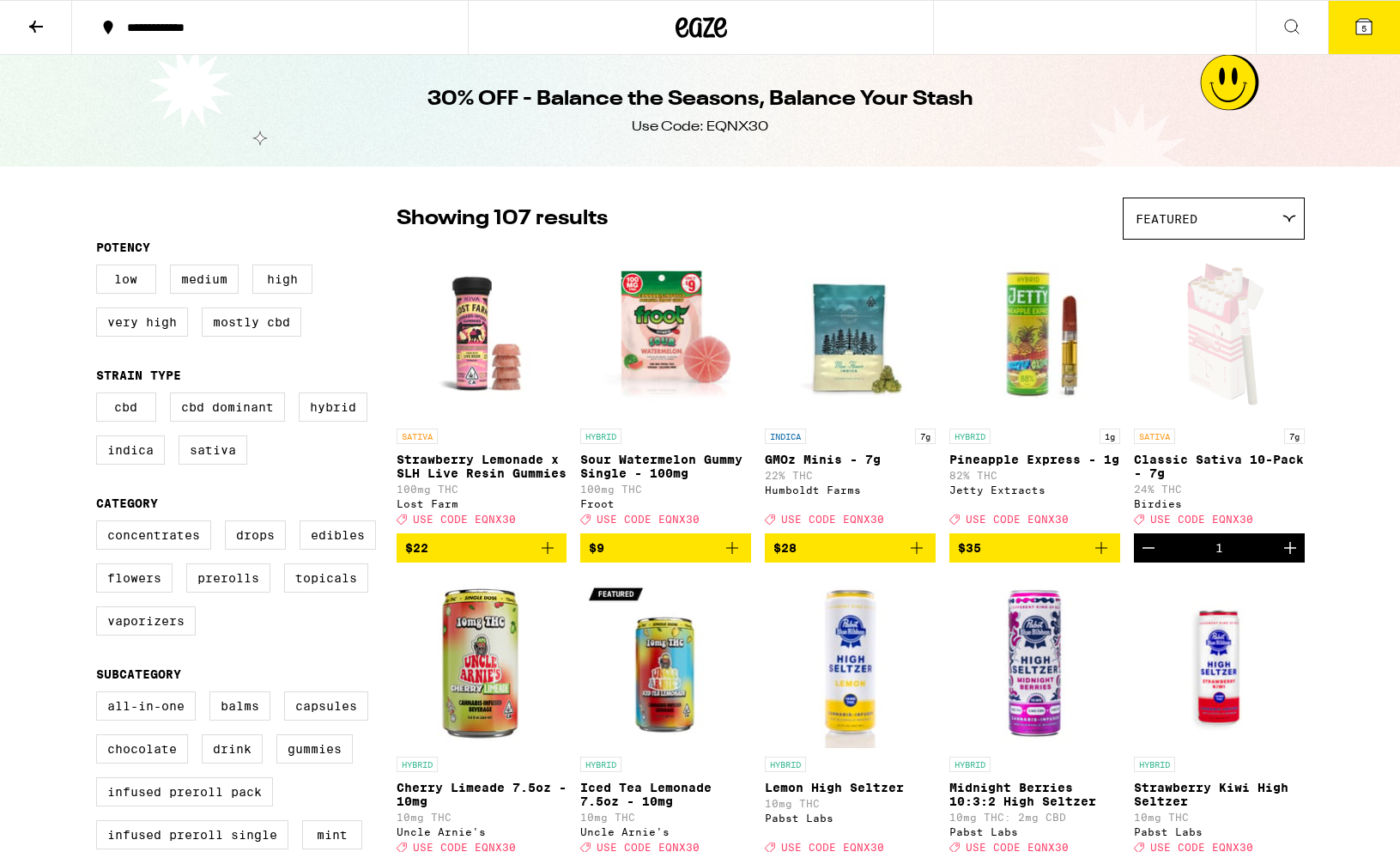
click at [37, 26] on icon at bounding box center [35, 26] width 20 height 20
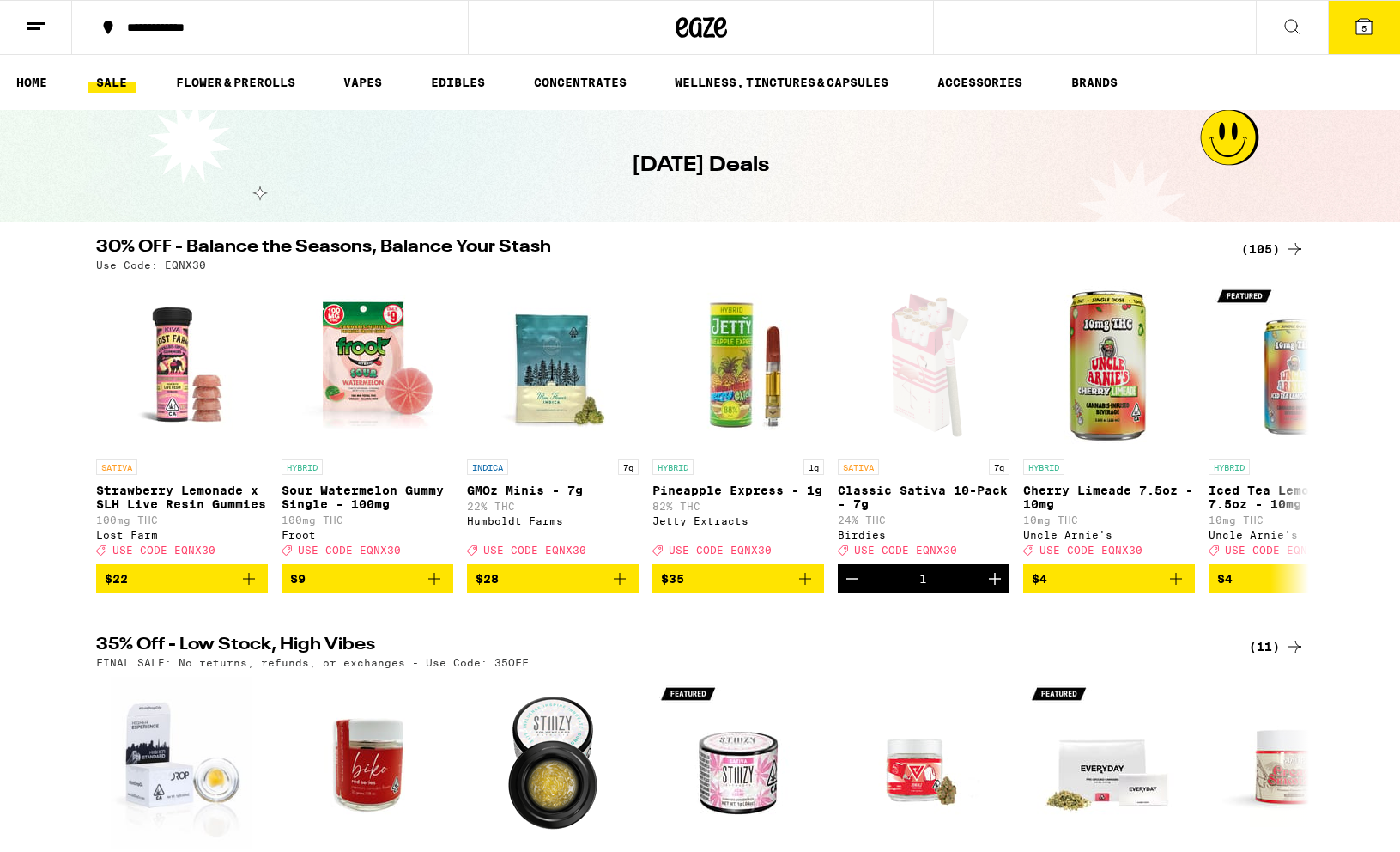
click at [1163, 15] on button "5" at bounding box center [1365, 27] width 72 height 53
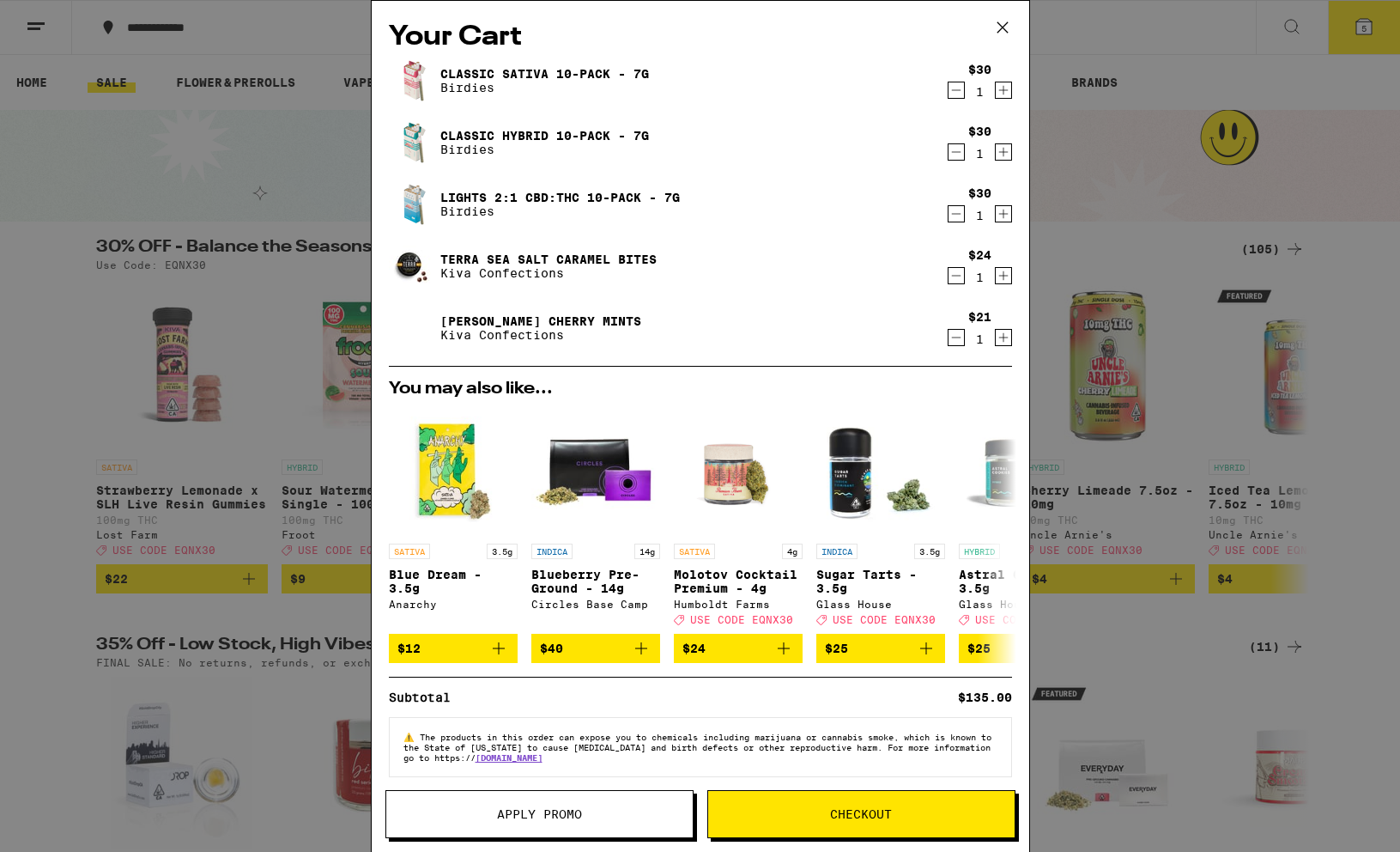
click at [613, 823] on button "Apply Promo" at bounding box center [539, 814] width 308 height 48
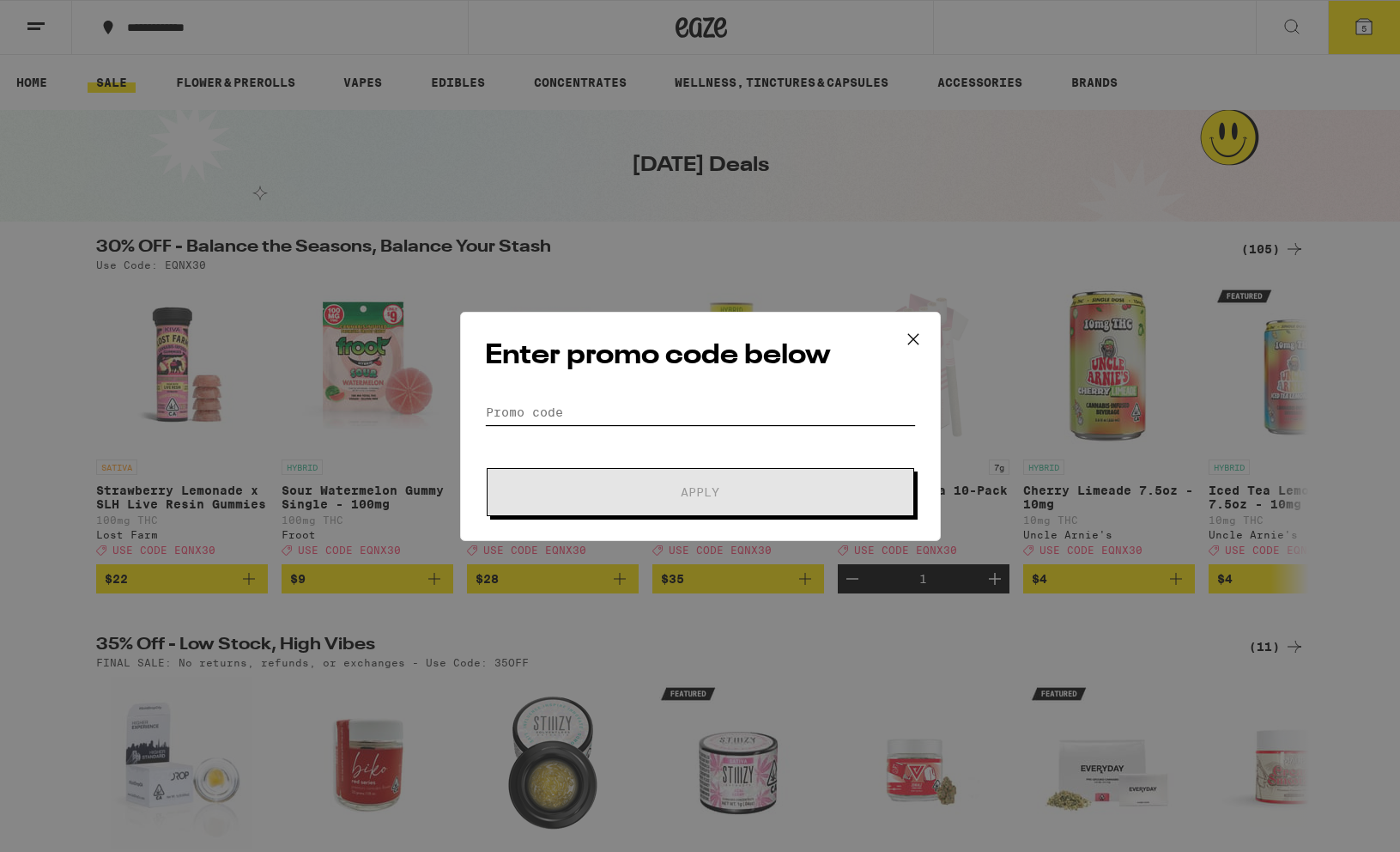
click at [616, 415] on input "Promo Code" at bounding box center [701, 411] width 431 height 26
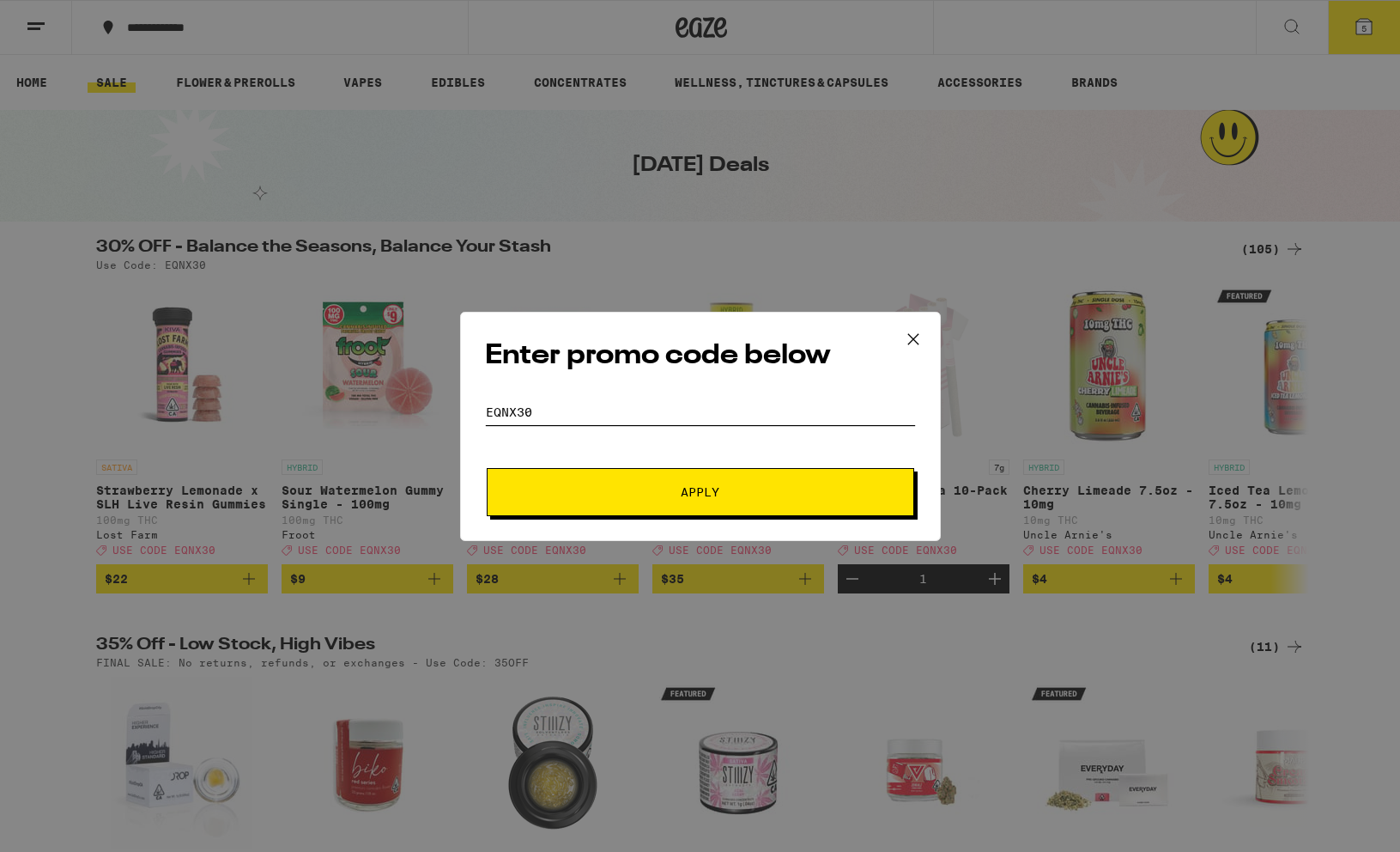
type input "EQNX30"
click at [486, 468] on button "Apply" at bounding box center [700, 492] width 427 height 48
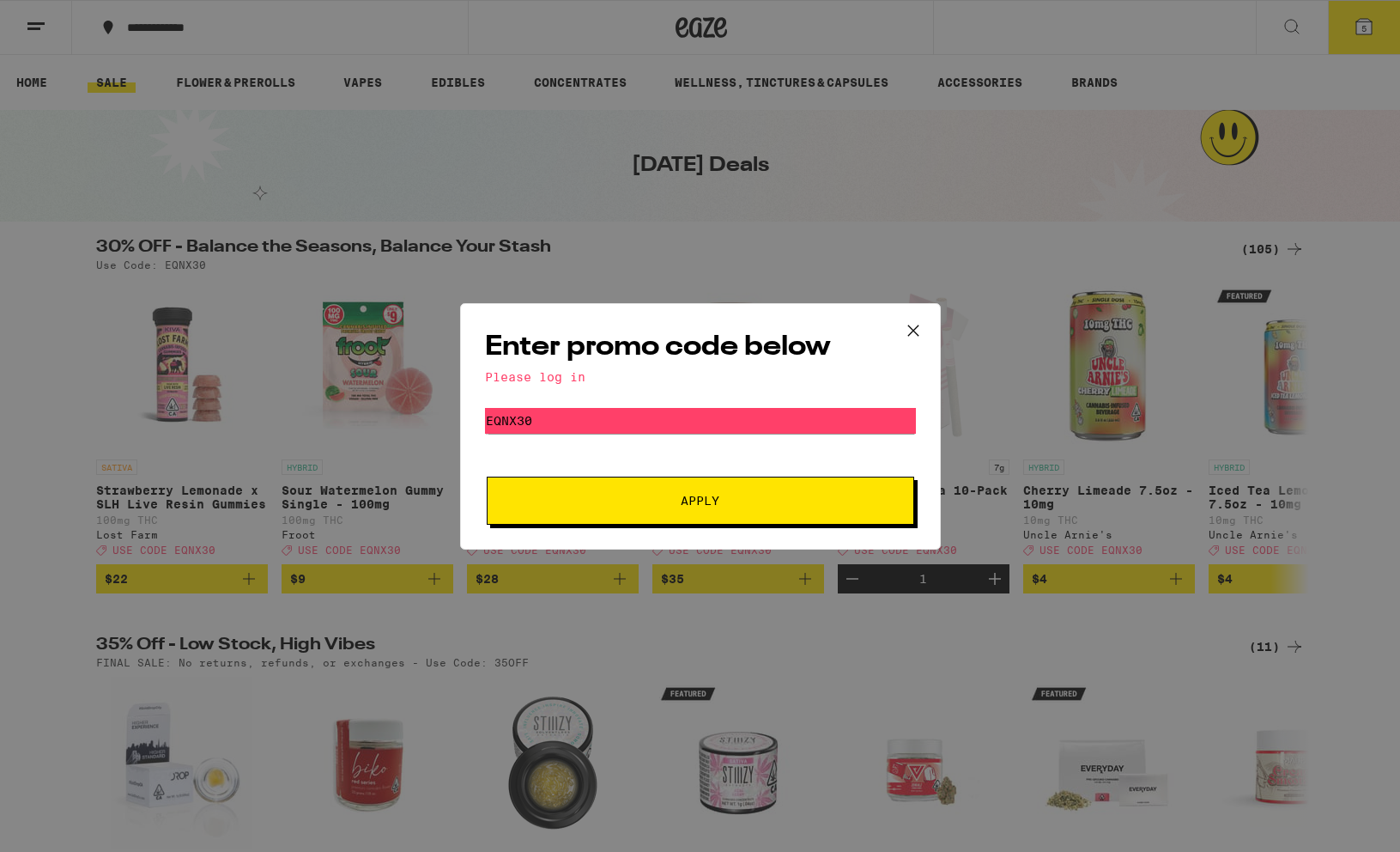
click at [539, 376] on div "Please log in" at bounding box center [701, 377] width 431 height 14
click at [956, 335] on div "Enter promo code below Please log in Promo Code EQNX30 Apply" at bounding box center [700, 426] width 1400 height 852
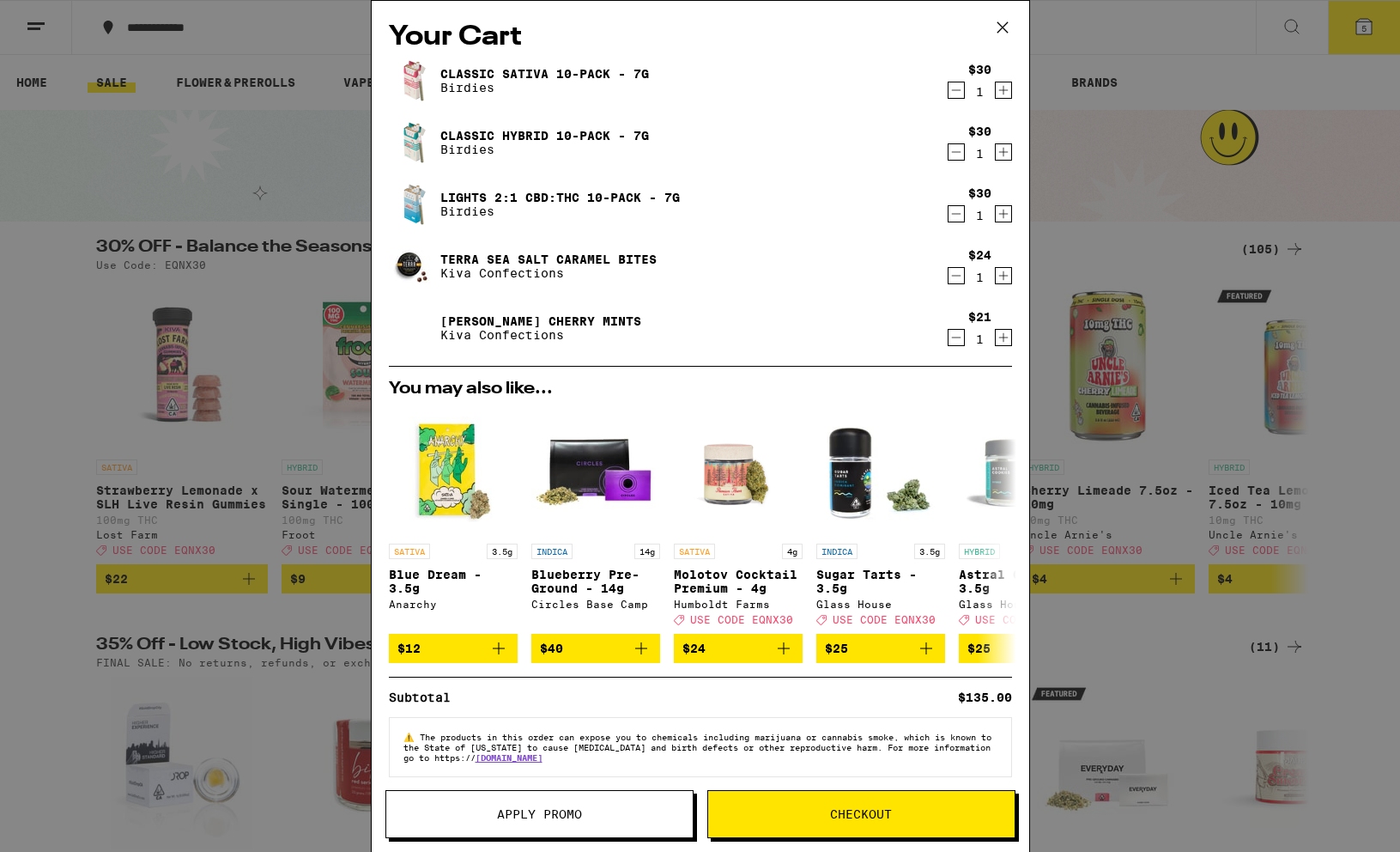
click at [196, 381] on div "Your Cart Classic Sativa 10-Pack - 7g Birdies $30 1 Classic Hybrid 10-Pack - 7g…" at bounding box center [700, 426] width 1400 height 852
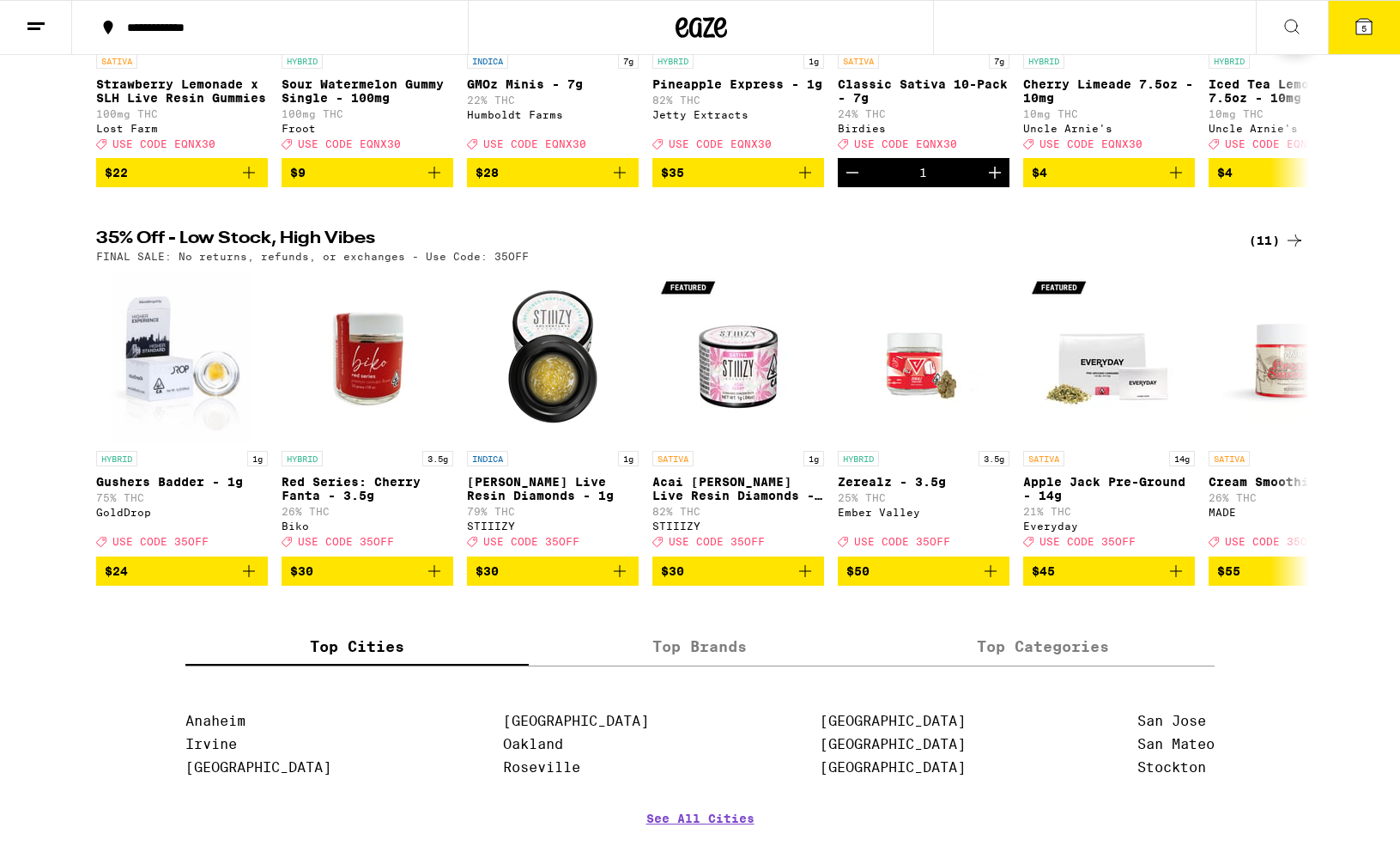
scroll to position [270, 0]
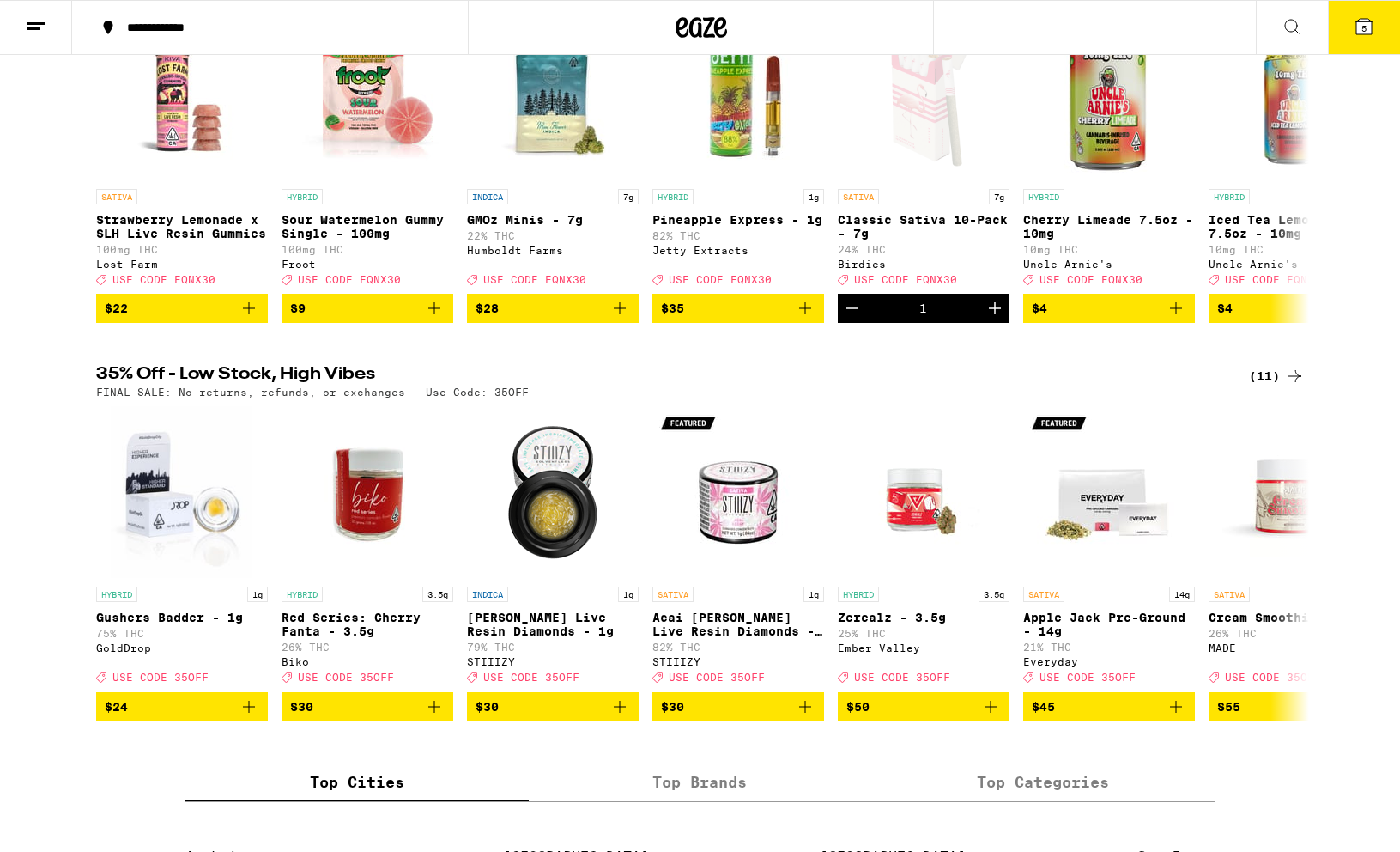
click at [677, 19] on icon at bounding box center [701, 27] width 51 height 31
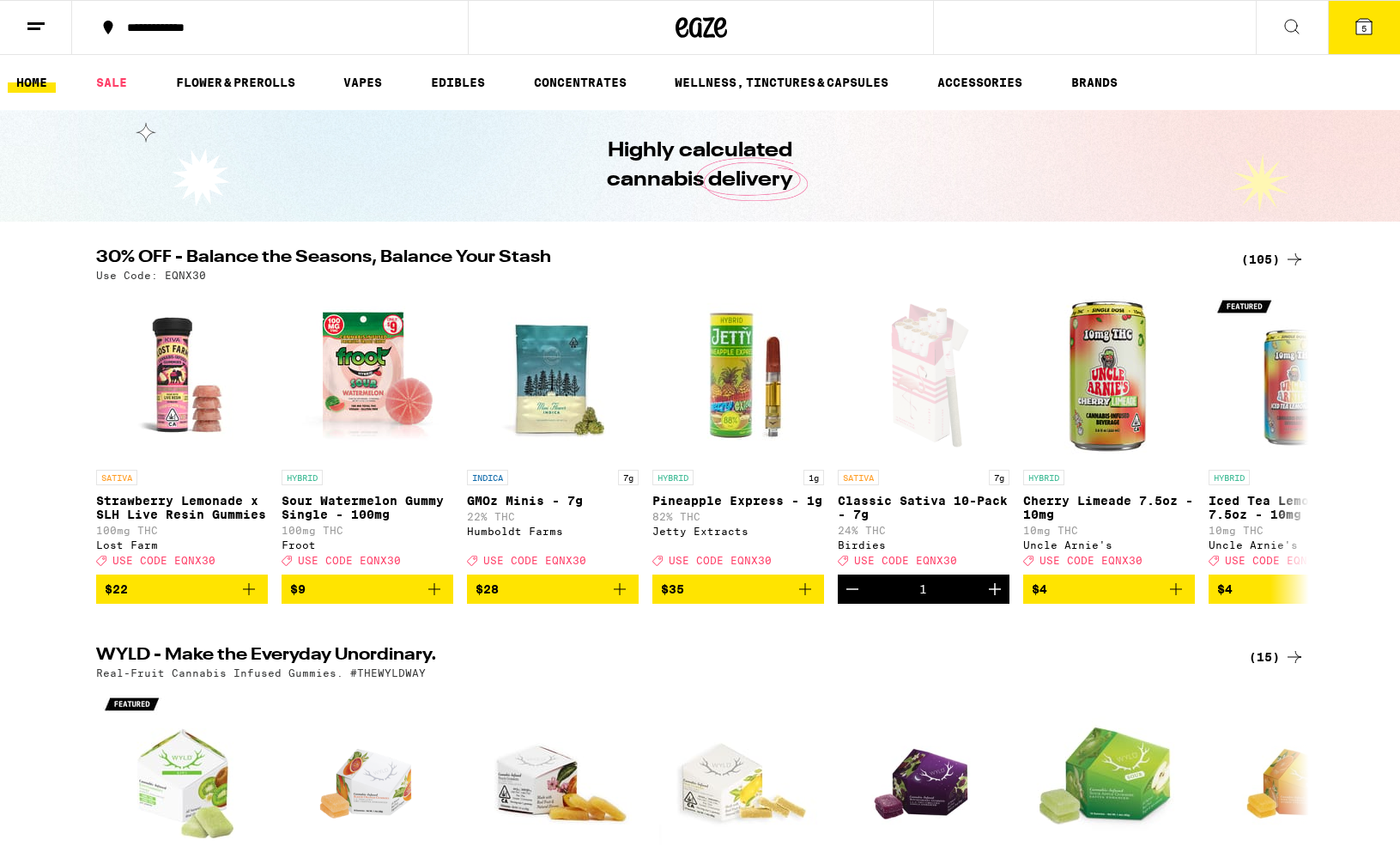
click at [35, 17] on icon at bounding box center [35, 26] width 20 height 20
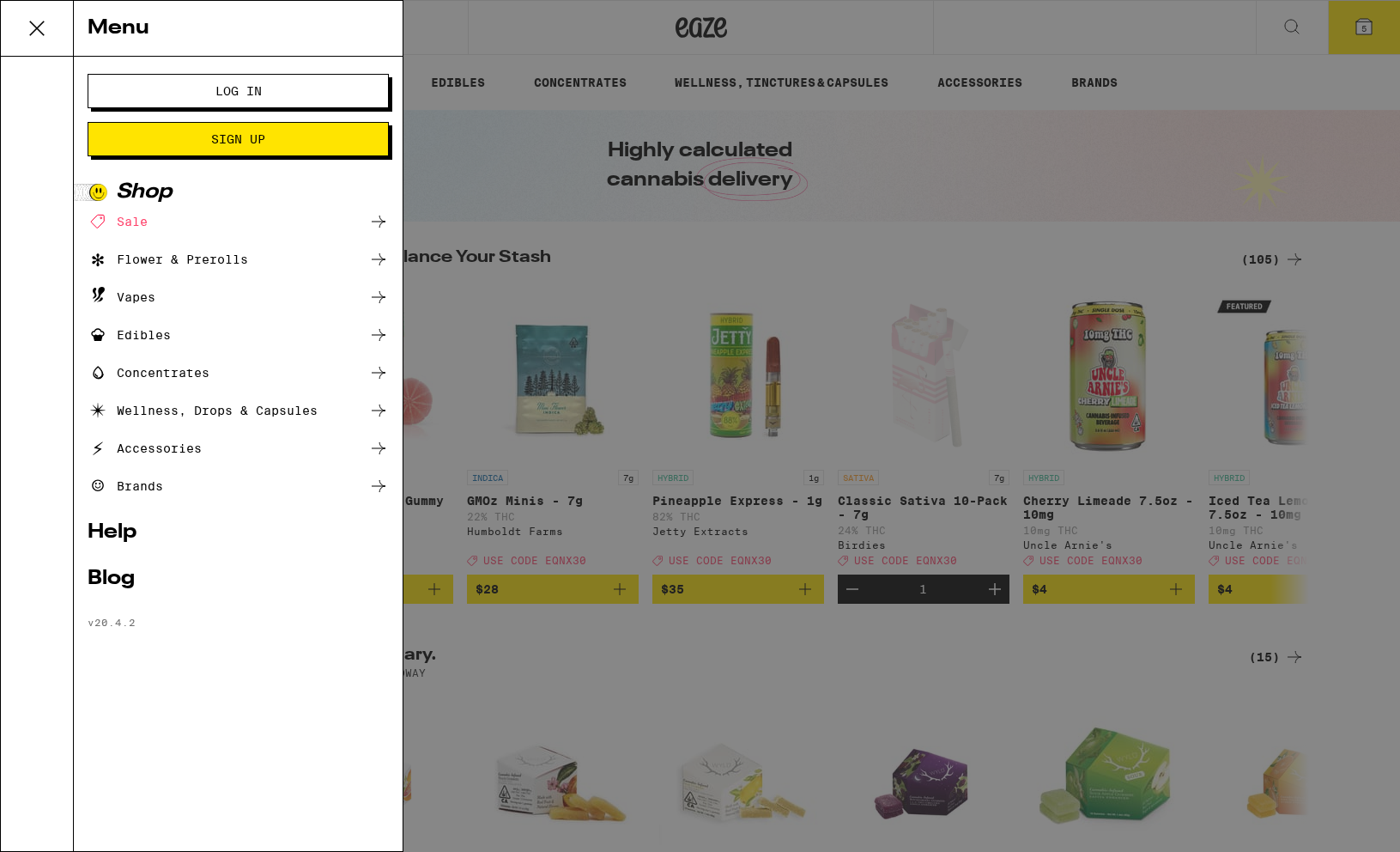
click at [117, 87] on button "Log In" at bounding box center [237, 91] width 301 height 34
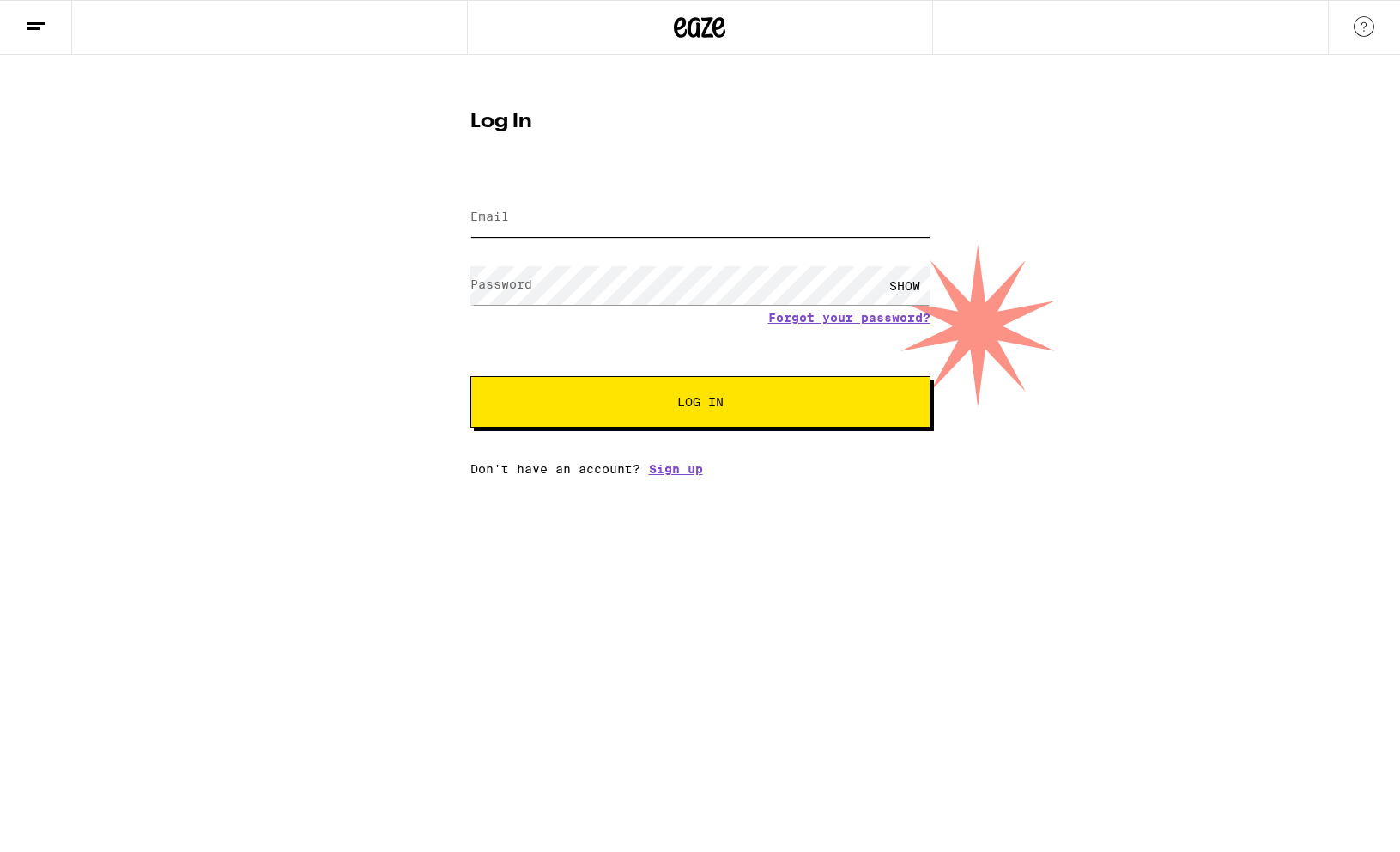
click at [612, 229] on input "Email" at bounding box center [700, 218] width 460 height 39
type input "[EMAIL_ADDRESS][DOMAIN_NAME]"
click at [612, 385] on button "Log In" at bounding box center [700, 402] width 460 height 51
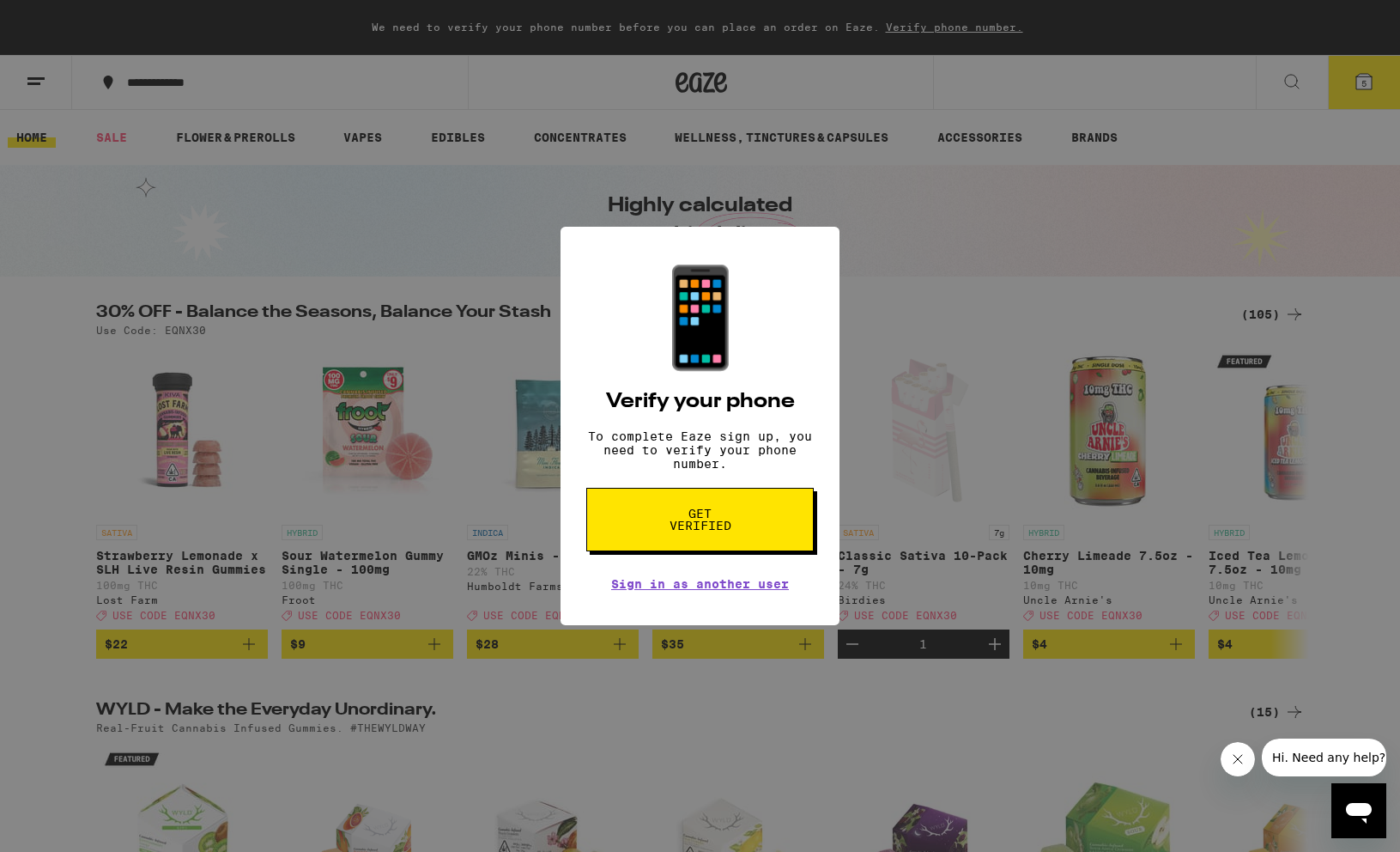
click at [678, 548] on button "Get verified" at bounding box center [700, 519] width 228 height 64
click at [696, 591] on link "Sign in as another user" at bounding box center [700, 584] width 177 height 14
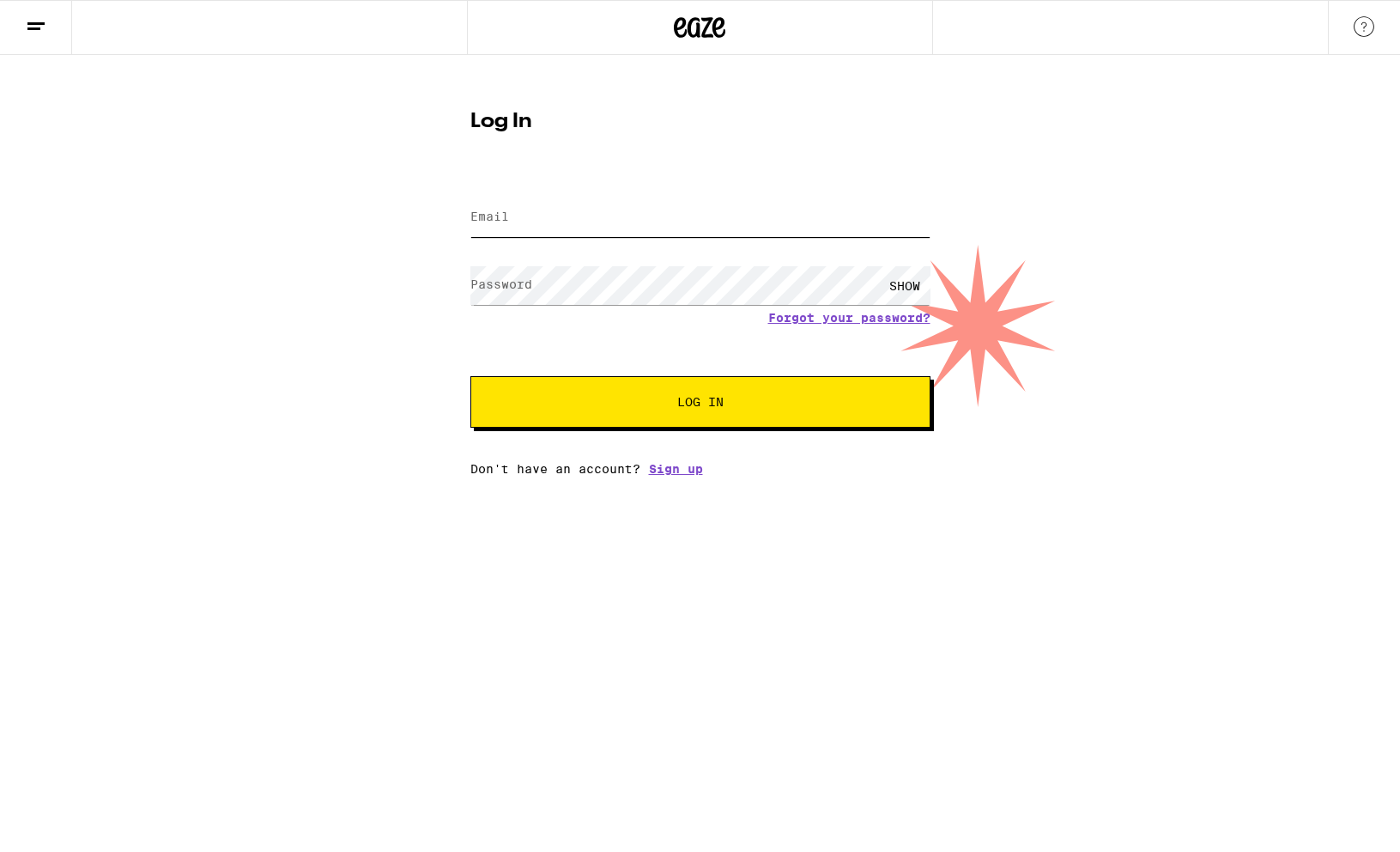
click at [639, 228] on input "Email" at bounding box center [700, 218] width 460 height 39
type input "slideforge@gmail.com"
click at [470, 376] on button "Log In" at bounding box center [700, 402] width 460 height 51
